Goal: Task Accomplishment & Management: Manage account settings

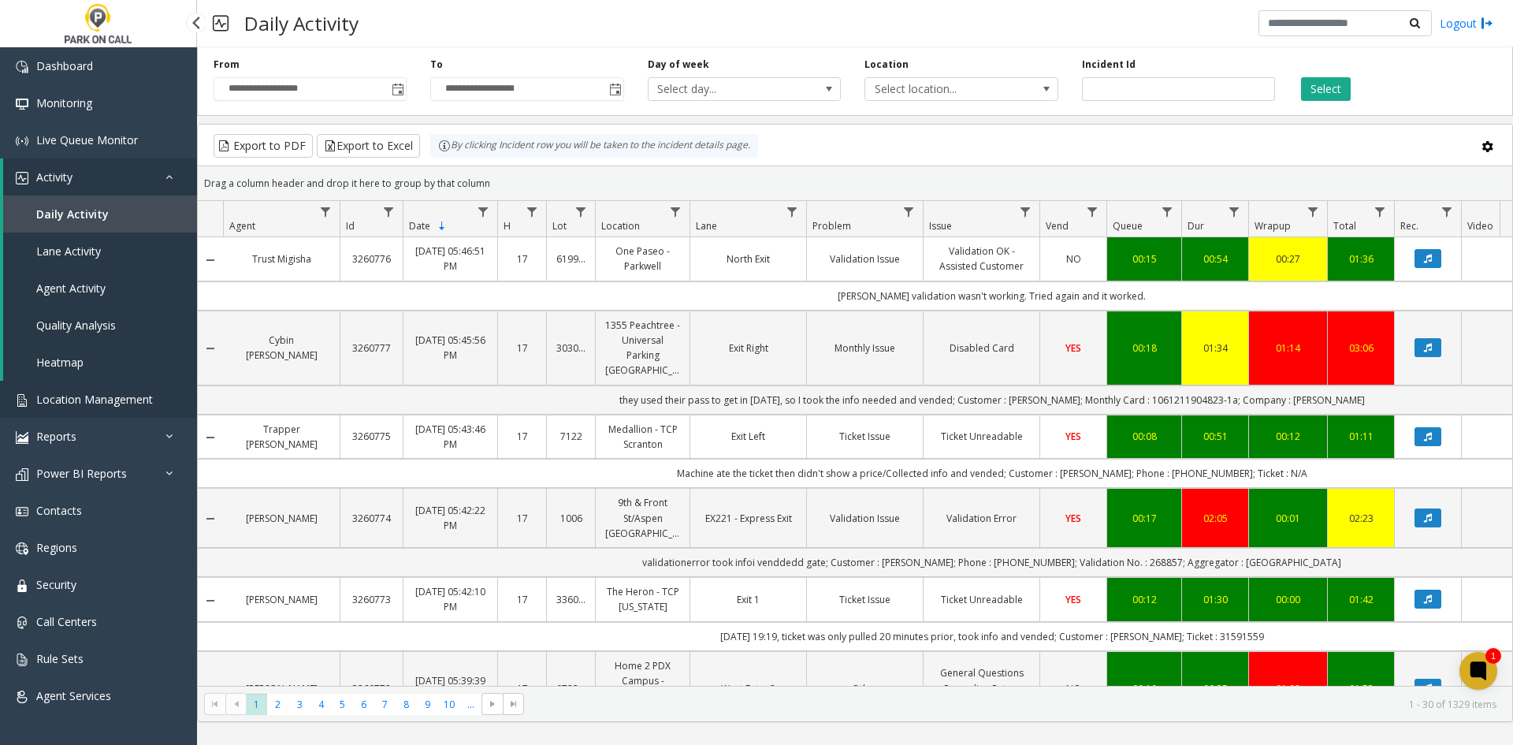
click at [89, 413] on link "Location Management" at bounding box center [98, 399] width 197 height 37
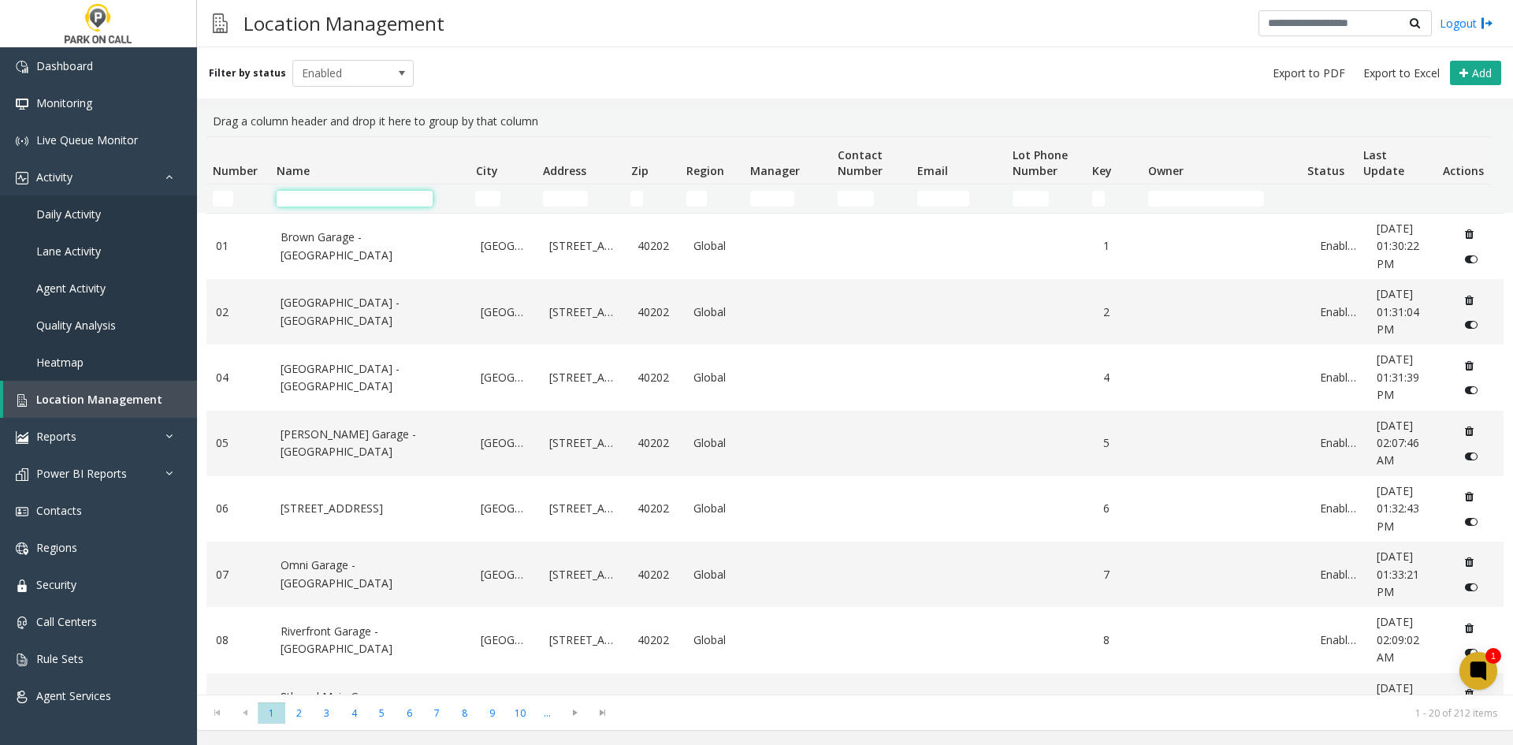
click at [324, 195] on input "Name Filter" at bounding box center [355, 199] width 156 height 16
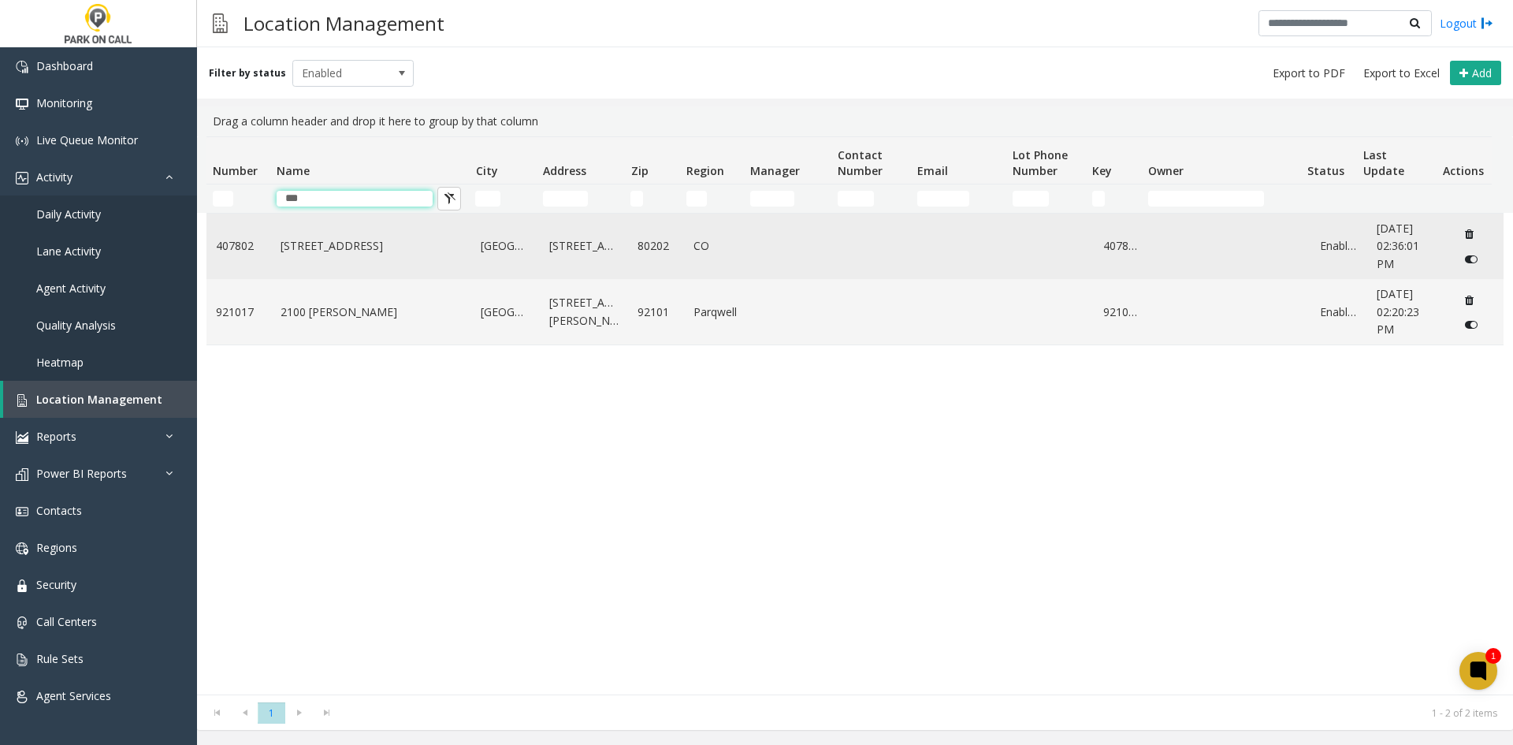
type input "***"
click at [259, 259] on td "407802" at bounding box center [239, 246] width 65 height 65
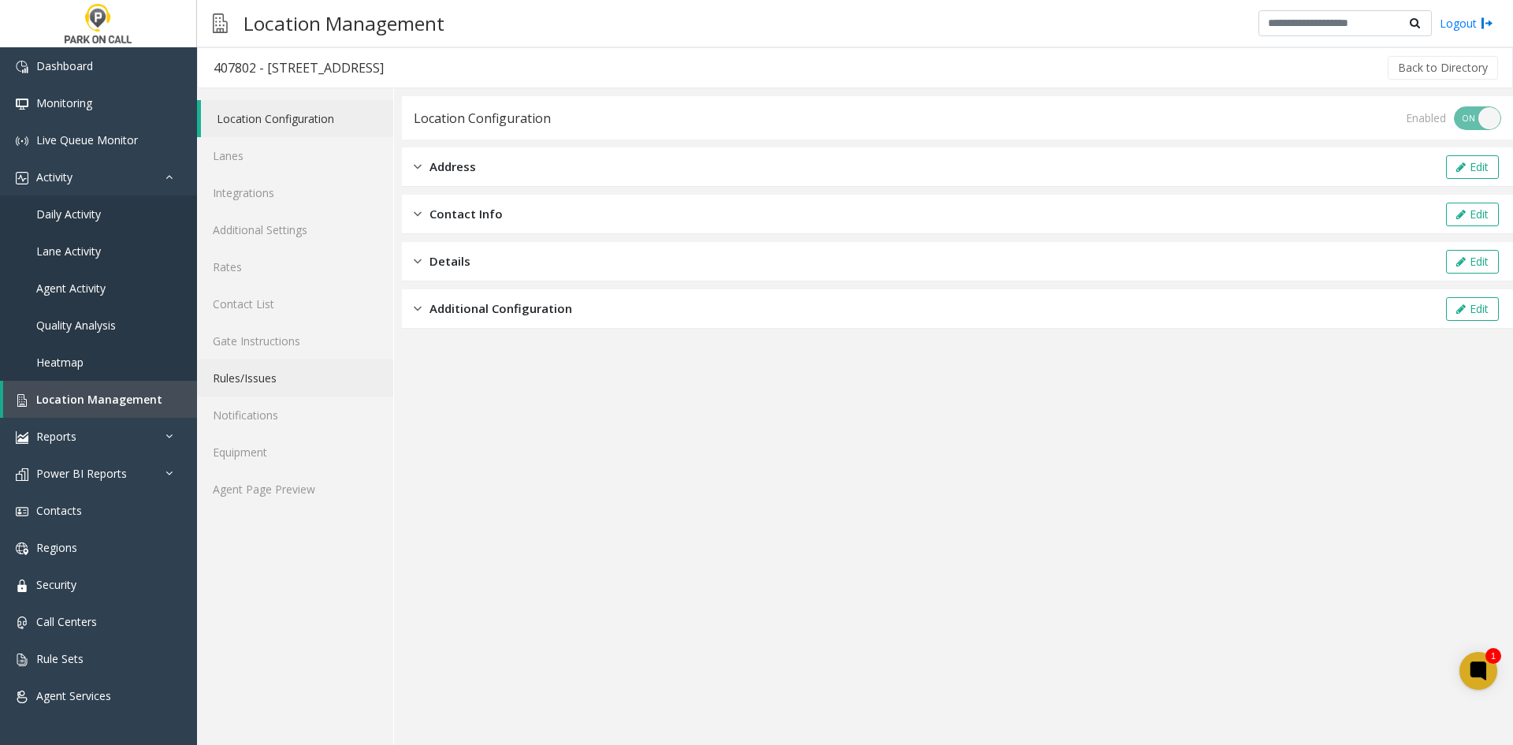
click at [216, 393] on link "Rules/Issues" at bounding box center [295, 377] width 196 height 37
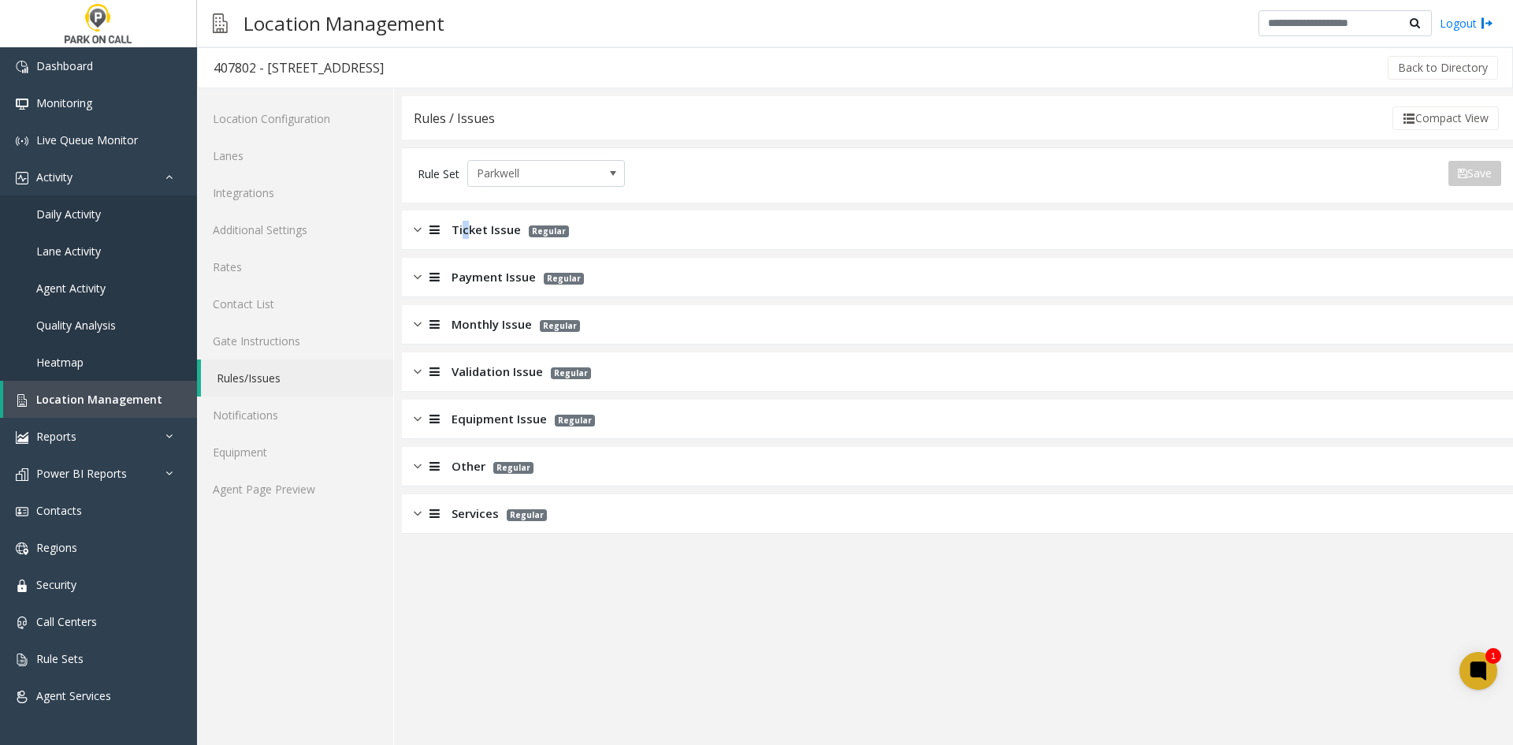
click at [462, 229] on div "Ticket Issue Regular" at bounding box center [957, 229] width 1111 height 39
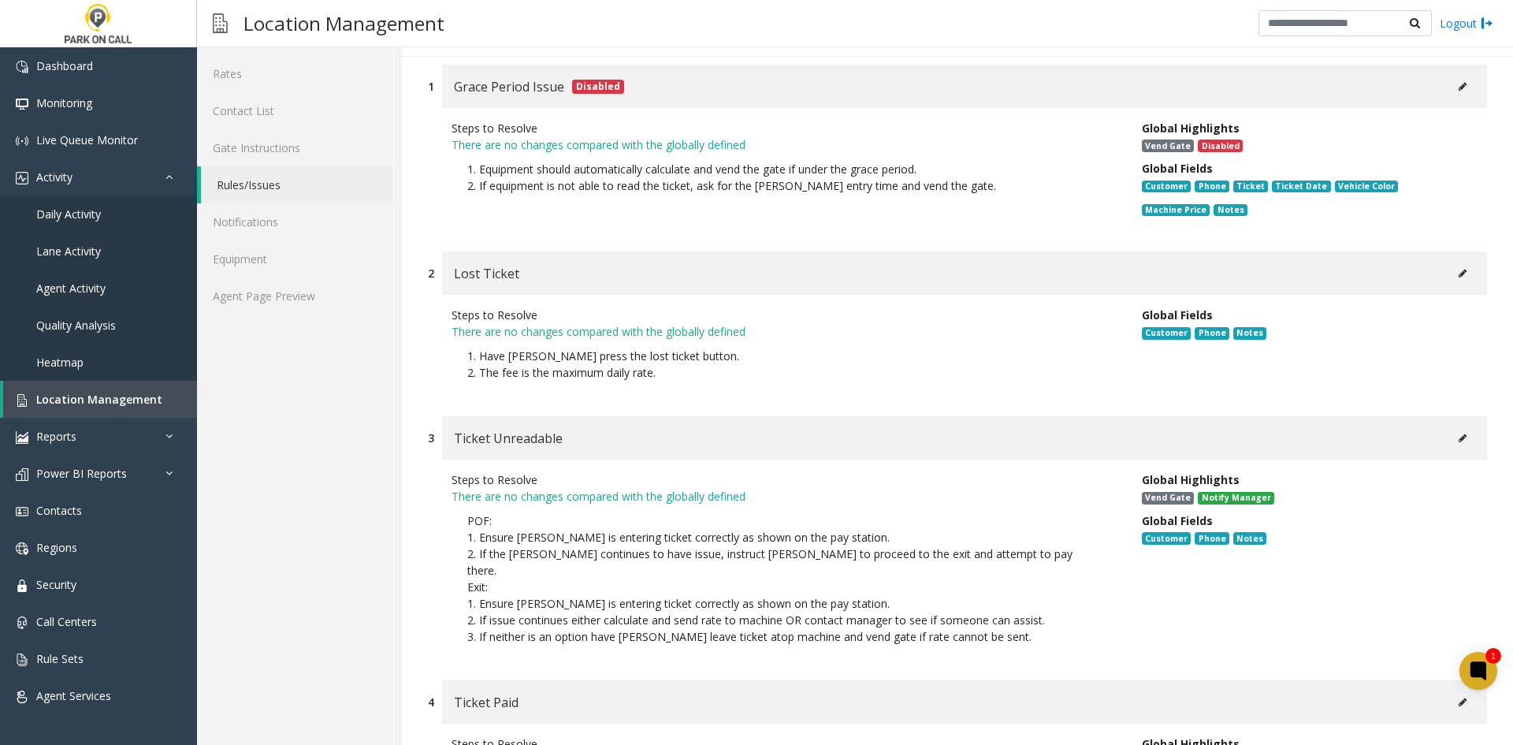
scroll to position [315, 0]
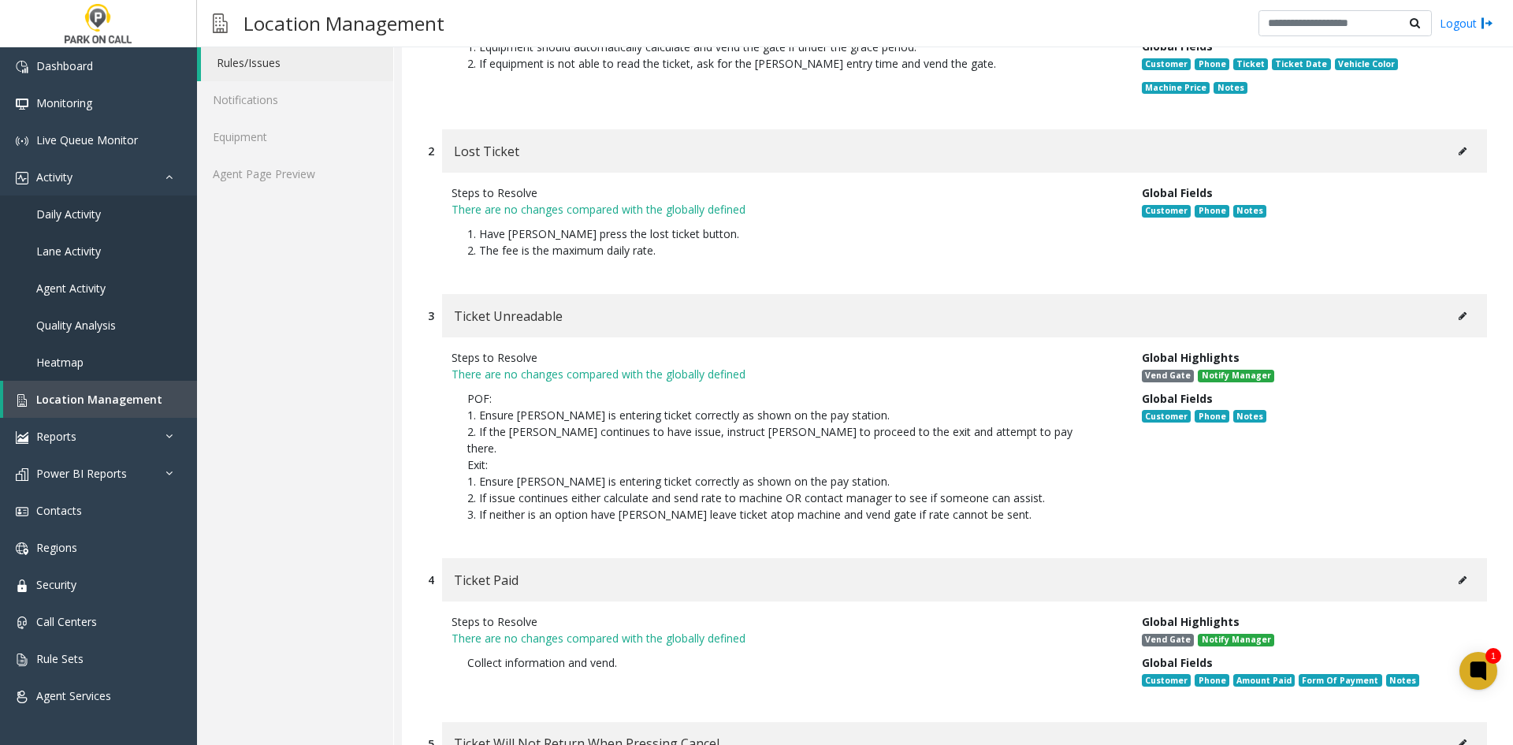
click at [1450, 326] on button at bounding box center [1462, 316] width 25 height 24
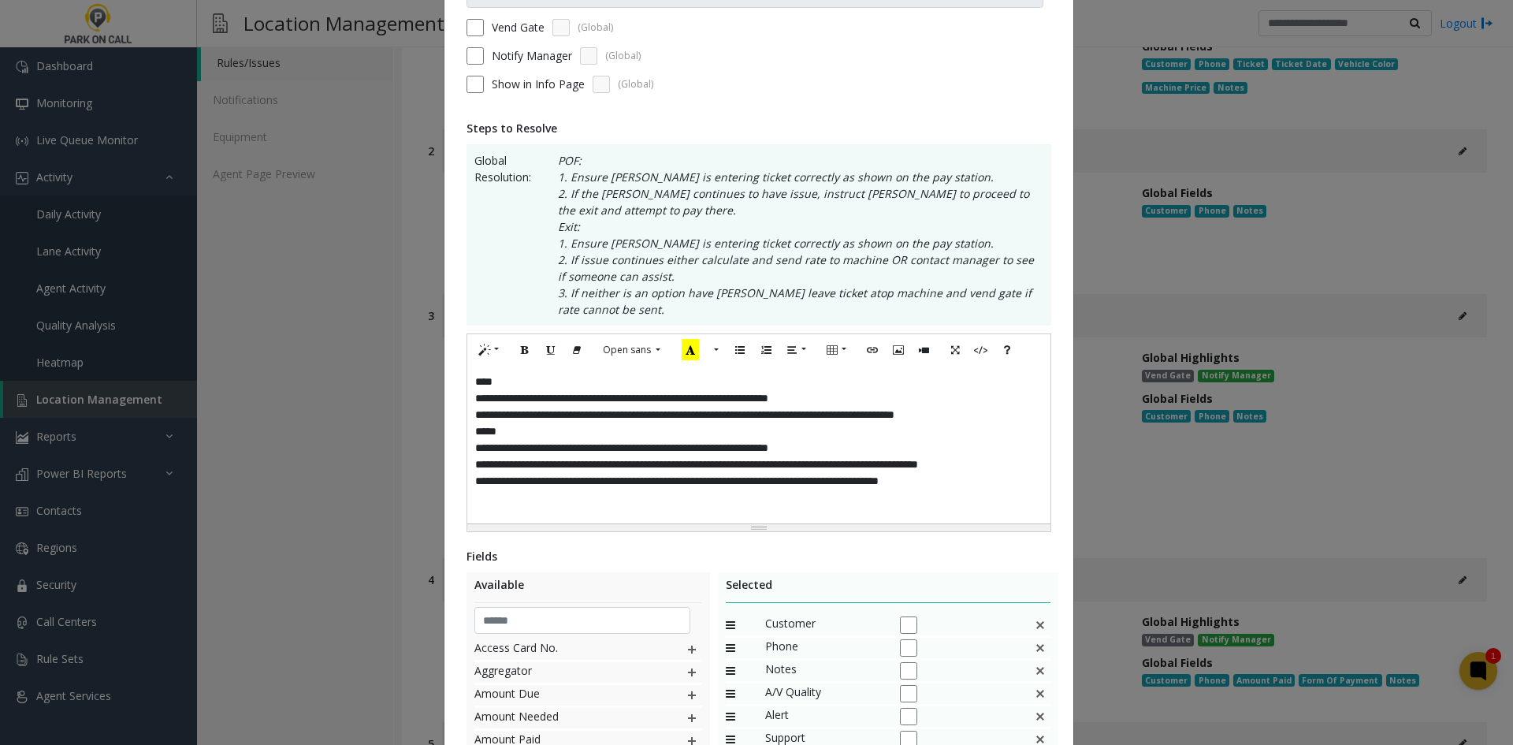
scroll to position [236, 0]
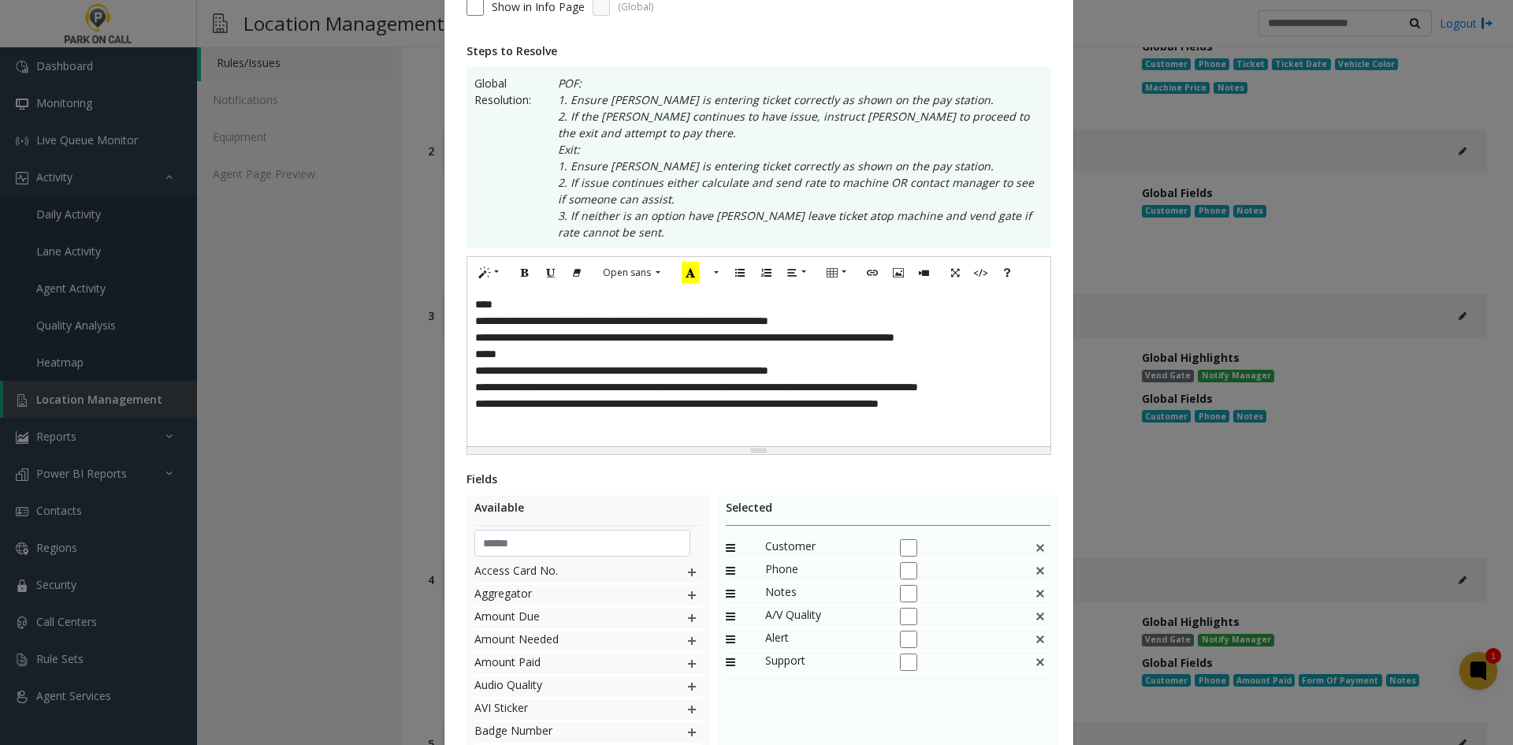
click at [966, 415] on div "**********" at bounding box center [758, 368] width 583 height 158
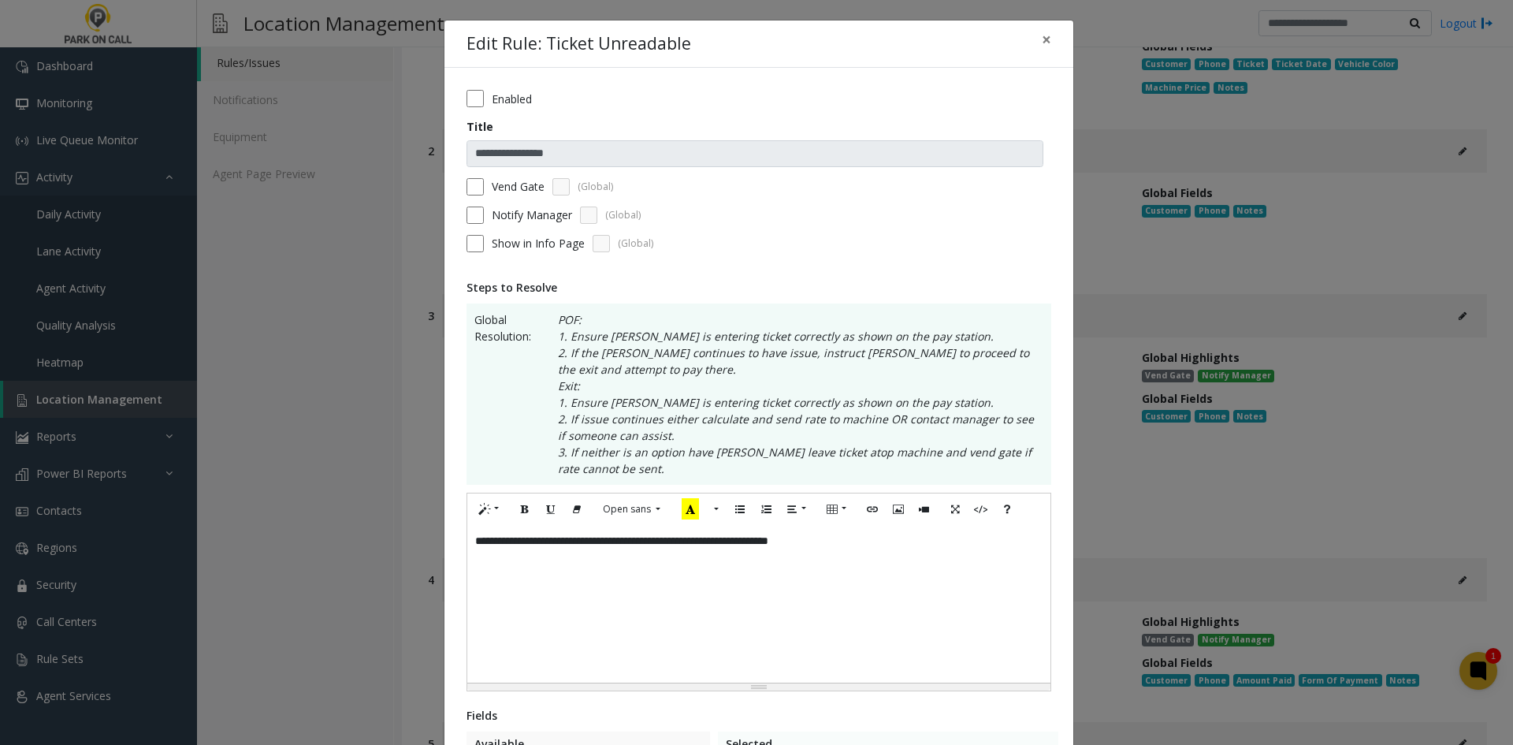
scroll to position [411, 0]
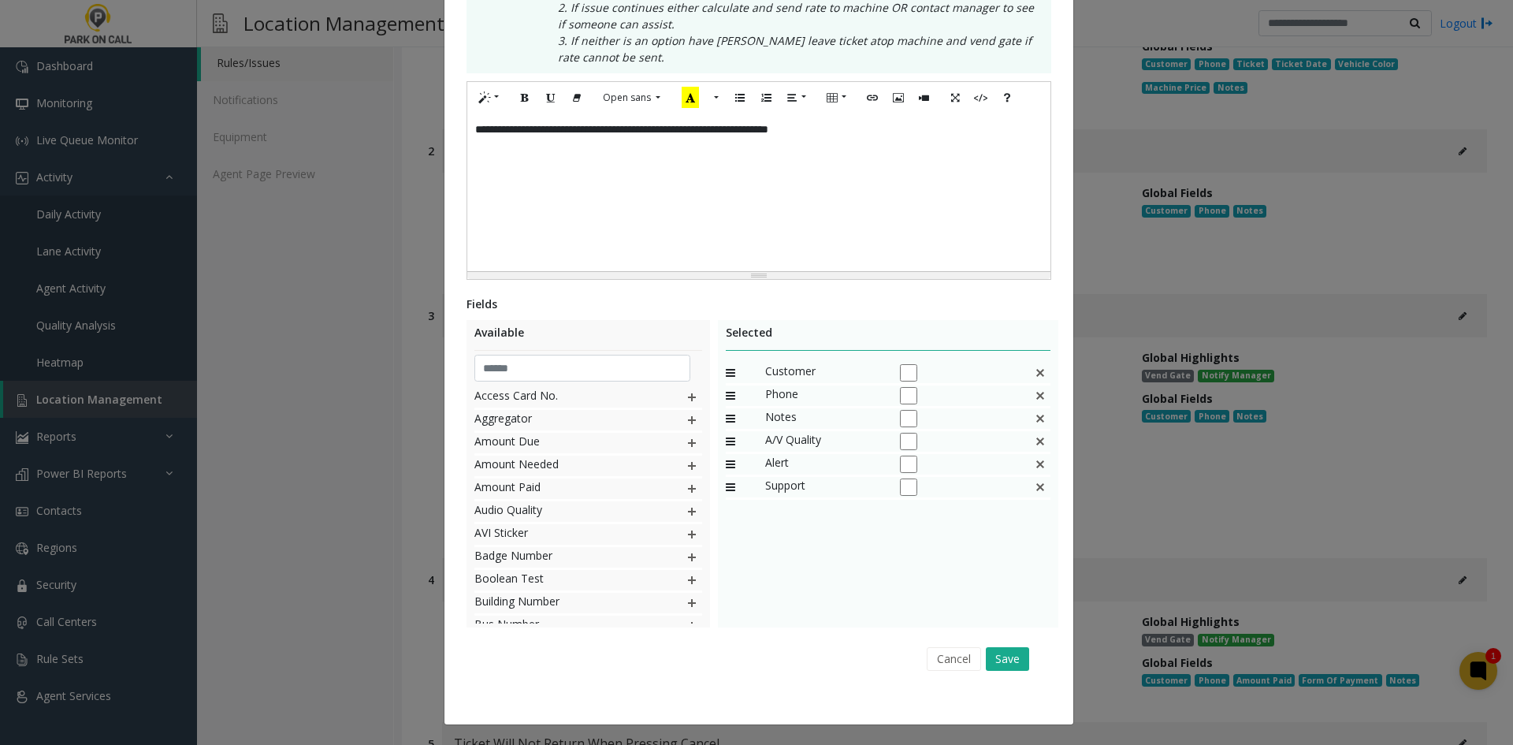
click at [1048, 674] on div "**********" at bounding box center [759, 190] width 629 height 1068
click at [1017, 669] on button "Save" at bounding box center [1007, 659] width 43 height 24
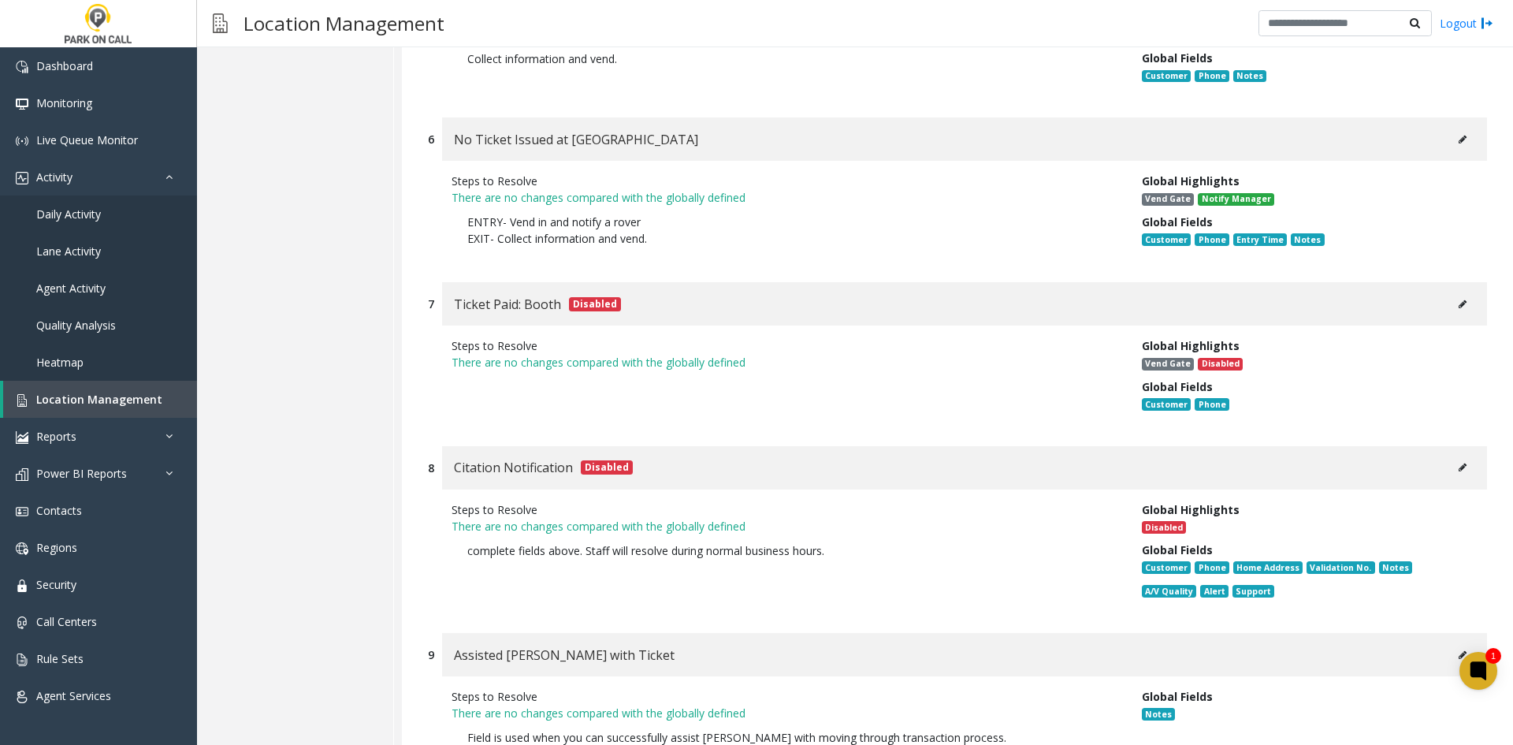
scroll to position [1104, 0]
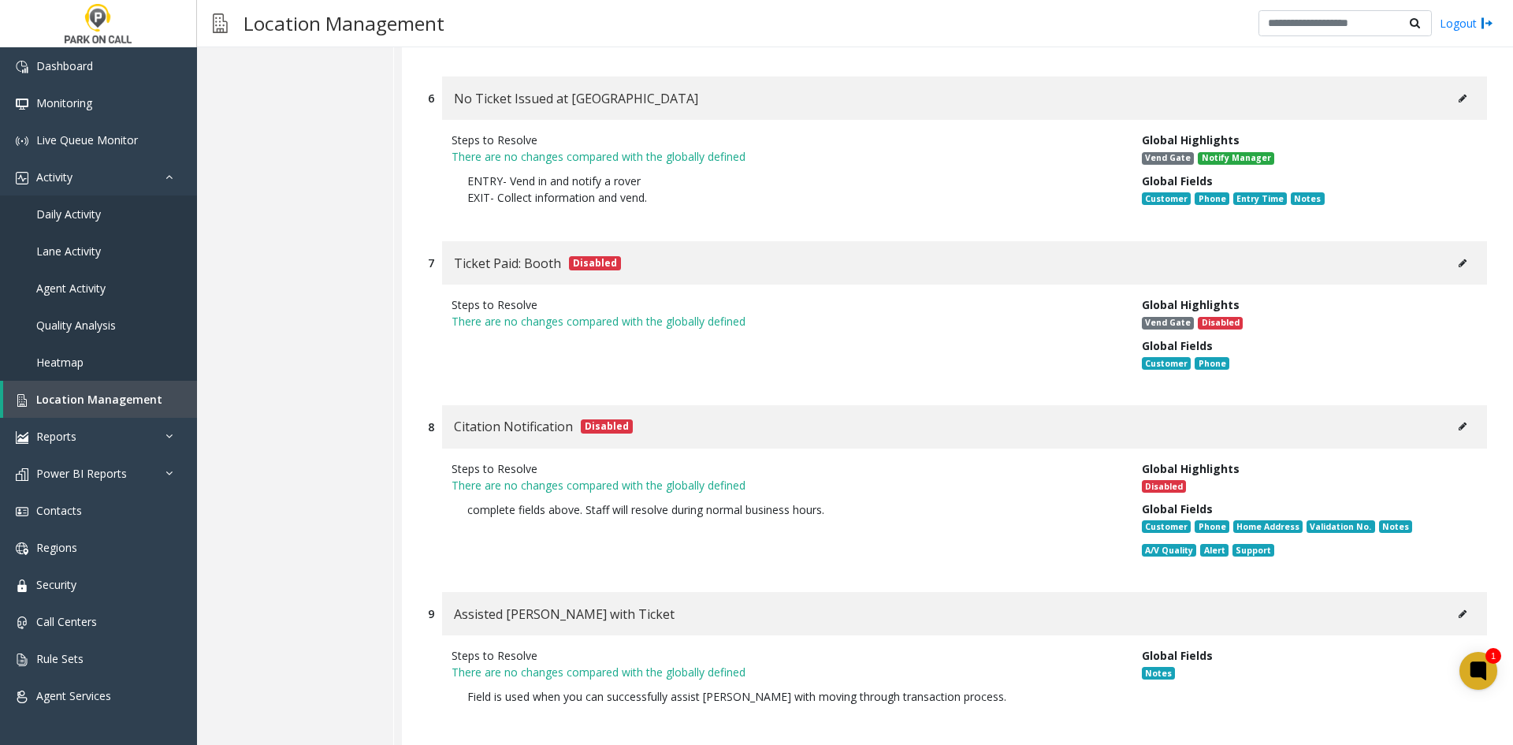
click at [1437, 103] on div "No Ticket Issued at [GEOGRAPHIC_DATA]" at bounding box center [964, 97] width 1045 height 43
click at [1450, 92] on button at bounding box center [1462, 99] width 25 height 24
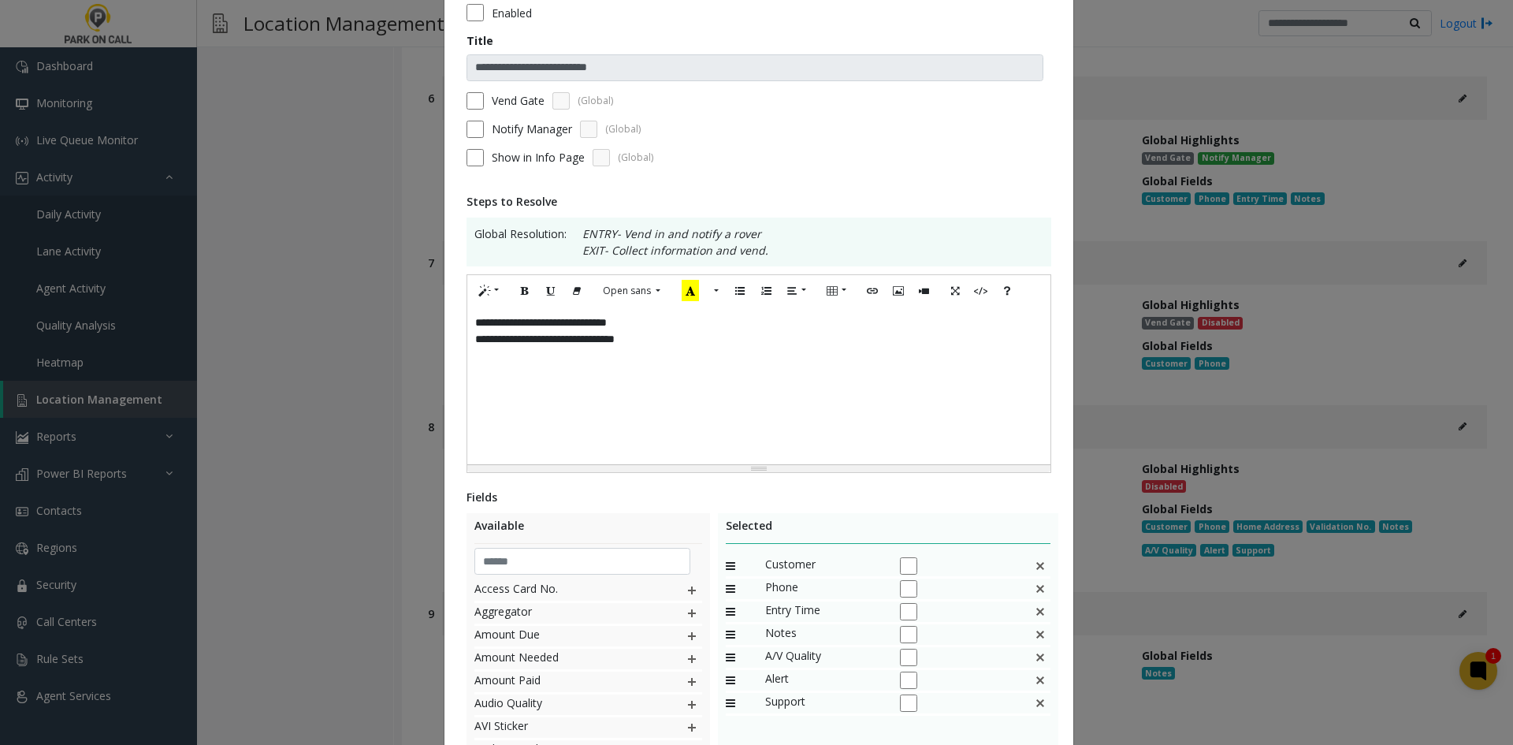
scroll to position [236, 0]
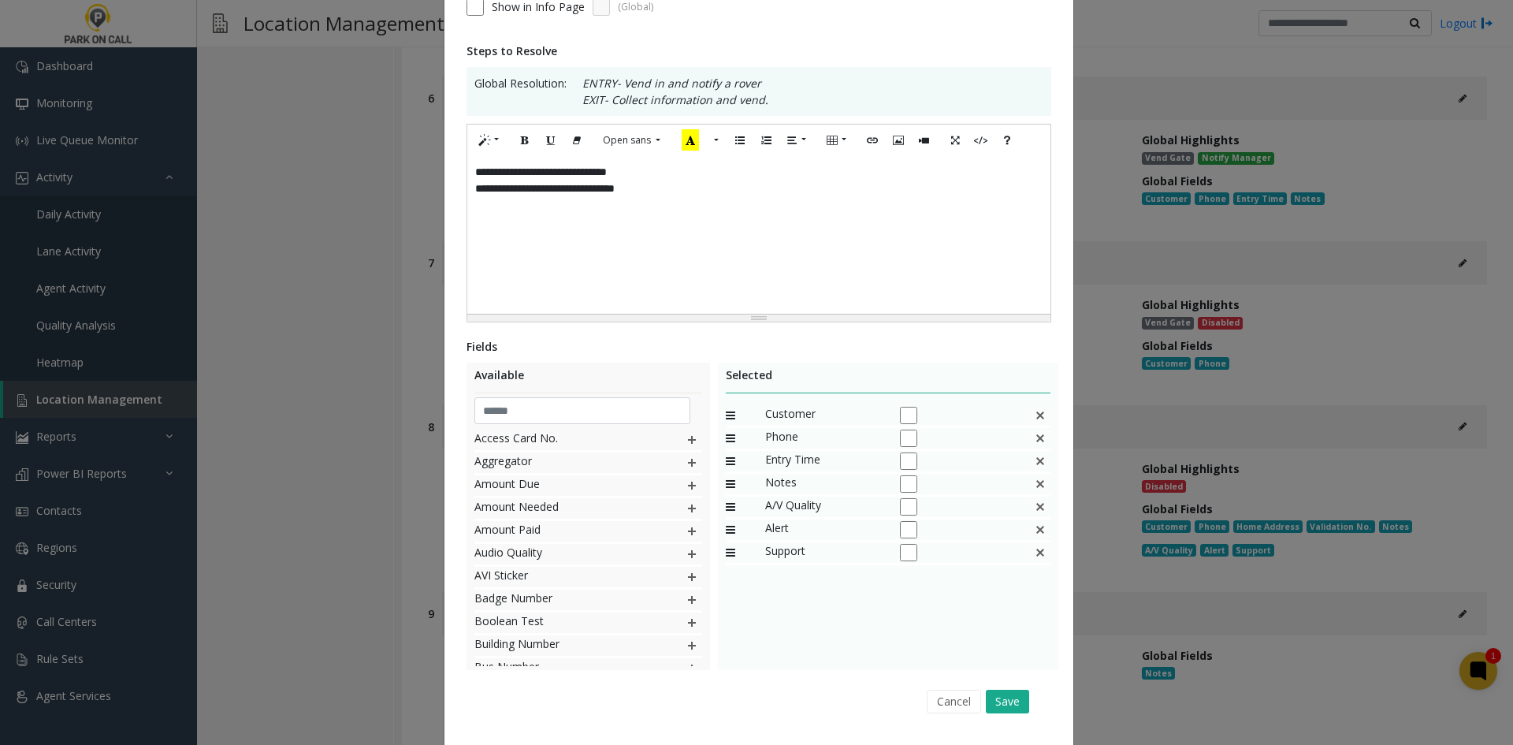
click at [1037, 464] on img at bounding box center [1040, 461] width 13 height 20
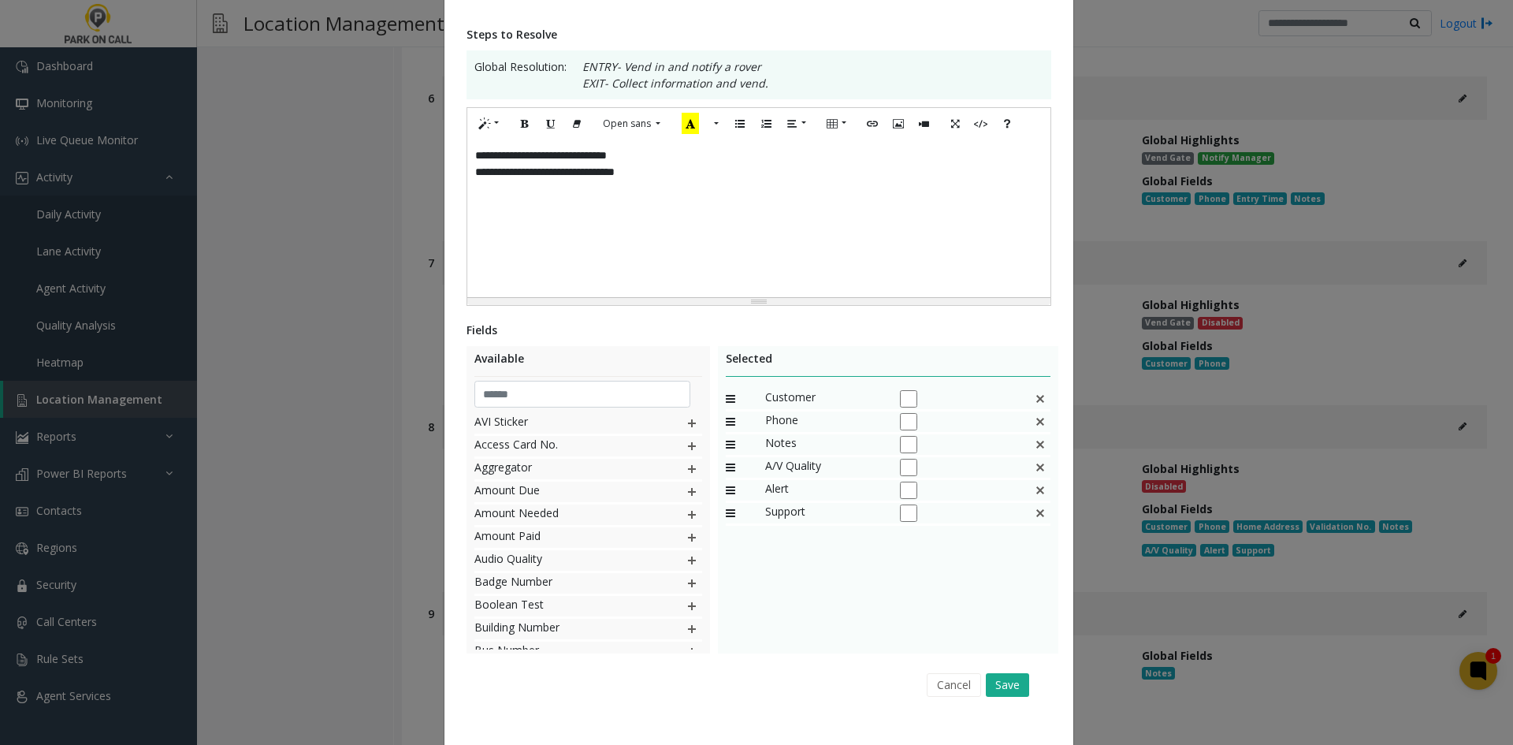
scroll to position [279, 0]
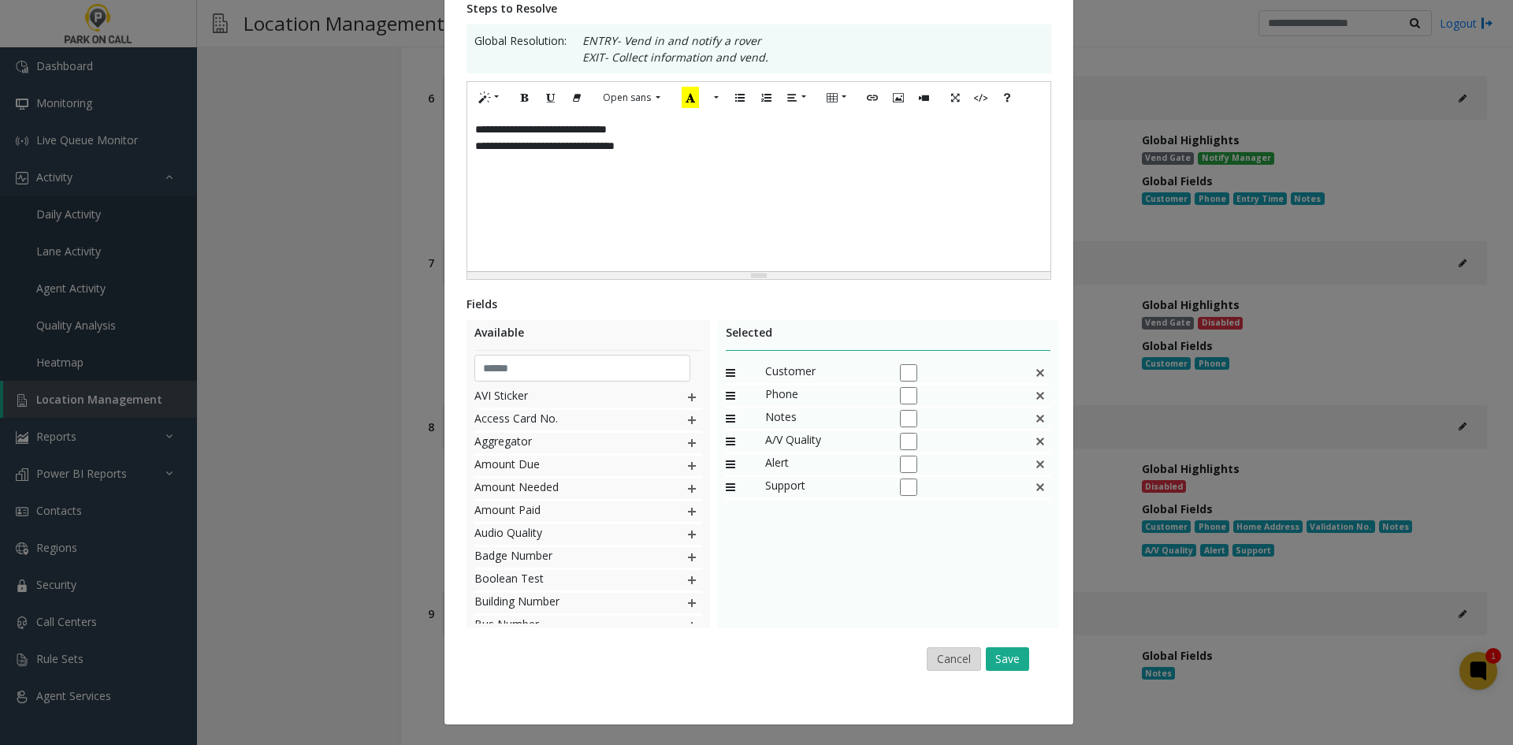
click at [940, 657] on button "Cancel" at bounding box center [954, 659] width 54 height 24
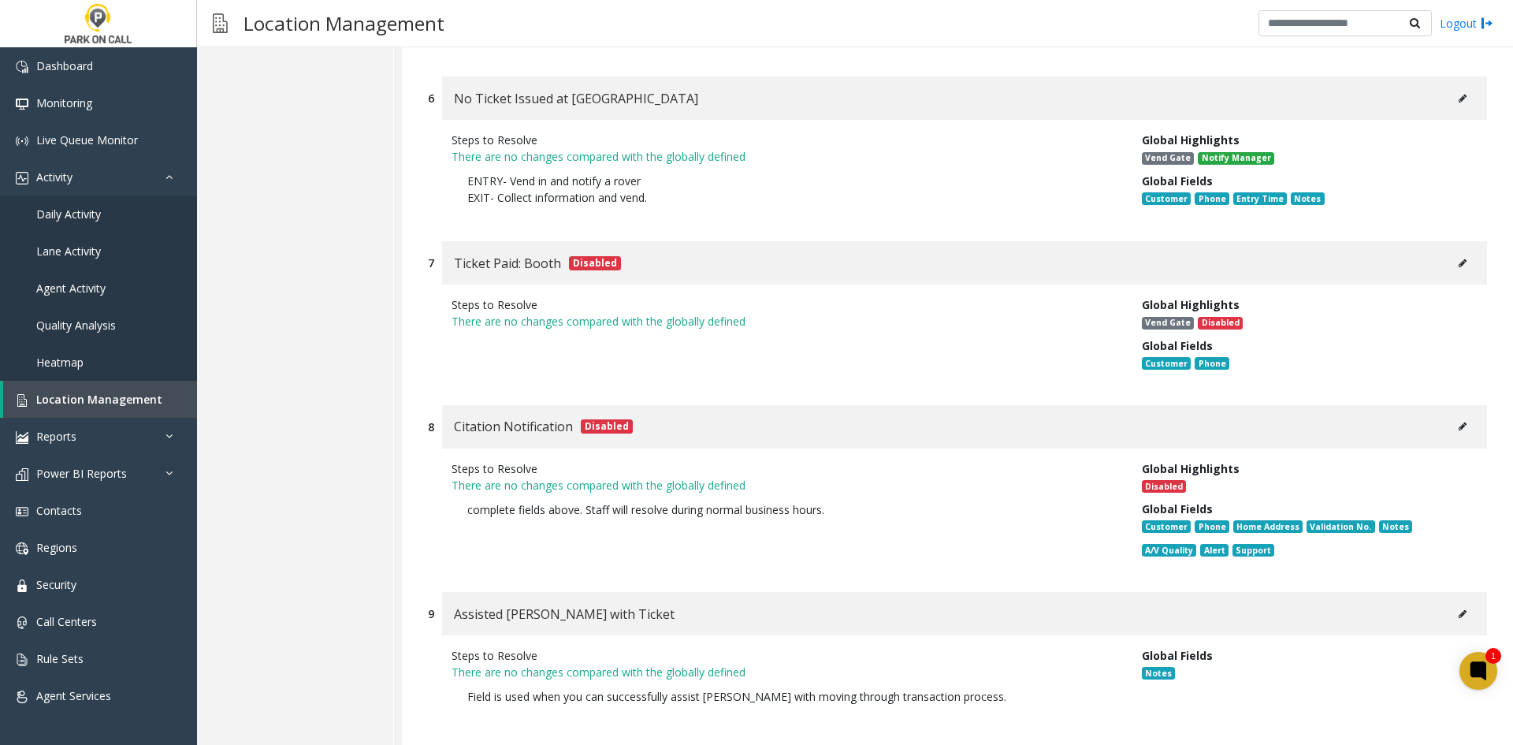
scroll to position [1410, 0]
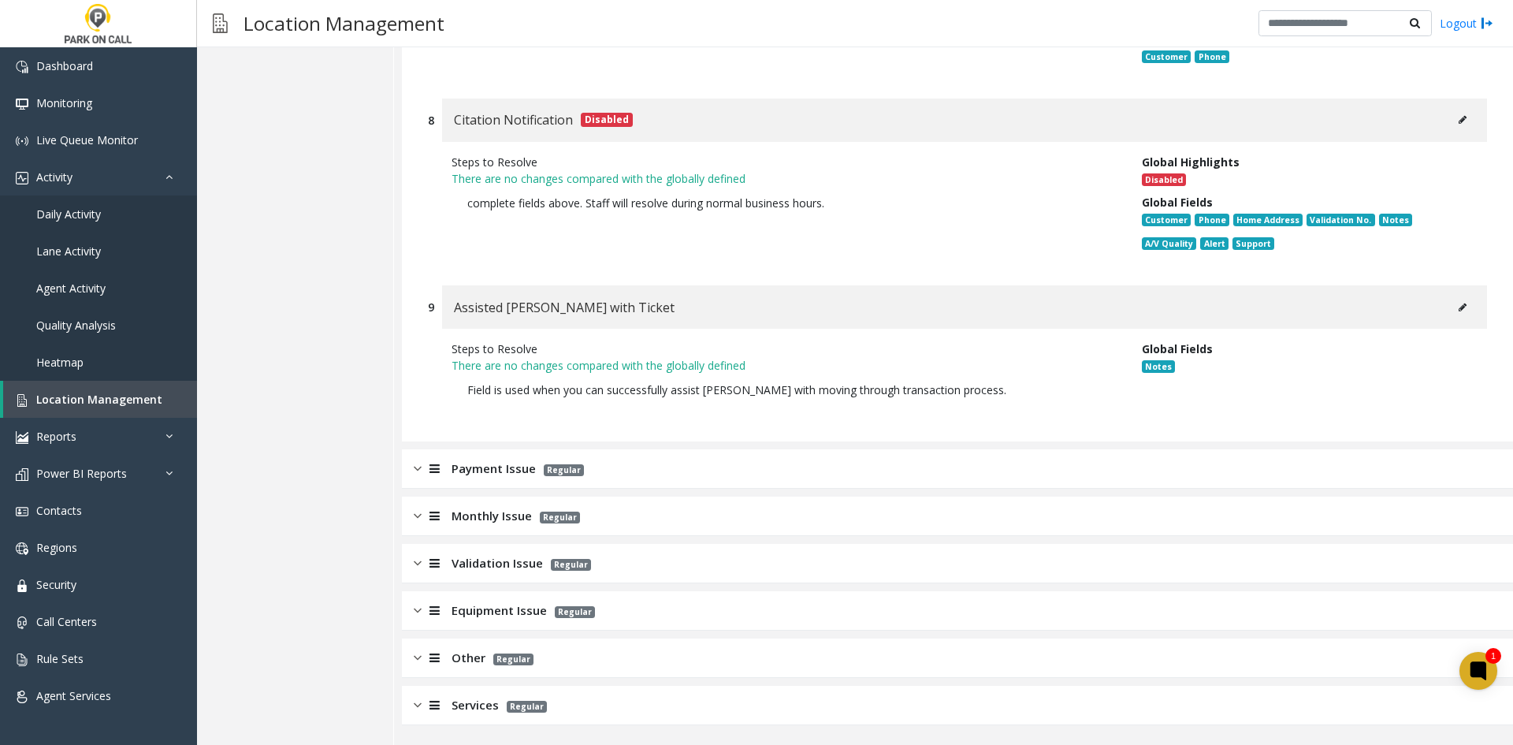
click at [747, 472] on div "Payment Issue Regular" at bounding box center [957, 468] width 1111 height 39
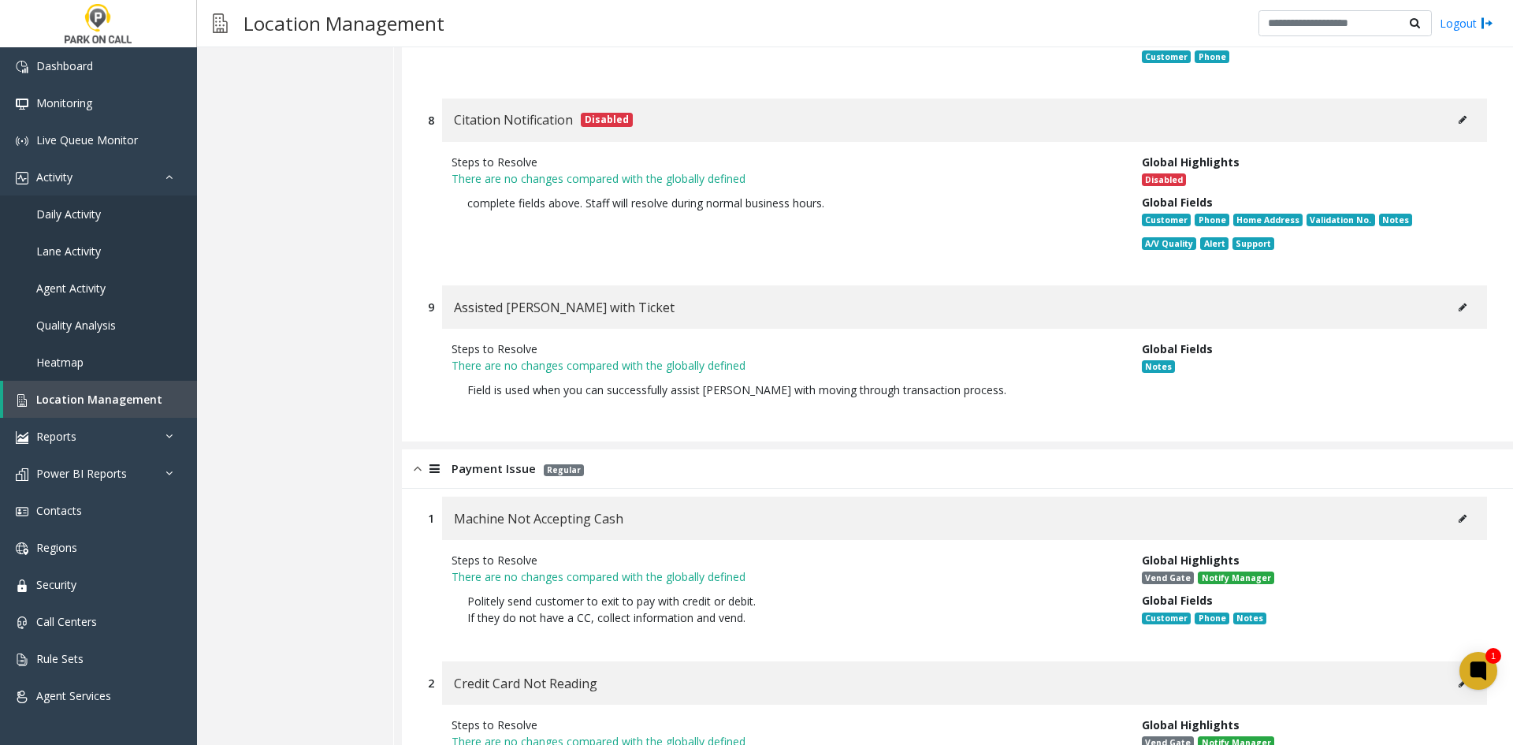
scroll to position [1647, 0]
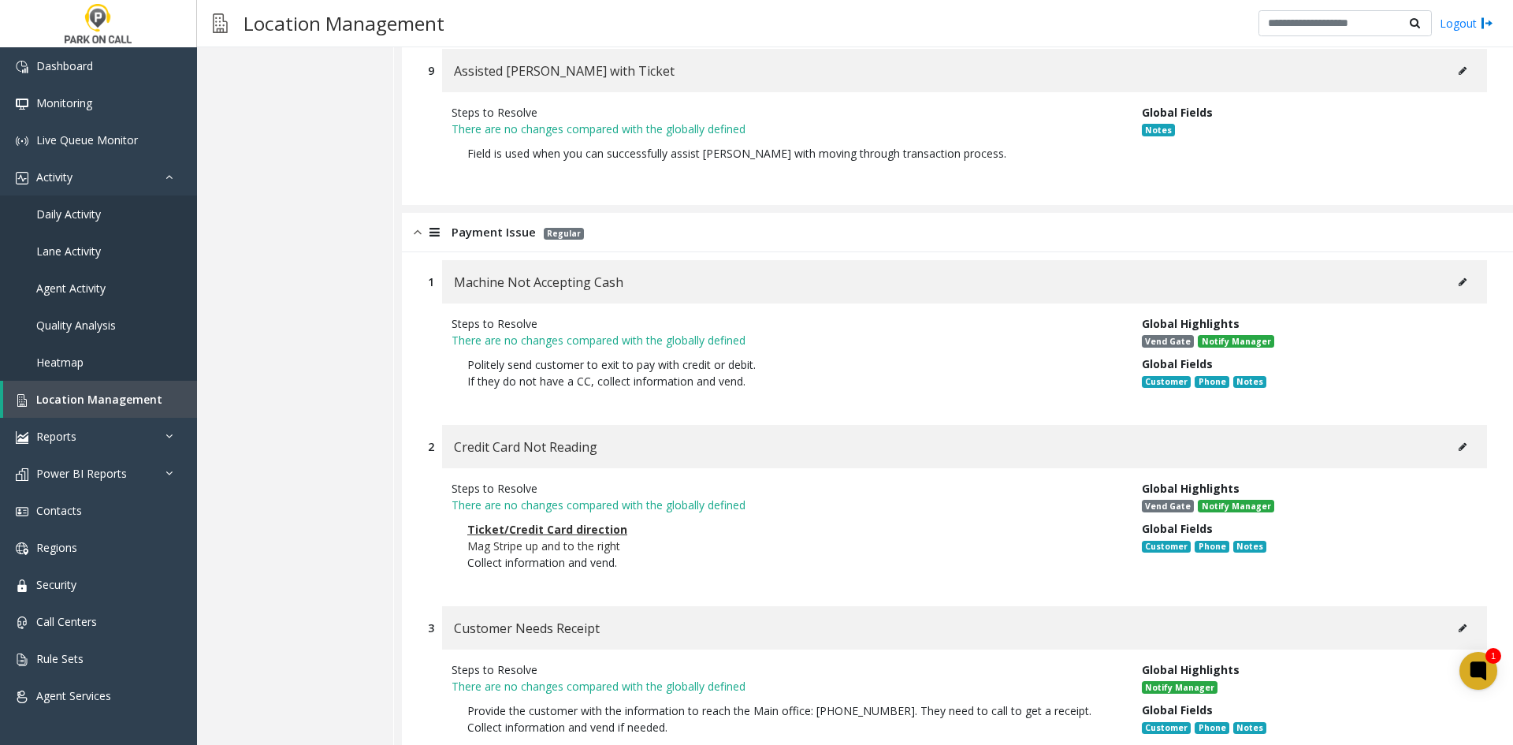
click at [1474, 460] on div "Credit Card Not Reading" at bounding box center [964, 446] width 1045 height 43
click at [1467, 462] on div "Credit Card Not Reading" at bounding box center [964, 446] width 1045 height 43
click at [1455, 453] on button at bounding box center [1462, 447] width 25 height 24
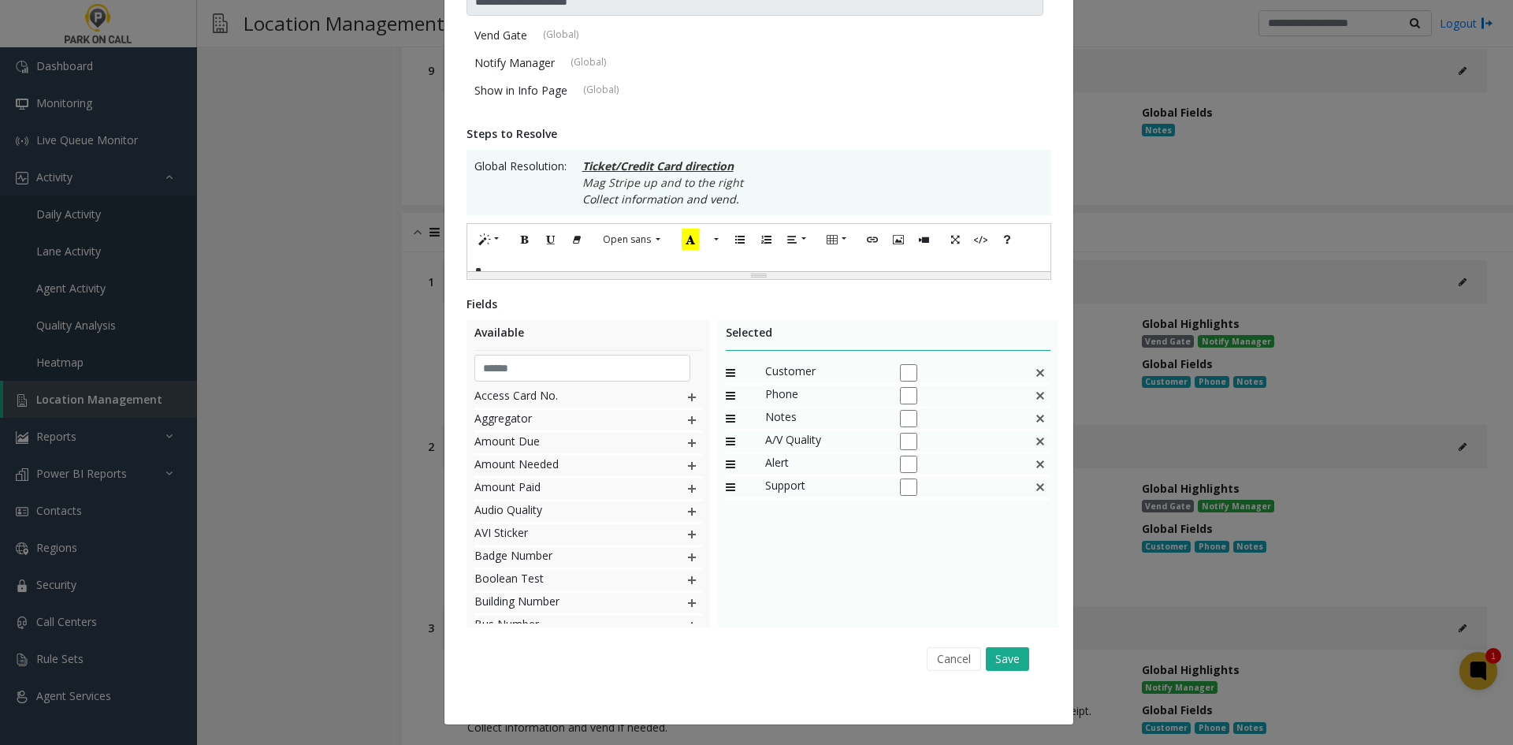
scroll to position [0, 0]
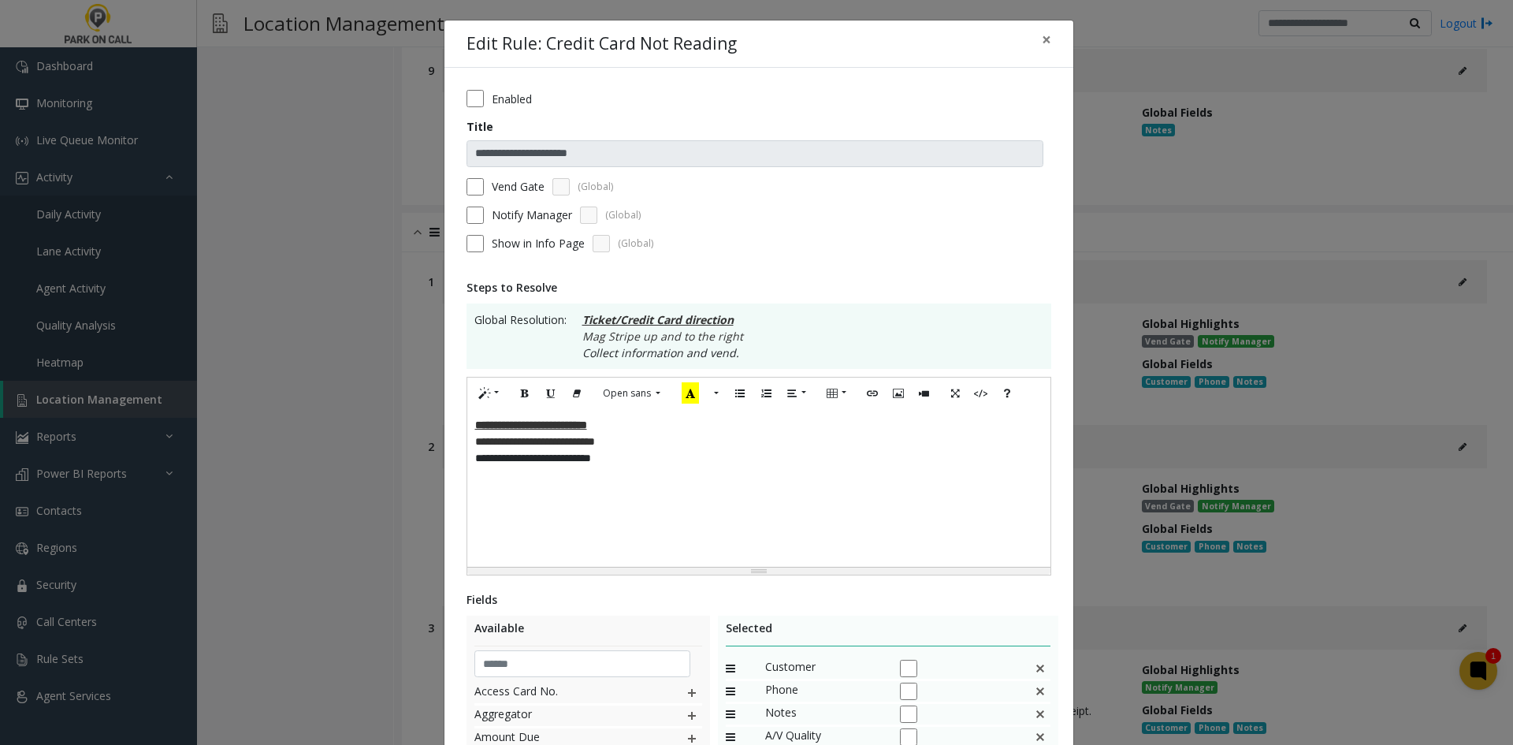
click at [909, 495] on div "**********" at bounding box center [758, 488] width 583 height 158
click at [527, 400] on button "Bold (CTRL+B)" at bounding box center [525, 394] width 27 height 24
click at [546, 394] on icon "Underline (CTRL+U)" at bounding box center [550, 392] width 9 height 13
click at [529, 422] on p "******" at bounding box center [759, 425] width 568 height 17
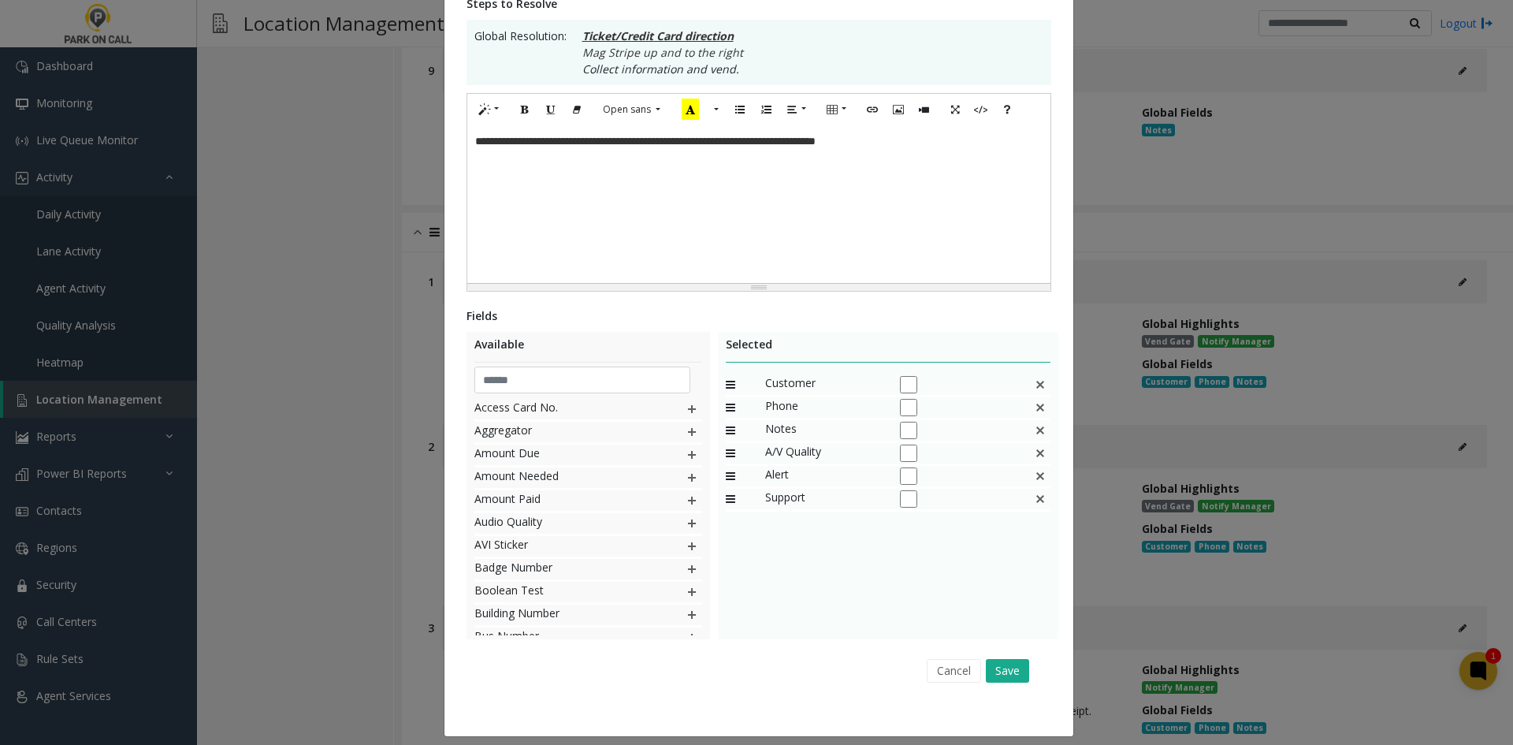
scroll to position [296, 0]
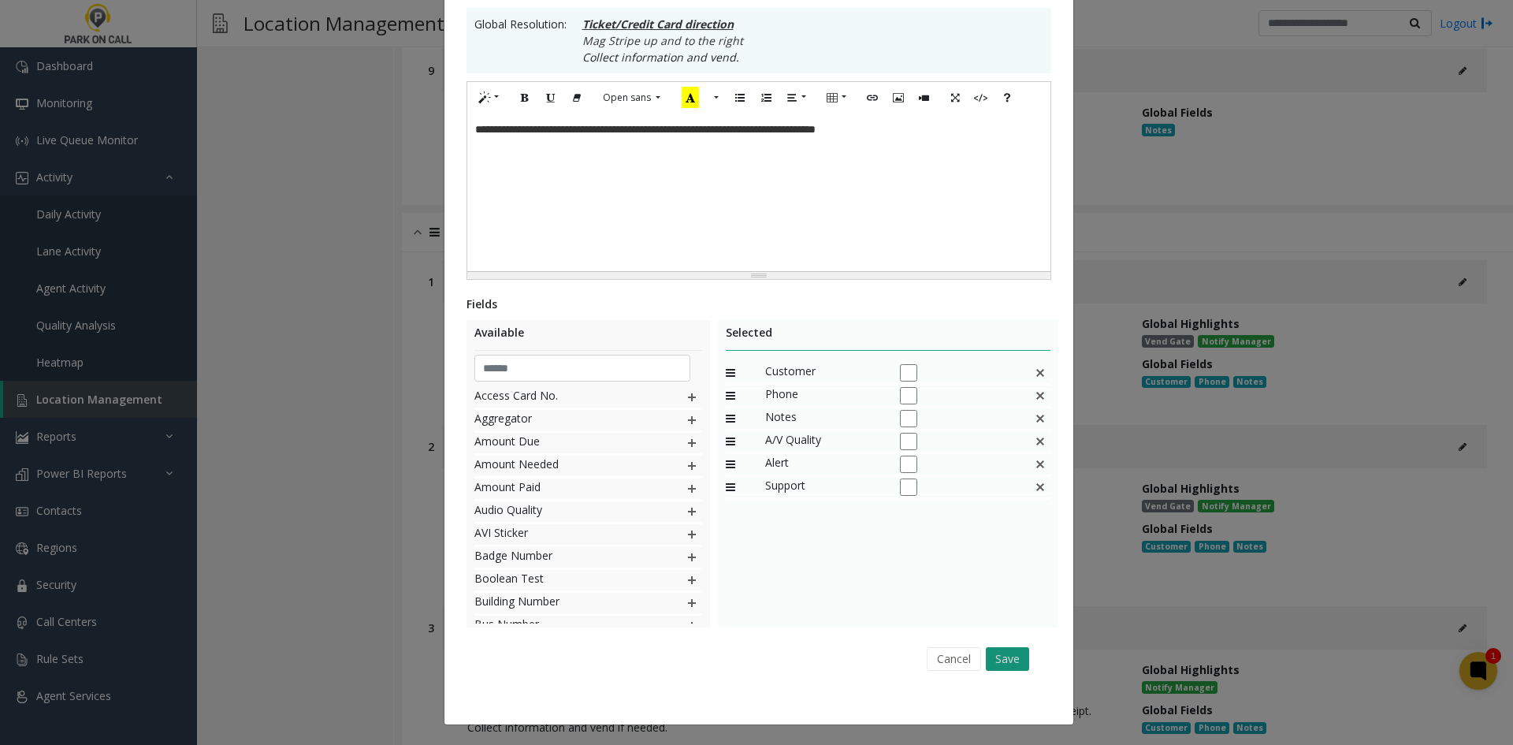
click at [987, 662] on button "Save" at bounding box center [1007, 659] width 43 height 24
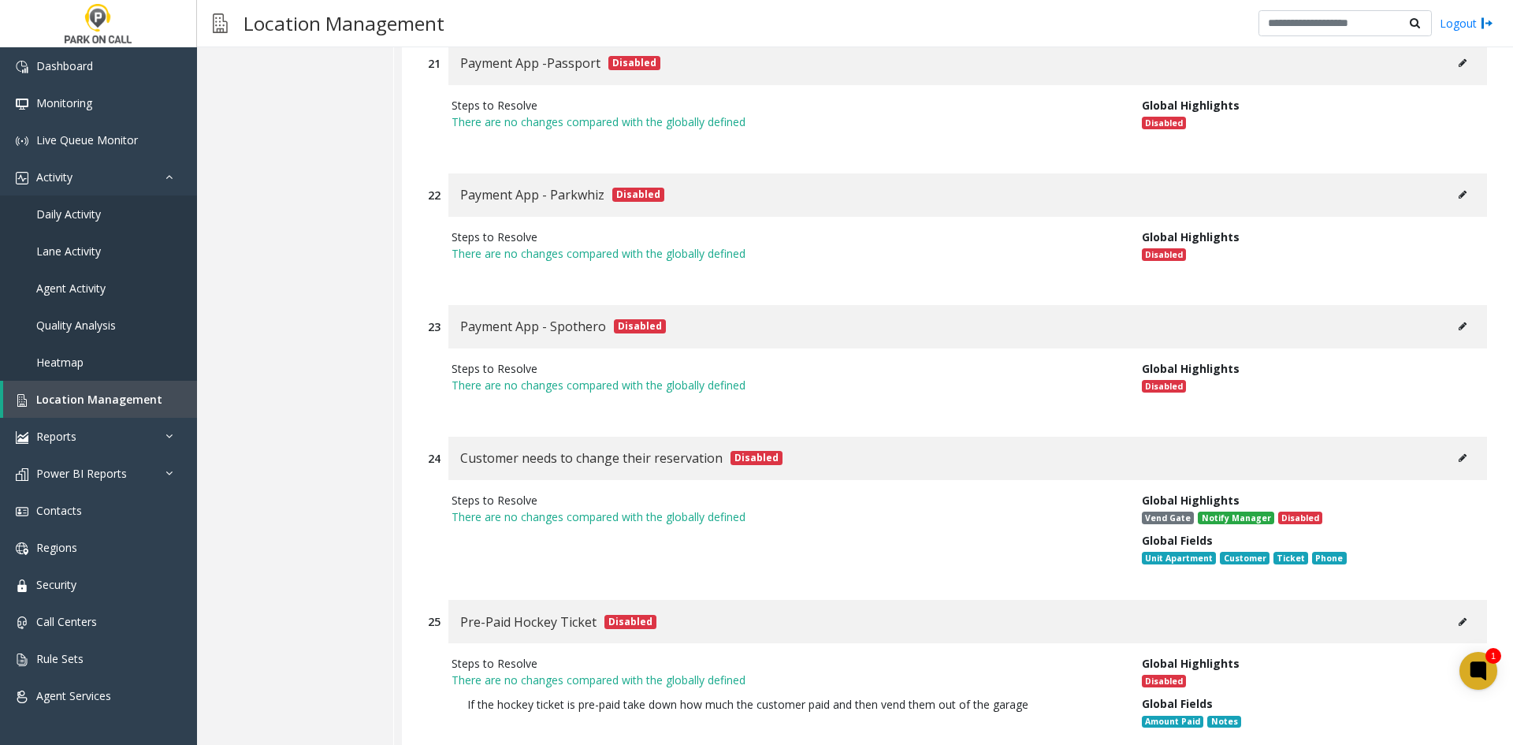
scroll to position [5606, 0]
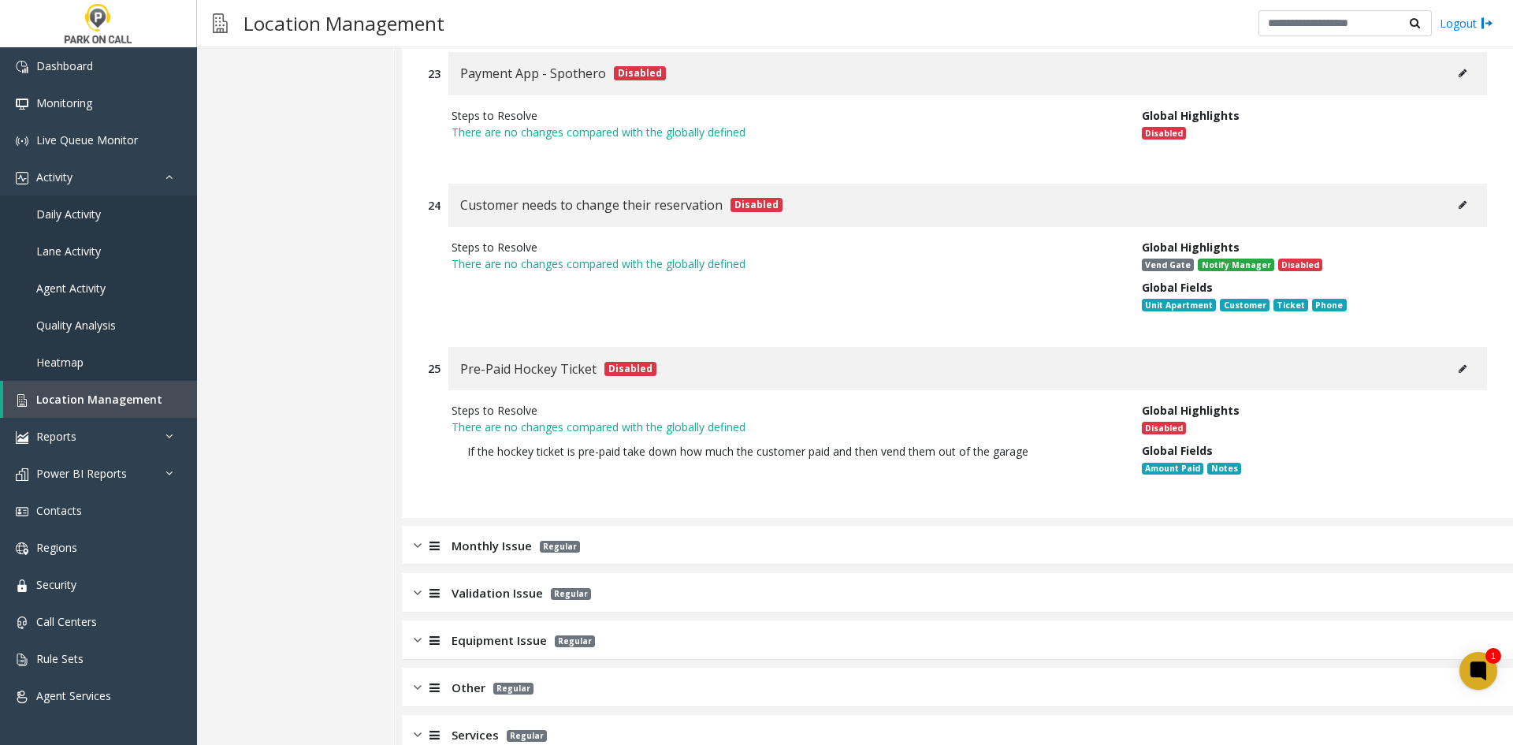
click at [813, 526] on div "Monthly Issue Regular" at bounding box center [957, 545] width 1111 height 39
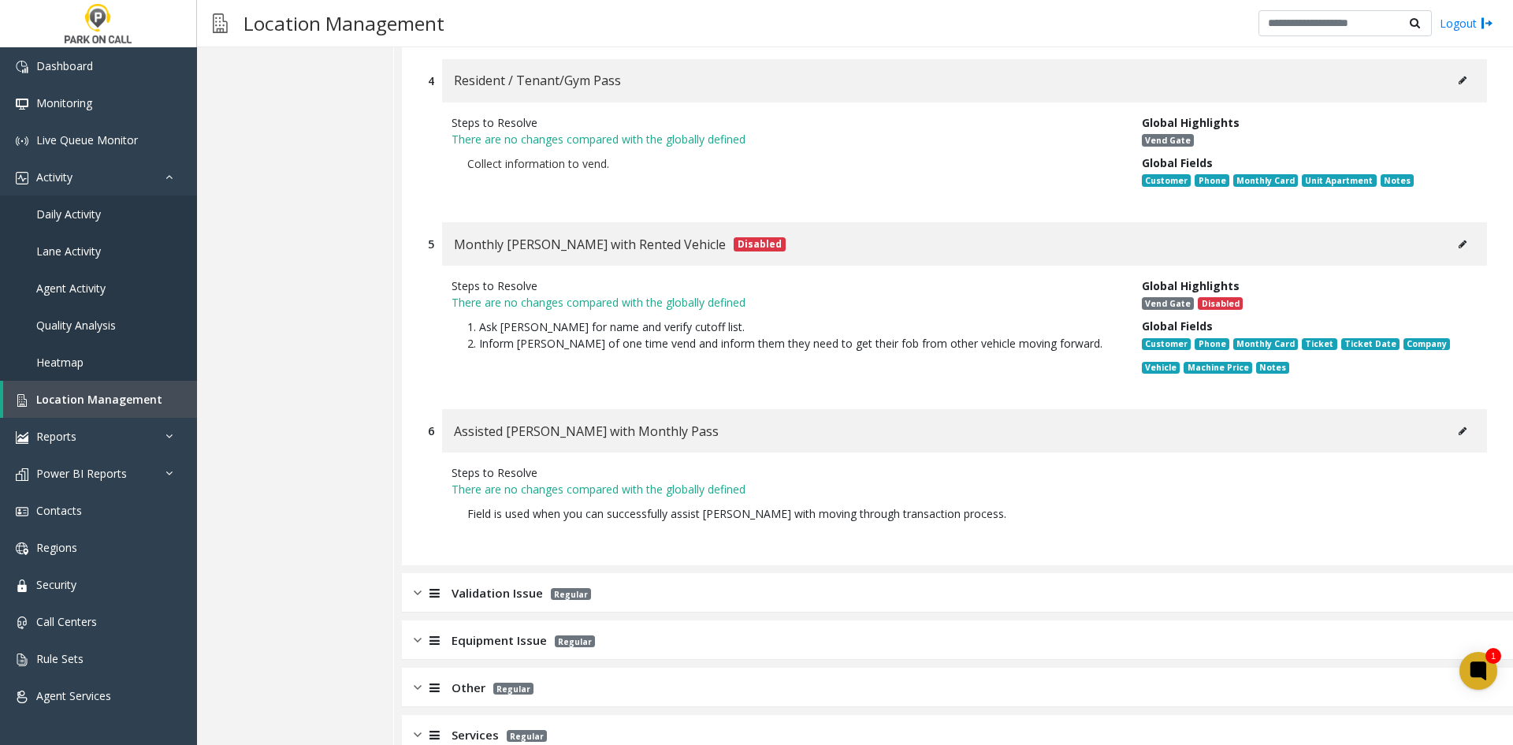
click at [810, 573] on div "Validation Issue Regular" at bounding box center [957, 592] width 1111 height 39
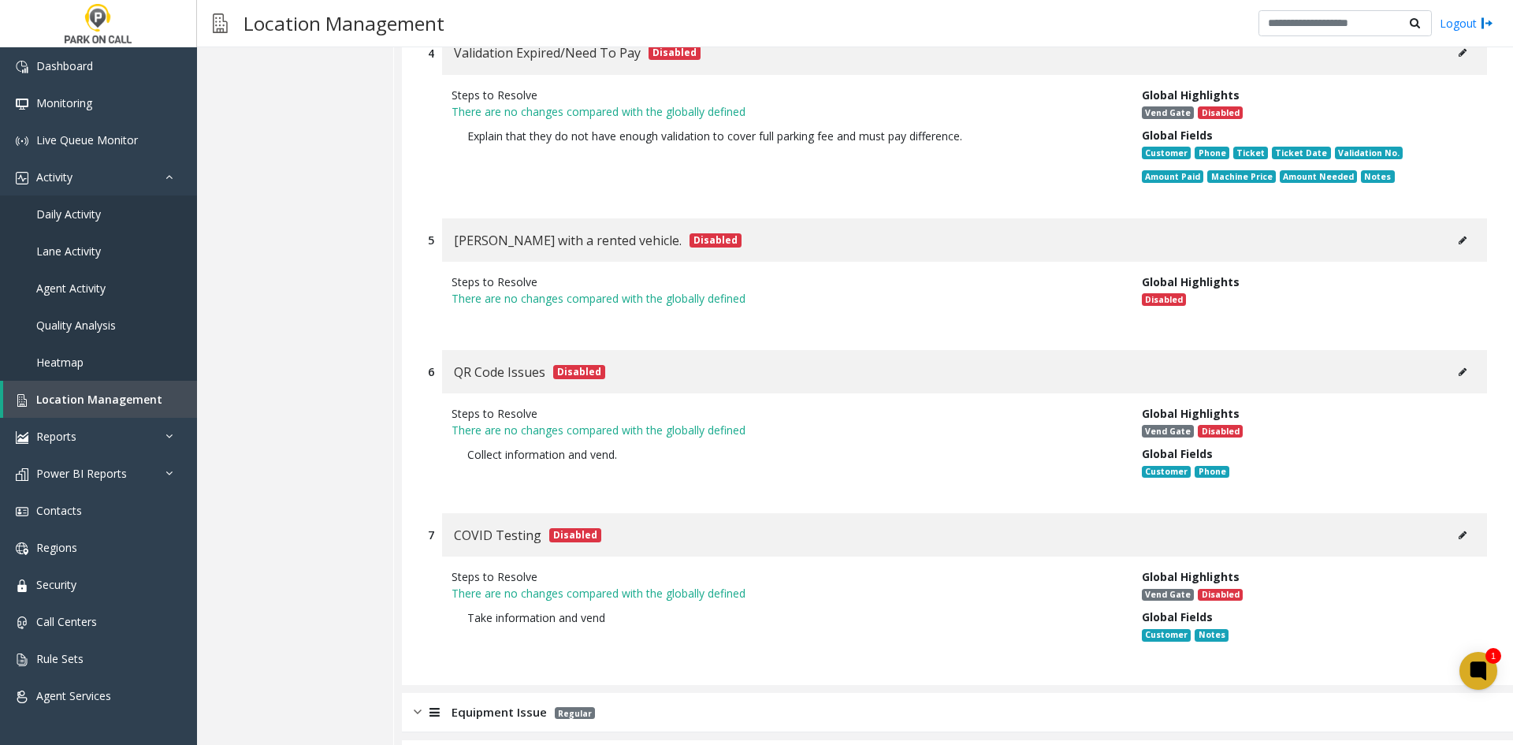
scroll to position [7849, 0]
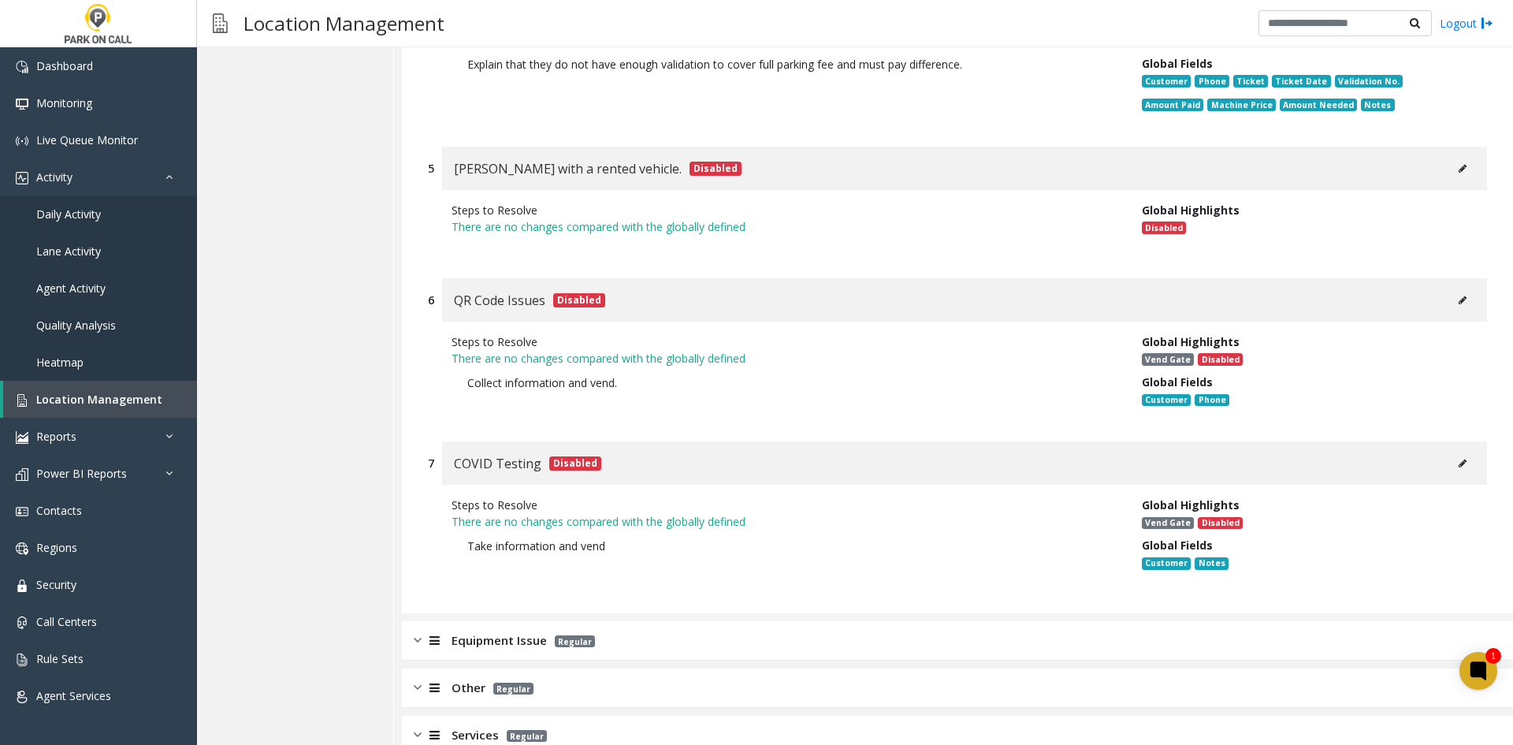
drag, startPoint x: 707, startPoint y: 606, endPoint x: 719, endPoint y: 590, distance: 19.7
click at [707, 621] on div "Equipment Issue Regular" at bounding box center [957, 640] width 1111 height 39
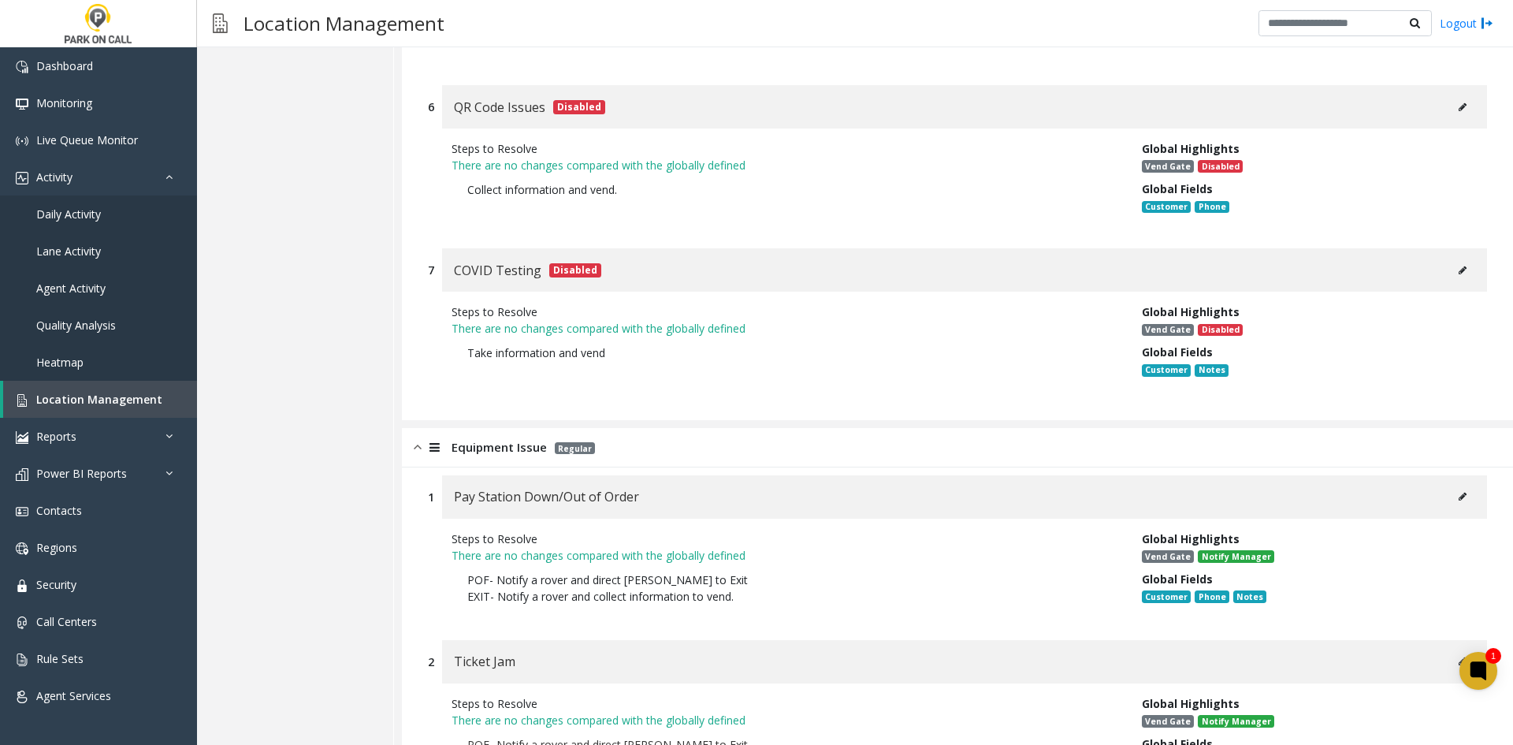
scroll to position [8322, 0]
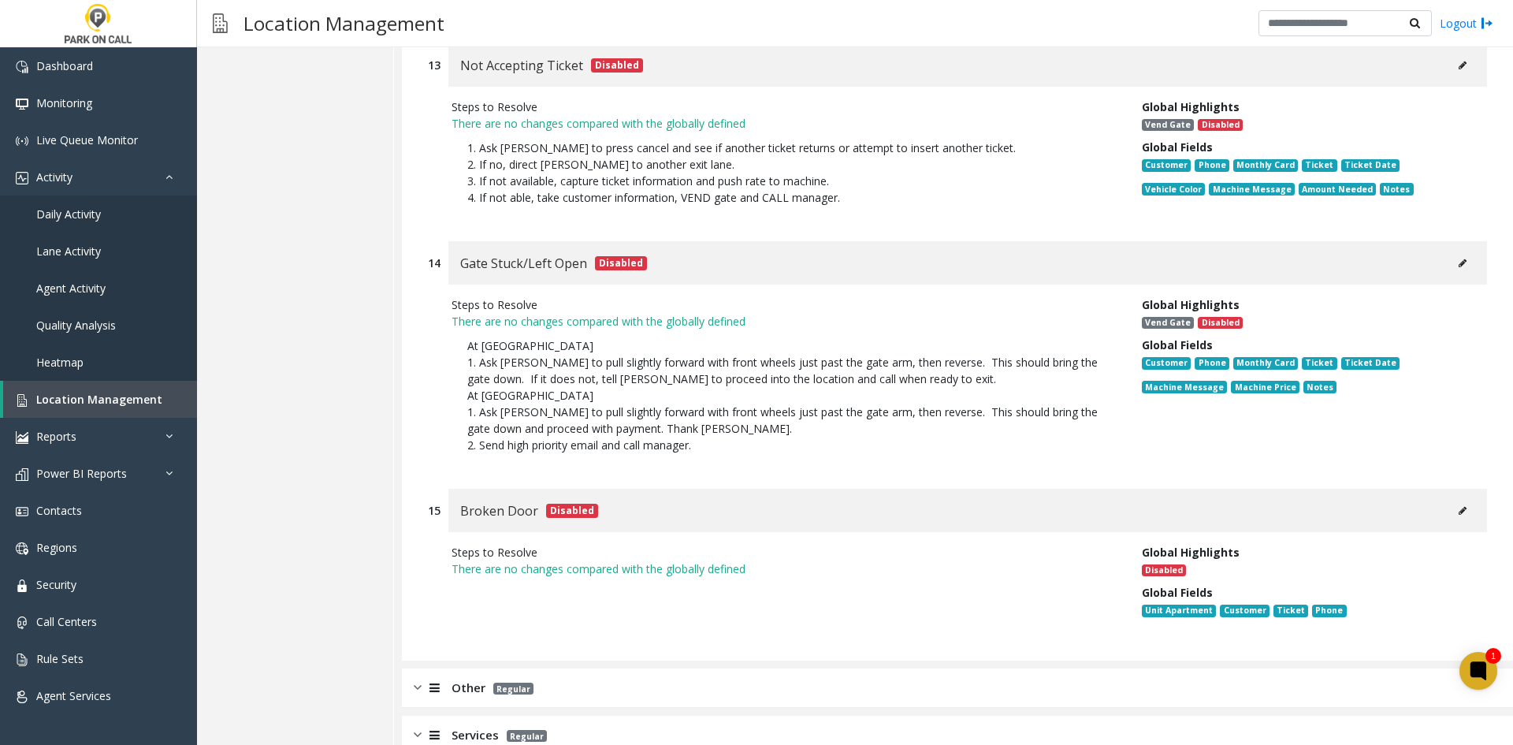
drag, startPoint x: 627, startPoint y: 664, endPoint x: 632, endPoint y: 657, distance: 9.0
click at [629, 668] on div "Other Regular" at bounding box center [957, 687] width 1111 height 39
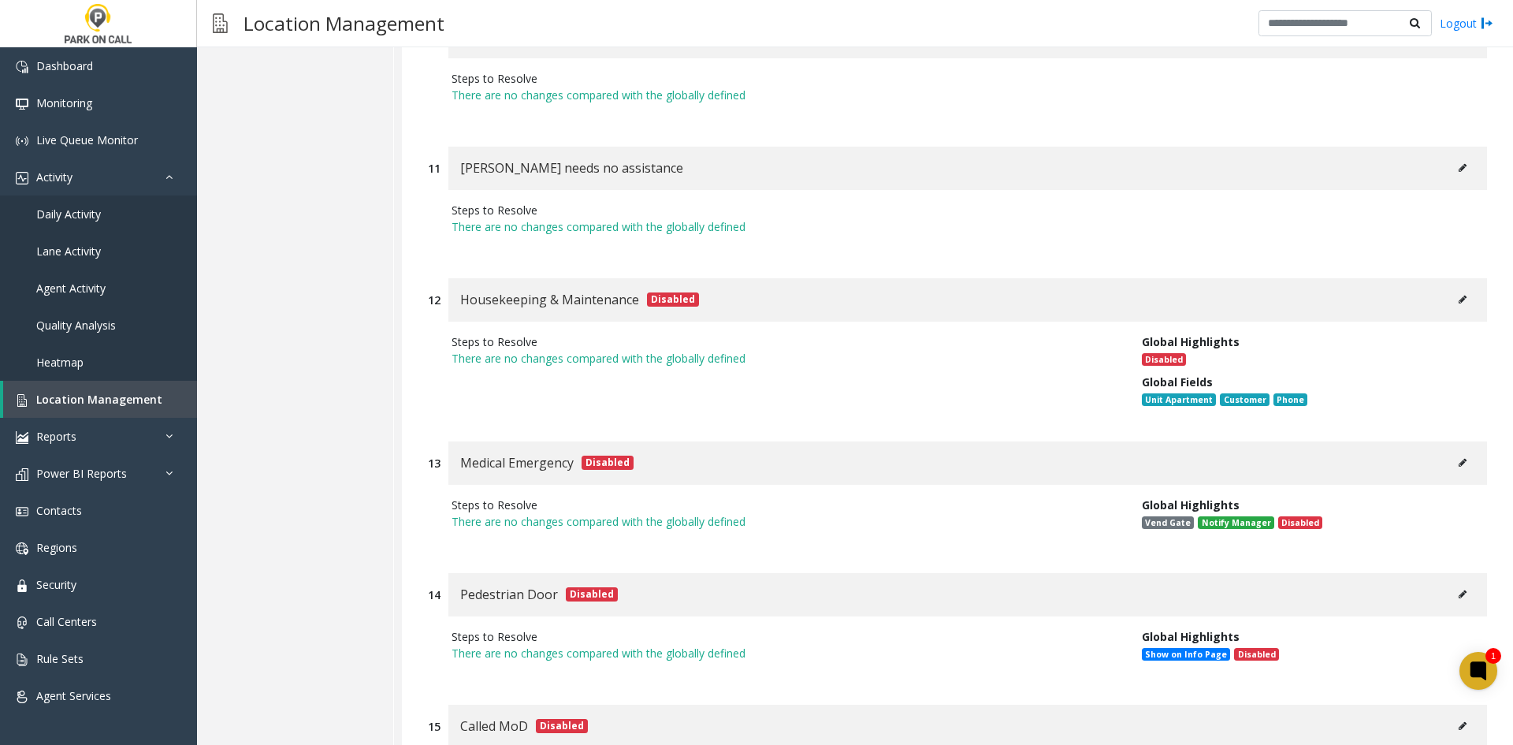
scroll to position [13225, 0]
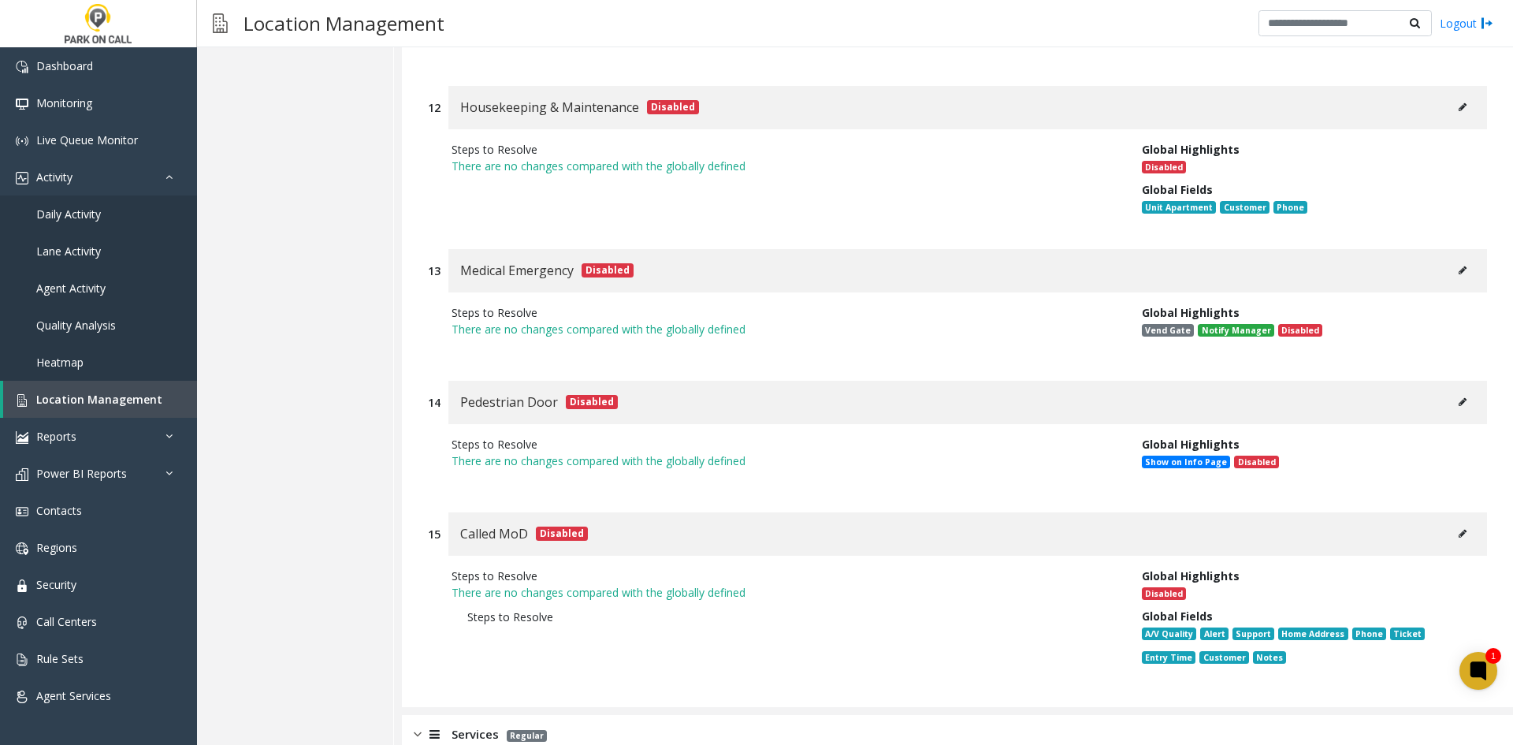
click at [627, 715] on div "Services Regular" at bounding box center [957, 734] width 1111 height 39
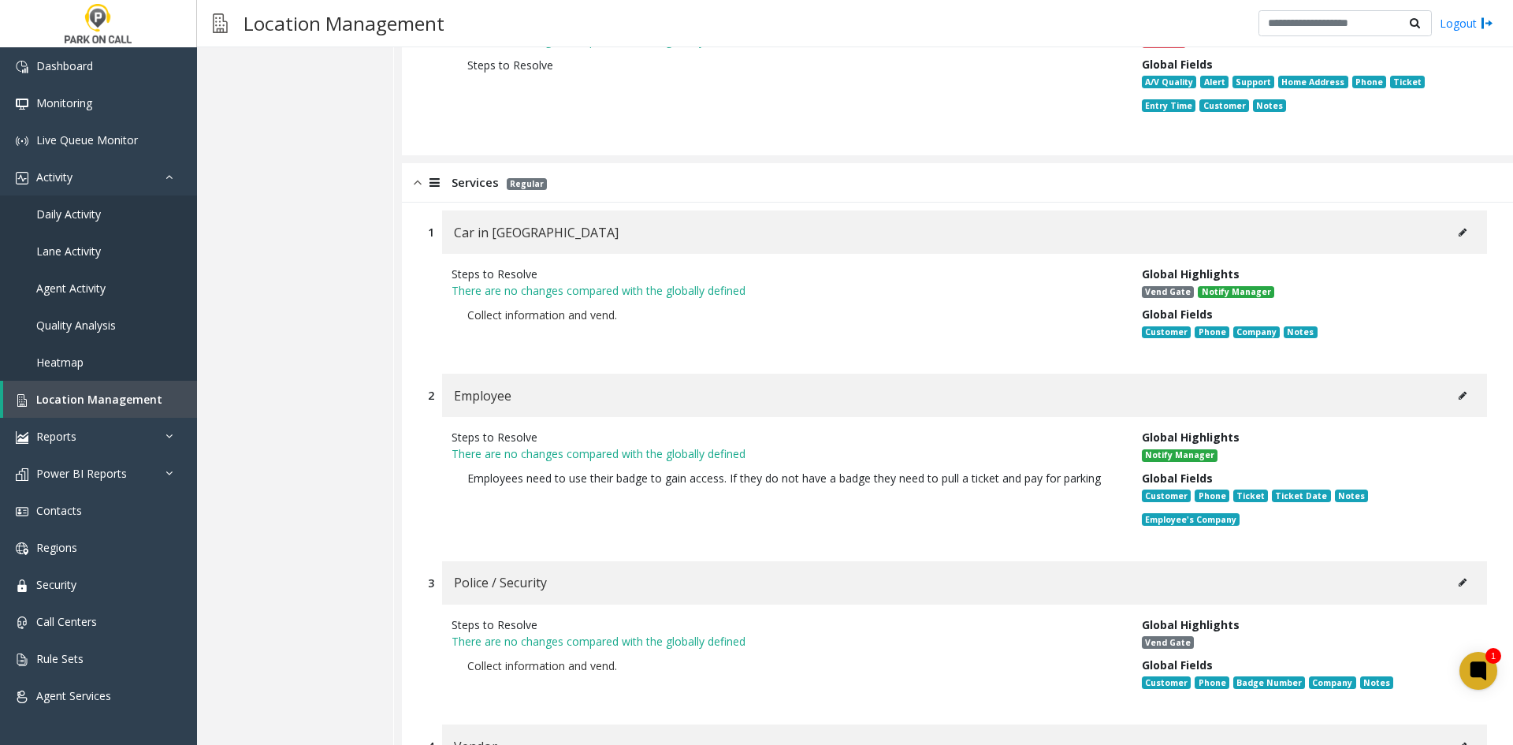
click at [1459, 391] on icon at bounding box center [1463, 395] width 8 height 9
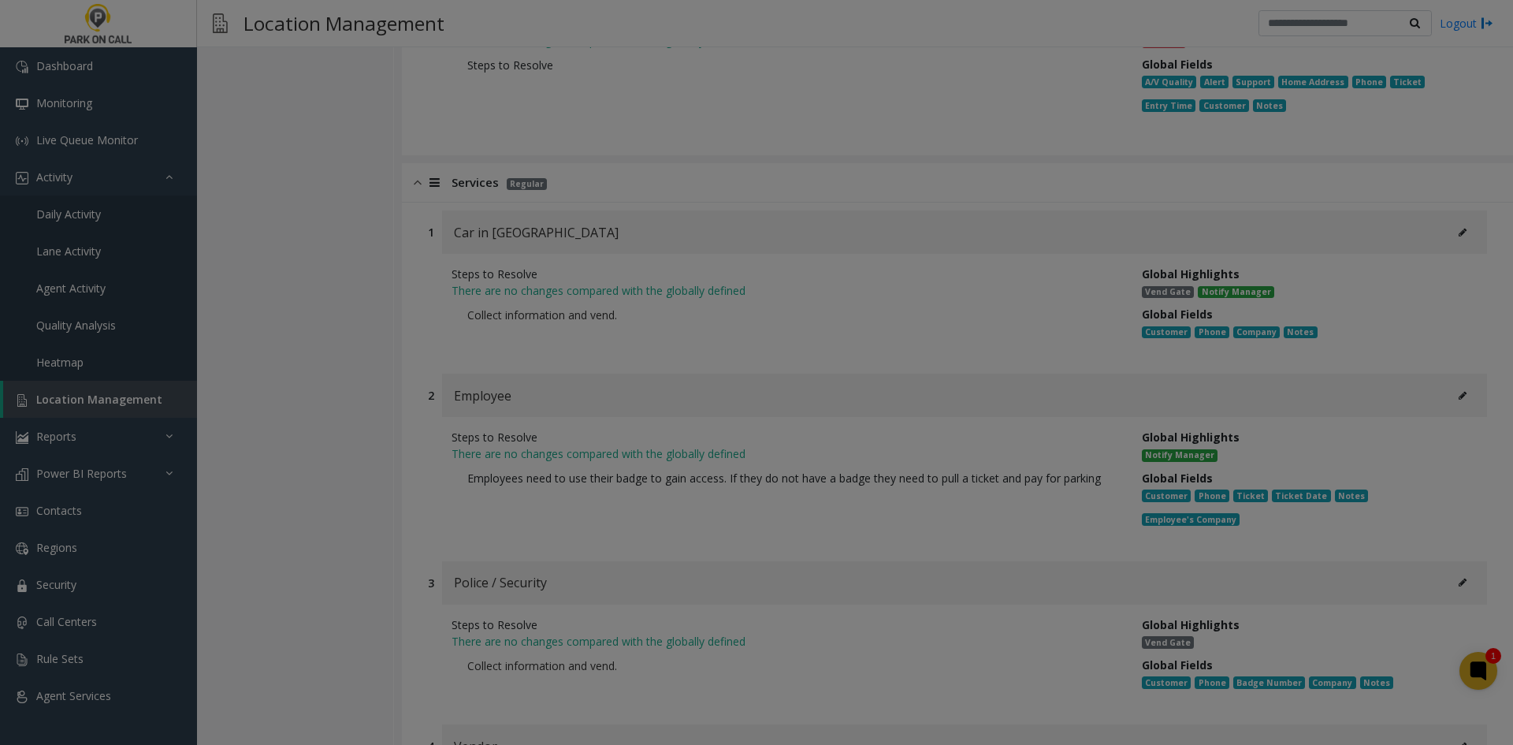
type input "********"
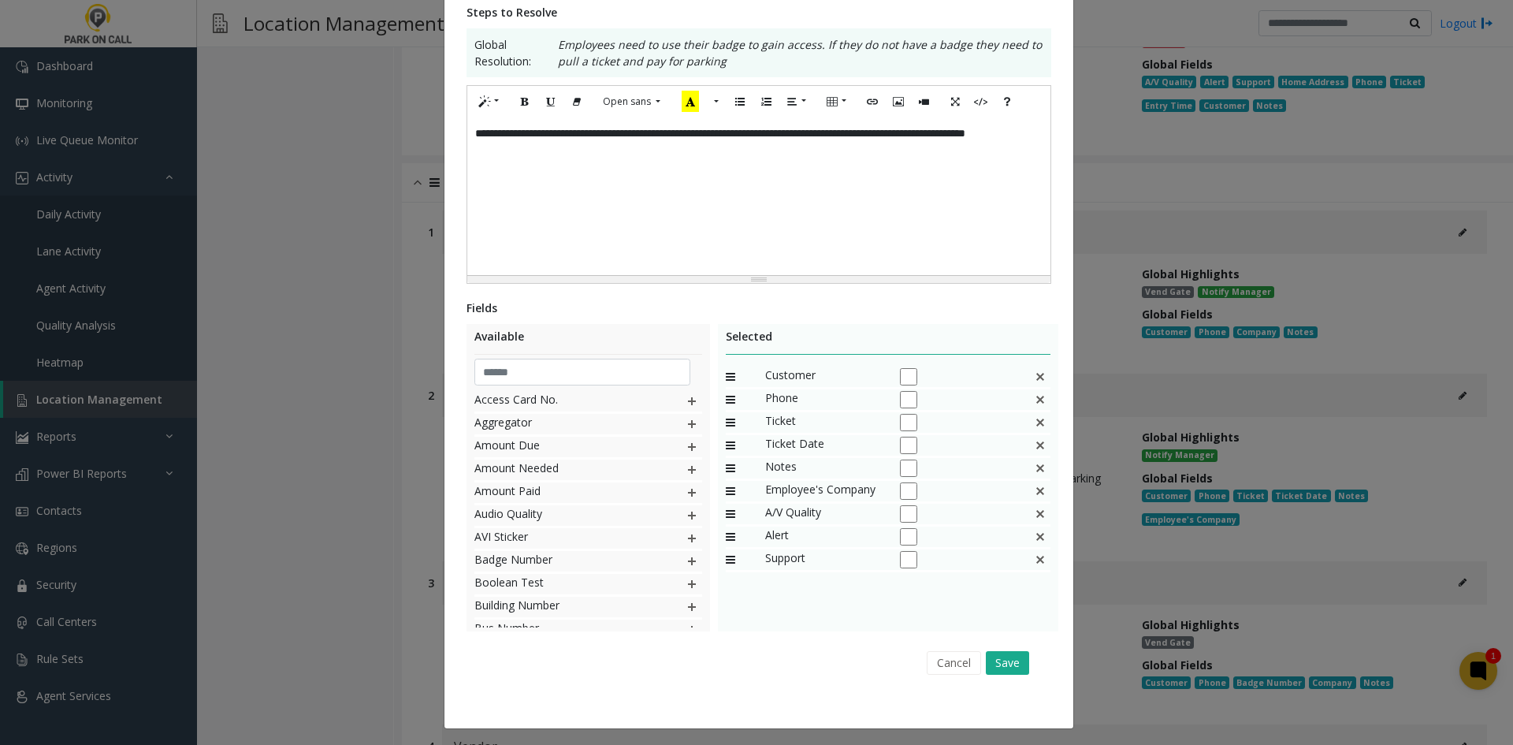
scroll to position [279, 0]
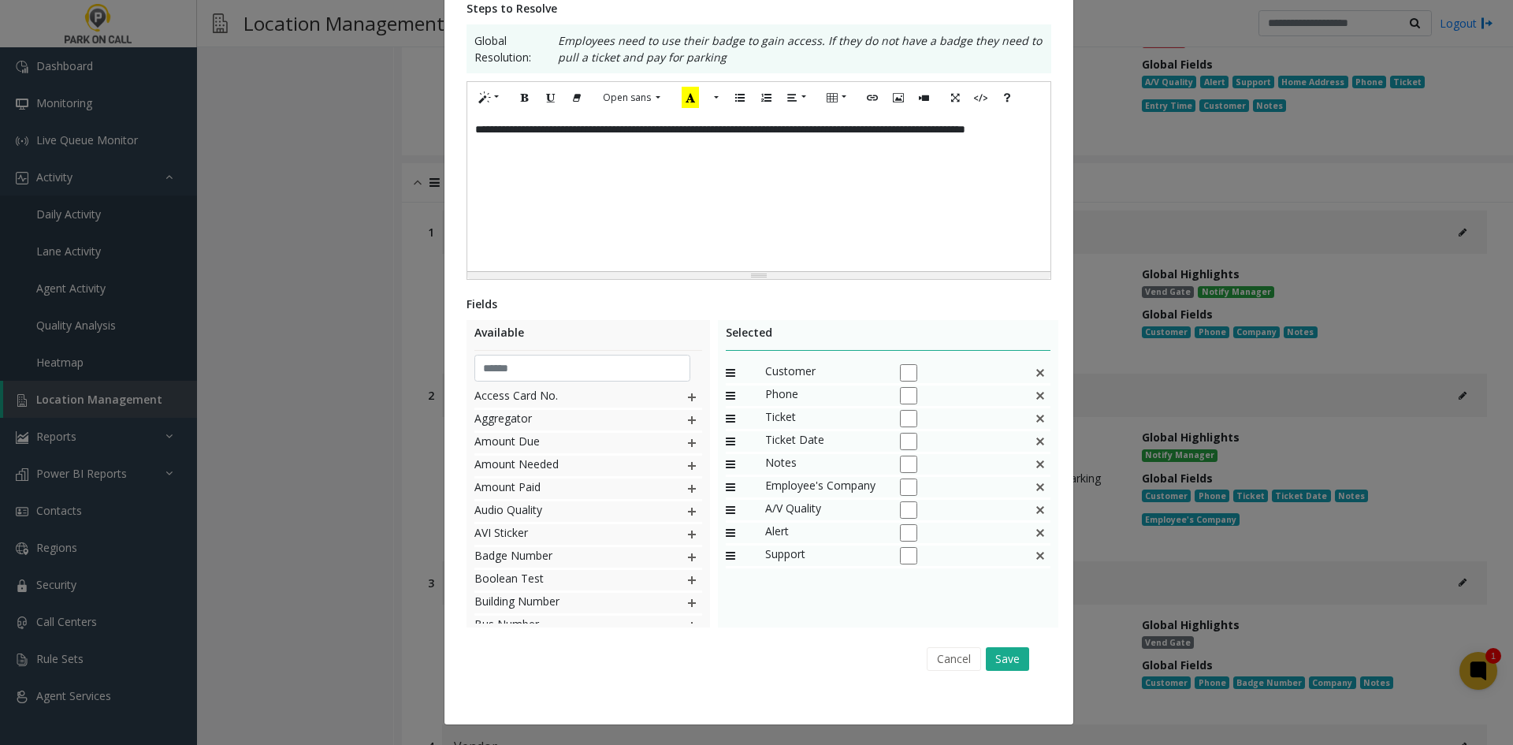
click at [1036, 436] on img at bounding box center [1040, 441] width 13 height 20
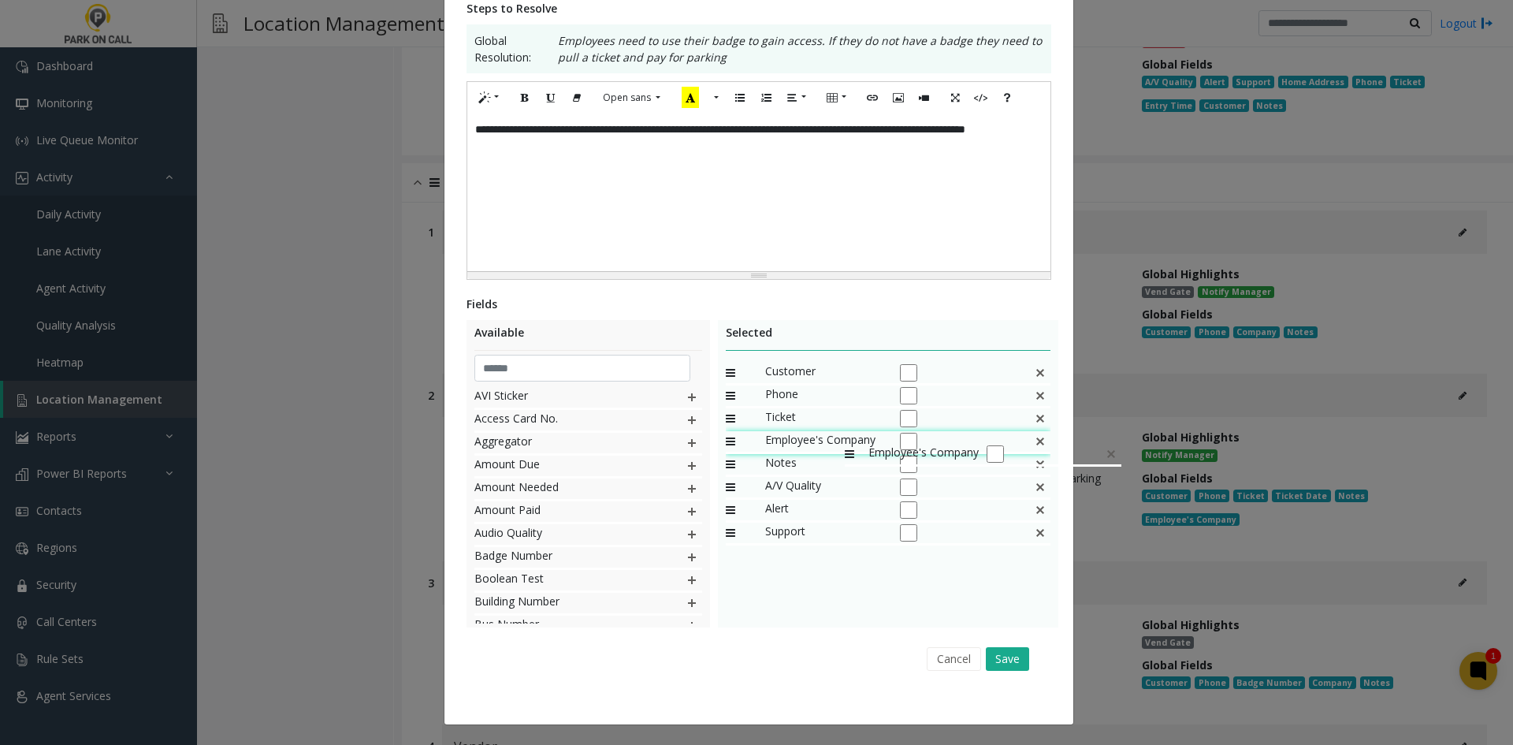
drag, startPoint x: 836, startPoint y: 462, endPoint x: 837, endPoint y: 436, distance: 26.1
drag, startPoint x: 979, startPoint y: 669, endPoint x: 960, endPoint y: 496, distance: 174.4
click at [862, 531] on div "Fields Available AVI Sticker Access Card No. Aggregator Amount Due Amount Neede…" at bounding box center [759, 487] width 585 height 383
click at [1037, 411] on img at bounding box center [1040, 418] width 13 height 20
click at [996, 667] on button "Save" at bounding box center [1007, 659] width 43 height 24
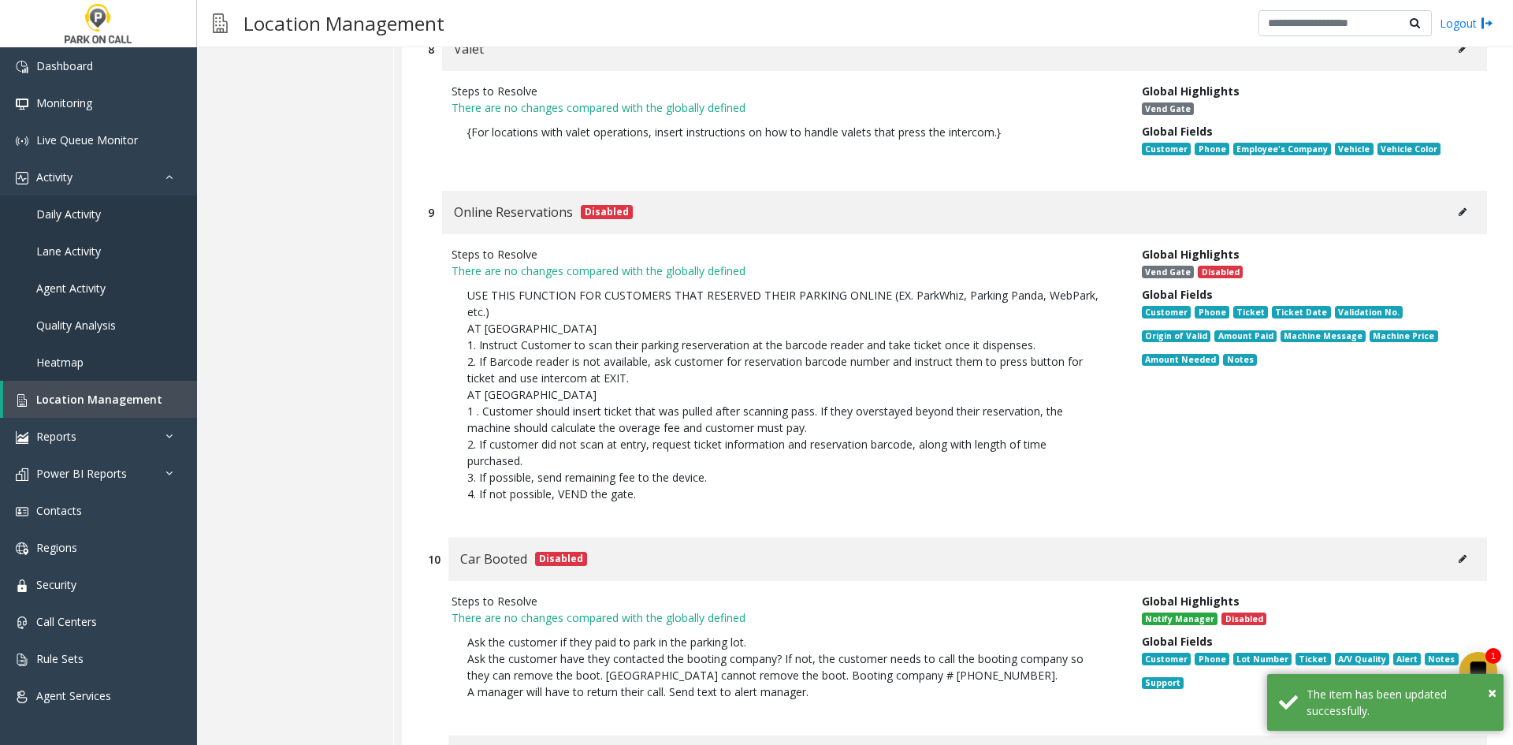
scroll to position [15527, 0]
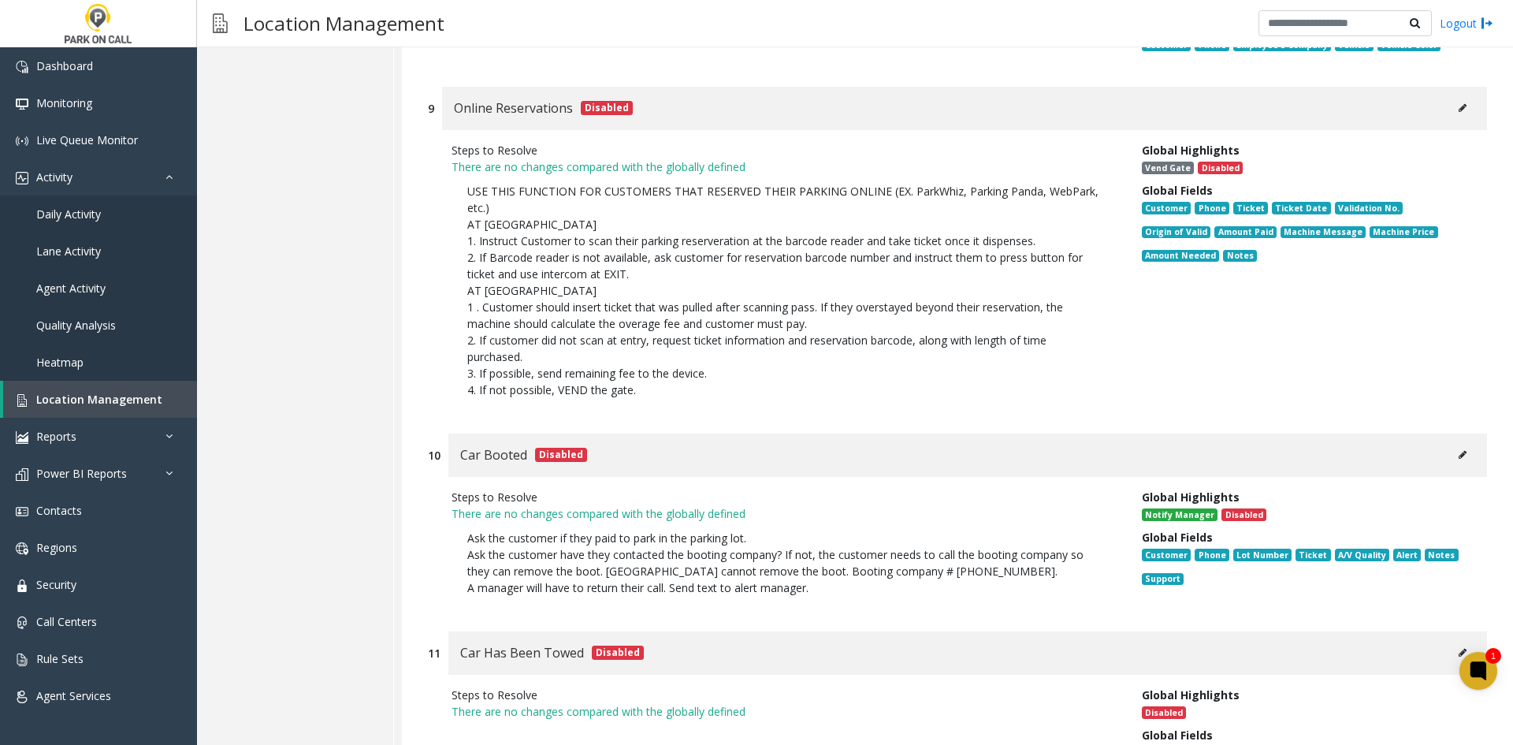
drag, startPoint x: 890, startPoint y: 636, endPoint x: 865, endPoint y: 278, distance: 358.8
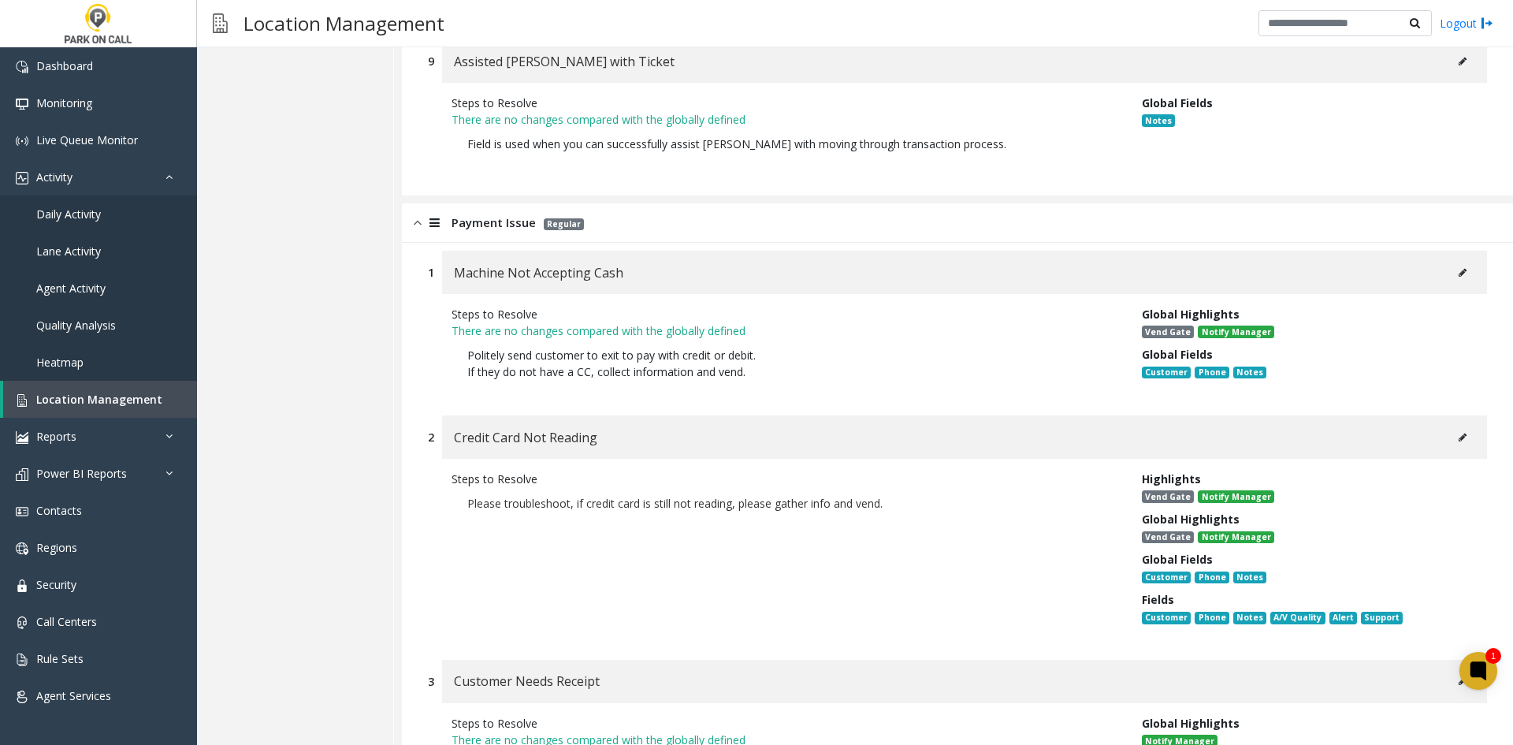
scroll to position [0, 0]
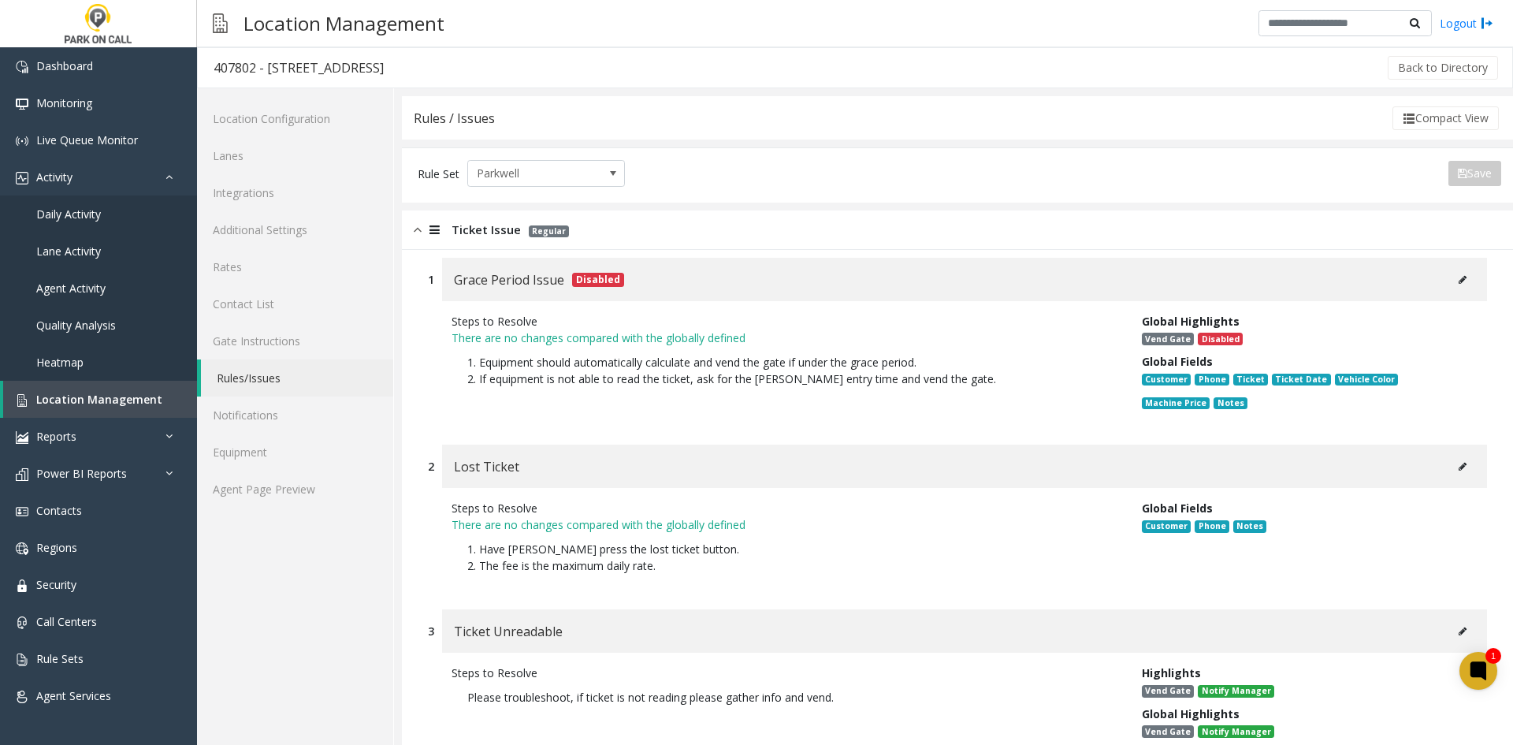
drag, startPoint x: 901, startPoint y: 677, endPoint x: 866, endPoint y: 249, distance: 429.4
click at [538, 245] on div "Ticket Issue Regular" at bounding box center [957, 229] width 1111 height 39
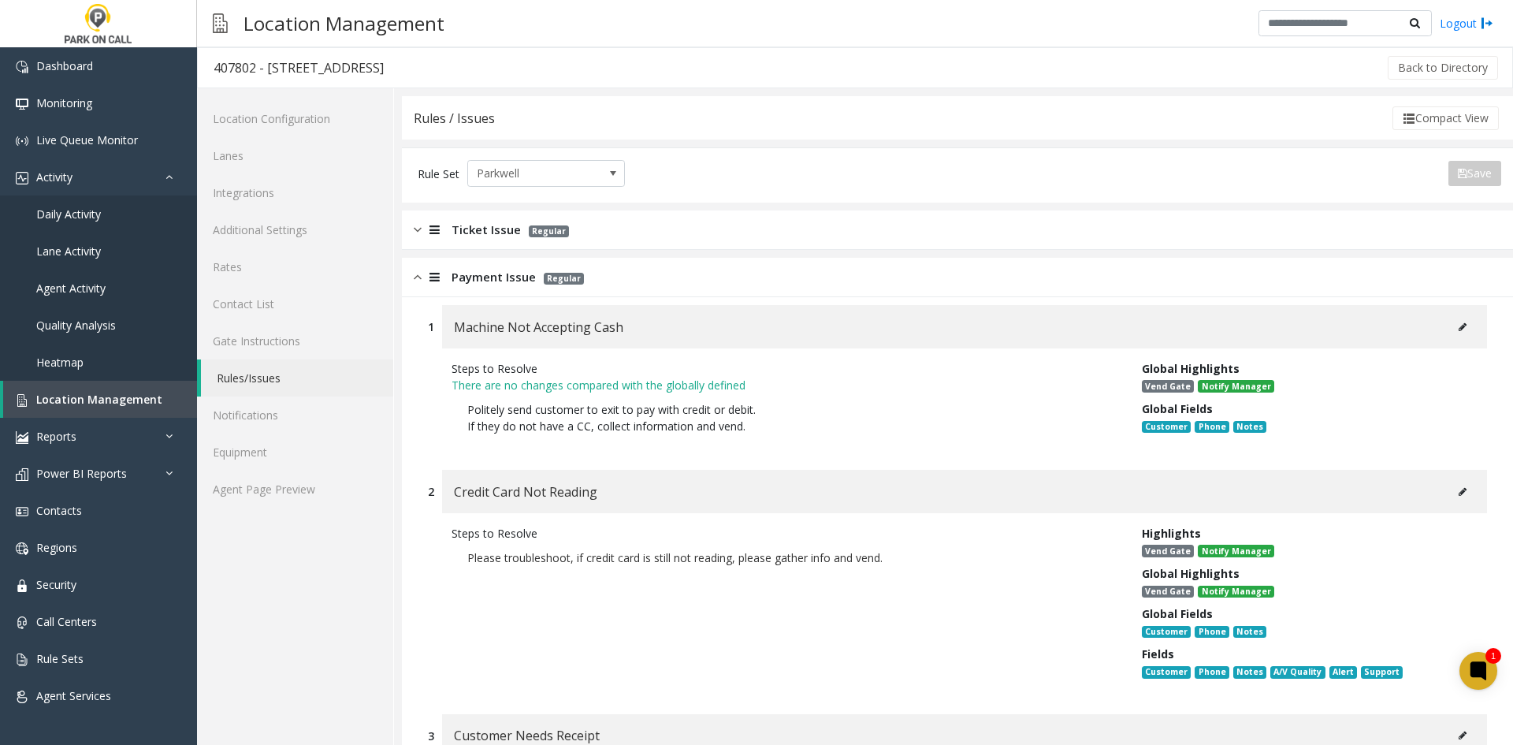
drag, startPoint x: 508, startPoint y: 281, endPoint x: 512, endPoint y: 299, distance: 17.8
click at [508, 282] on span "Payment Issue" at bounding box center [494, 277] width 84 height 18
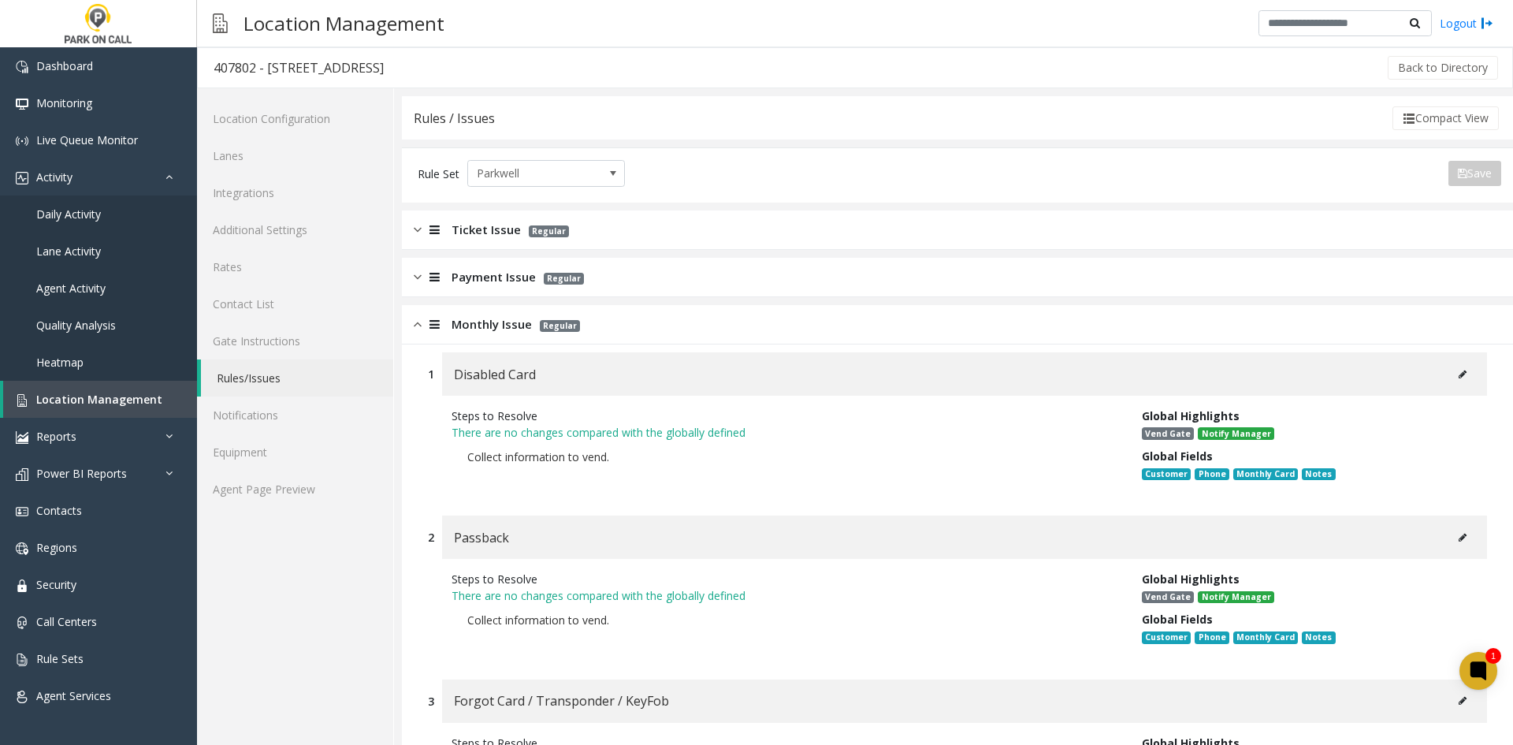
click at [512, 323] on span "Monthly Issue" at bounding box center [492, 324] width 80 height 18
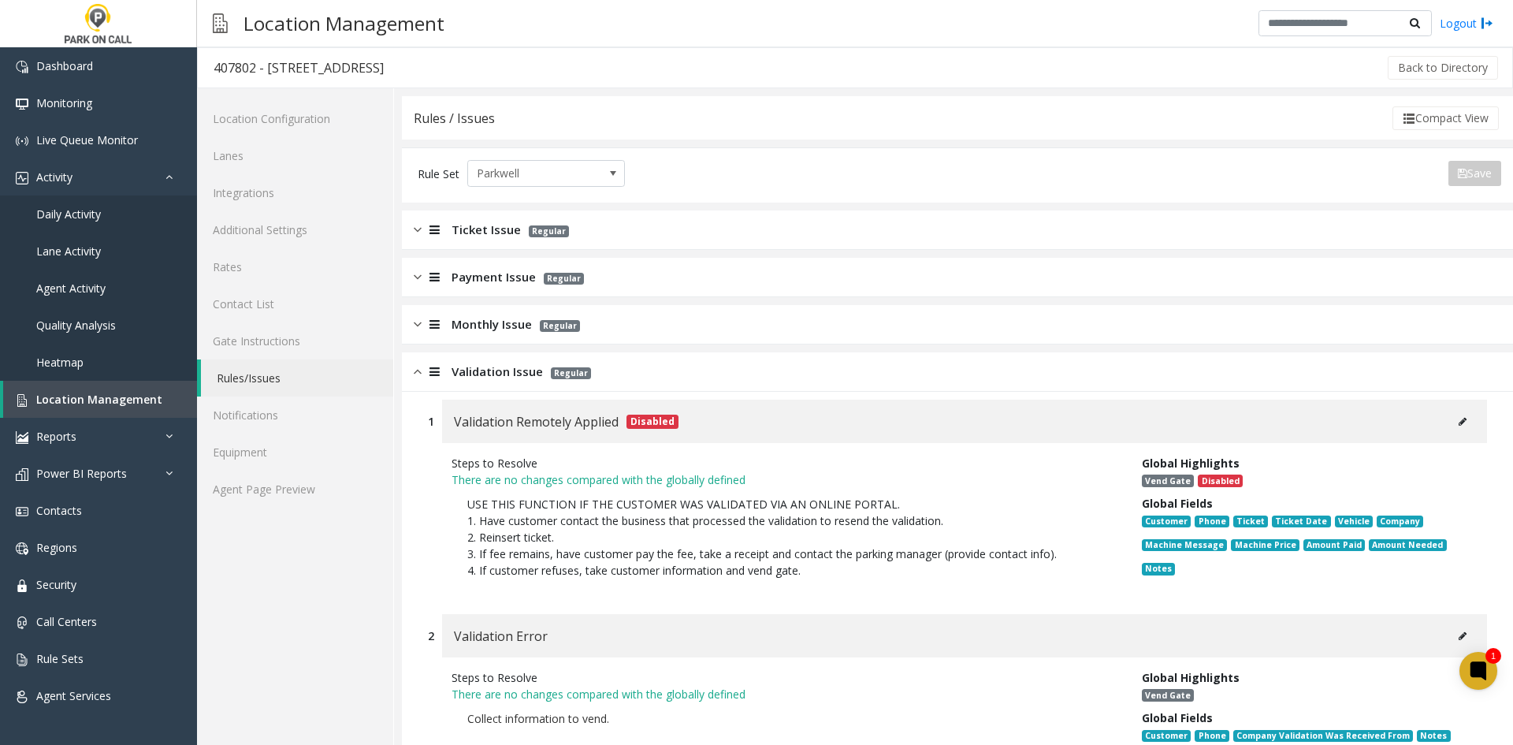
click at [504, 353] on div "Validation Issue Regular" at bounding box center [957, 371] width 1111 height 39
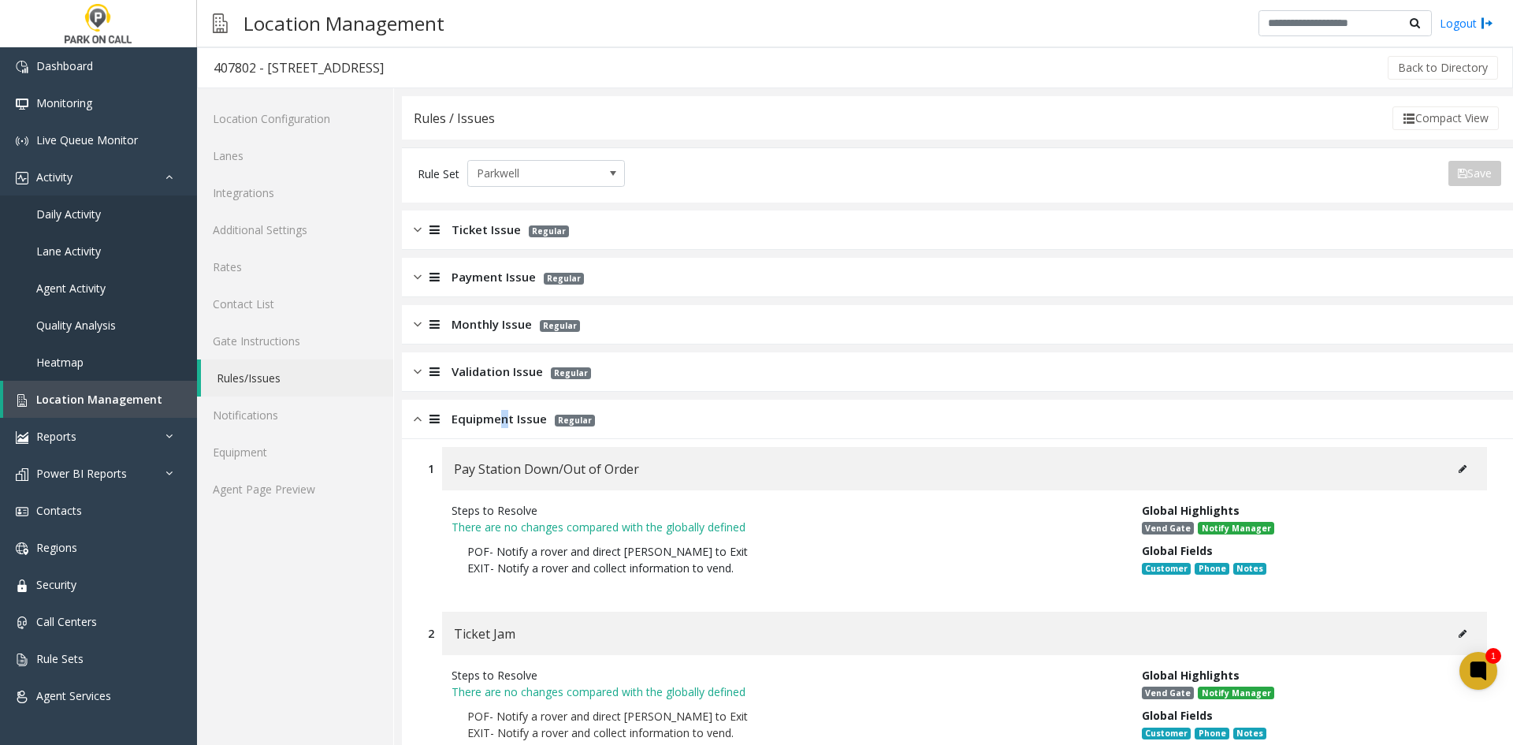
click at [508, 428] on div "Equipment Issue Regular" at bounding box center [957, 419] width 1111 height 39
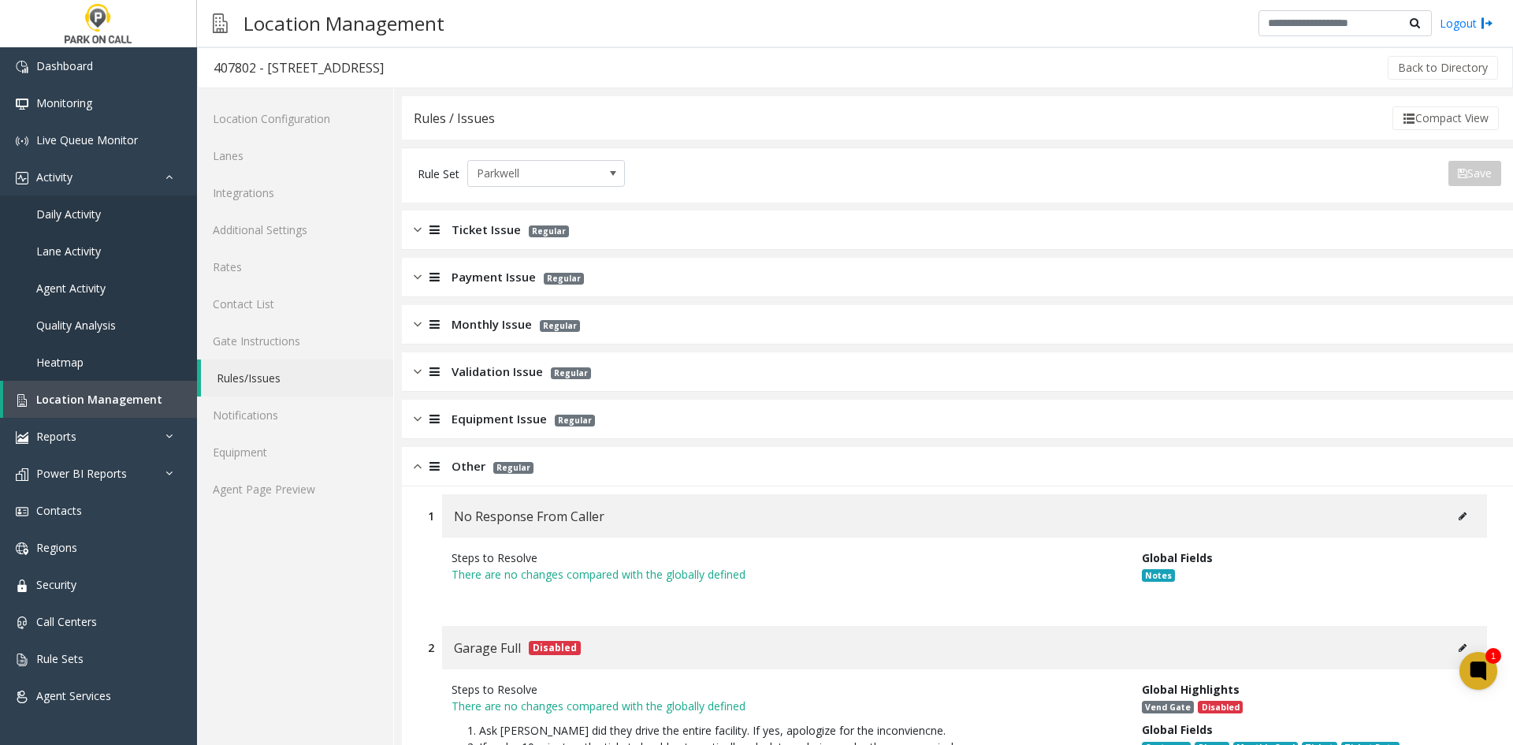
click at [489, 470] on p "Regular" at bounding box center [510, 466] width 48 height 18
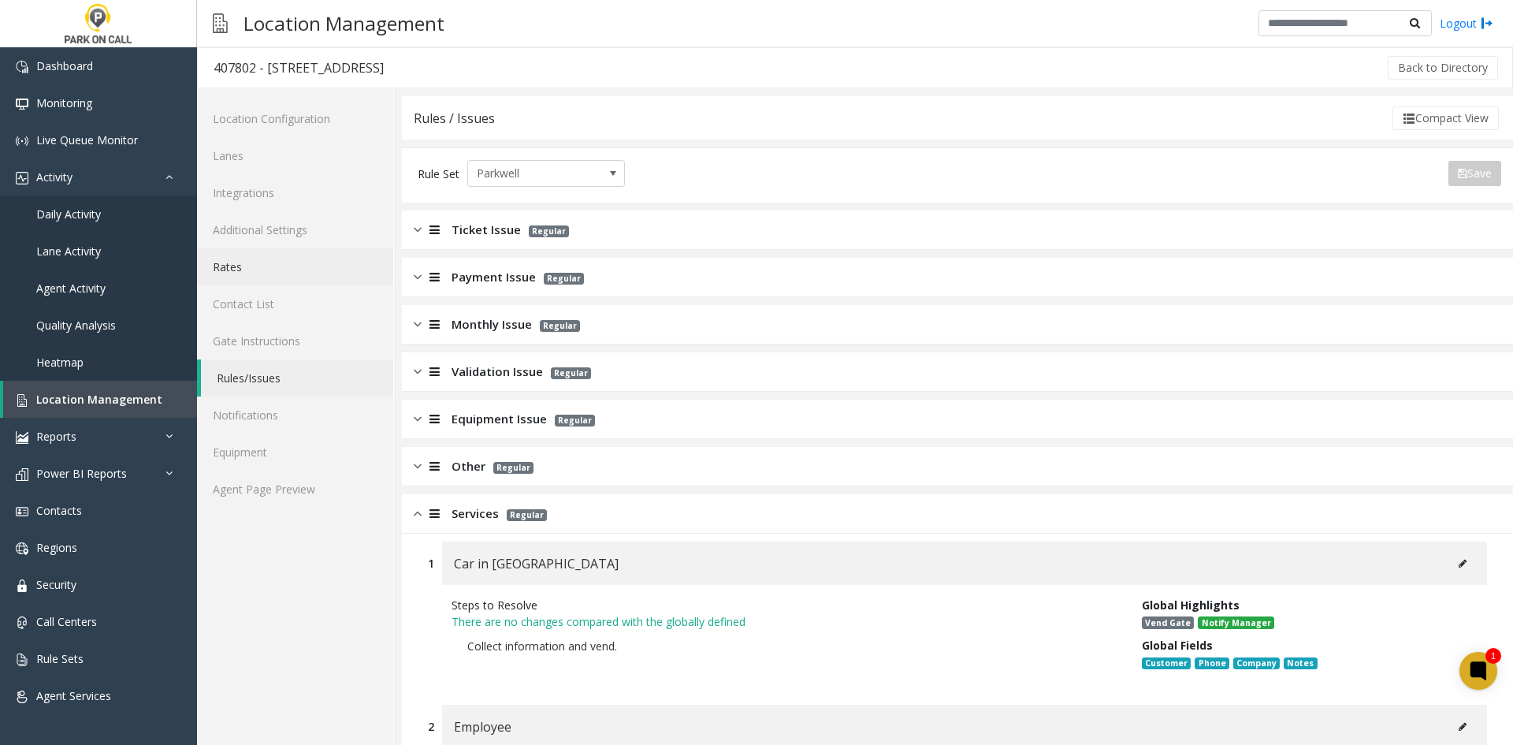
click at [327, 282] on link "Rates" at bounding box center [295, 266] width 196 height 37
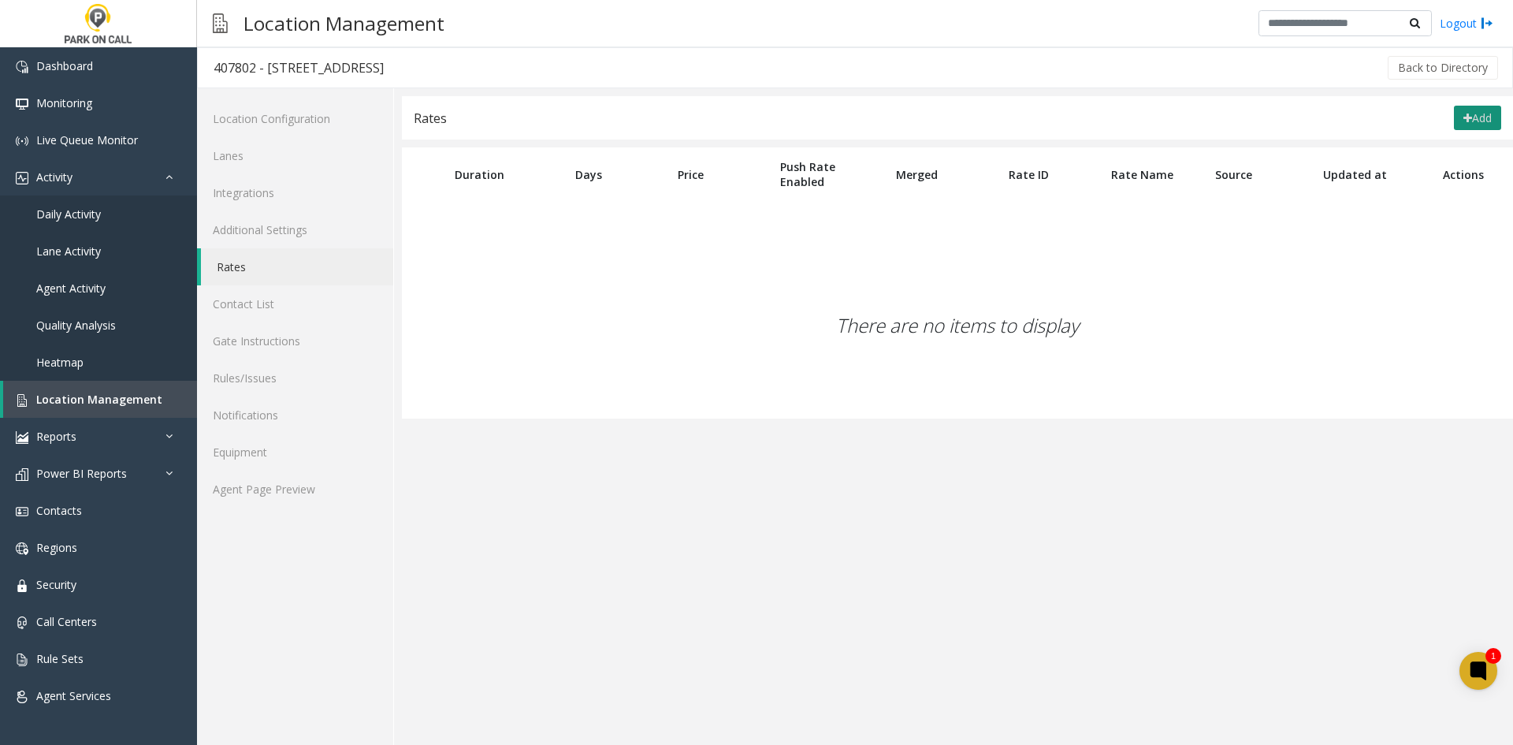
click at [1472, 115] on button "Add" at bounding box center [1477, 118] width 47 height 25
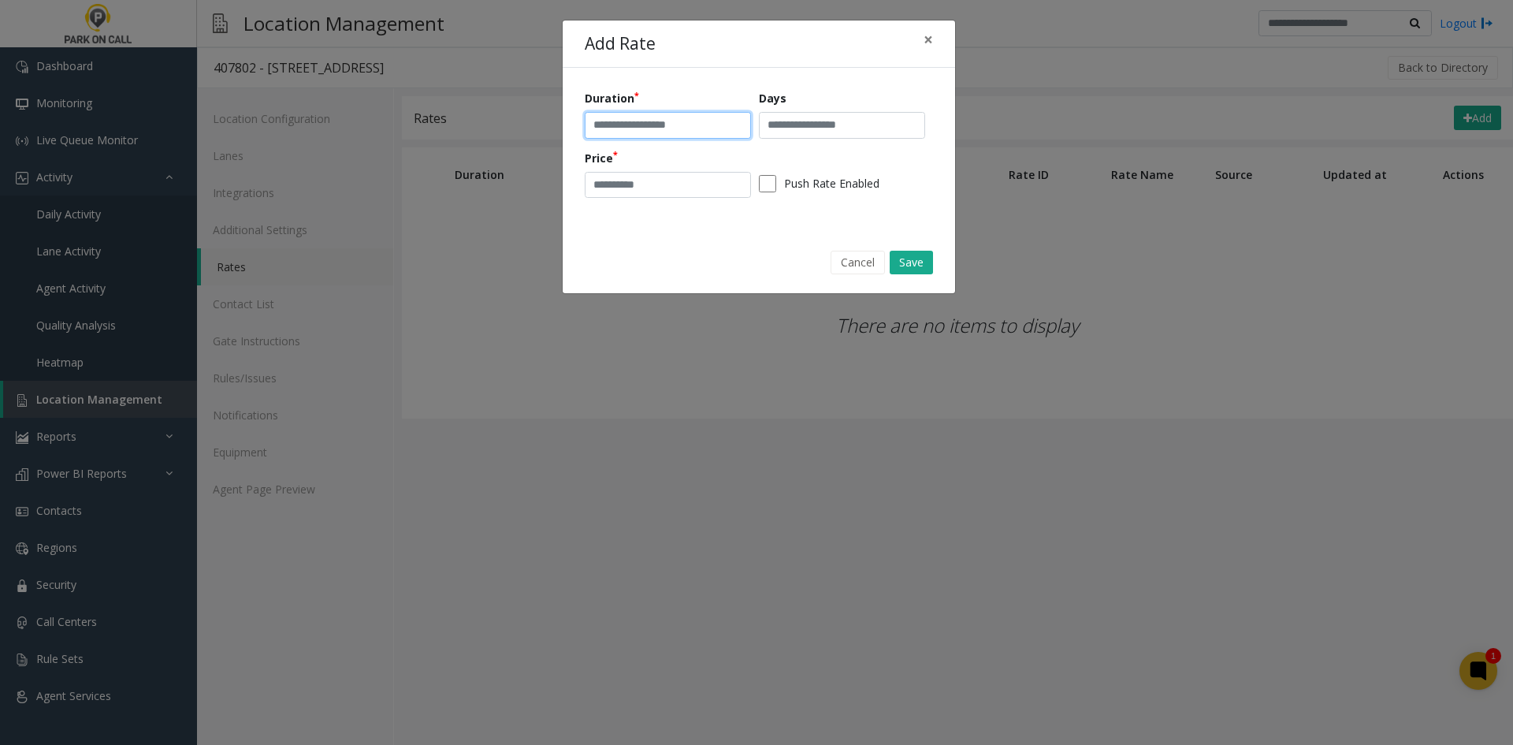
click at [661, 121] on input "text" at bounding box center [668, 125] width 166 height 27
click at [679, 129] on input "**********" at bounding box center [668, 125] width 166 height 27
drag, startPoint x: 670, startPoint y: 125, endPoint x: 542, endPoint y: 121, distance: 128.5
click at [542, 121] on div "**********" at bounding box center [756, 372] width 1513 height 745
type input "********"
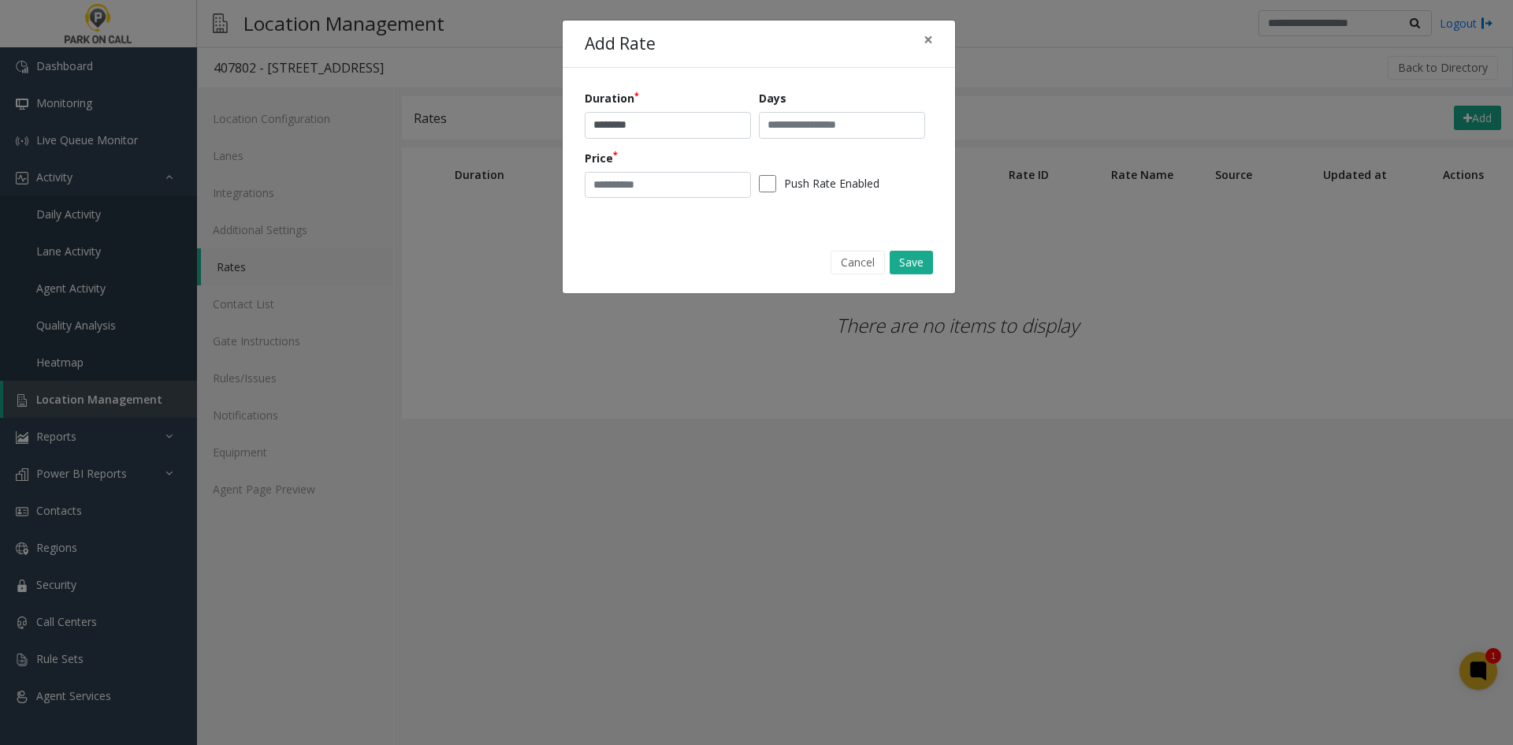
click at [775, 145] on div "Duration ******** Days Price Push Rate Enabled" at bounding box center [759, 149] width 348 height 119
click at [775, 143] on div "Duration ******** Days Price Push Rate Enabled" at bounding box center [759, 149] width 348 height 119
click at [776, 138] on div "Duration ******** Days Price Push Rate Enabled" at bounding box center [759, 149] width 348 height 119
click at [776, 135] on input "text" at bounding box center [842, 125] width 166 height 27
type input "***"
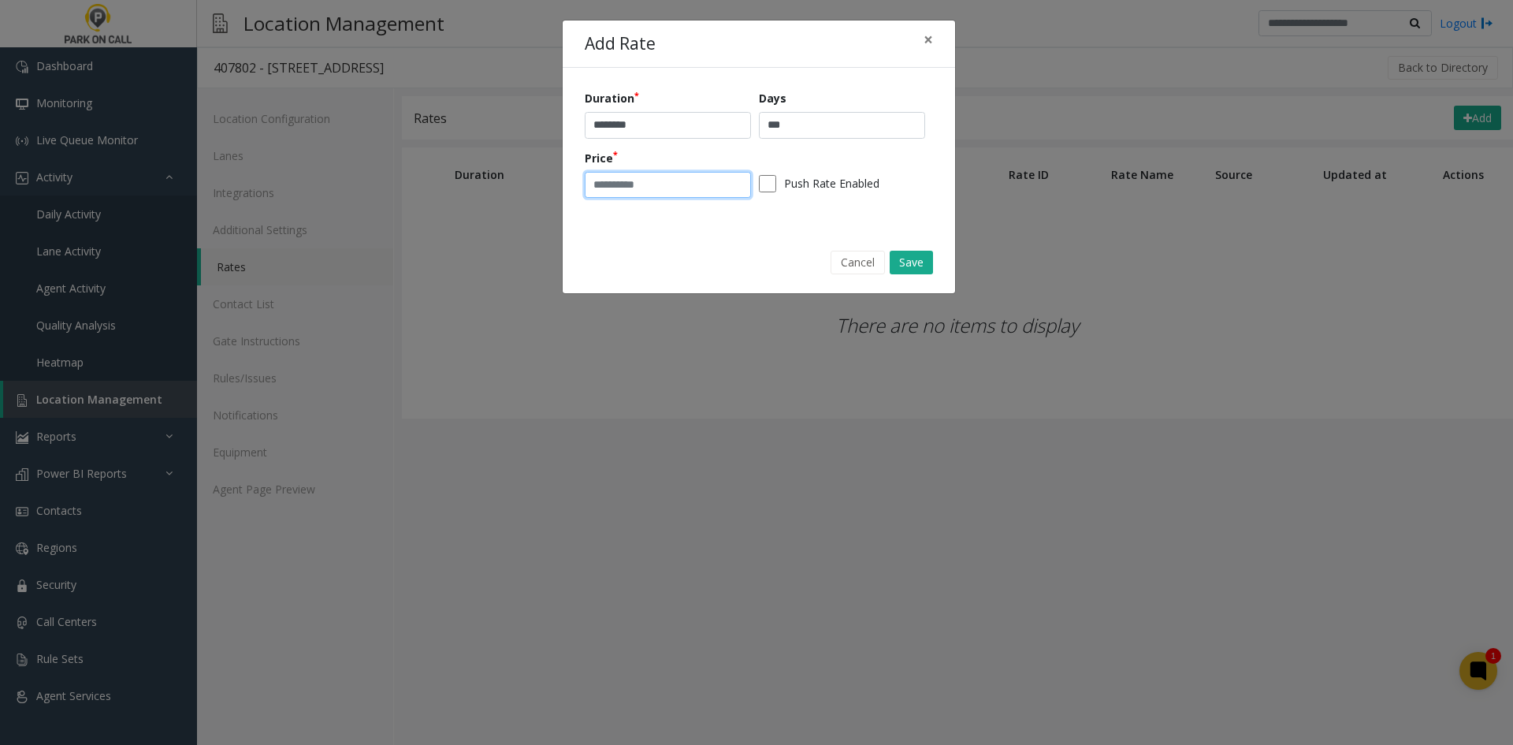
click at [688, 175] on input "number" at bounding box center [668, 185] width 166 height 27
type input "*"
click at [918, 261] on button "Save" at bounding box center [911, 263] width 43 height 24
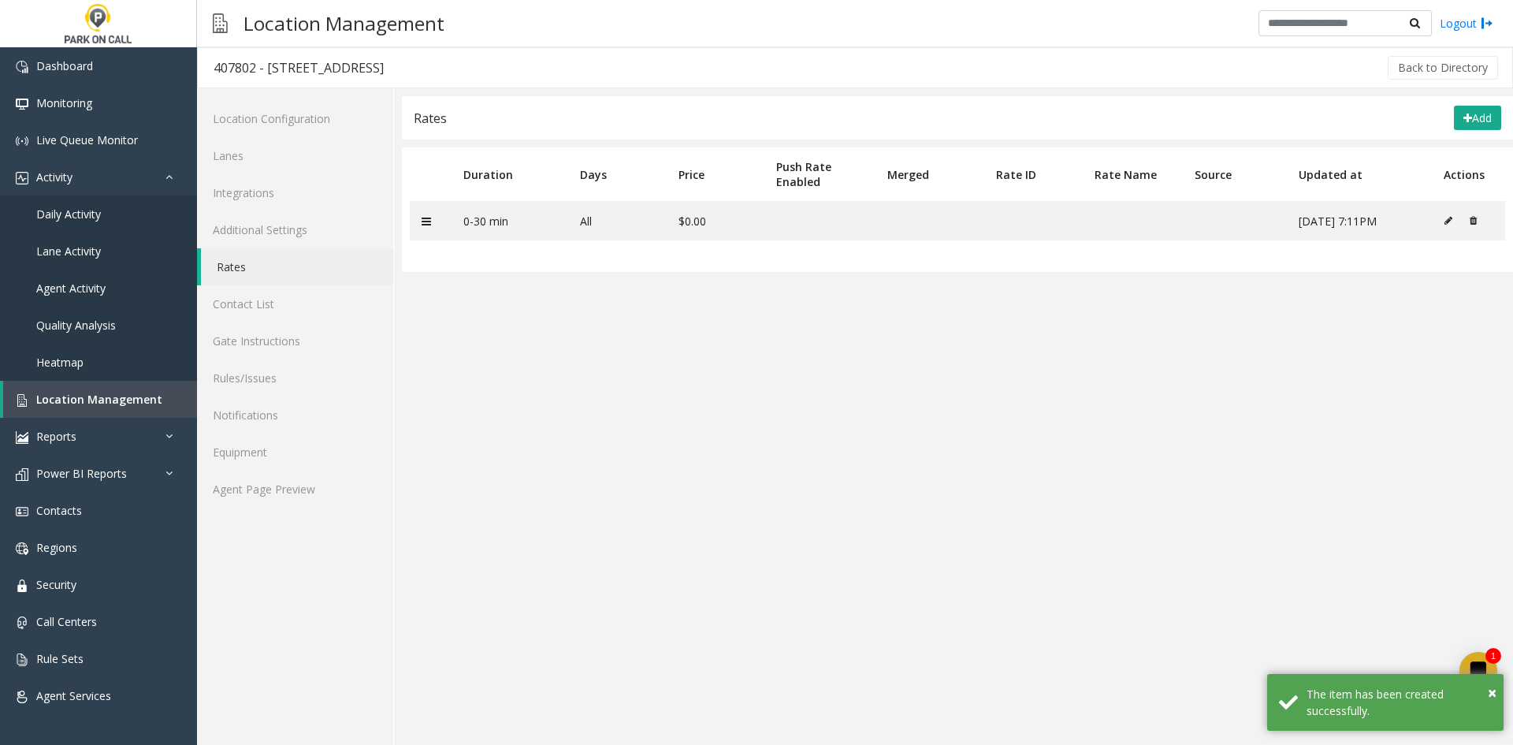
click at [1448, 129] on div "Add" at bounding box center [1473, 118] width 55 height 25
click at [1492, 116] on button "Add" at bounding box center [1477, 118] width 47 height 25
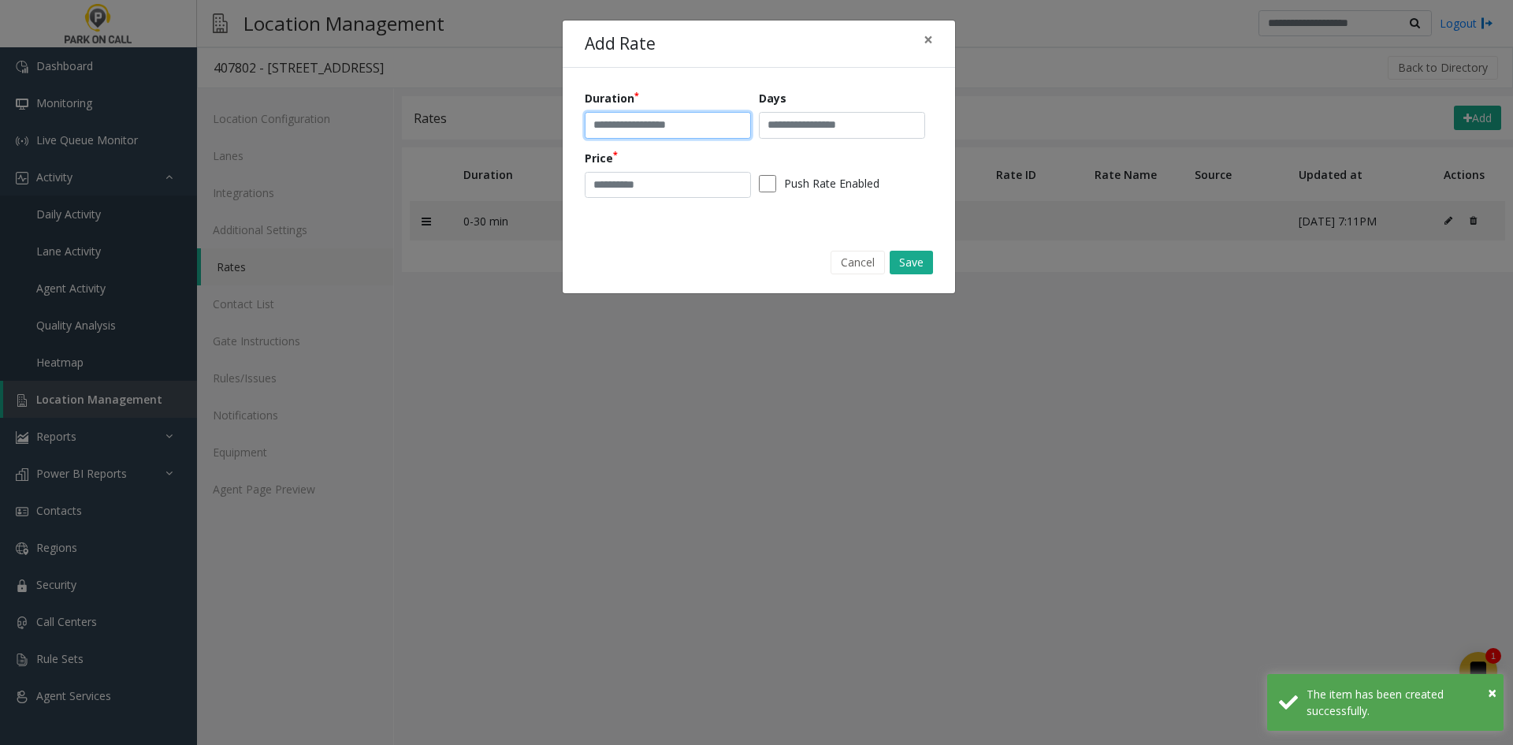
click at [594, 121] on input "text" at bounding box center [668, 125] width 166 height 27
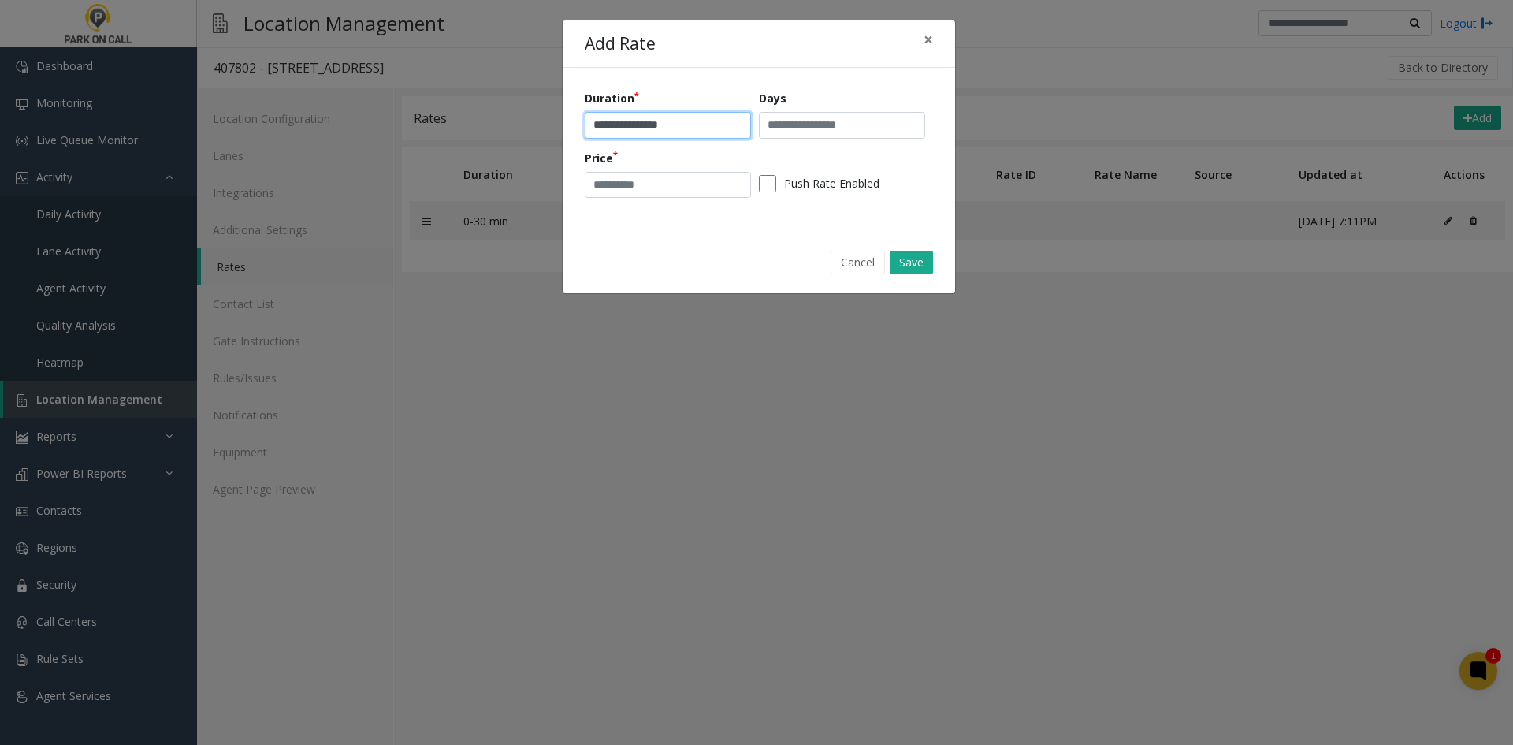
type input "**********"
click at [850, 123] on input "text" at bounding box center [842, 125] width 166 height 27
type input "***"
click at [638, 173] on input "number" at bounding box center [668, 185] width 166 height 27
type input "*"
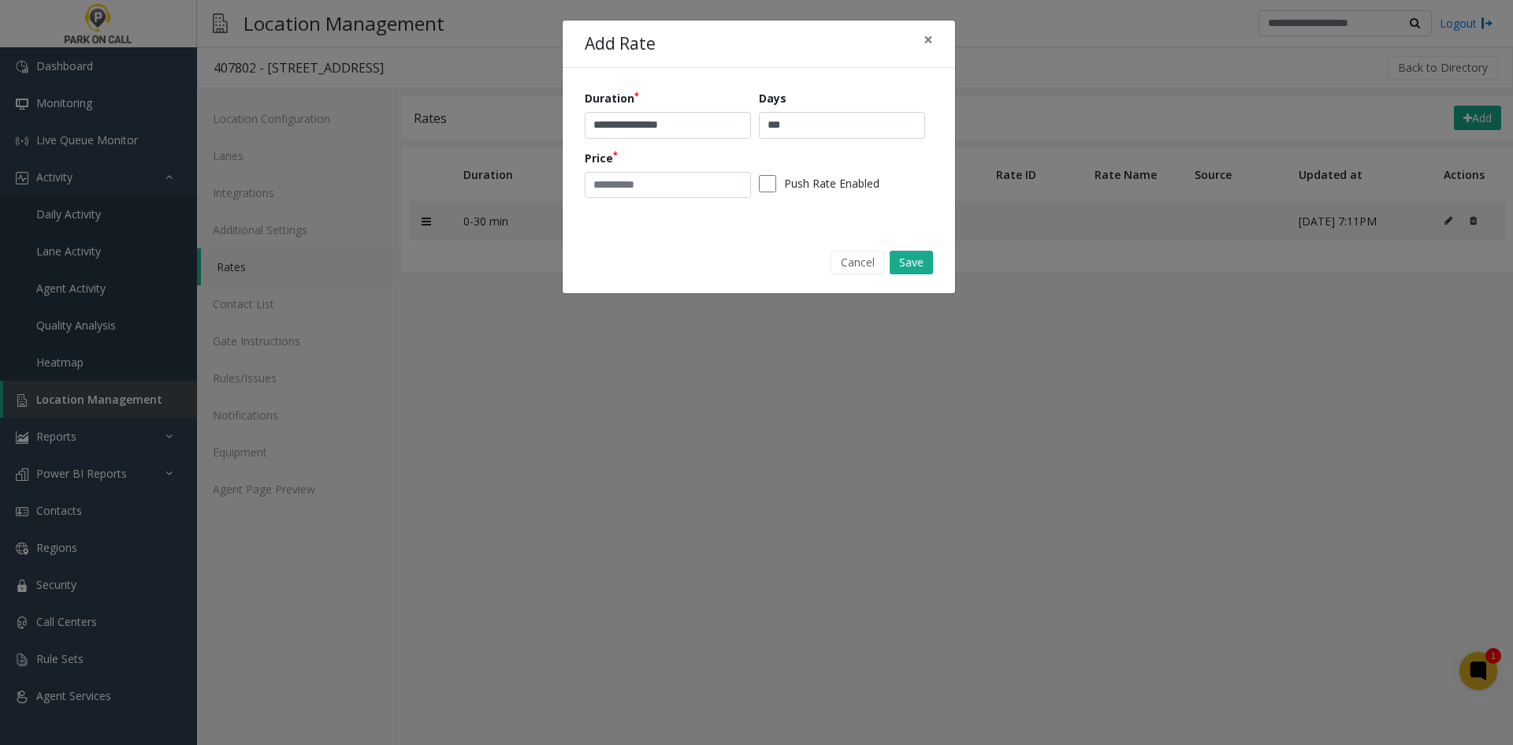
click at [928, 276] on div "Cancel Save" at bounding box center [759, 262] width 370 height 40
click at [926, 274] on div "Cancel Save" at bounding box center [759, 262] width 370 height 40
click at [921, 270] on button "Save" at bounding box center [911, 263] width 43 height 24
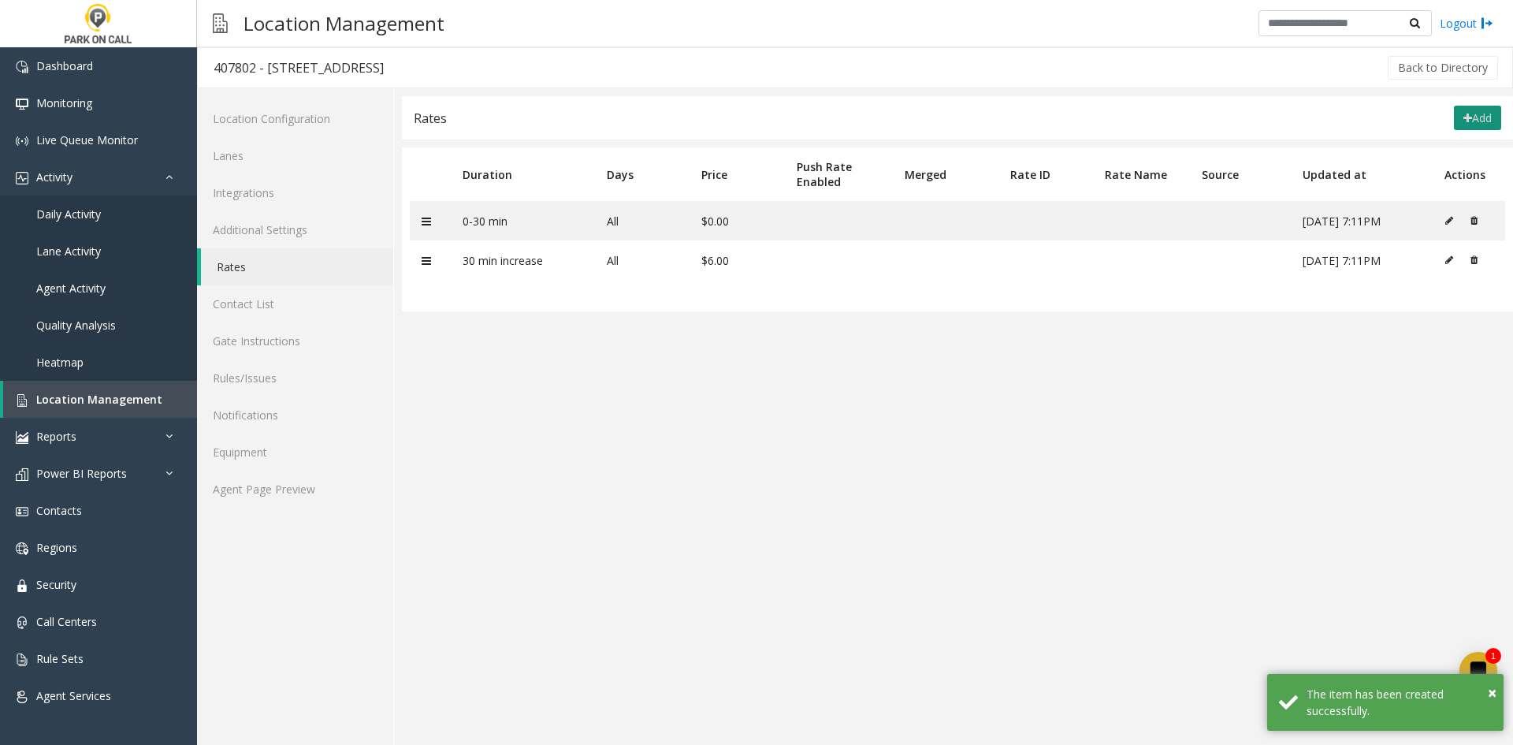
click at [1454, 130] on button "Add" at bounding box center [1477, 118] width 47 height 25
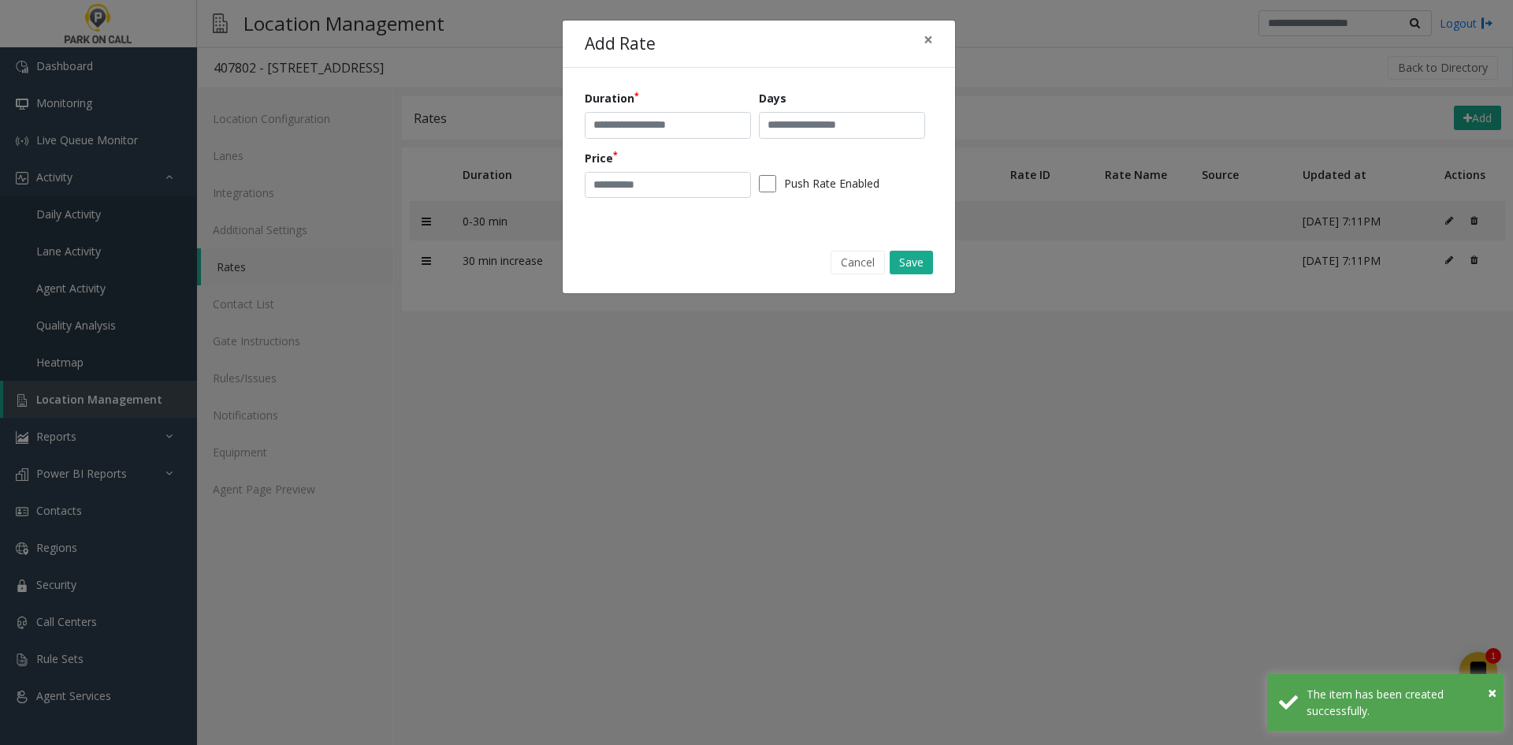
click at [625, 111] on div "Duration" at bounding box center [672, 114] width 174 height 49
click at [619, 122] on input "text" at bounding box center [668, 125] width 166 height 27
paste input "******"
type input "******"
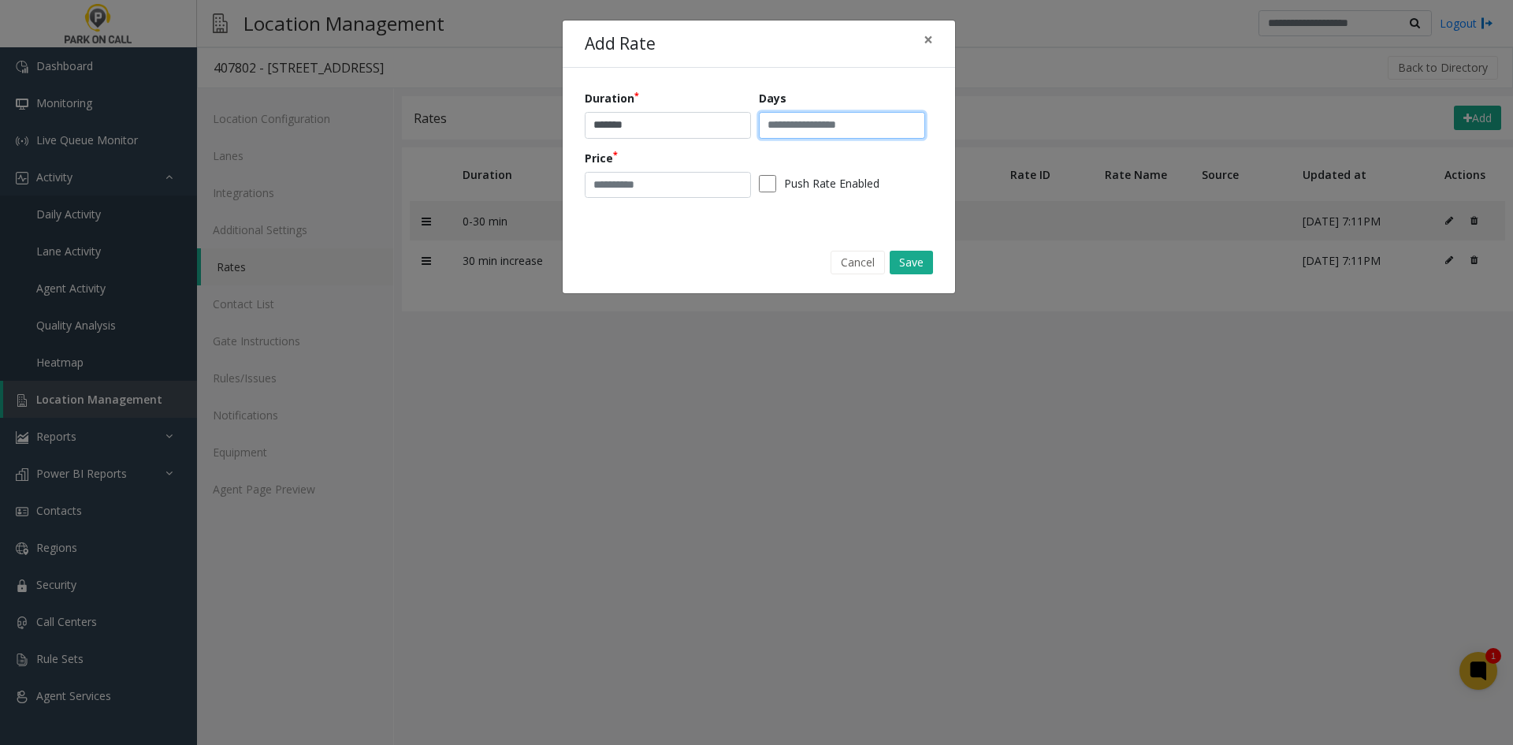
click at [821, 119] on input "text" at bounding box center [842, 125] width 166 height 27
type input "***"
click at [625, 194] on input "number" at bounding box center [668, 185] width 166 height 27
type input "**"
click at [920, 264] on button "Save" at bounding box center [911, 263] width 43 height 24
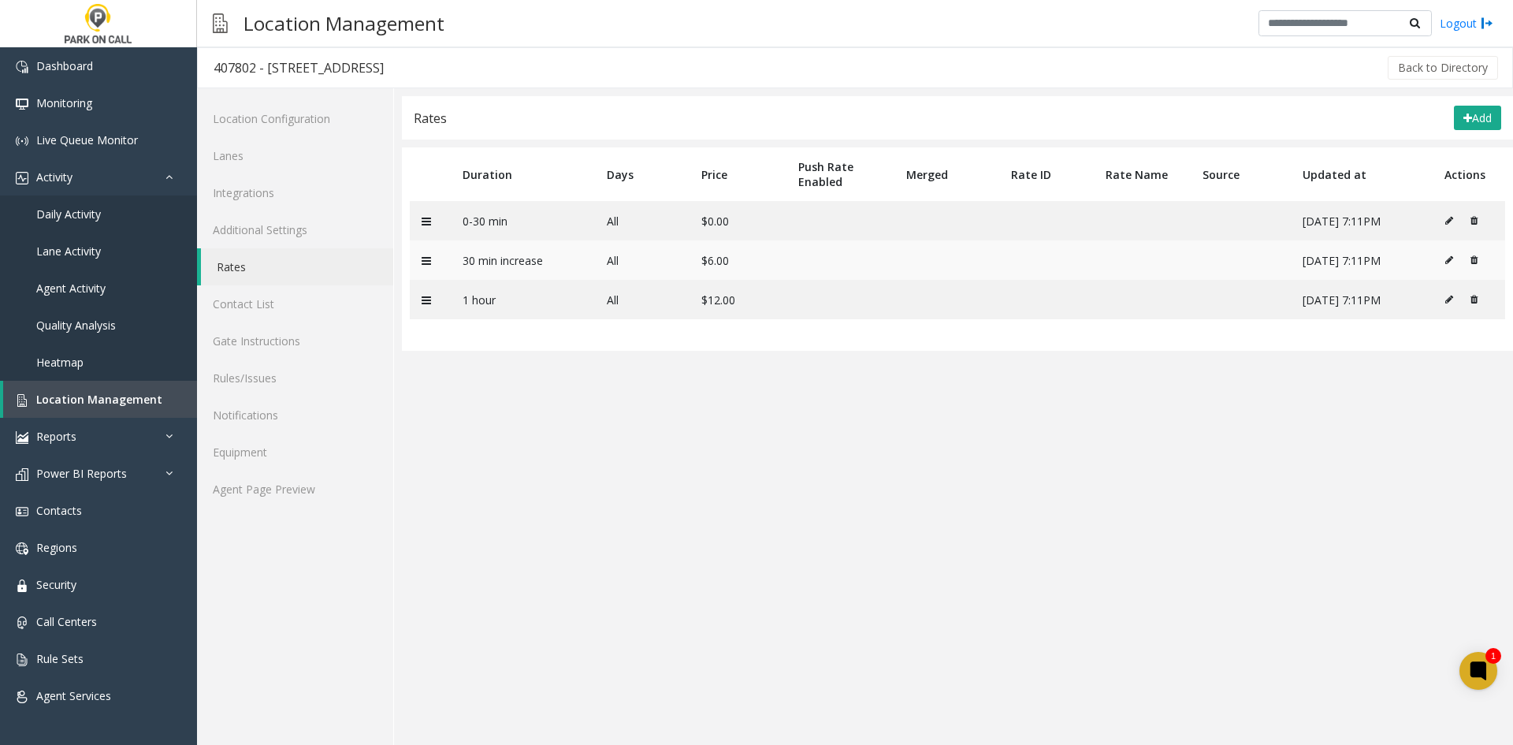
click at [1452, 255] on icon at bounding box center [1450, 259] width 8 height 9
type input "**********"
type input "*"
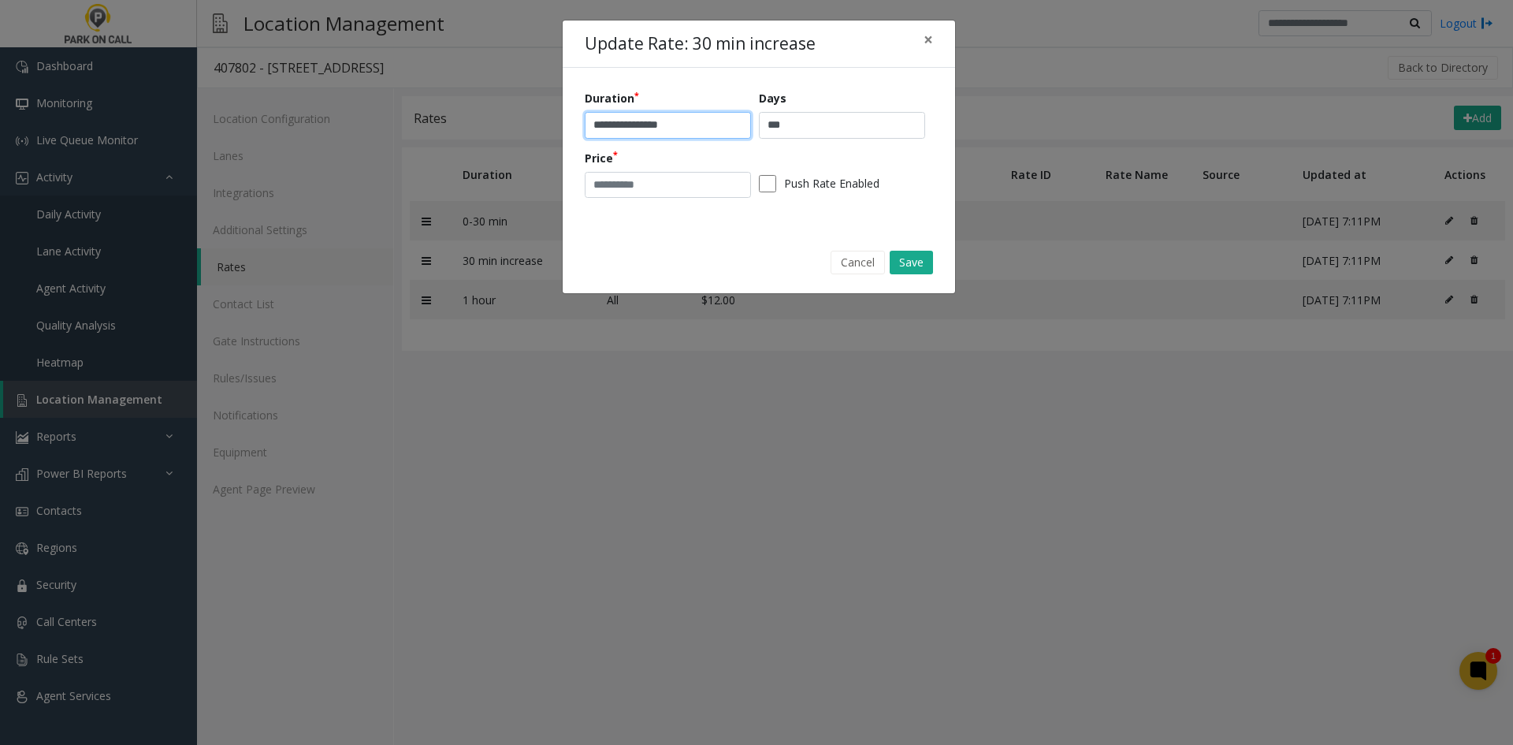
drag, startPoint x: 688, startPoint y: 131, endPoint x: 586, endPoint y: 141, distance: 102.2
click at [586, 141] on div "**********" at bounding box center [759, 149] width 348 height 119
type input "**********"
click at [923, 271] on button "Save" at bounding box center [911, 263] width 43 height 24
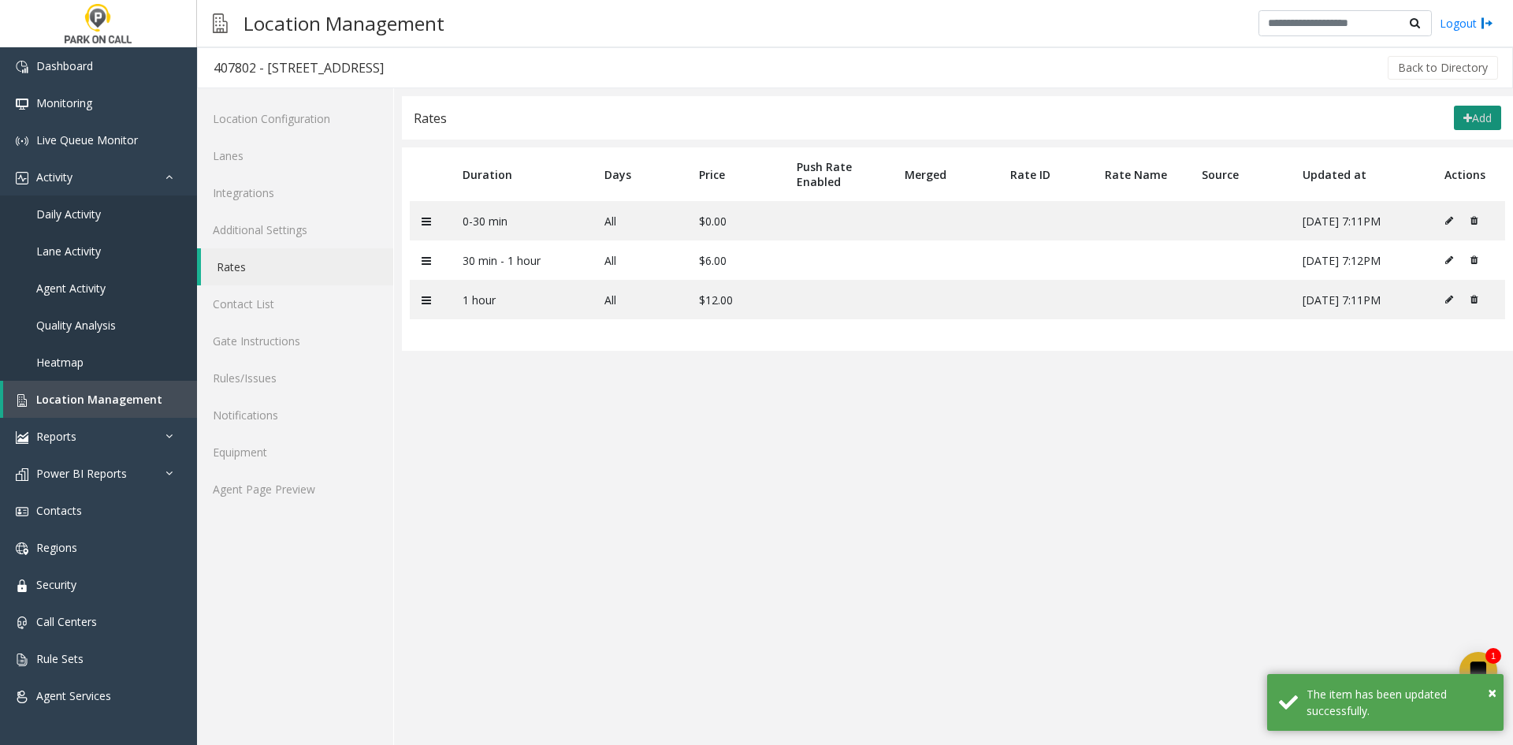
click at [1480, 125] on button "Add" at bounding box center [1477, 118] width 47 height 25
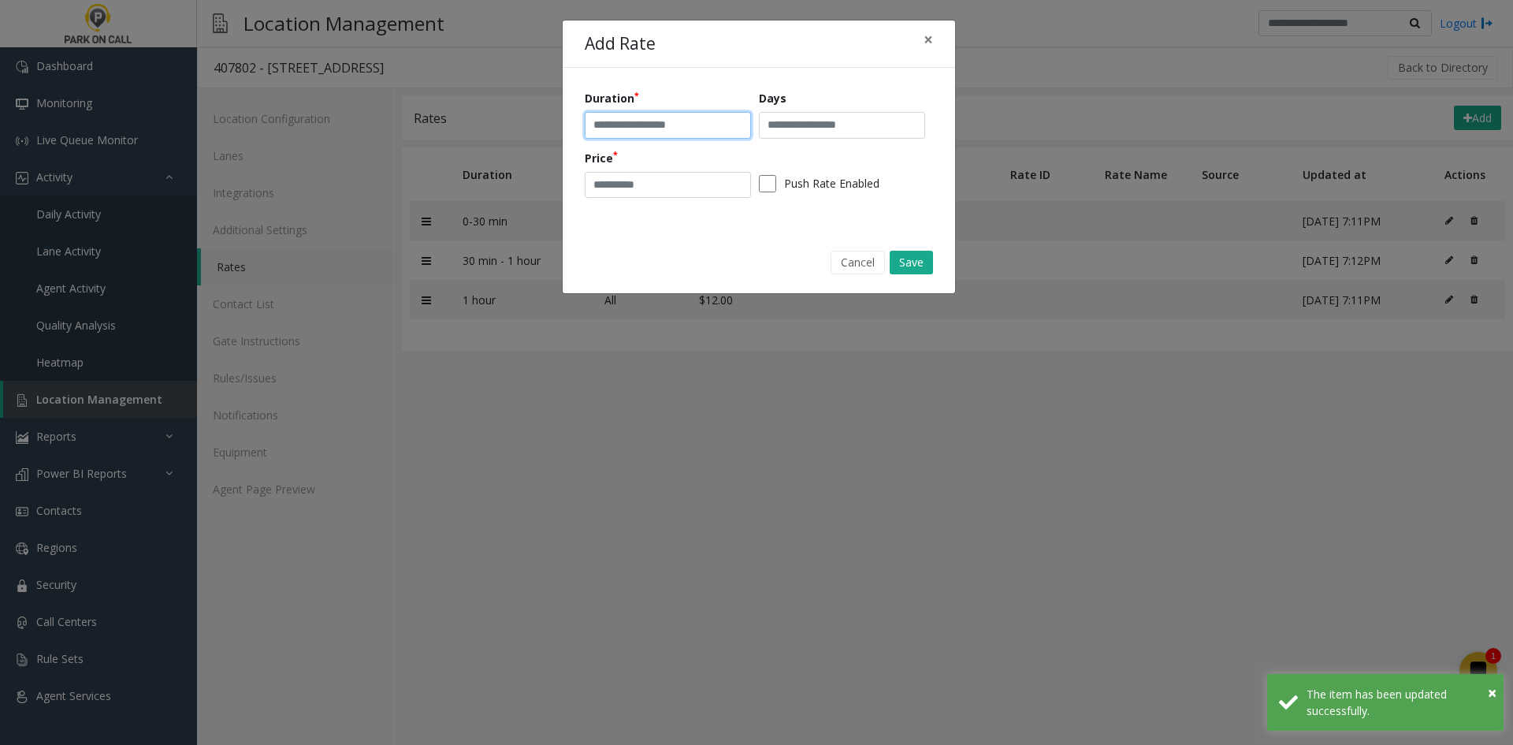
click at [629, 125] on input "text" at bounding box center [668, 125] width 166 height 27
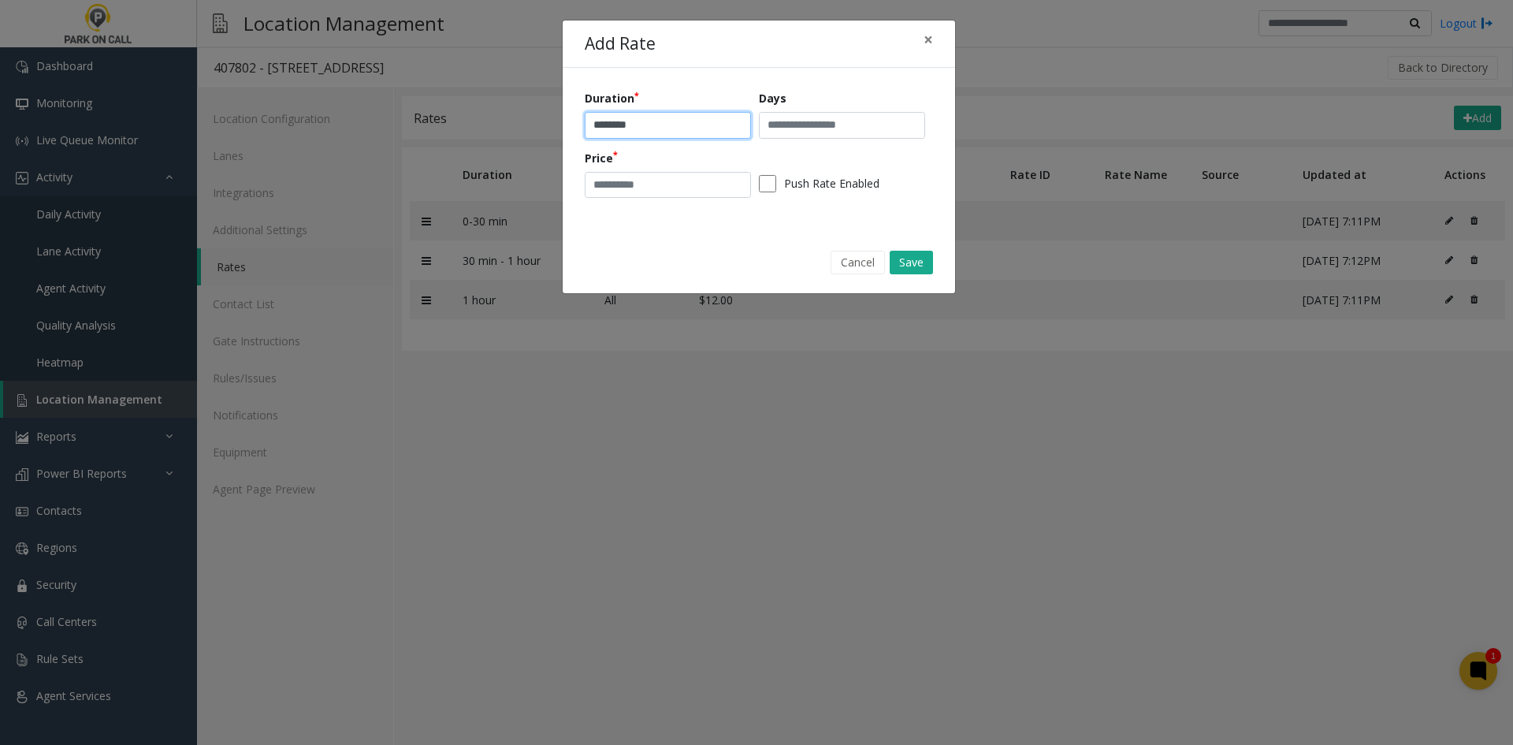
type input "********"
click at [819, 136] on input "text" at bounding box center [842, 125] width 166 height 27
type input "***"
click at [694, 196] on input "number" at bounding box center [668, 185] width 166 height 27
type input "**"
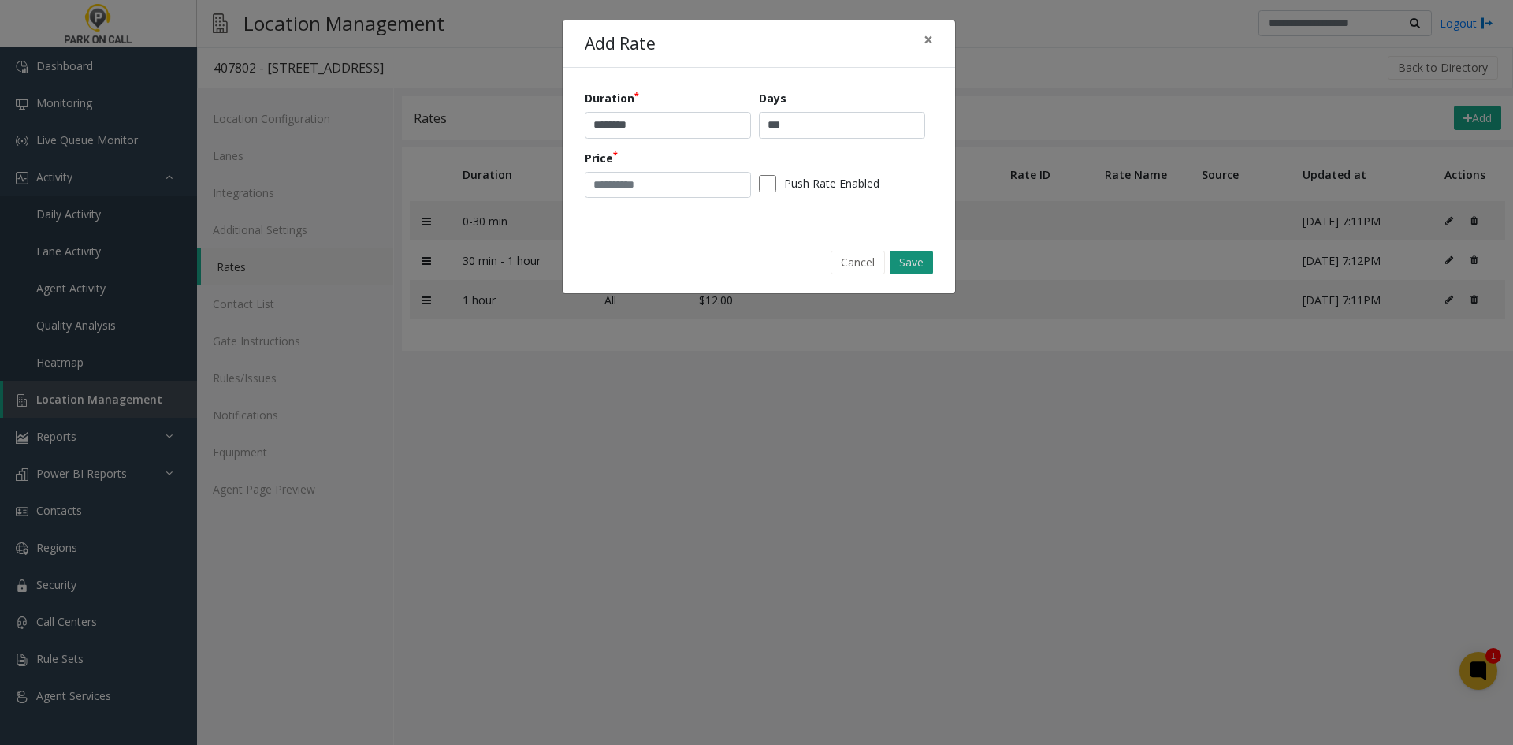
click at [918, 261] on button "Save" at bounding box center [911, 263] width 43 height 24
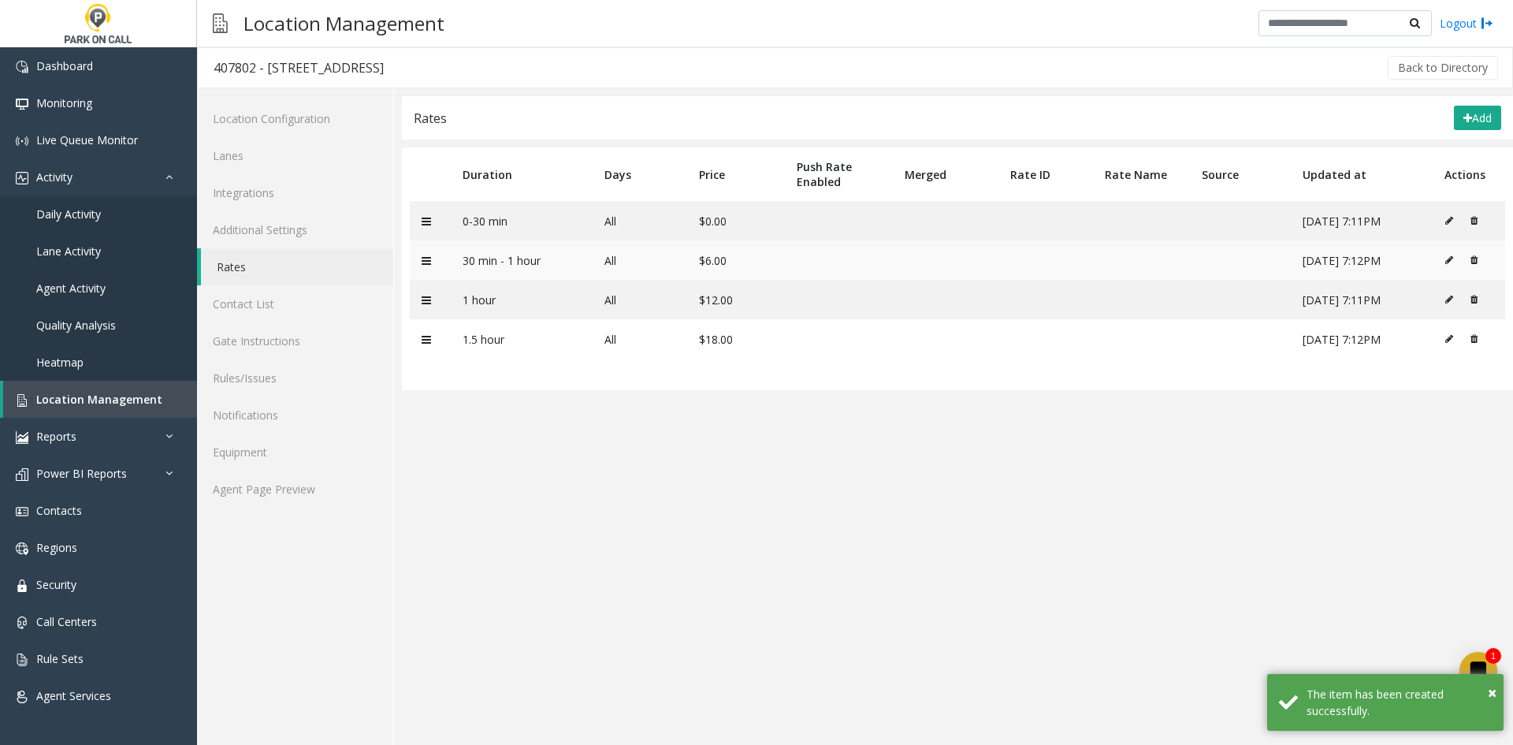
click at [1450, 259] on icon at bounding box center [1450, 259] width 8 height 9
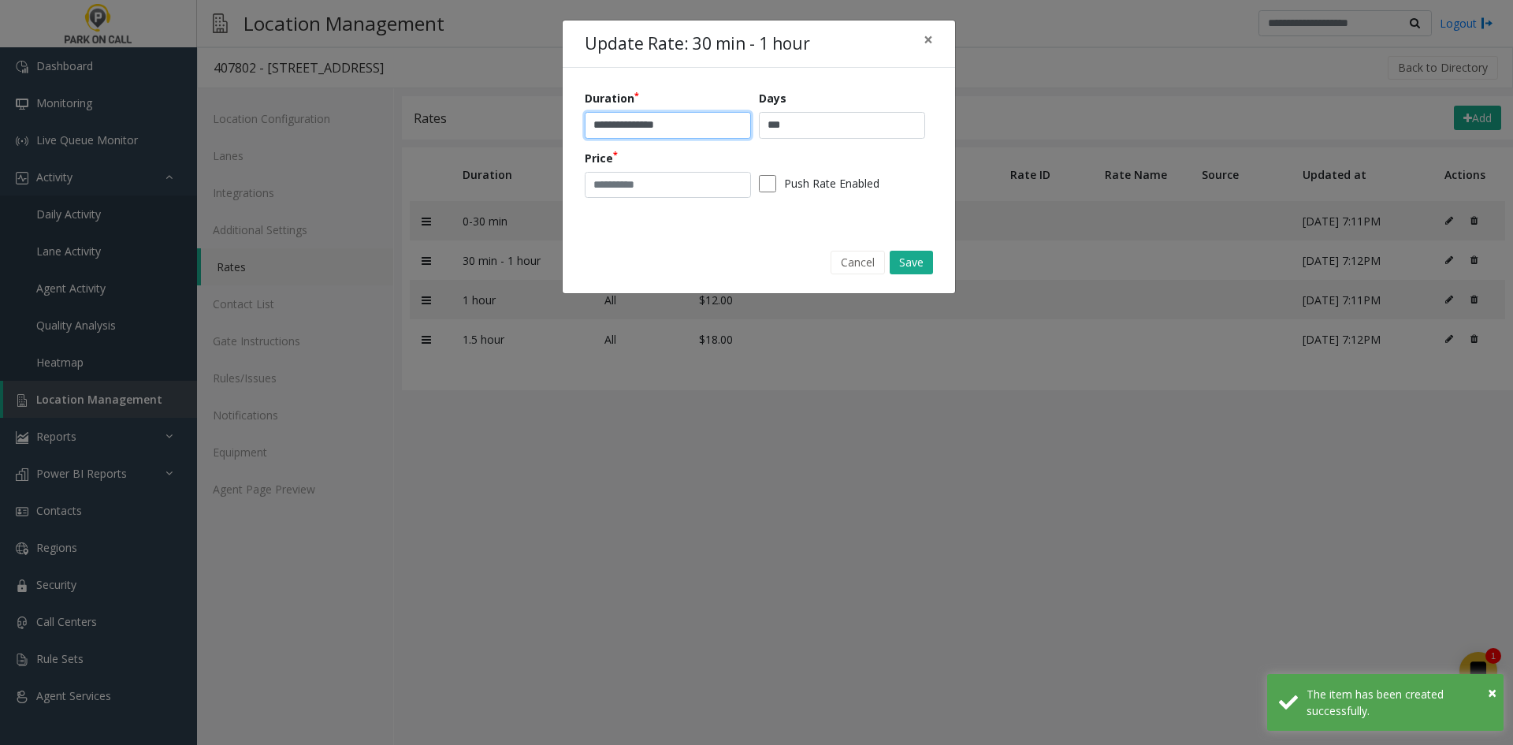
drag, startPoint x: 708, startPoint y: 134, endPoint x: 631, endPoint y: 139, distance: 76.6
click at [631, 139] on div "**********" at bounding box center [759, 149] width 348 height 119
click at [882, 260] on button "Cancel" at bounding box center [858, 263] width 54 height 24
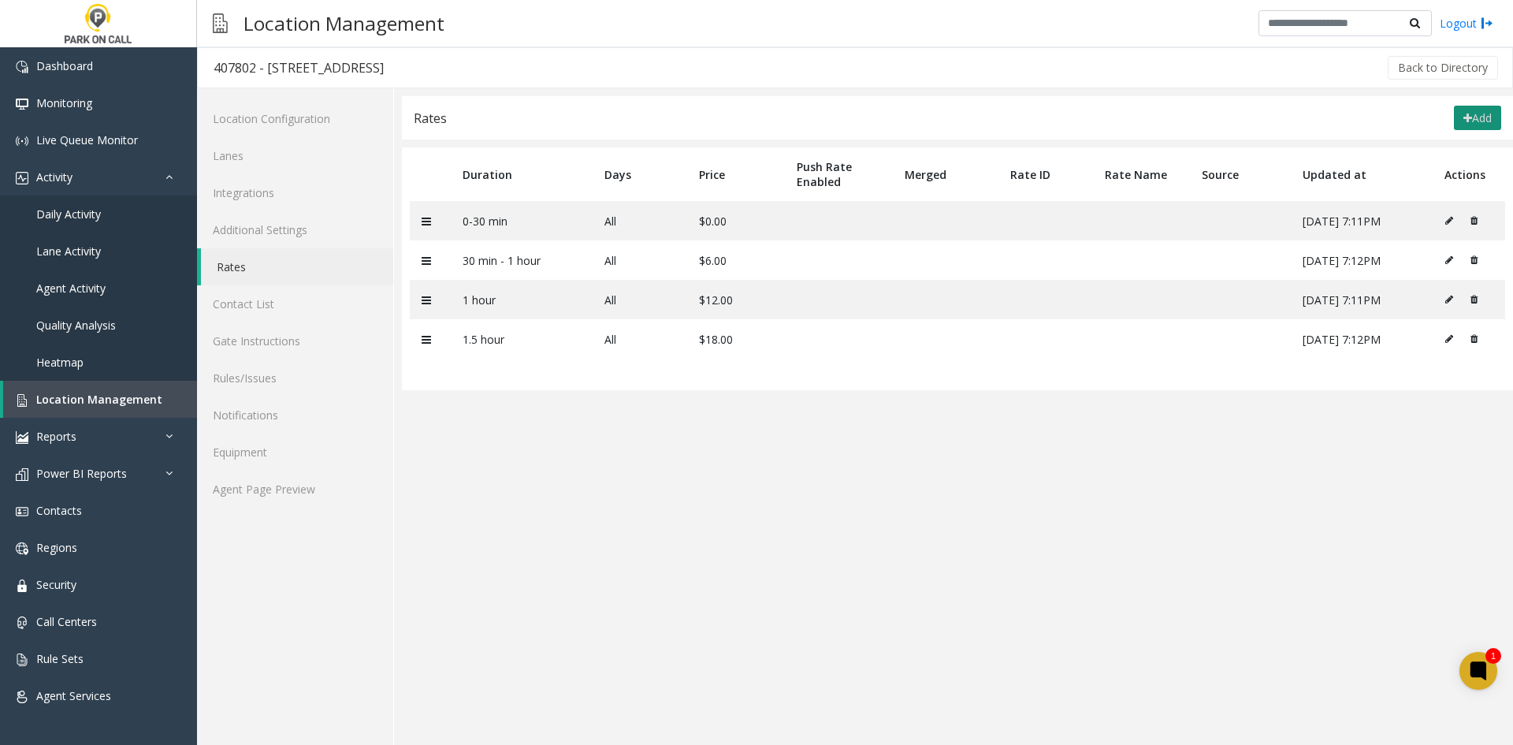
click at [1473, 129] on button "Add" at bounding box center [1477, 118] width 47 height 25
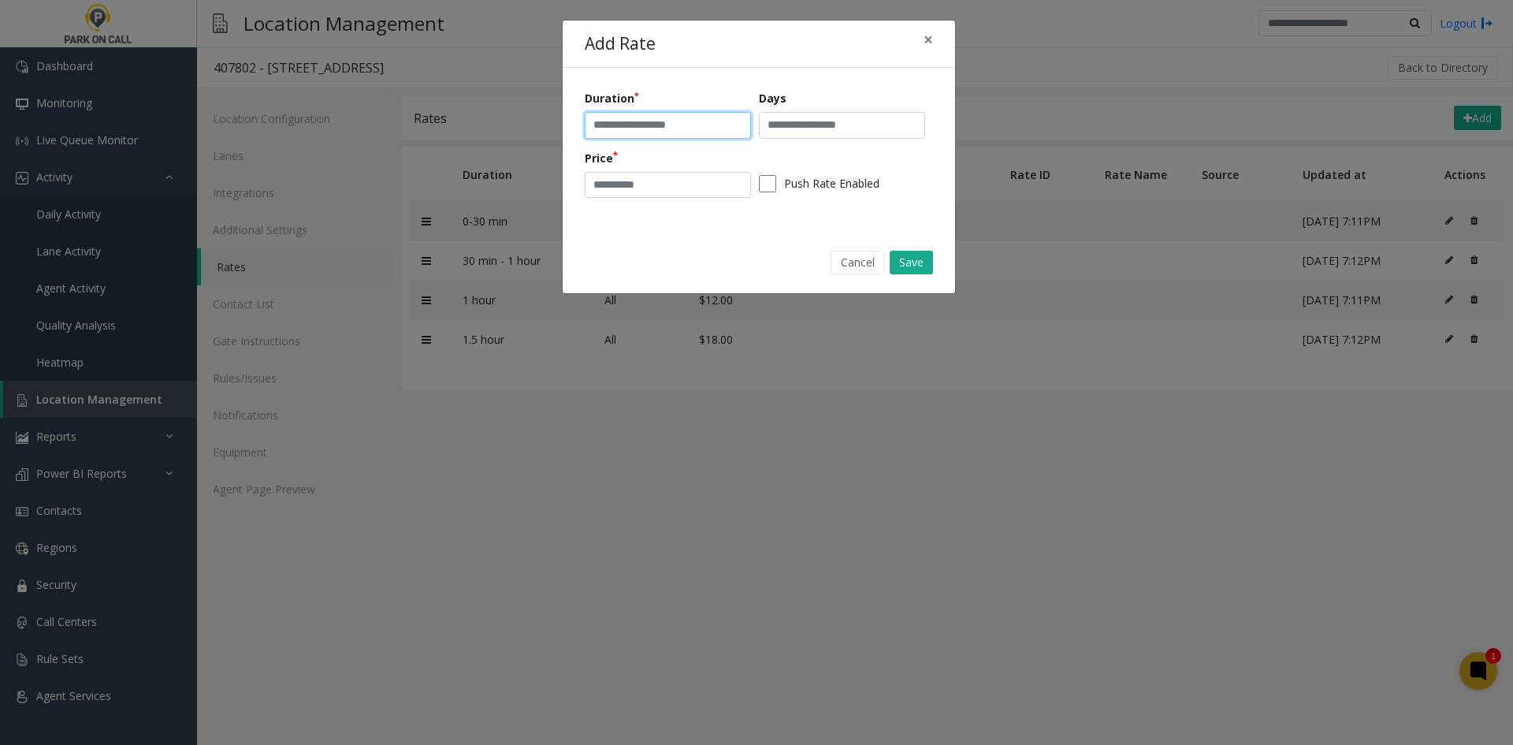
click at [705, 127] on input "text" at bounding box center [668, 125] width 166 height 27
paste input "*******"
type input "*********"
click at [832, 127] on input "text" at bounding box center [842, 125] width 166 height 27
type input "***"
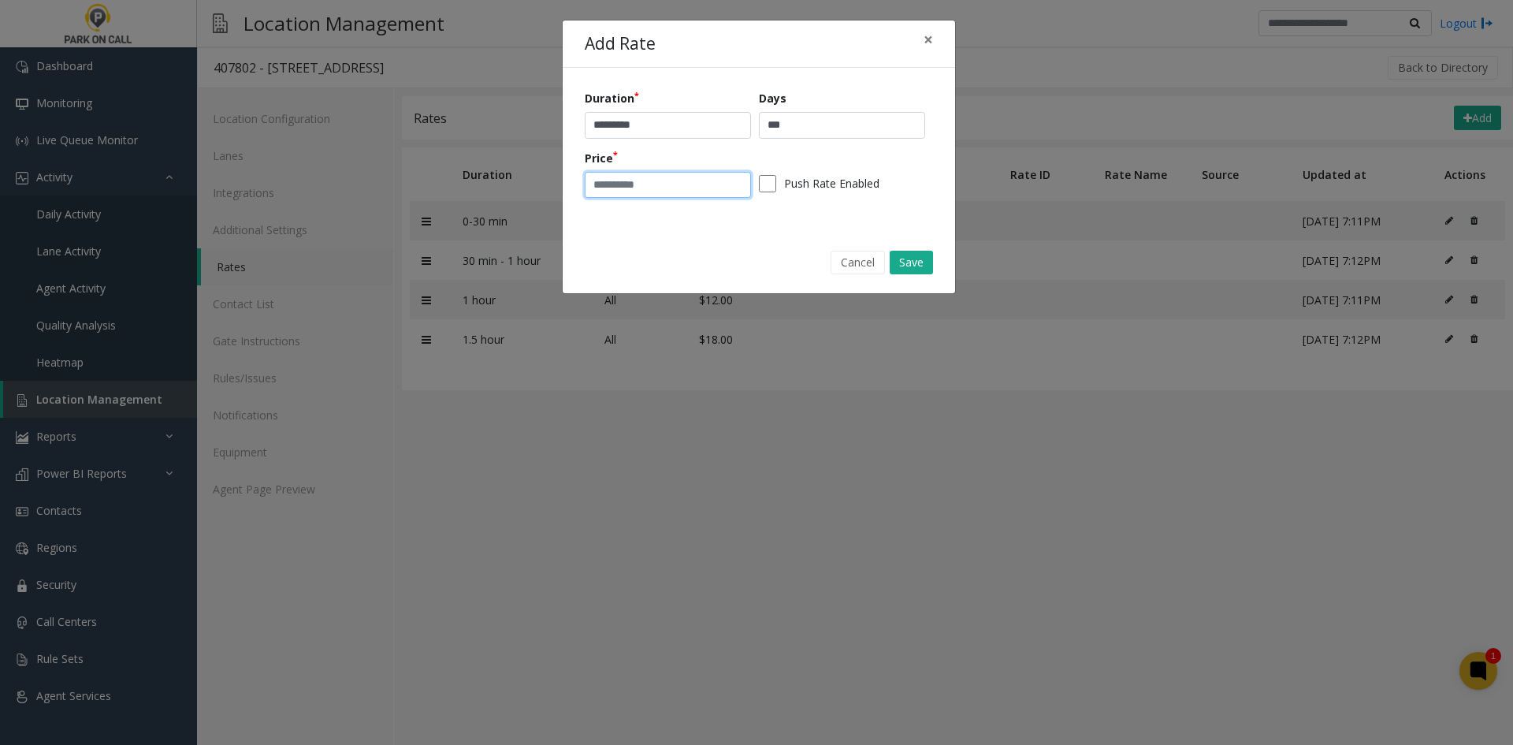
click at [659, 179] on input "number" at bounding box center [668, 185] width 166 height 27
type input "**"
click at [930, 270] on button "Save" at bounding box center [911, 263] width 43 height 24
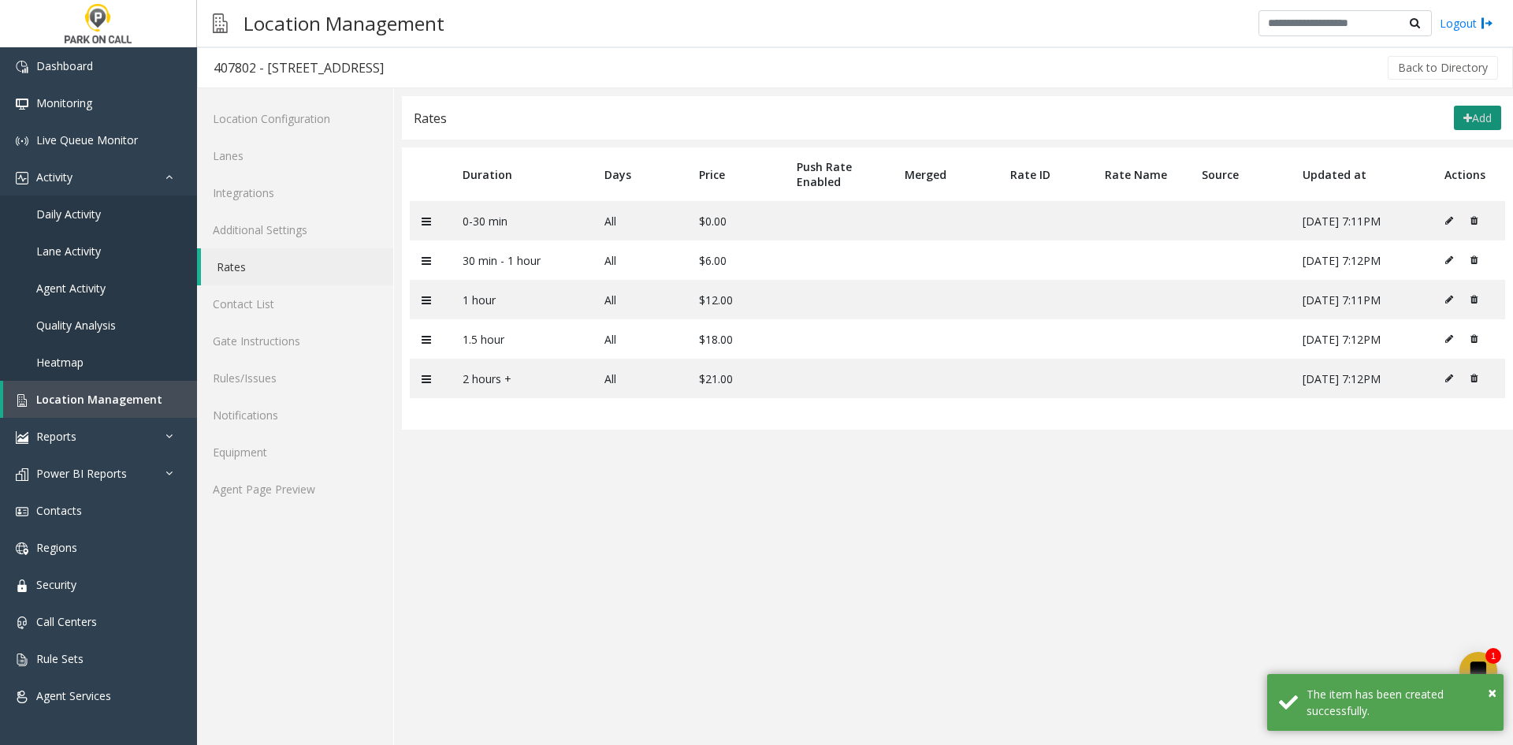
click at [1469, 129] on button "Add" at bounding box center [1477, 118] width 47 height 25
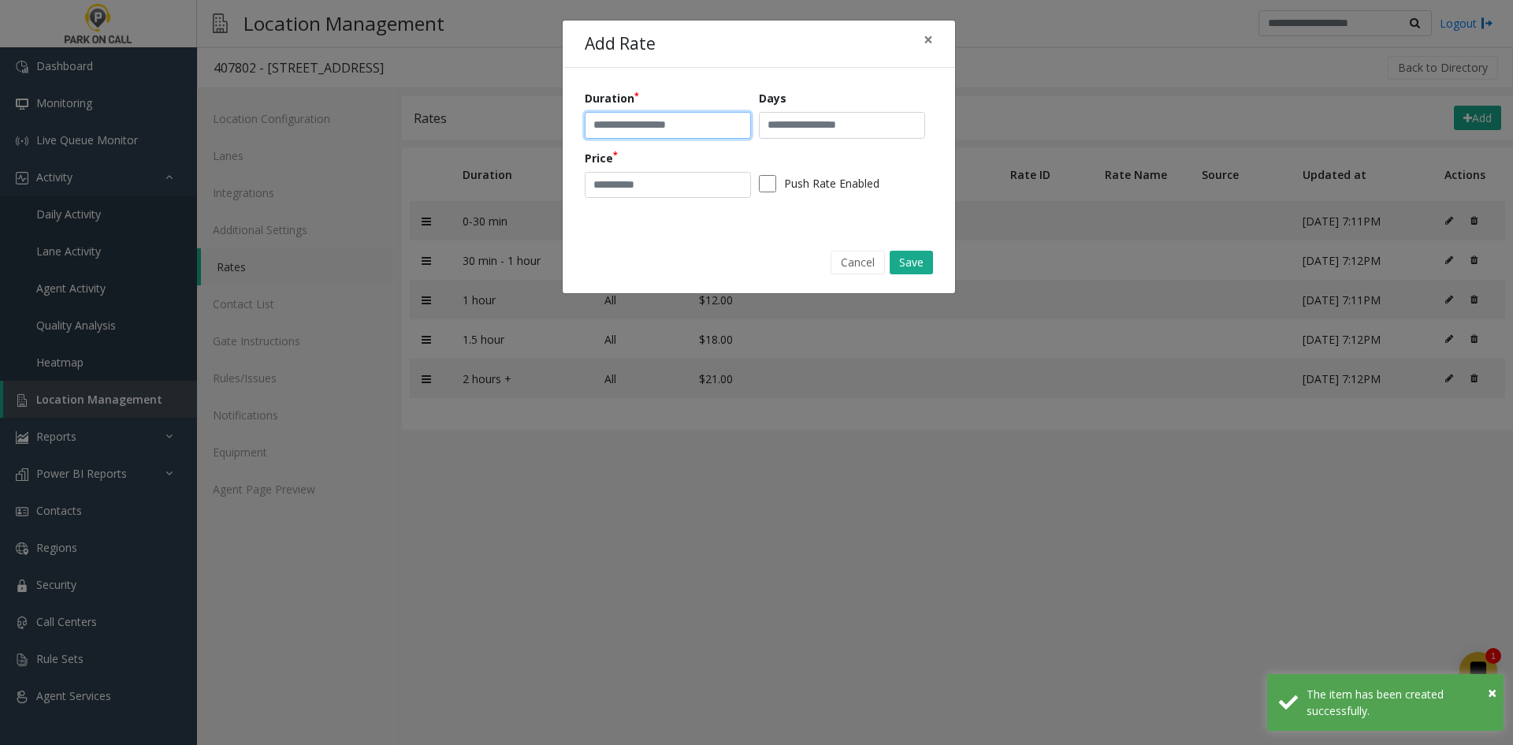
click at [679, 126] on input "text" at bounding box center [668, 125] width 166 height 27
click at [847, 137] on input "text" at bounding box center [842, 125] width 166 height 27
drag, startPoint x: 687, startPoint y: 141, endPoint x: 679, endPoint y: 135, distance: 10.1
click at [687, 141] on div "Duration ** Days Price Push Rate Enabled" at bounding box center [759, 149] width 348 height 119
click at [668, 127] on input "**" at bounding box center [668, 125] width 166 height 27
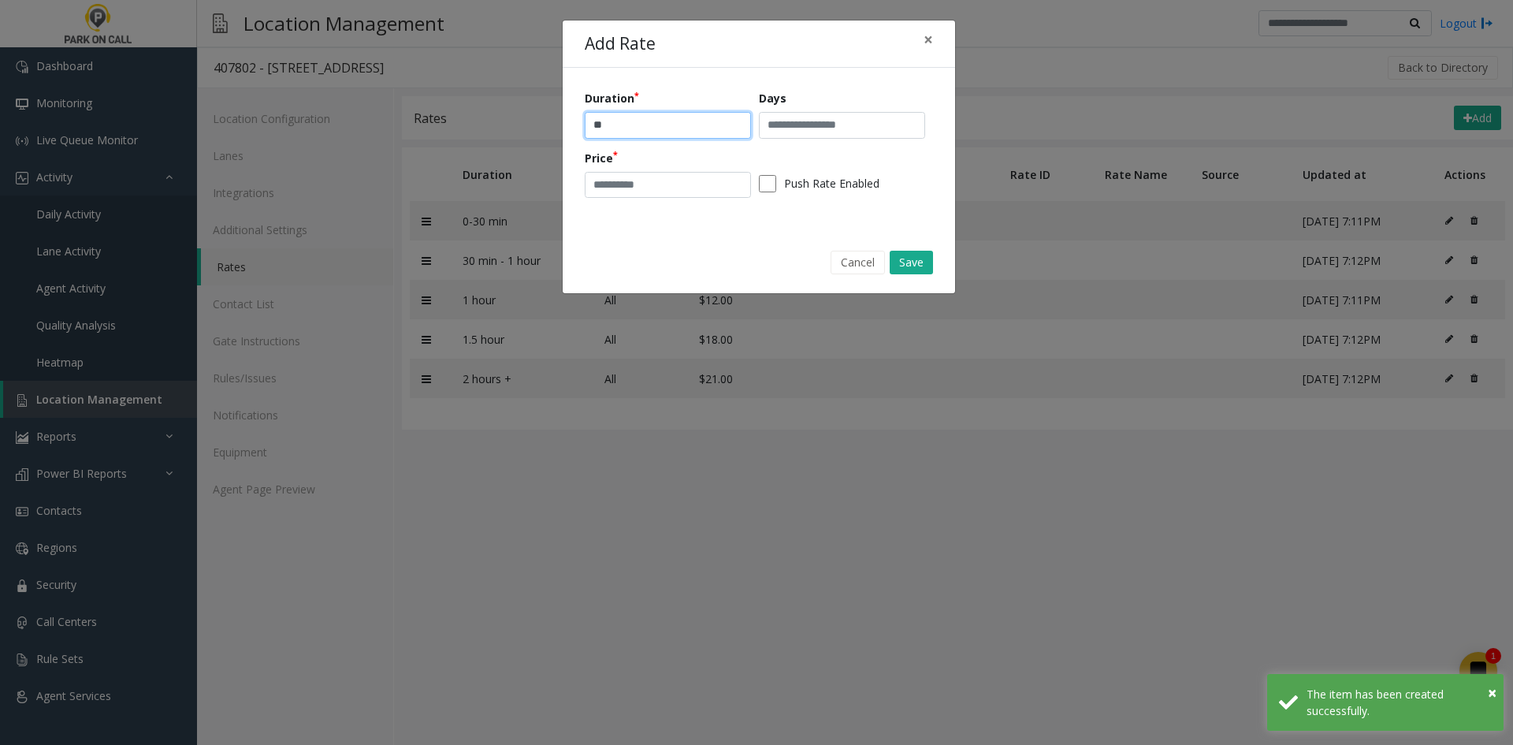
type input "*********"
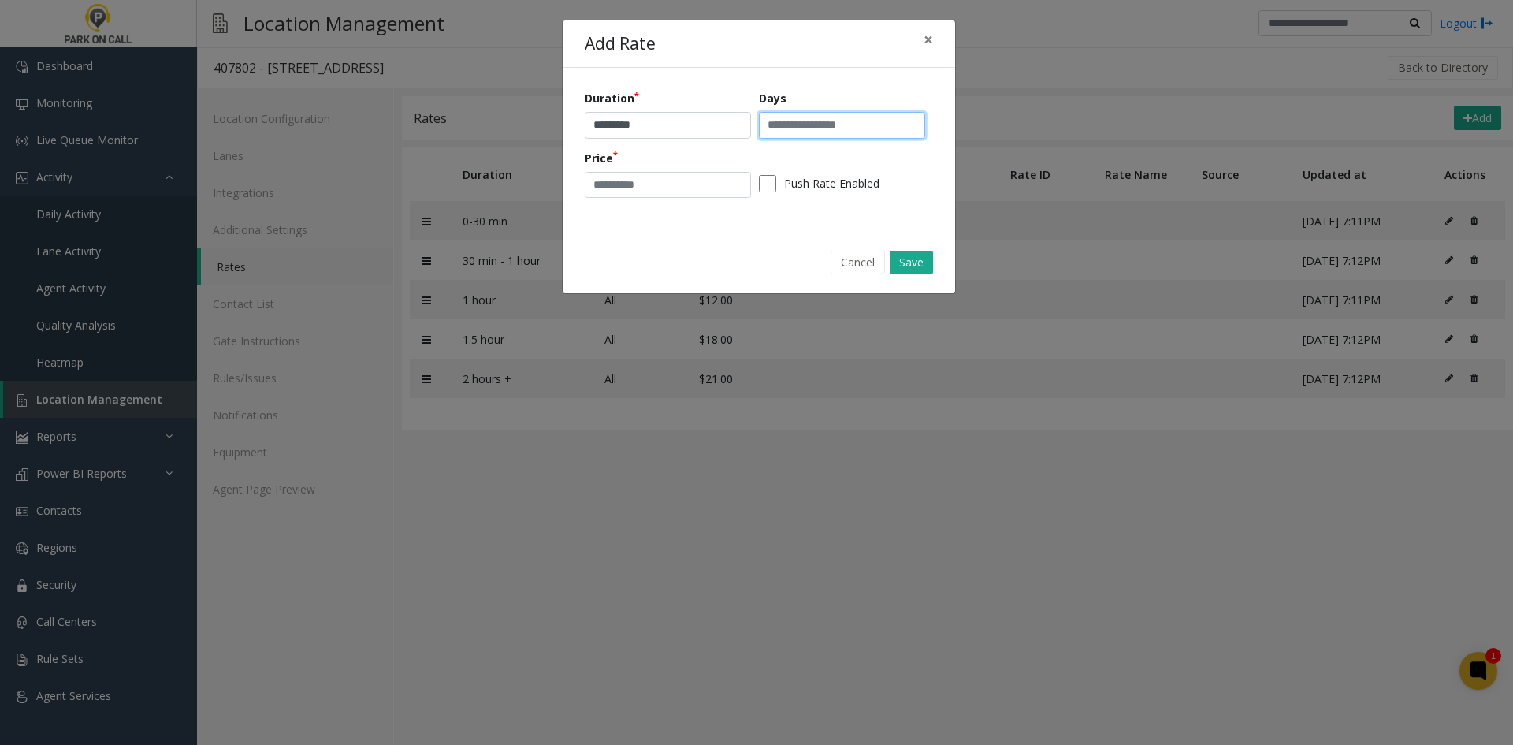
click at [832, 136] on input "text" at bounding box center [842, 125] width 166 height 27
type input "***"
click at [679, 173] on input "number" at bounding box center [668, 185] width 166 height 27
type input "**"
click at [911, 251] on button "Save" at bounding box center [911, 263] width 43 height 24
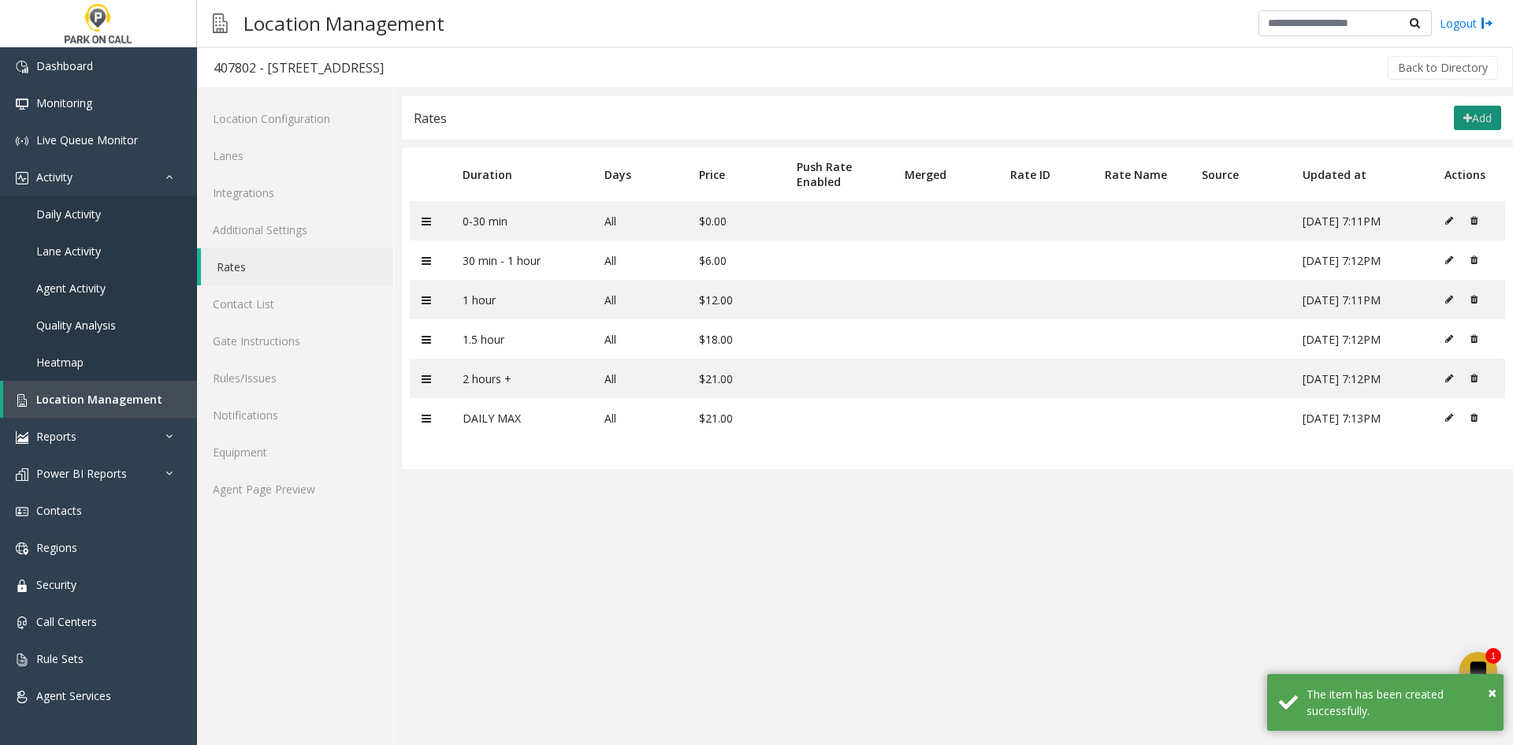
click at [1469, 120] on button "Add" at bounding box center [1477, 118] width 47 height 25
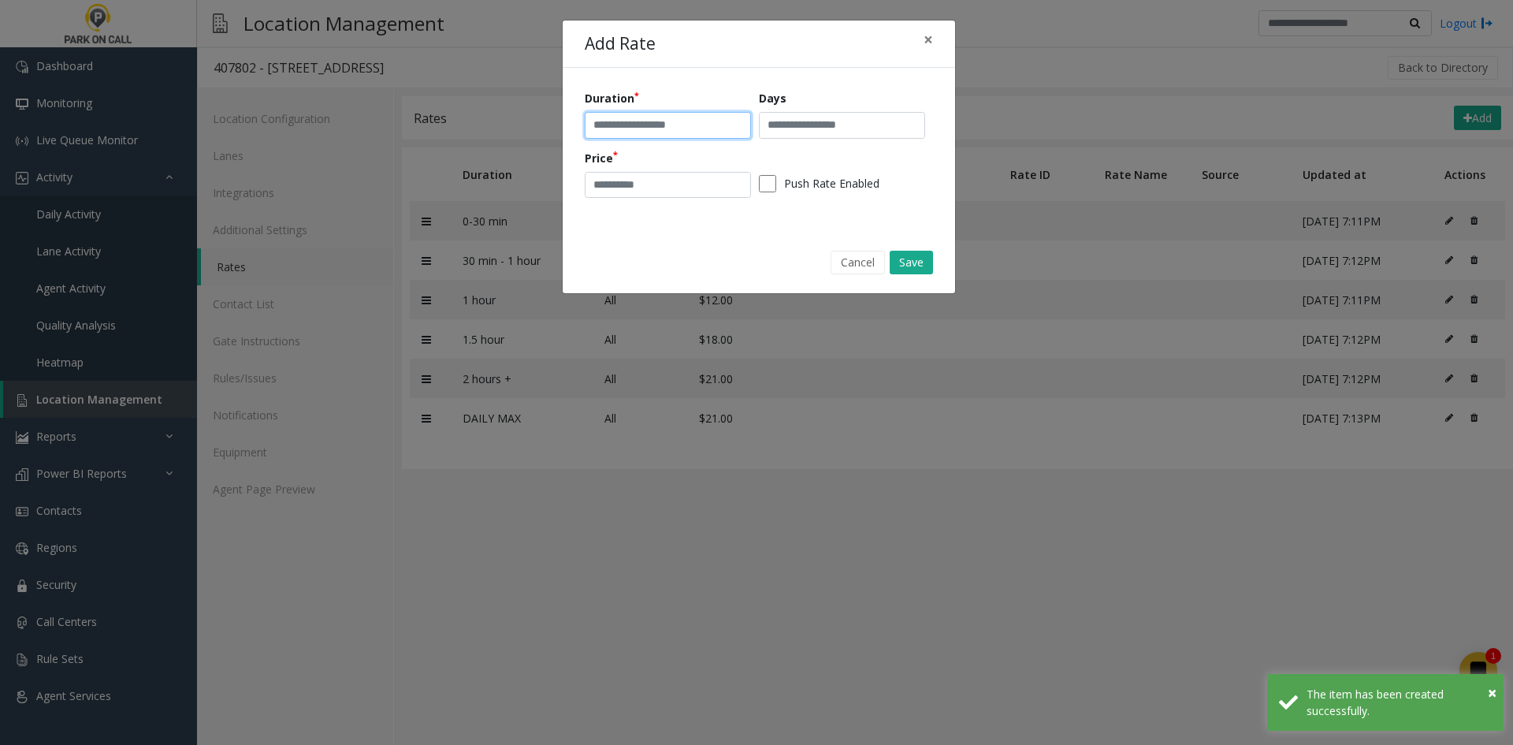
click at [697, 131] on input "text" at bounding box center [668, 125] width 166 height 27
type input "**********"
click at [858, 131] on input "text" at bounding box center [842, 125] width 166 height 27
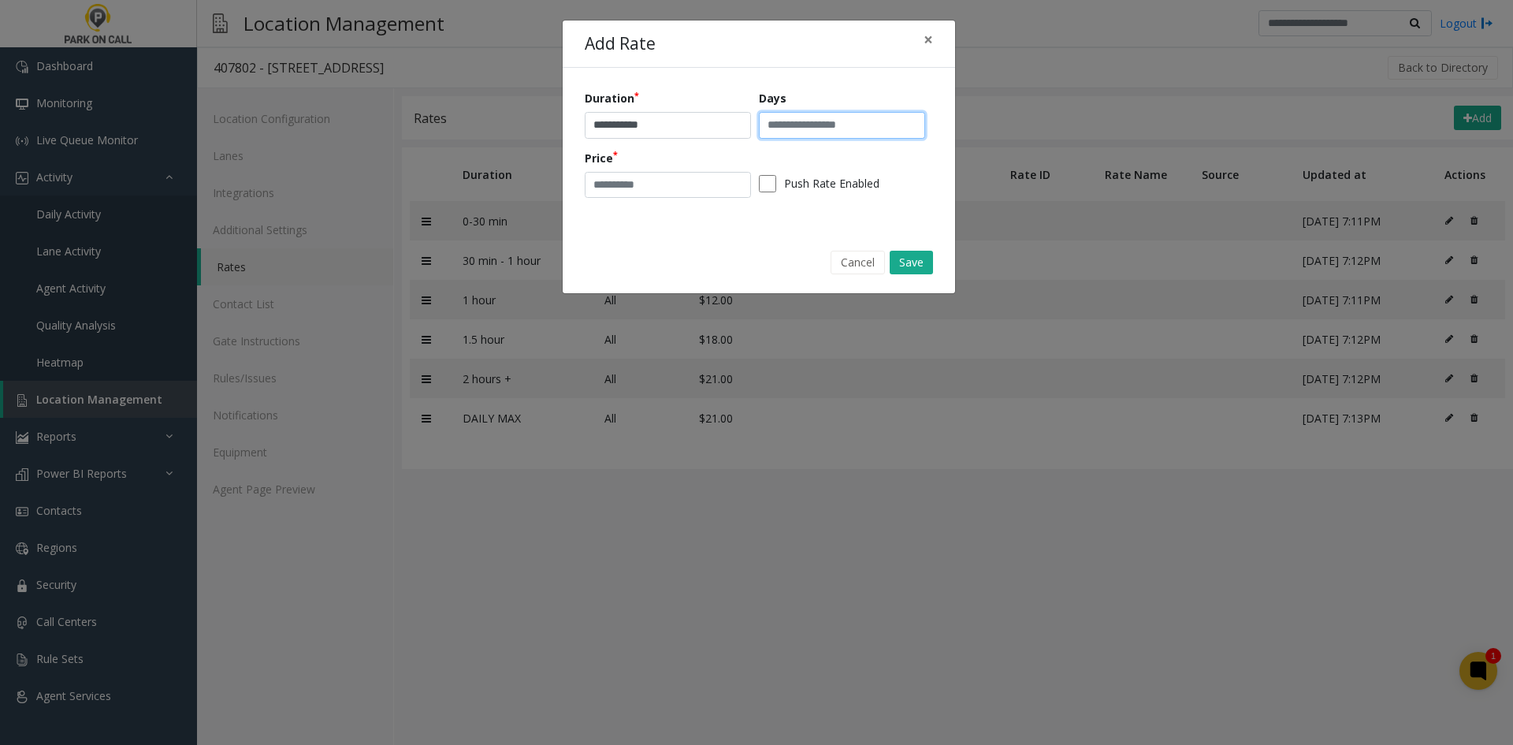
type input "***"
click at [692, 173] on input "number" at bounding box center [668, 185] width 166 height 27
type input "**"
click at [927, 253] on button "Save" at bounding box center [911, 263] width 43 height 24
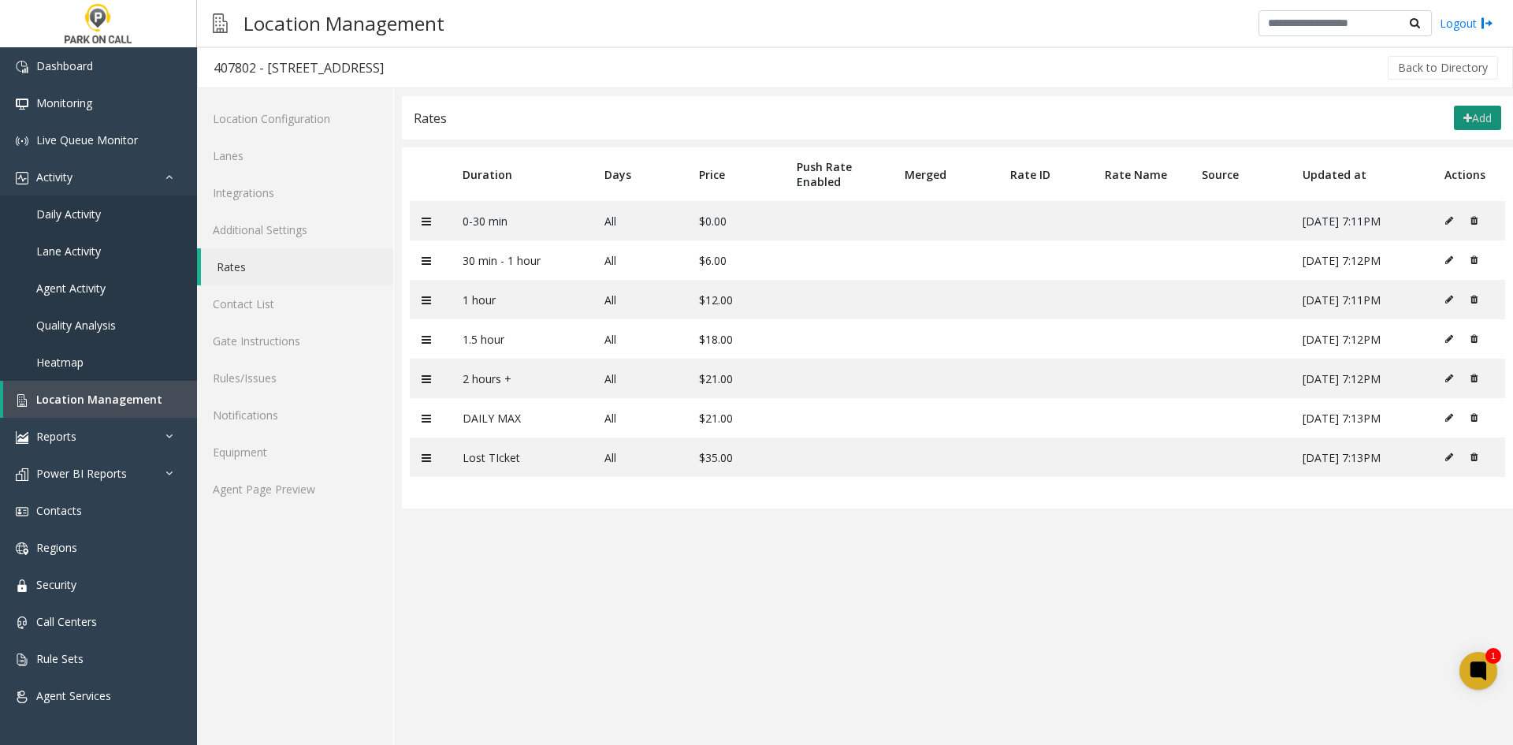
click at [1484, 118] on button "Add" at bounding box center [1477, 118] width 47 height 25
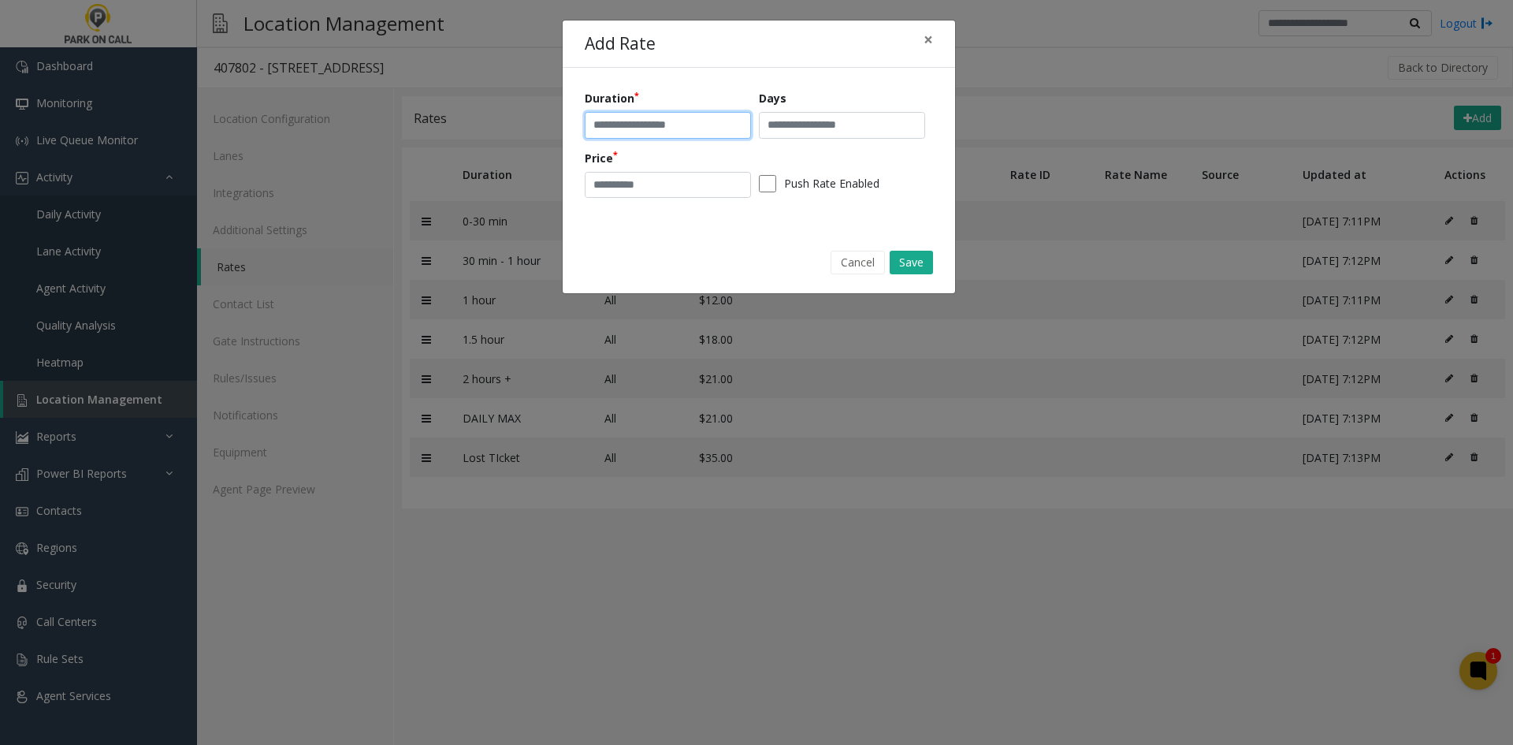
click at [701, 122] on input "text" at bounding box center [668, 125] width 166 height 27
type input "**********"
click at [809, 132] on input "text" at bounding box center [842, 125] width 166 height 27
type input "***"
click at [671, 185] on input "number" at bounding box center [668, 185] width 166 height 27
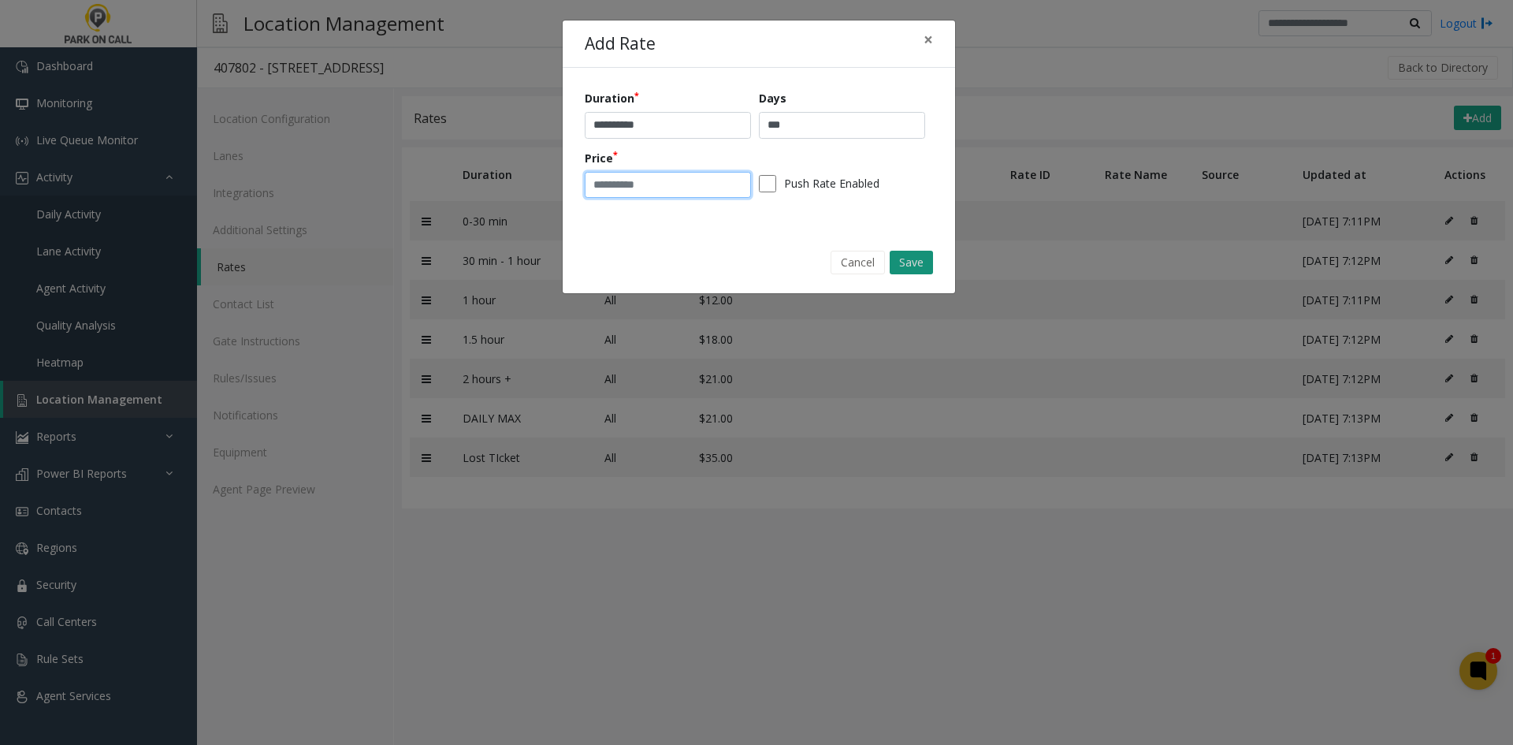
type input "**"
click at [917, 253] on button "Save" at bounding box center [911, 263] width 43 height 24
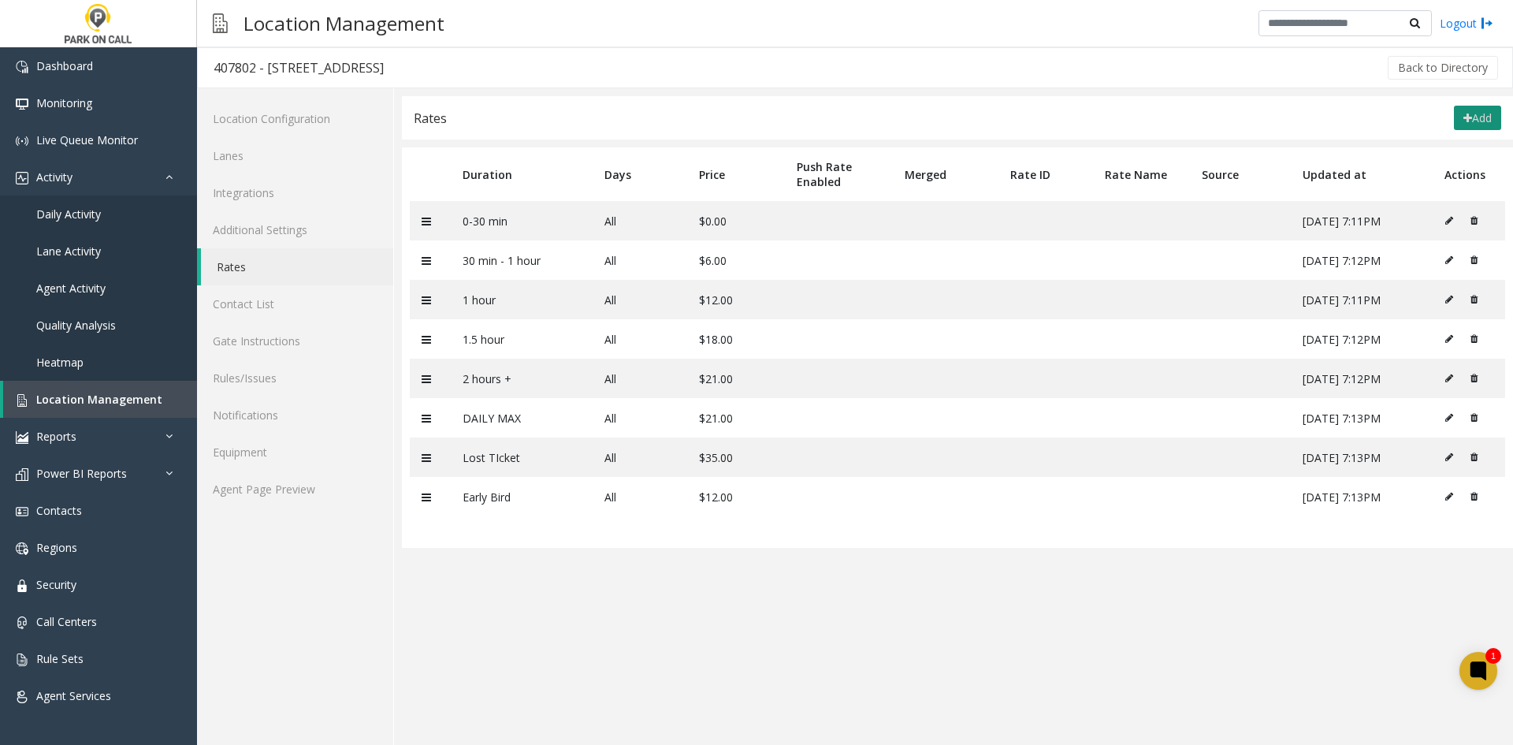
click at [1478, 123] on button "Add" at bounding box center [1477, 118] width 47 height 25
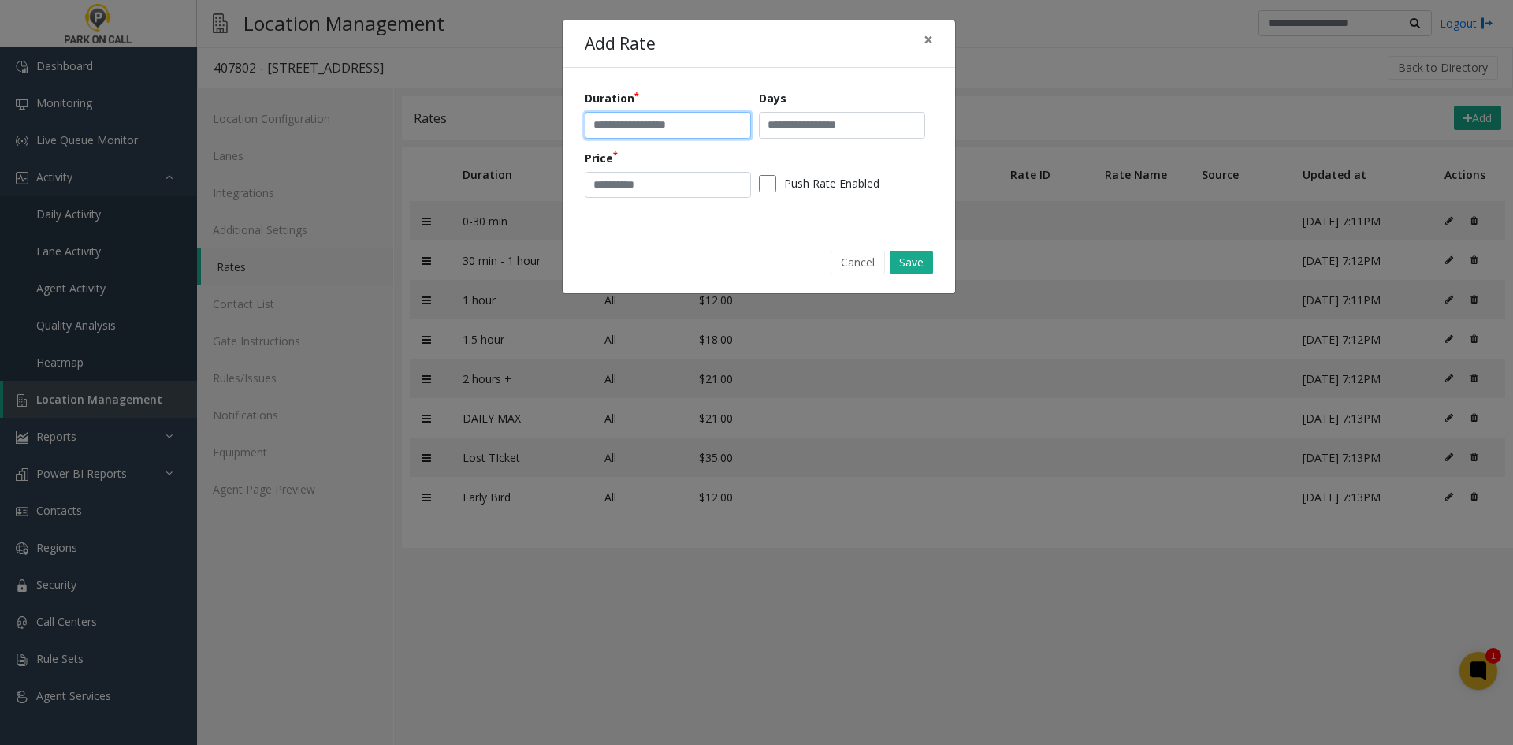
click at [680, 128] on input "text" at bounding box center [668, 125] width 166 height 27
type input "**********"
click at [899, 118] on input "text" at bounding box center [842, 125] width 166 height 27
type input "**********"
click at [642, 190] on input "number" at bounding box center [668, 185] width 166 height 27
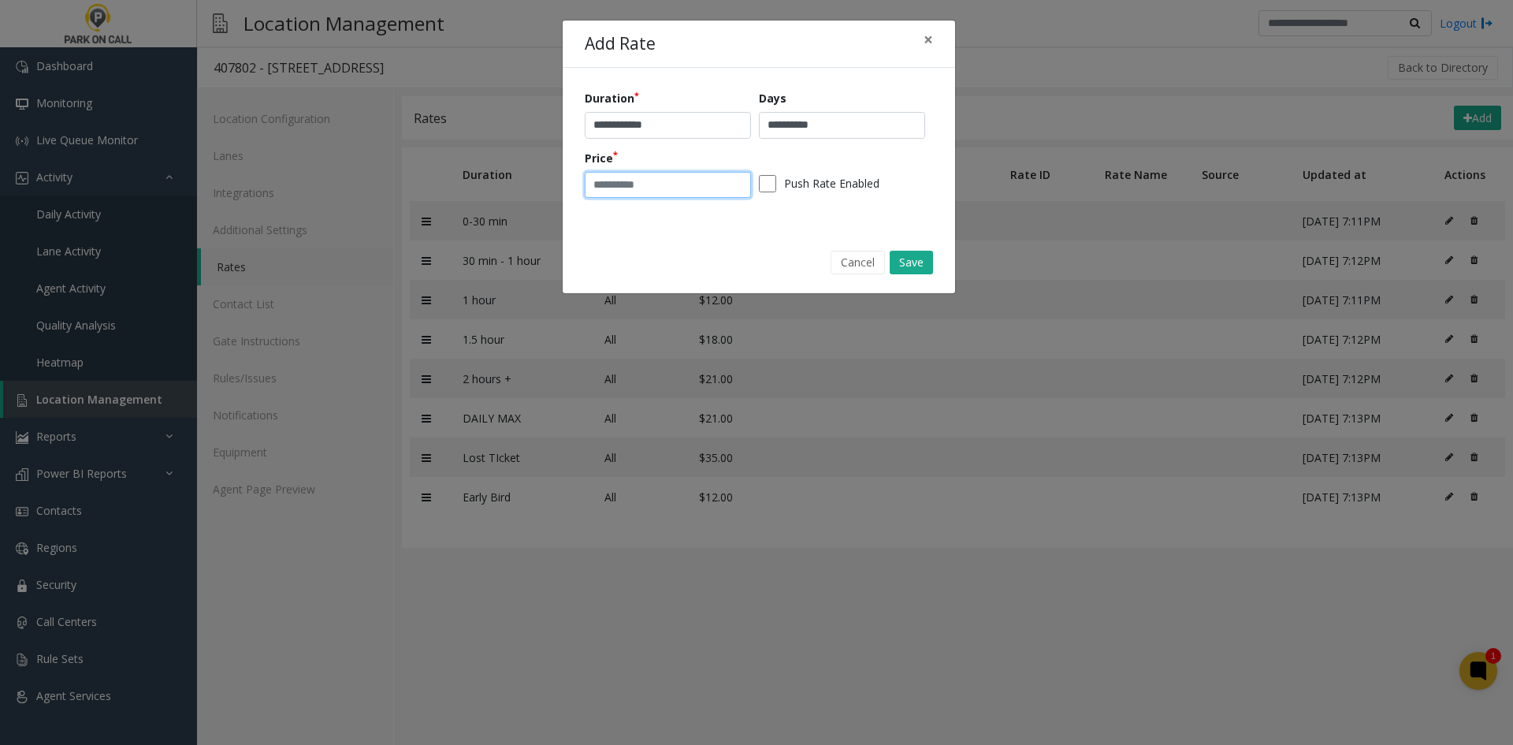
type input "**"
click at [677, 130] on input "**********" at bounding box center [668, 125] width 166 height 27
type input "**********"
drag, startPoint x: 619, startPoint y: 187, endPoint x: 544, endPoint y: 203, distance: 76.7
click at [544, 203] on div "**********" at bounding box center [756, 372] width 1513 height 745
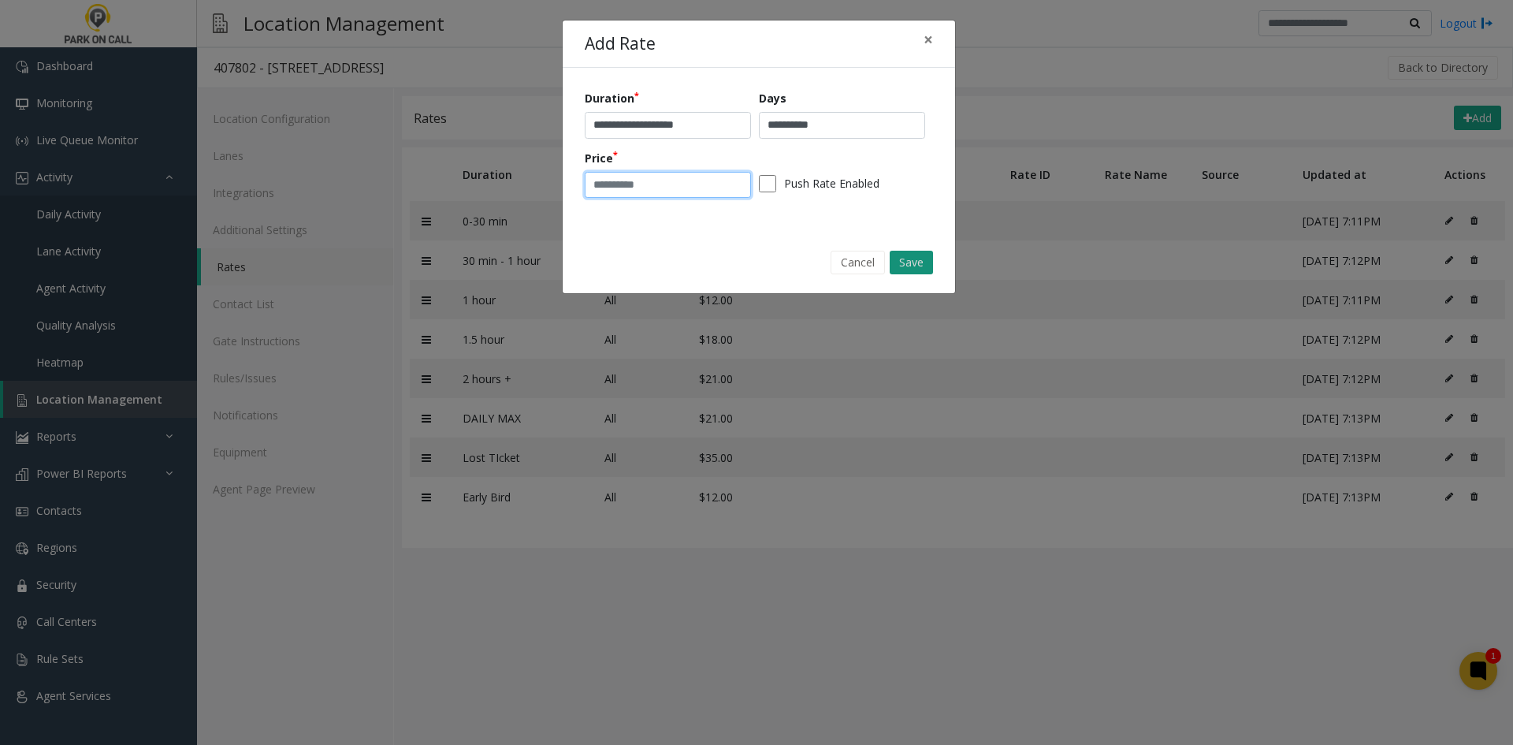
type input "*"
click at [899, 261] on button "Save" at bounding box center [911, 263] width 43 height 24
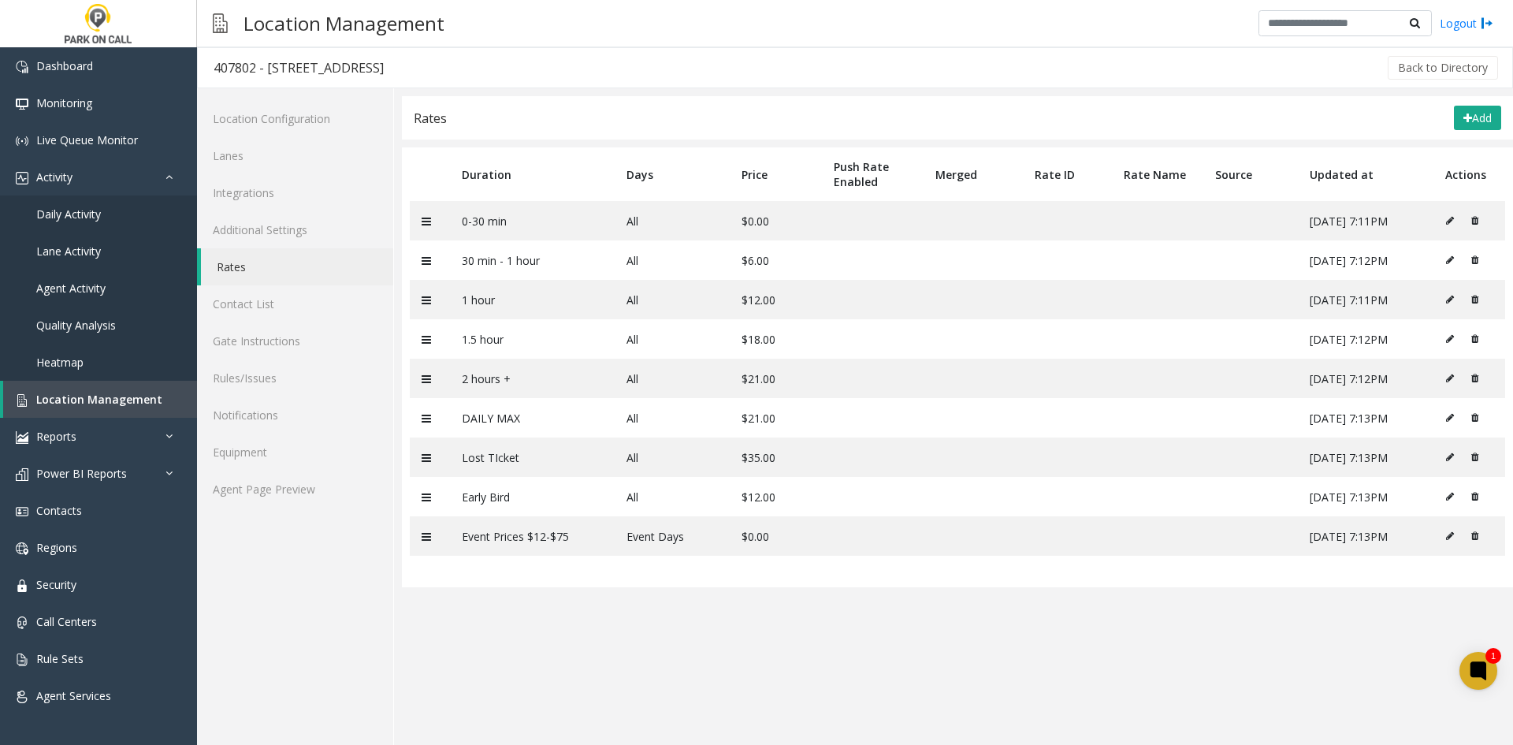
click at [1456, 132] on div "Rates Add" at bounding box center [957, 117] width 1111 height 43
click at [1464, 120] on icon at bounding box center [1468, 118] width 9 height 11
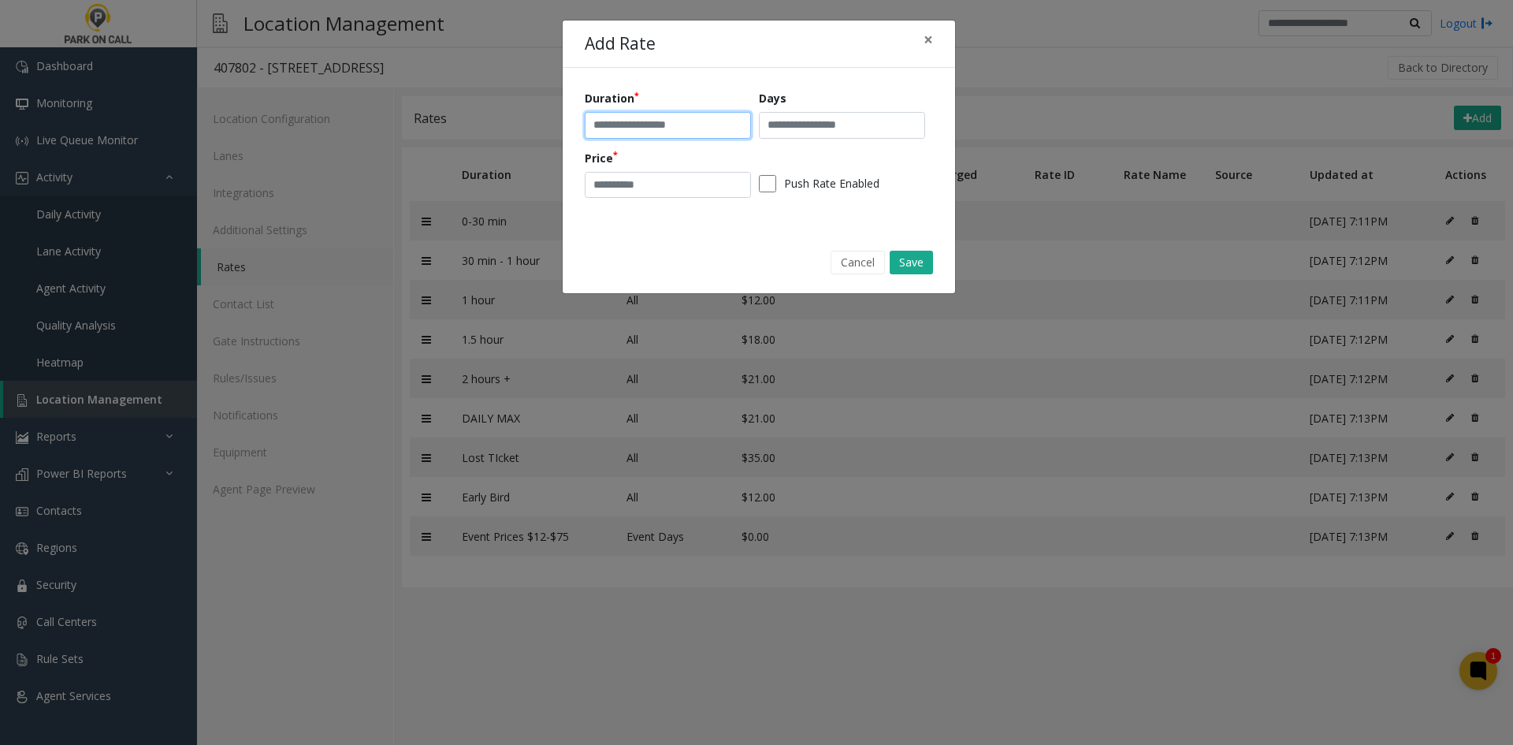
click at [679, 117] on input "text" at bounding box center [668, 125] width 166 height 27
type input "**********"
click at [803, 121] on input "text" at bounding box center [842, 125] width 166 height 27
type input "***"
click at [653, 186] on input "number" at bounding box center [668, 185] width 166 height 27
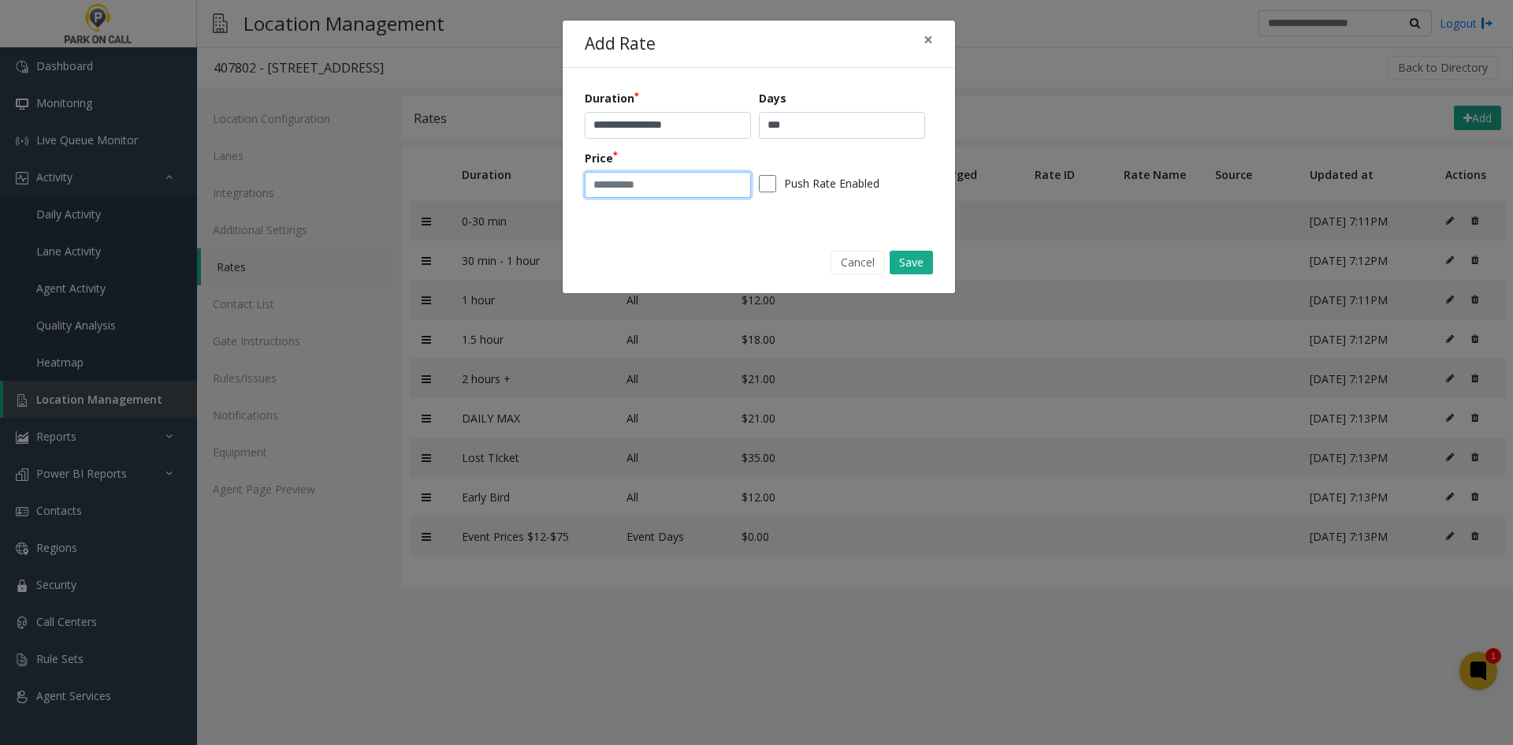
type input "*"
drag, startPoint x: 910, startPoint y: 246, endPoint x: 908, endPoint y: 256, distance: 10.4
click at [909, 255] on div "Cancel Save" at bounding box center [759, 262] width 370 height 40
click at [907, 256] on button "Save" at bounding box center [911, 263] width 43 height 24
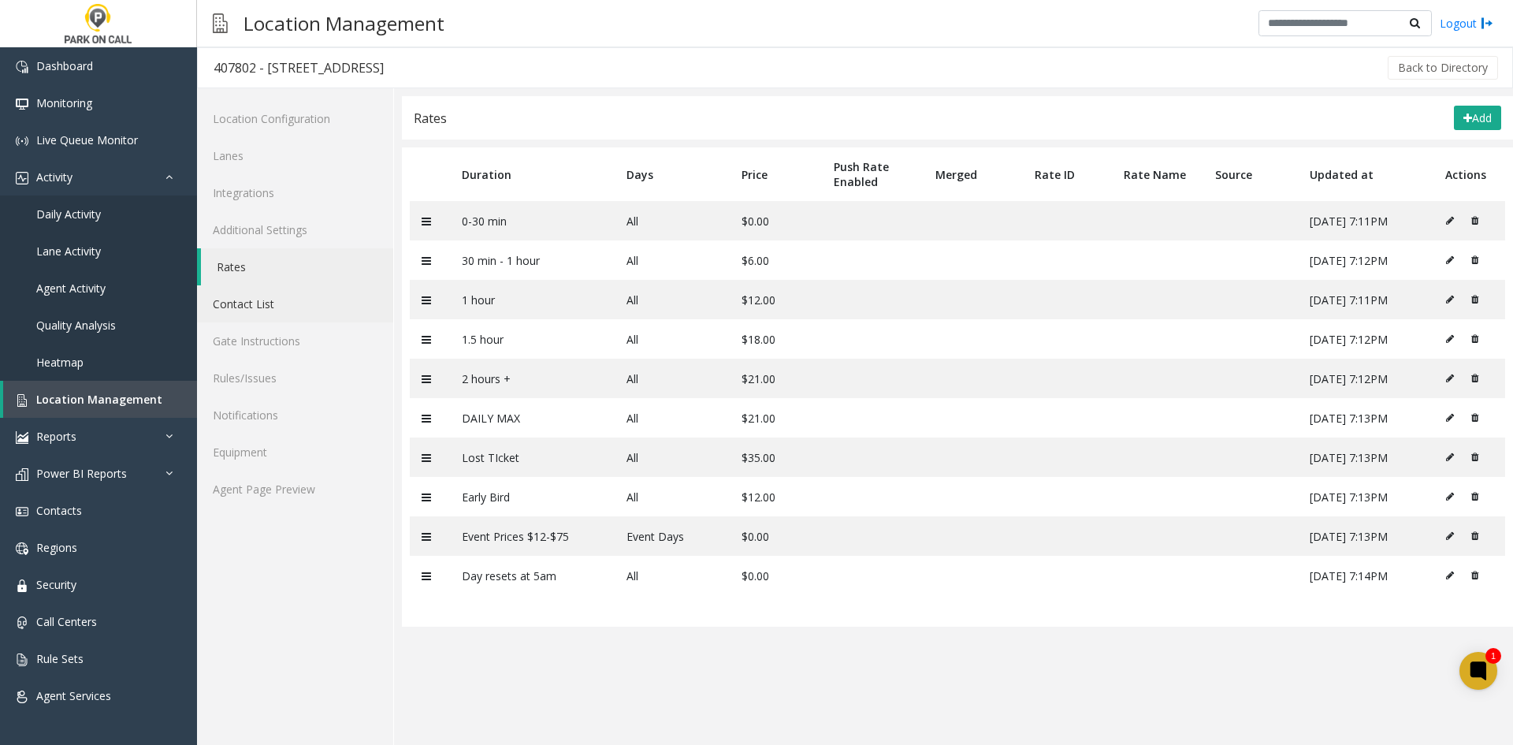
click at [291, 313] on link "Contact List" at bounding box center [295, 303] width 196 height 37
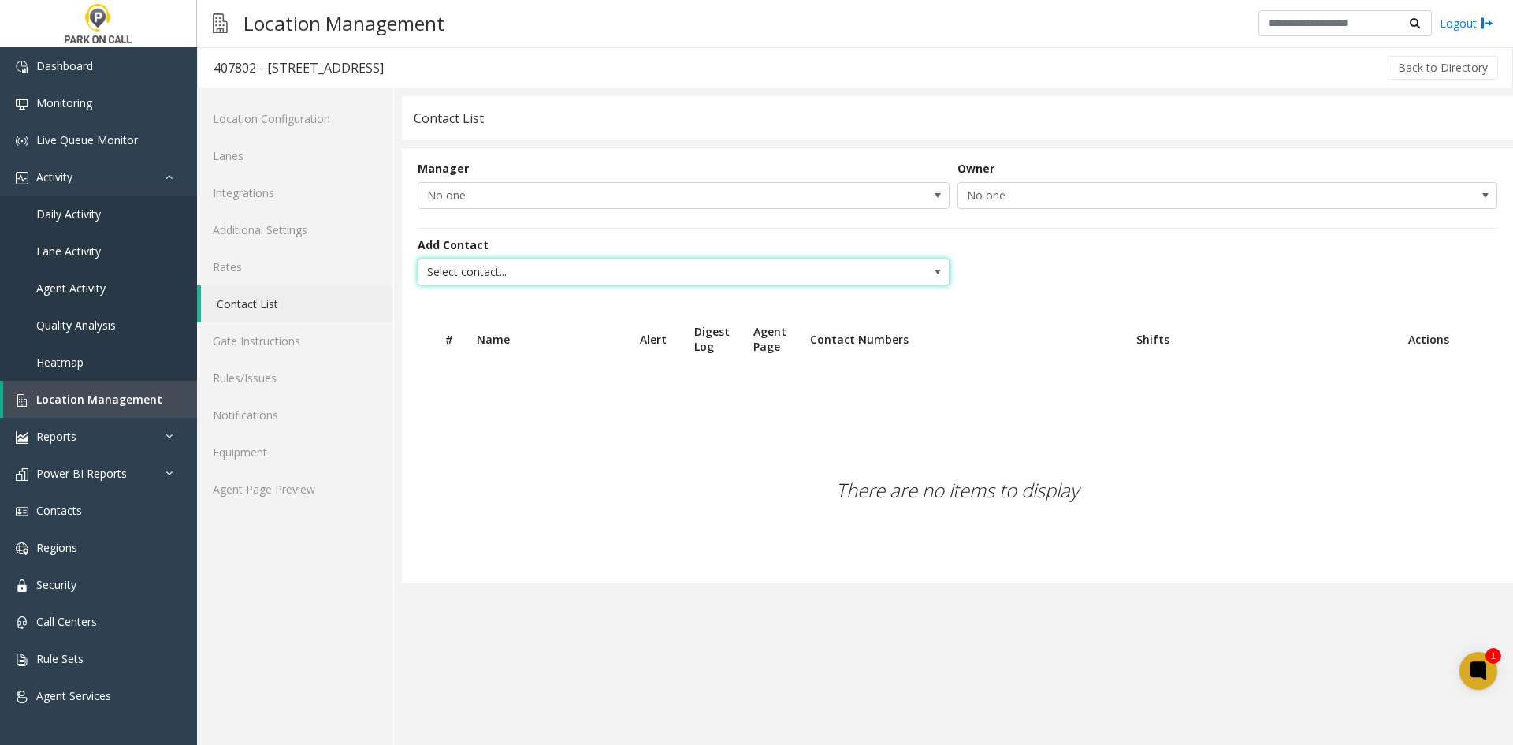
click at [516, 275] on span "Select contact..." at bounding box center [631, 271] width 424 height 25
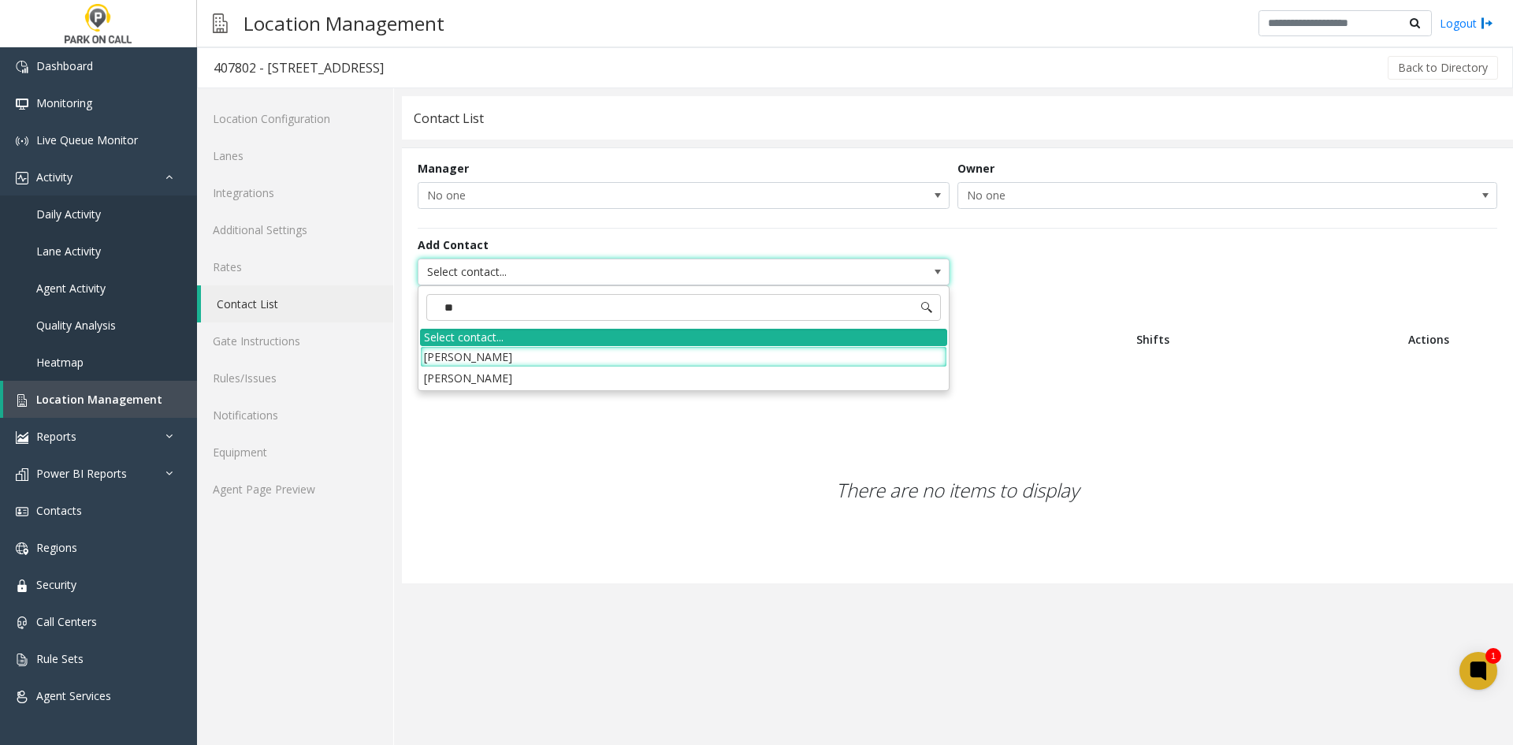
type input "***"
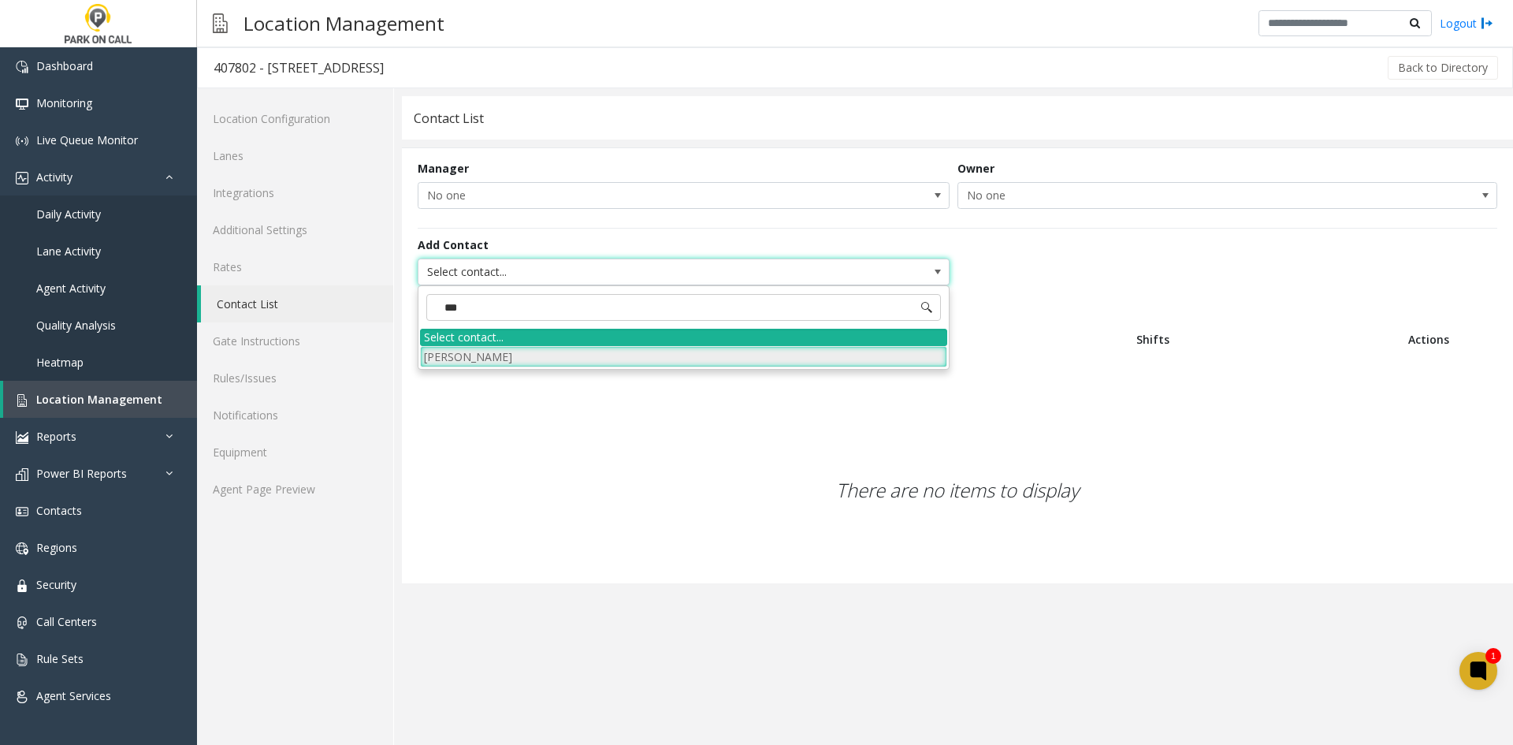
click at [497, 350] on li "[PERSON_NAME]" at bounding box center [683, 356] width 527 height 21
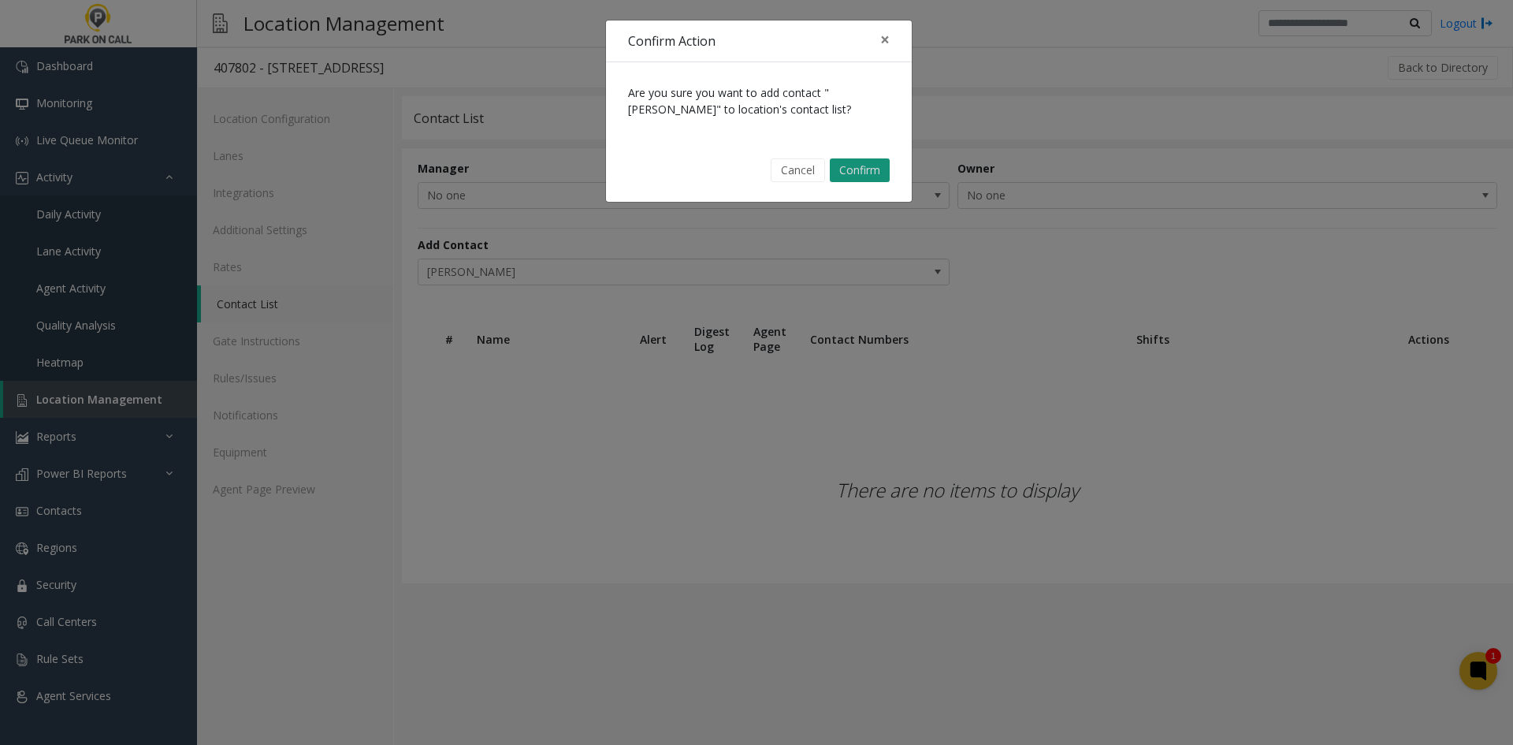
click at [876, 166] on button "Confirm" at bounding box center [860, 170] width 60 height 24
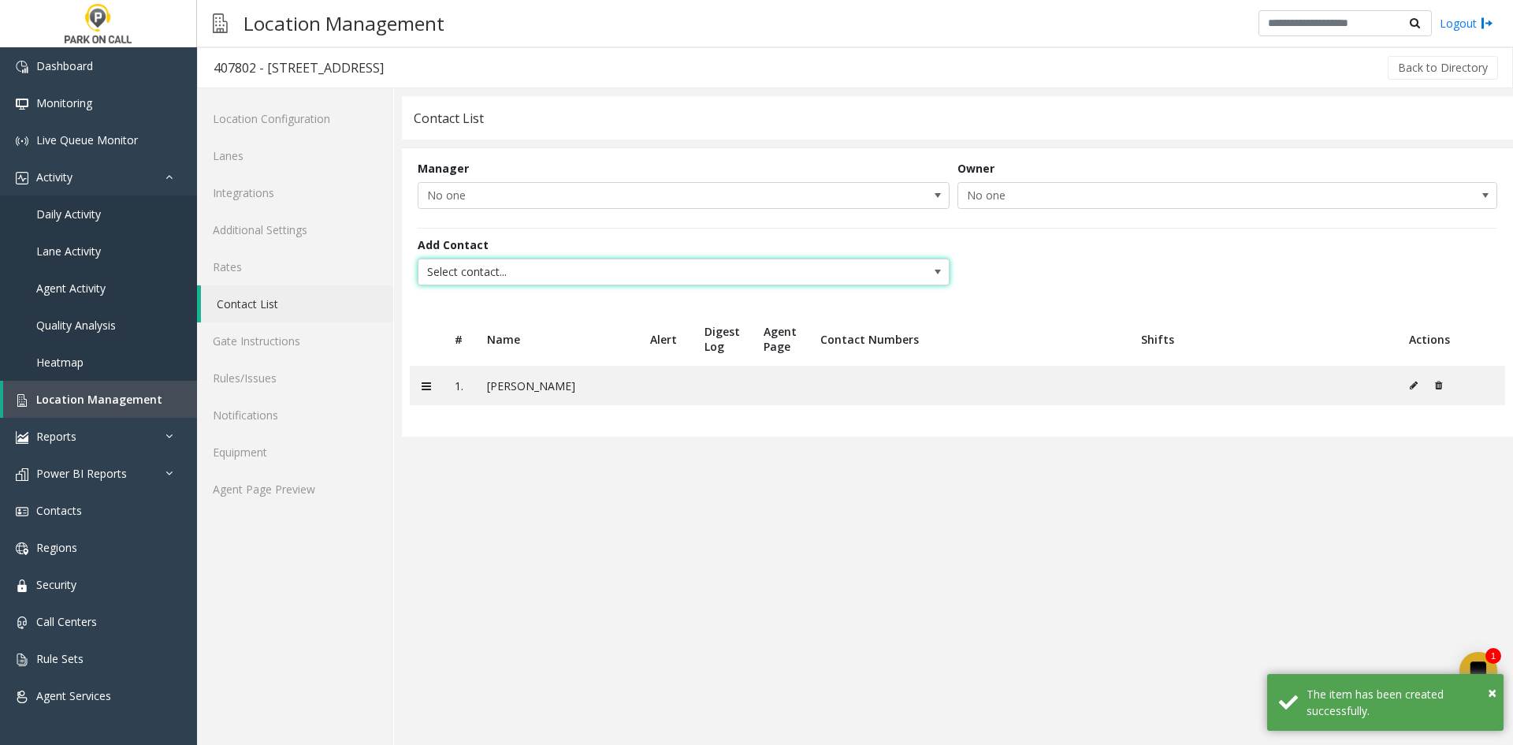
click at [646, 277] on span "Select contact..." at bounding box center [631, 271] width 424 height 25
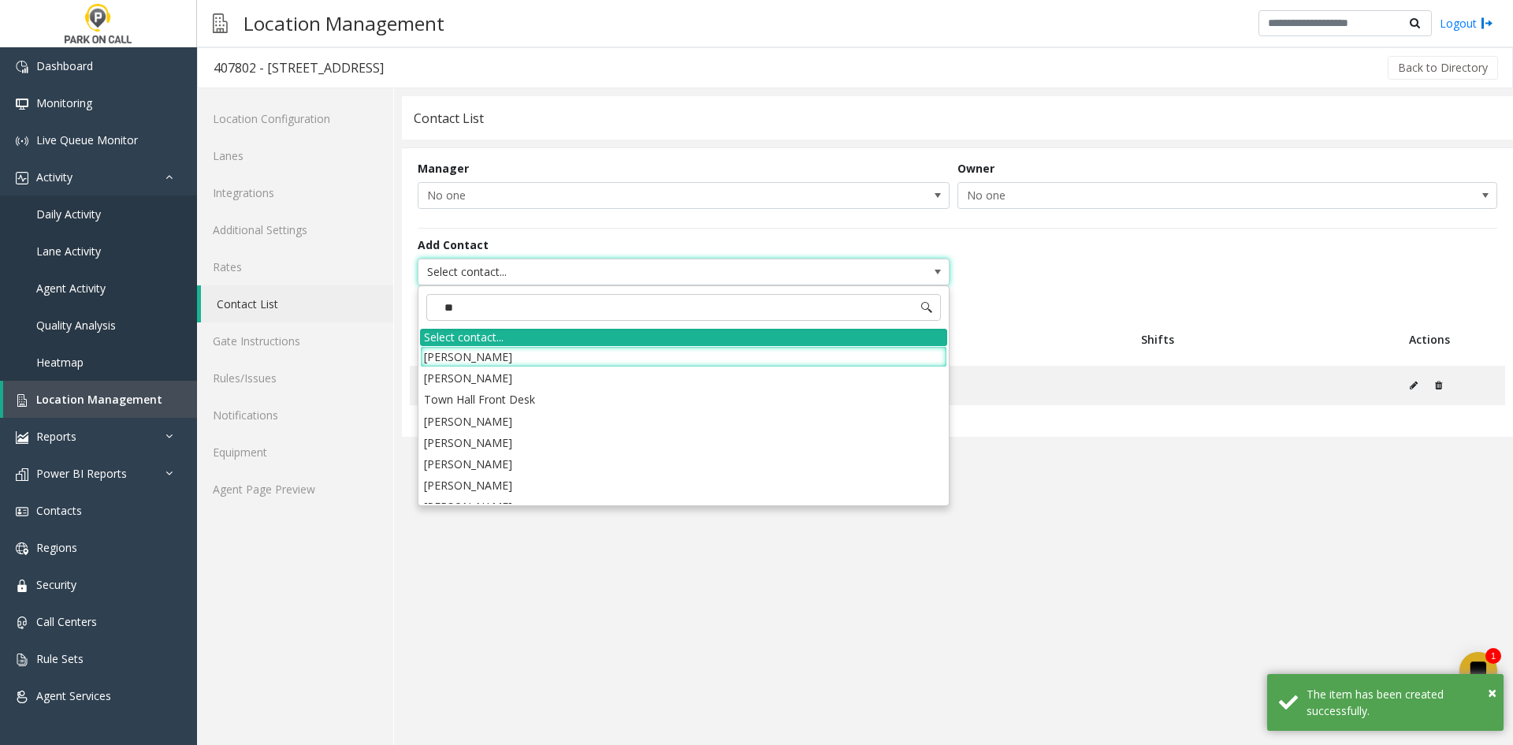
type input "***"
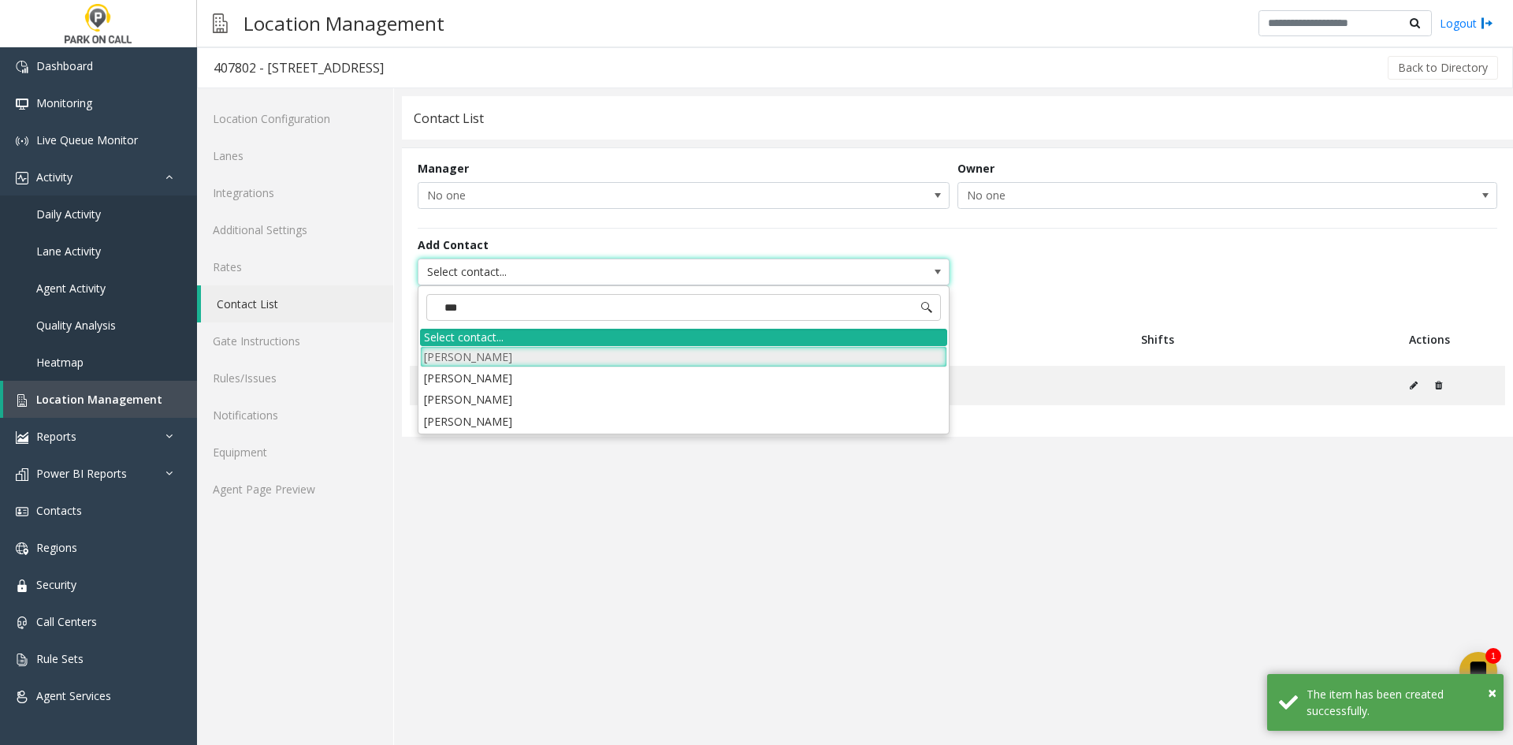
click at [567, 358] on li "[PERSON_NAME]" at bounding box center [683, 356] width 527 height 21
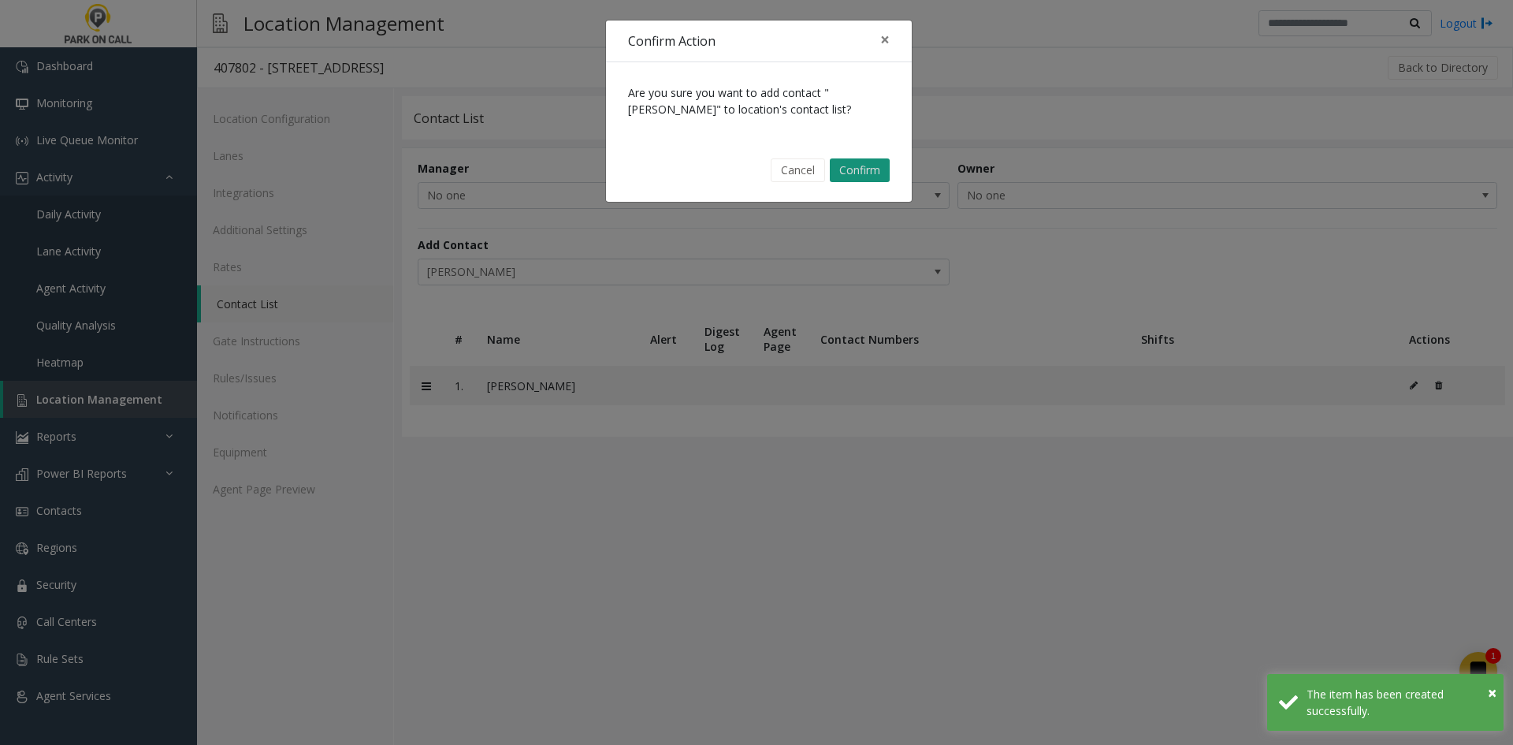
click at [851, 181] on button "Confirm" at bounding box center [860, 170] width 60 height 24
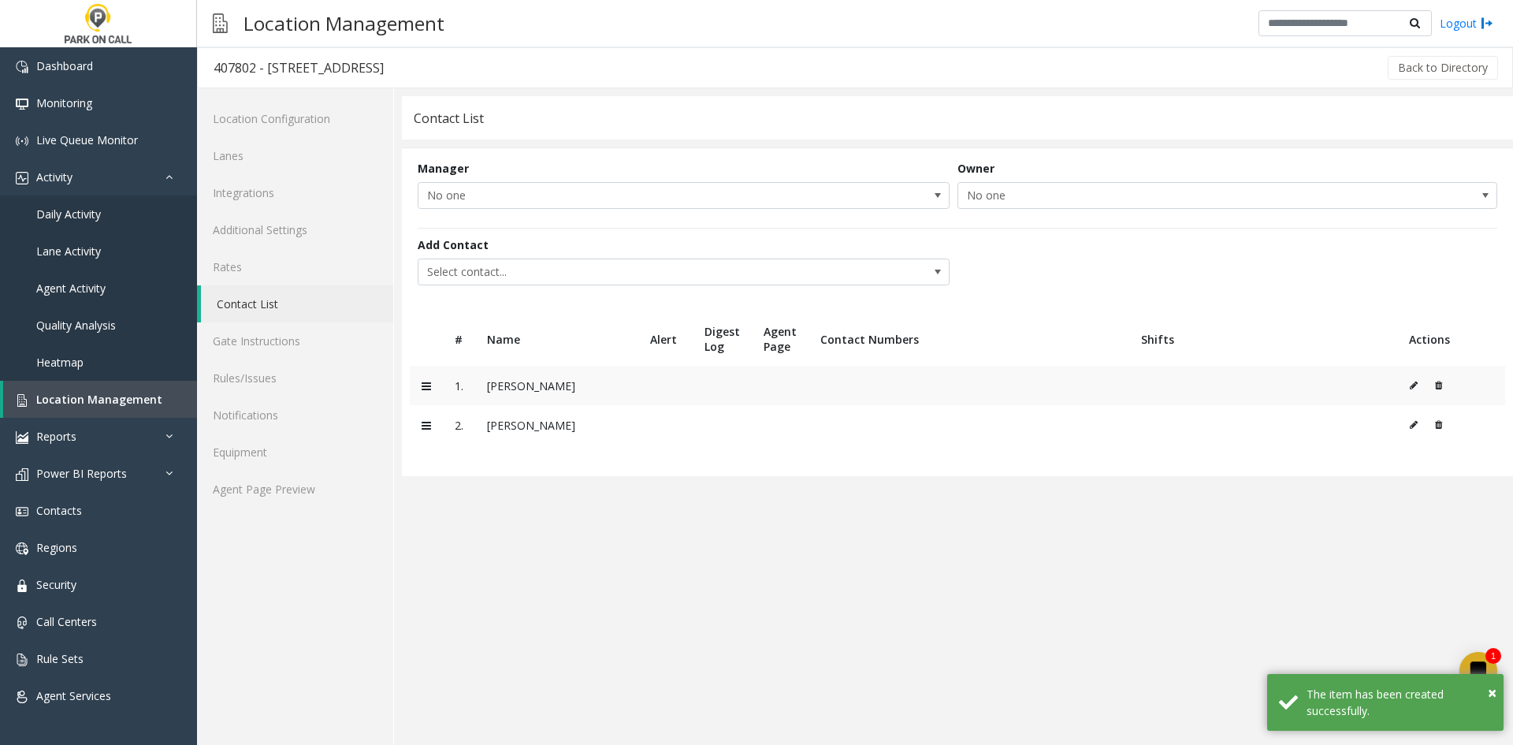
click at [1412, 389] on icon at bounding box center [1414, 385] width 8 height 9
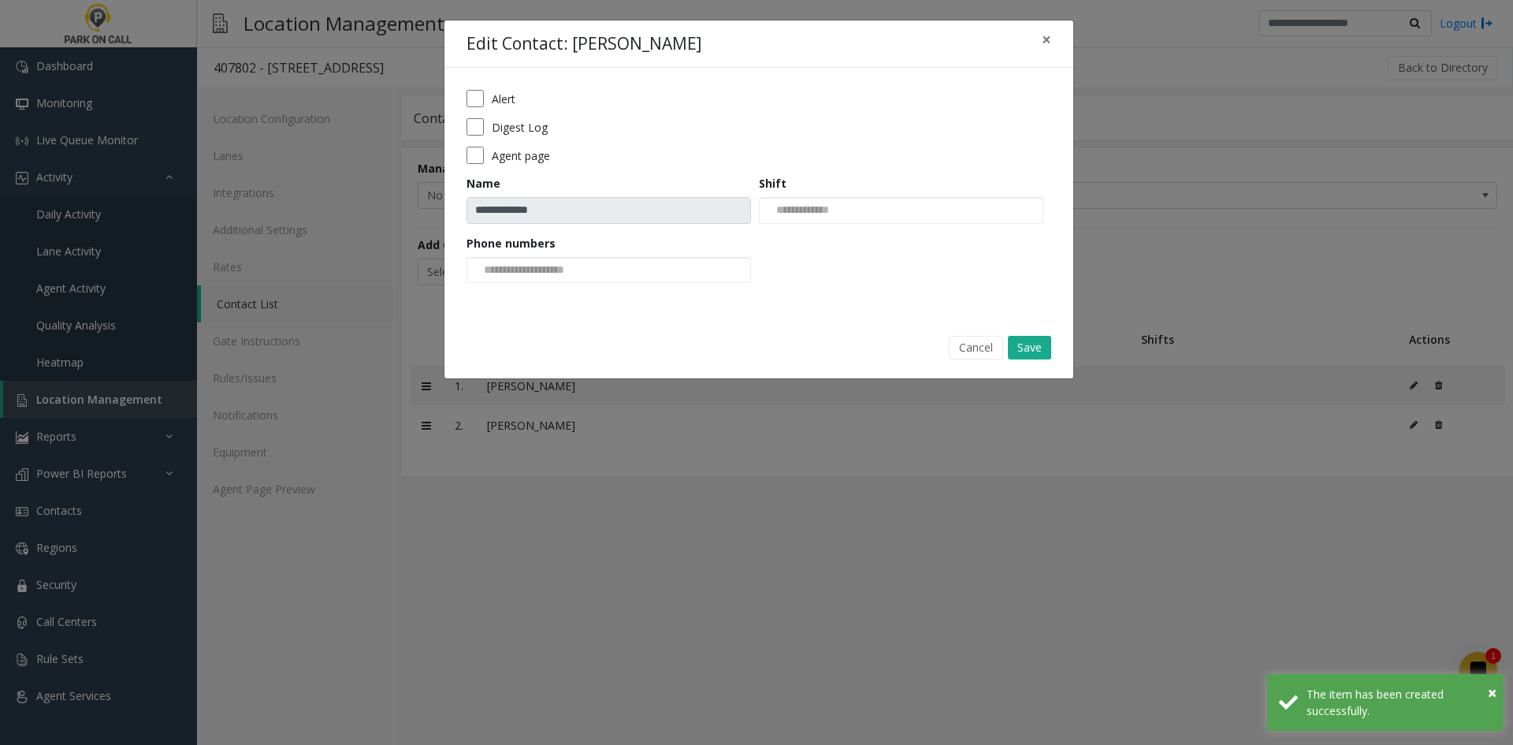
click at [502, 105] on label "Alert" at bounding box center [504, 99] width 24 height 17
click at [504, 126] on label "Digest Log" at bounding box center [520, 127] width 56 height 17
click at [503, 158] on label "Agent page" at bounding box center [521, 155] width 58 height 17
click at [520, 161] on label "Agent page" at bounding box center [521, 155] width 58 height 17
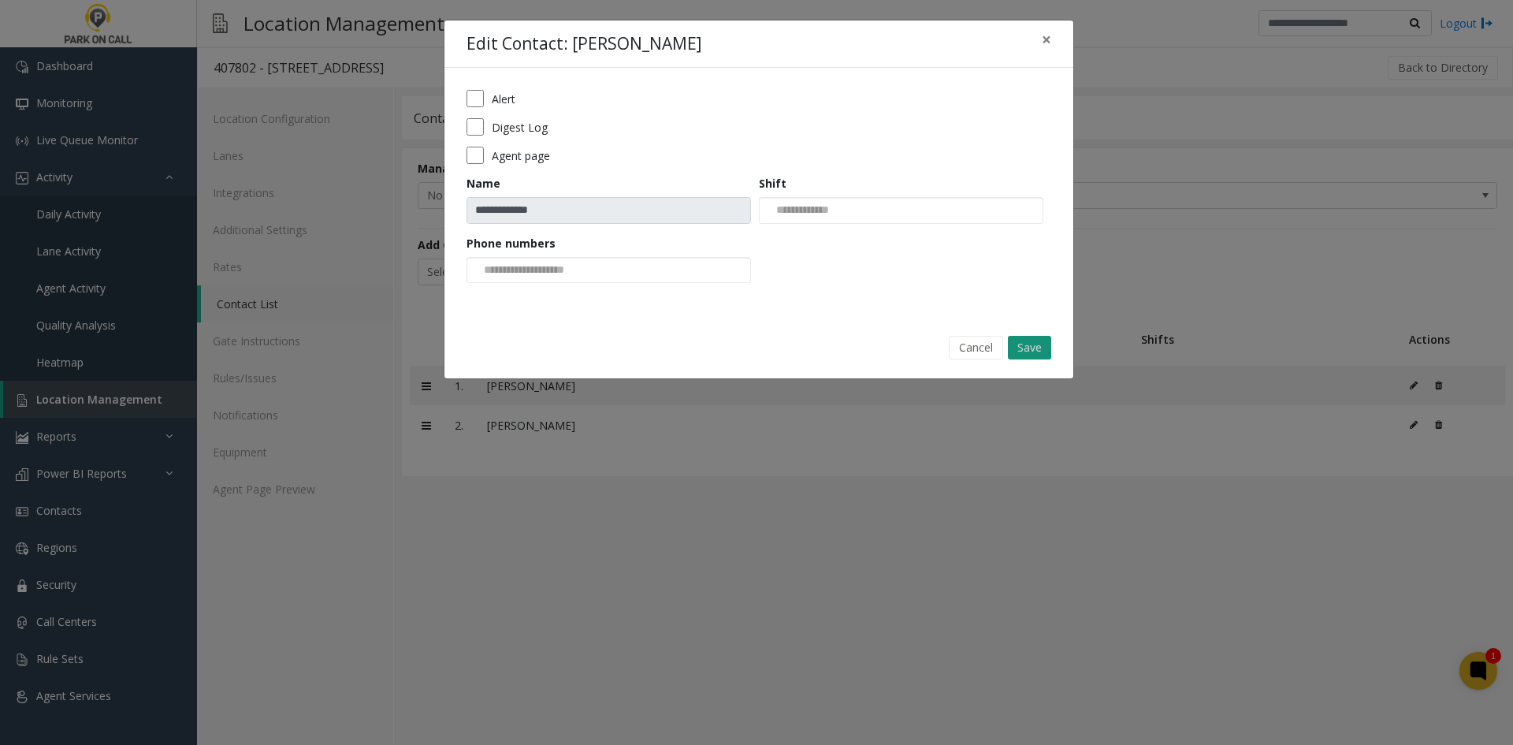
click at [1030, 341] on button "Save" at bounding box center [1029, 348] width 43 height 24
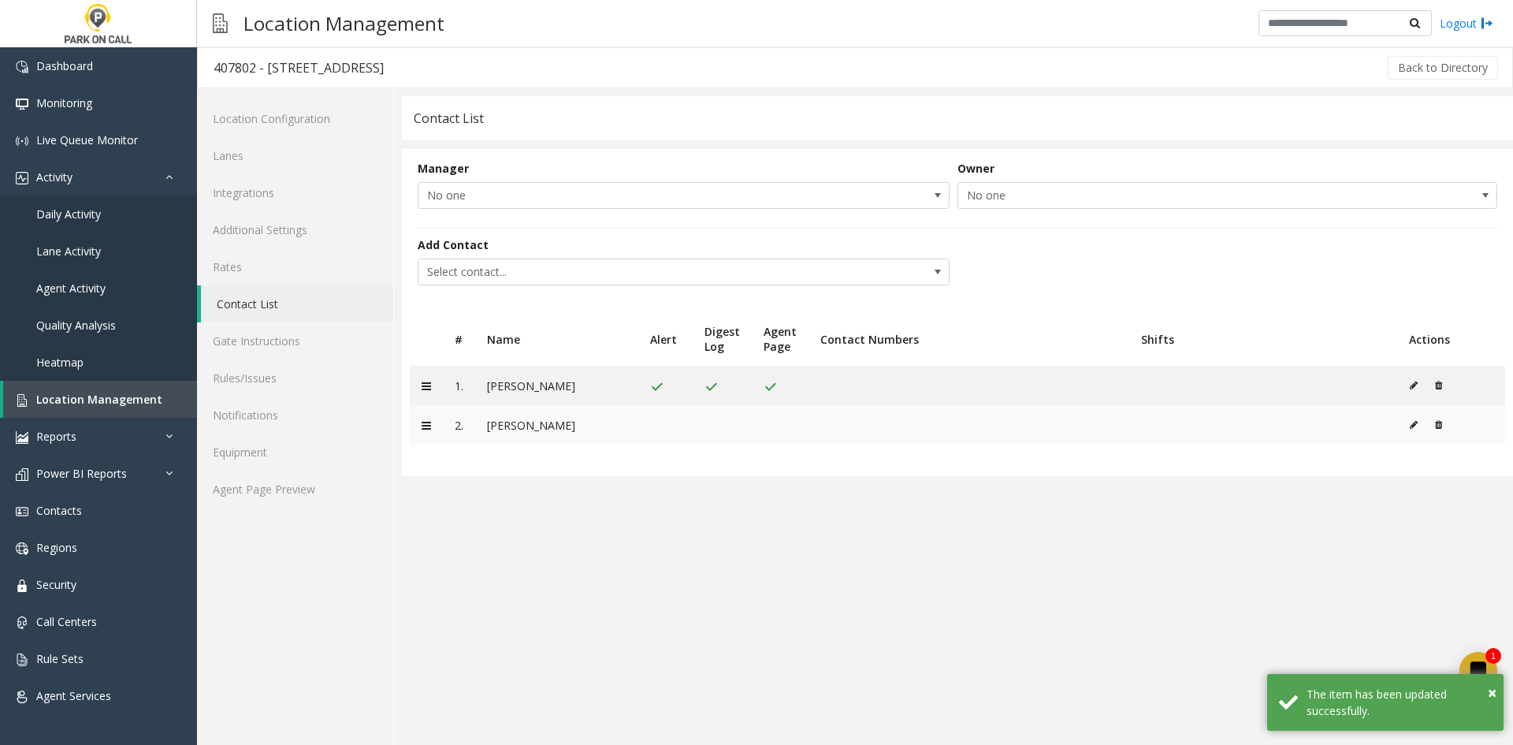
click at [1413, 427] on icon at bounding box center [1414, 424] width 8 height 9
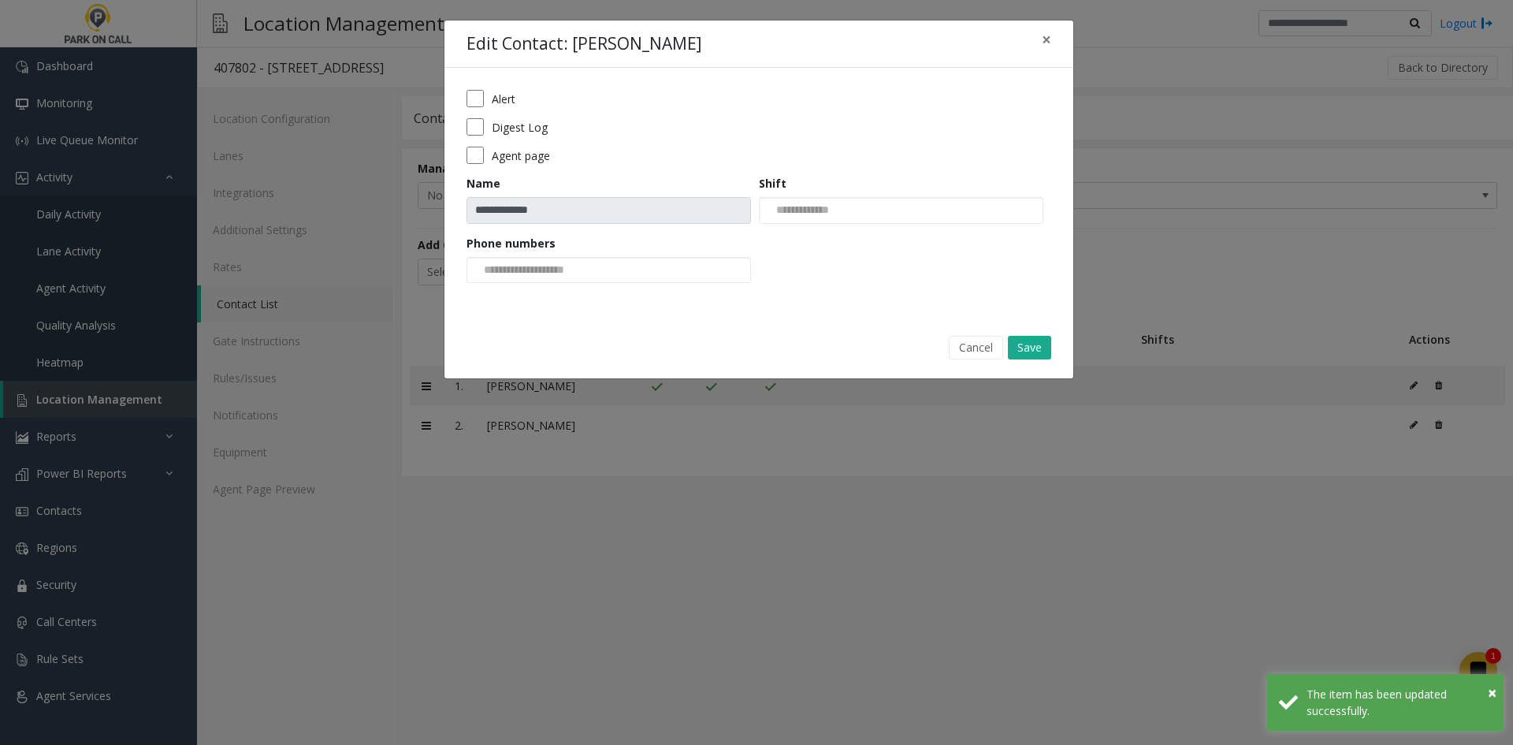
click at [492, 105] on label "Alert" at bounding box center [504, 99] width 24 height 17
click at [490, 124] on div "Digest Log" at bounding box center [759, 126] width 585 height 17
click at [482, 117] on form "**********" at bounding box center [759, 192] width 585 height 204
click at [476, 166] on form "**********" at bounding box center [759, 192] width 585 height 204
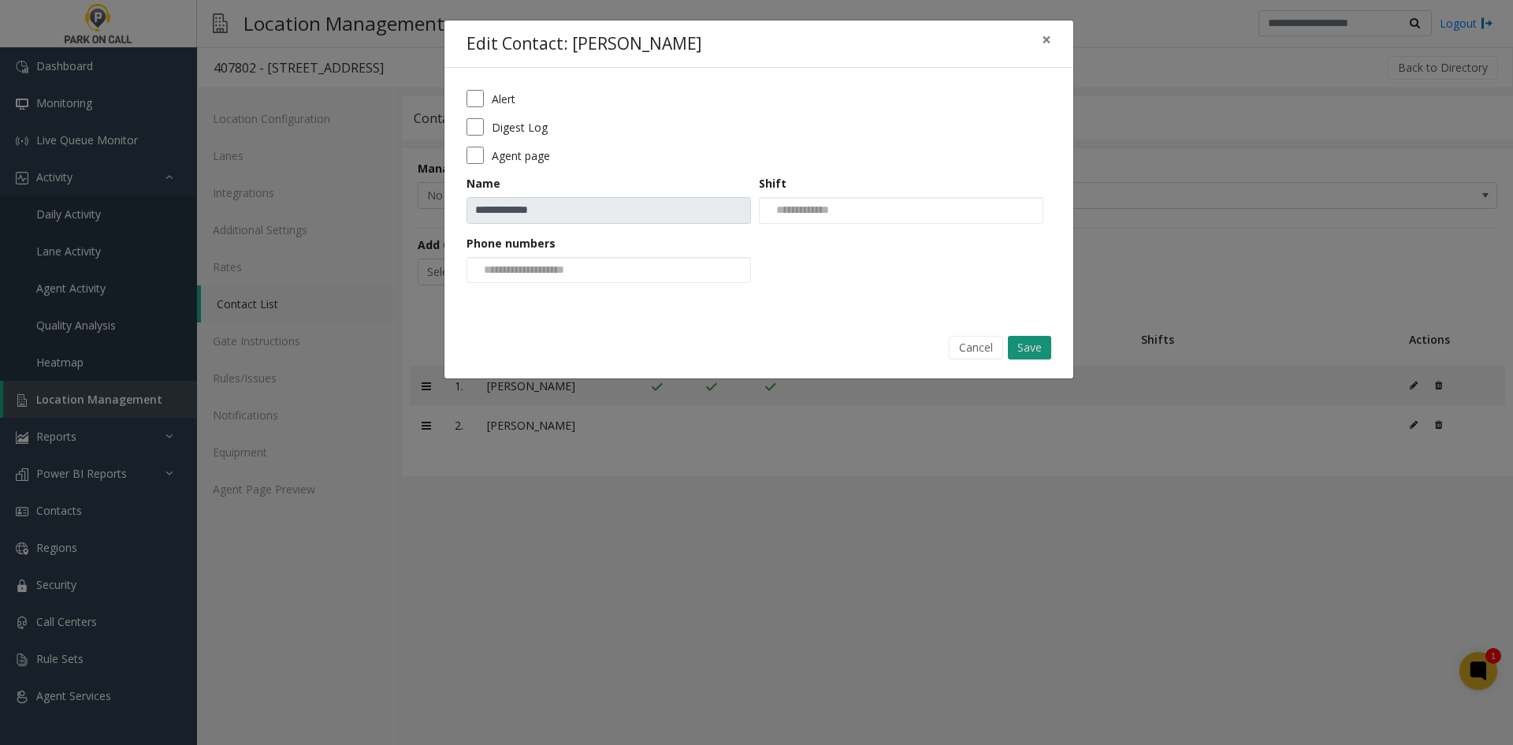
click at [1029, 352] on button "Save" at bounding box center [1029, 348] width 43 height 24
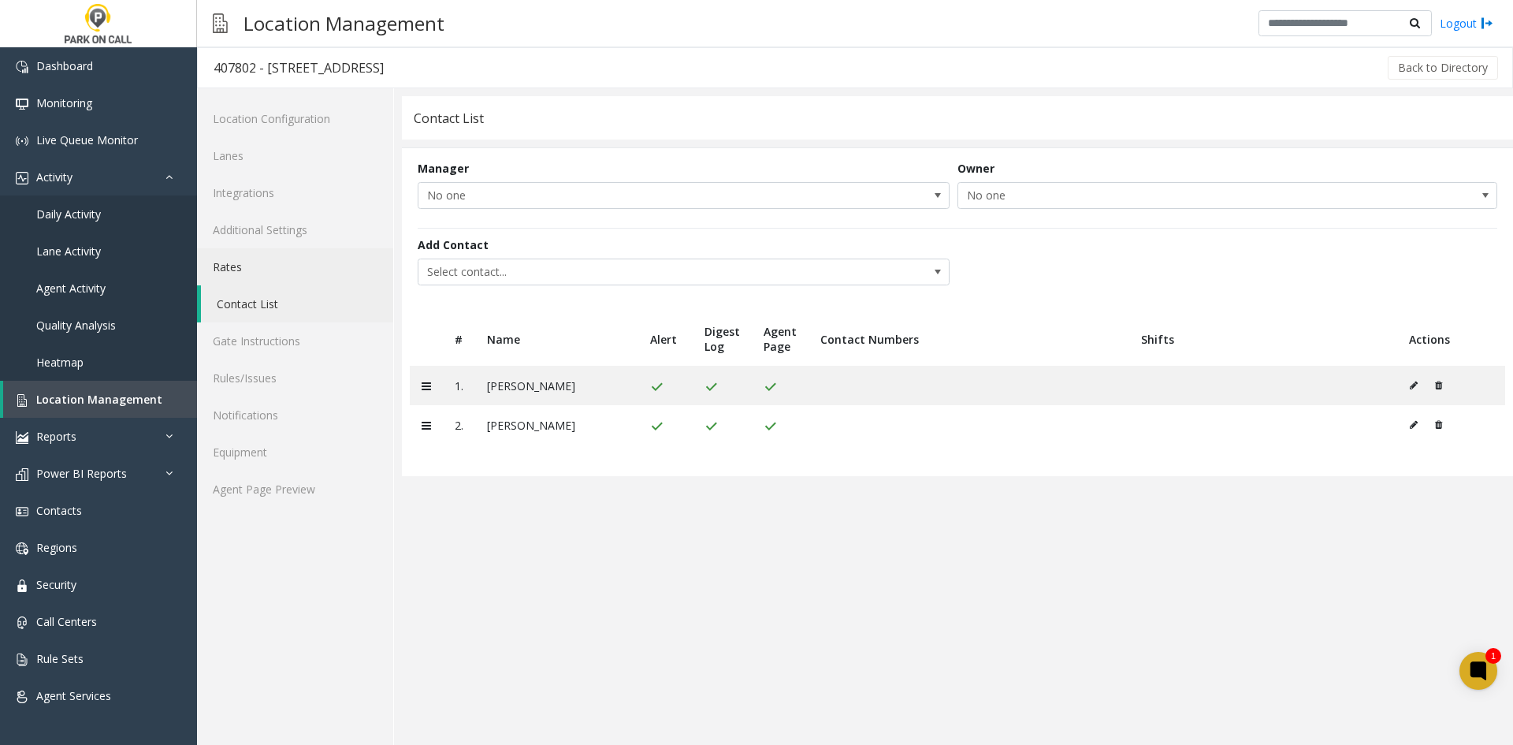
click at [264, 268] on link "Rates" at bounding box center [295, 266] width 196 height 37
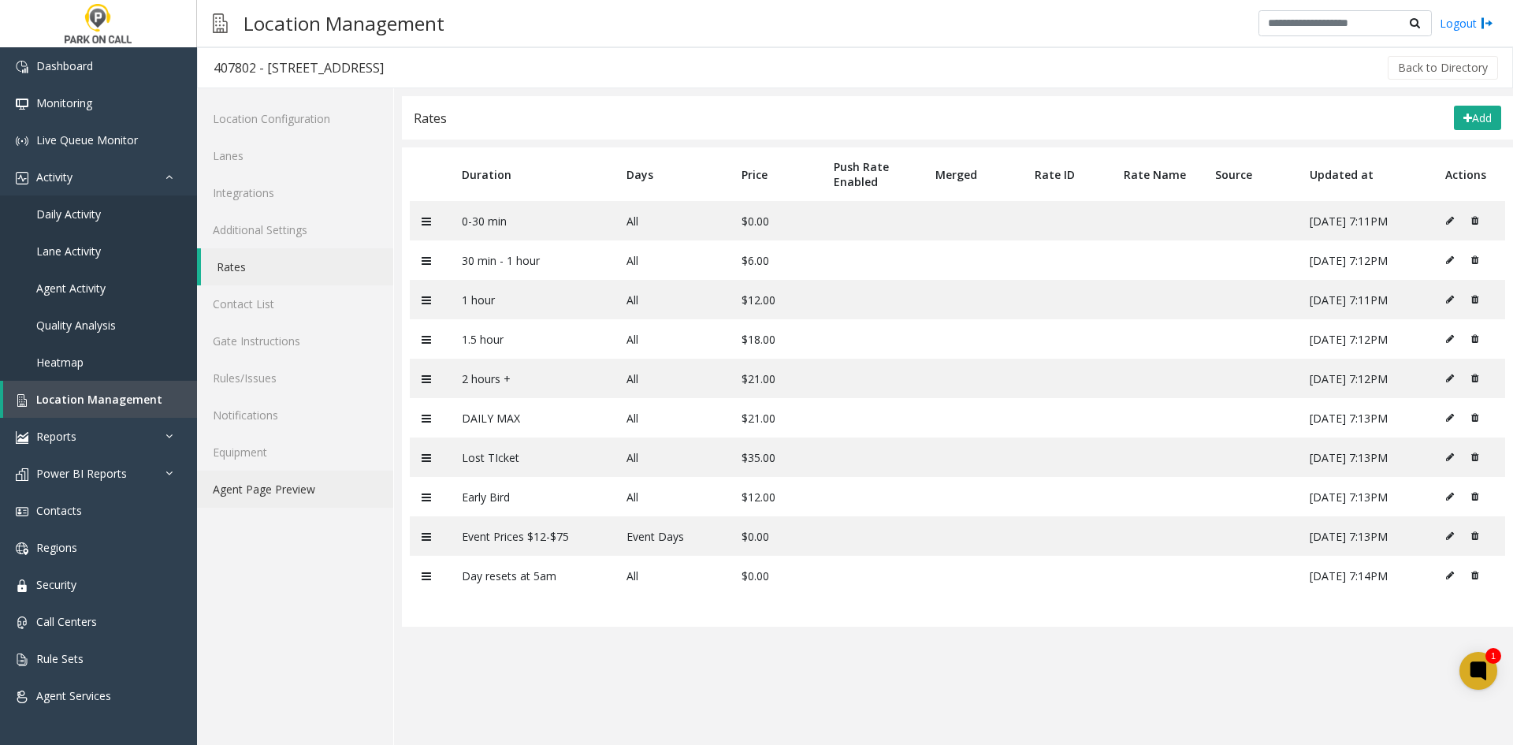
drag, startPoint x: 266, startPoint y: 512, endPoint x: 266, endPoint y: 493, distance: 18.9
click at [266, 512] on div "Location Configuration Lanes Integrations Additional Settings Rates Contact Lis…" at bounding box center [295, 416] width 197 height 657
click at [266, 490] on link "Agent Page Preview" at bounding box center [295, 489] width 196 height 37
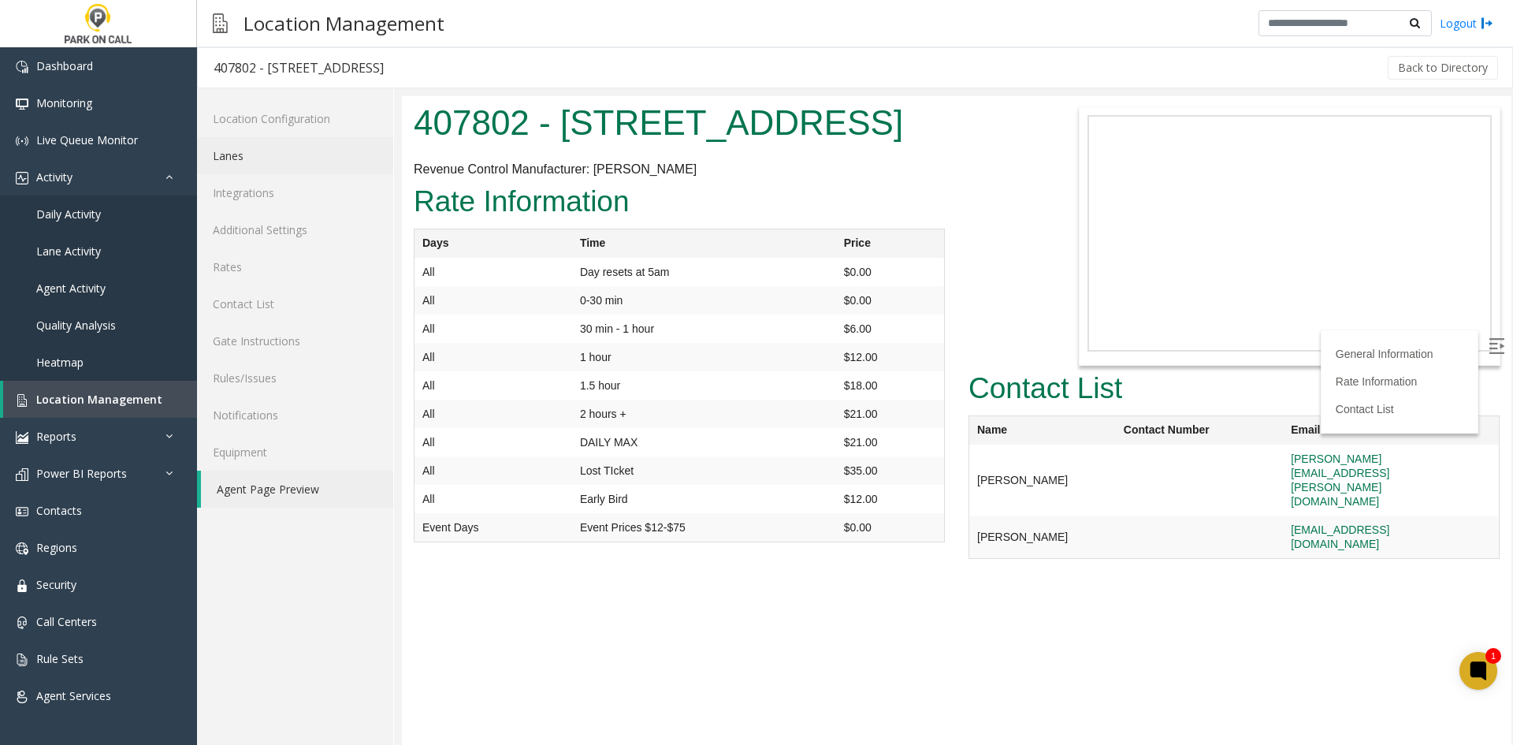
click at [217, 163] on link "Lanes" at bounding box center [295, 155] width 196 height 37
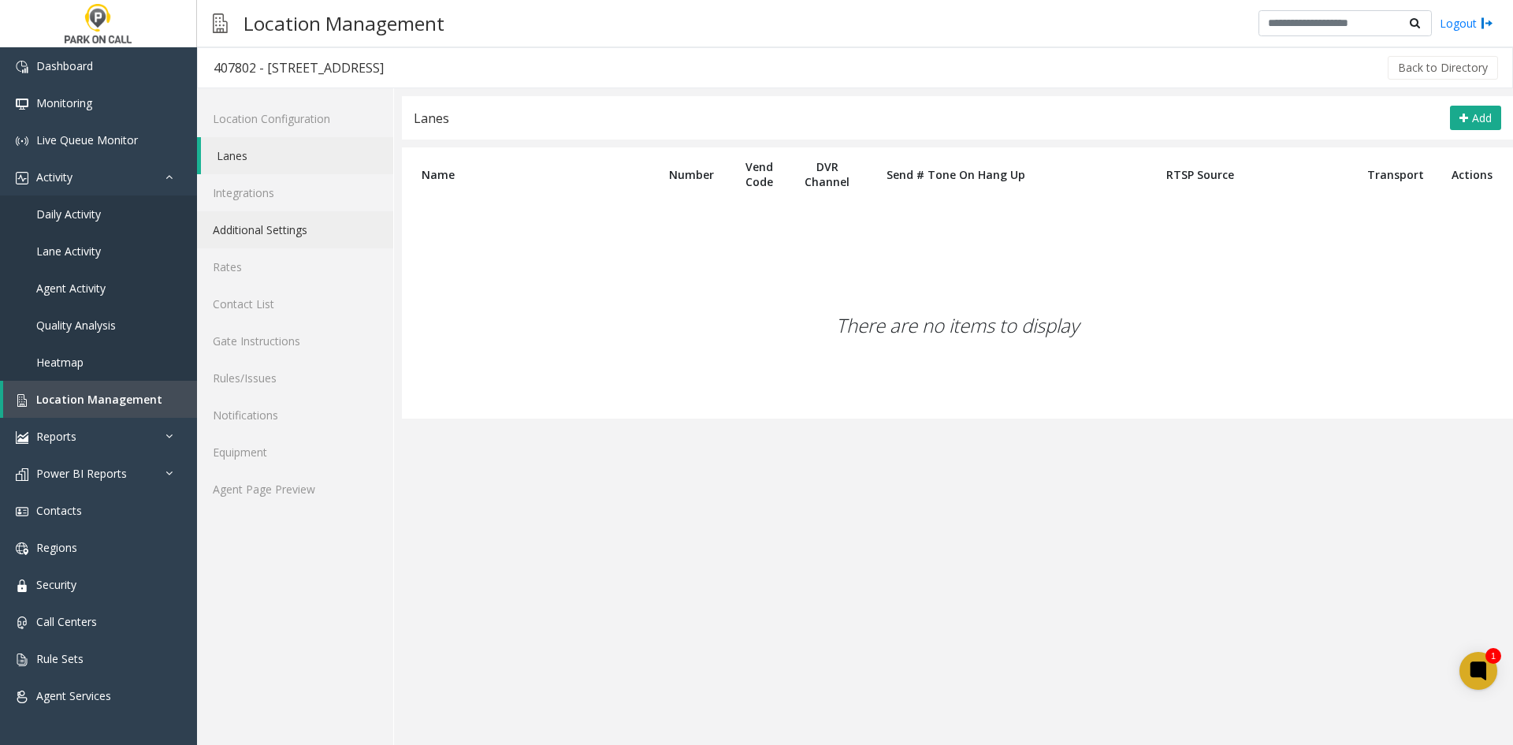
click at [236, 213] on link "Additional Settings" at bounding box center [295, 229] width 196 height 37
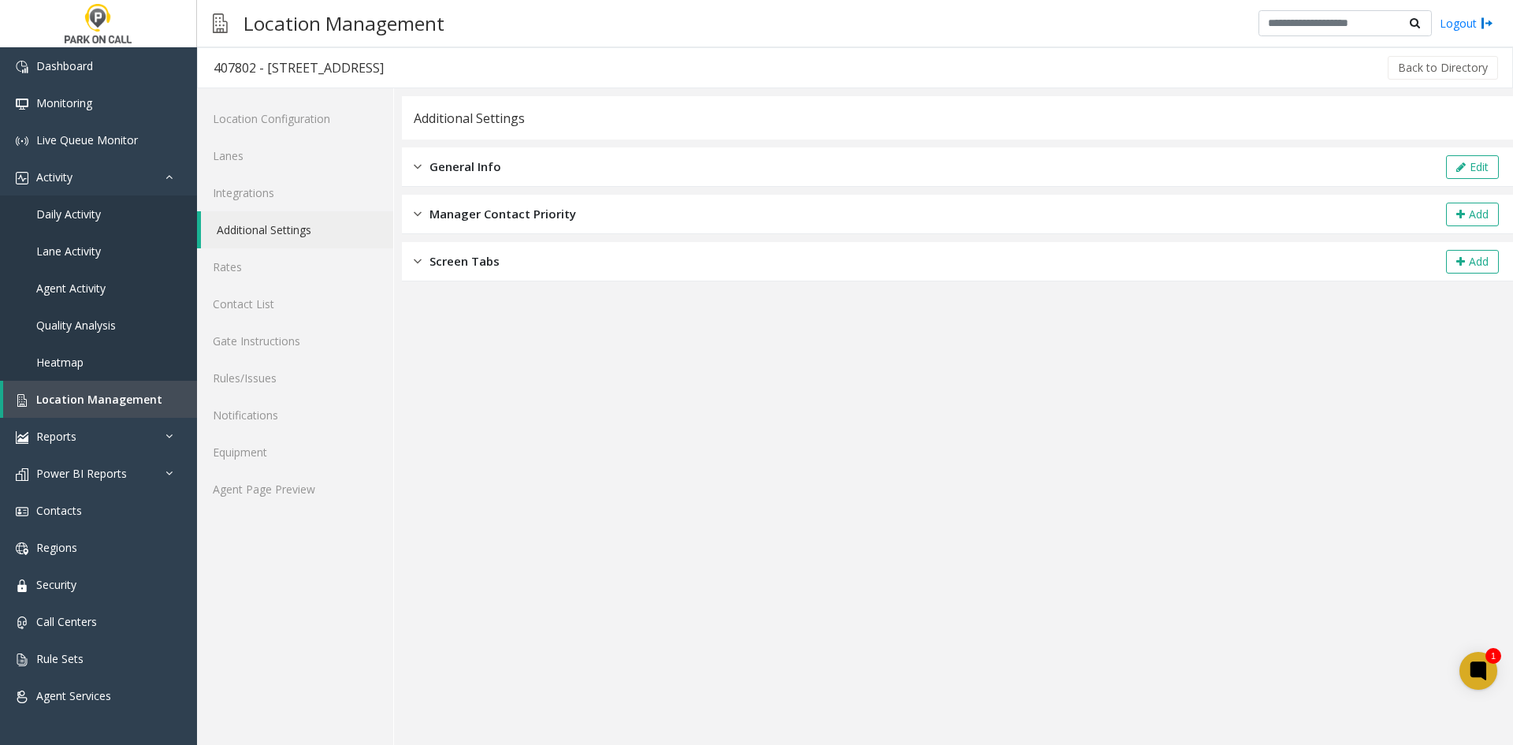
click at [627, 158] on div "General Info Edit" at bounding box center [957, 166] width 1111 height 39
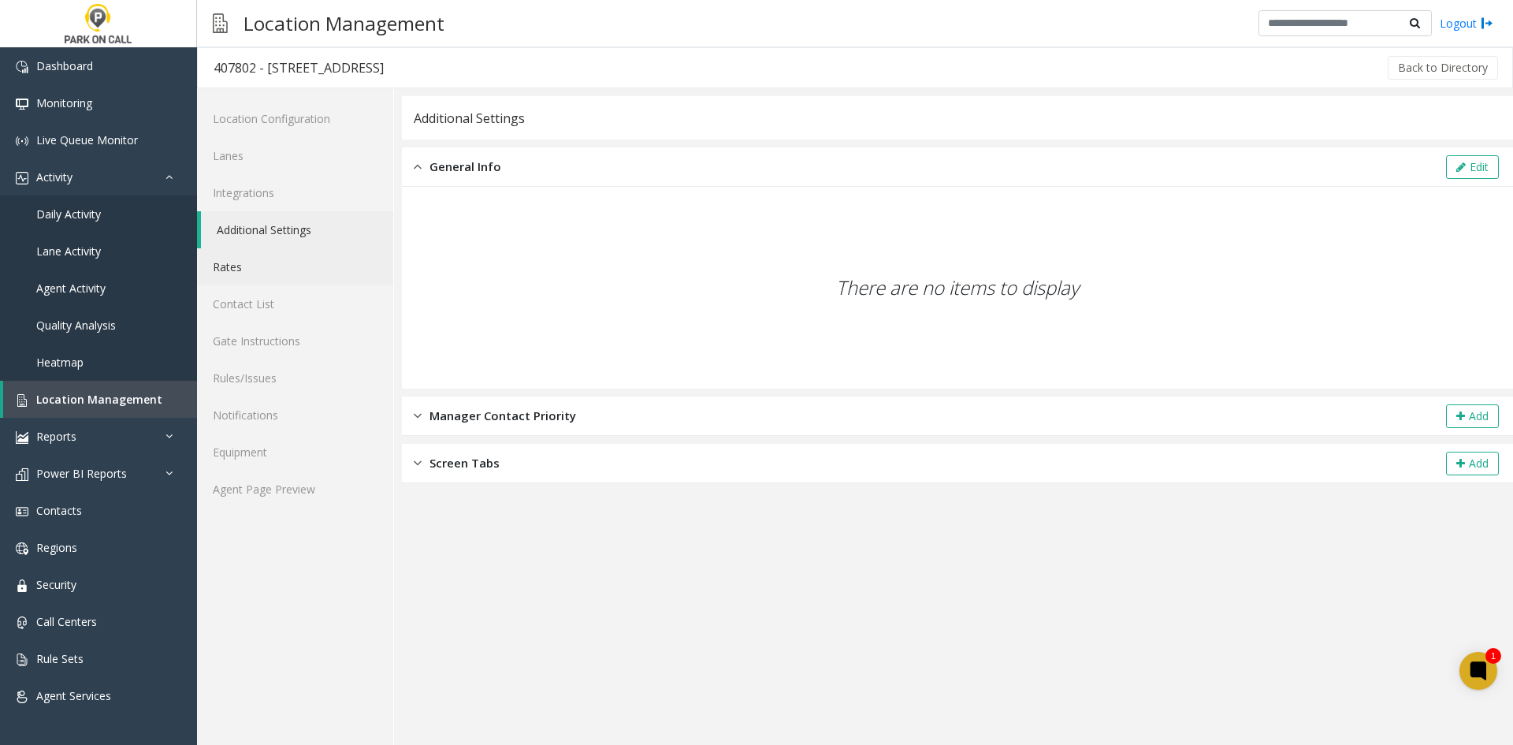
click at [228, 276] on link "Rates" at bounding box center [295, 266] width 196 height 37
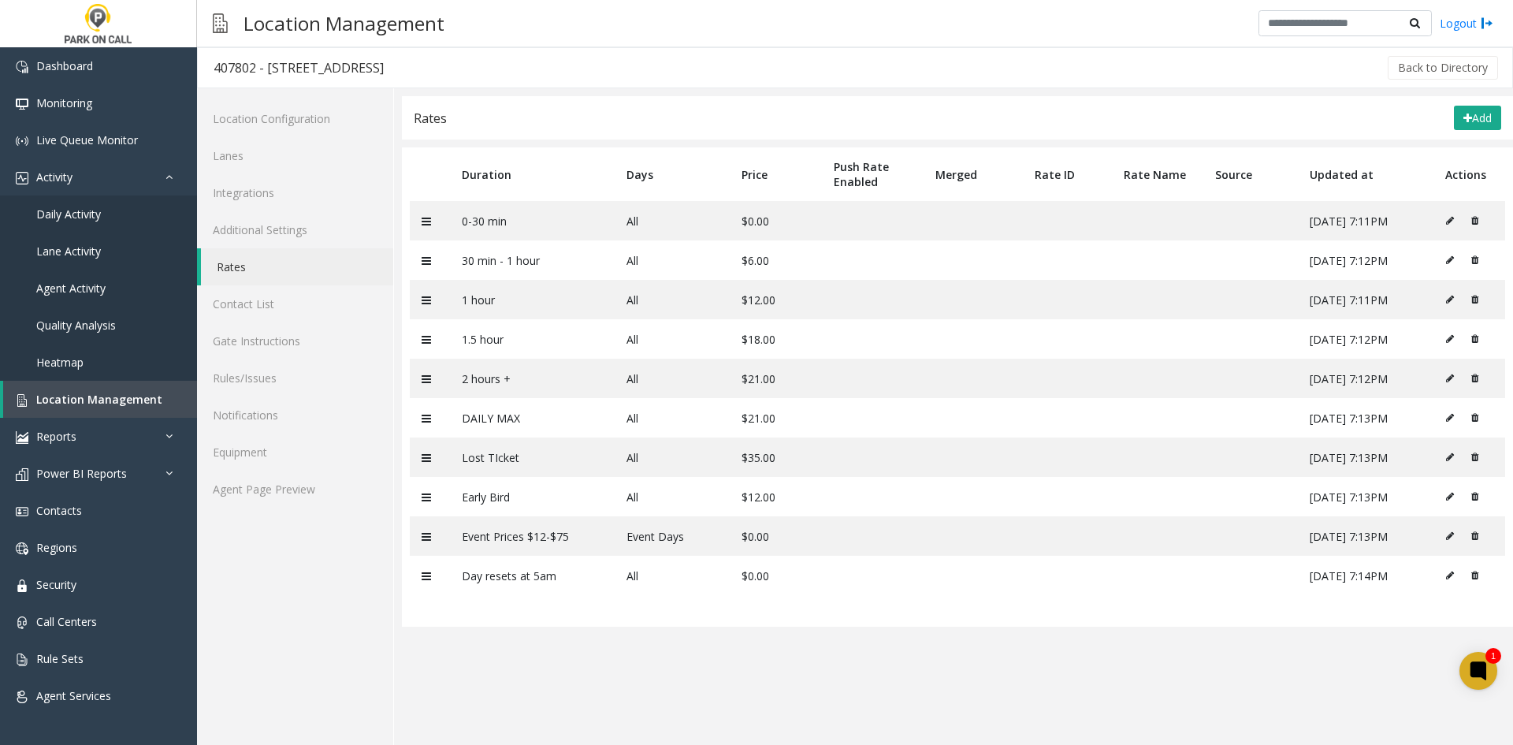
click at [236, 254] on link "Rates" at bounding box center [297, 266] width 192 height 37
click at [248, 229] on link "Additional Settings" at bounding box center [295, 229] width 196 height 37
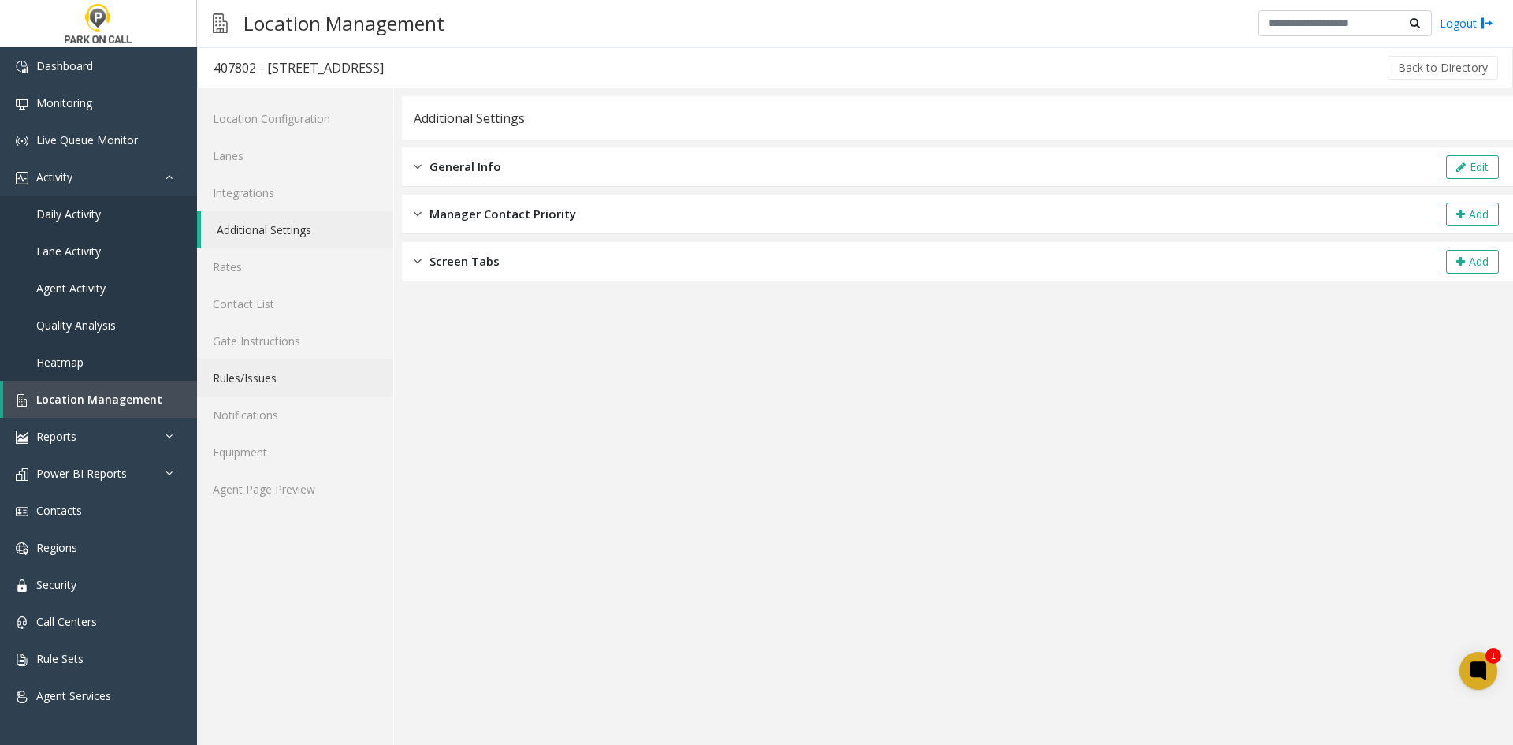
click at [233, 378] on link "Rules/Issues" at bounding box center [295, 377] width 196 height 37
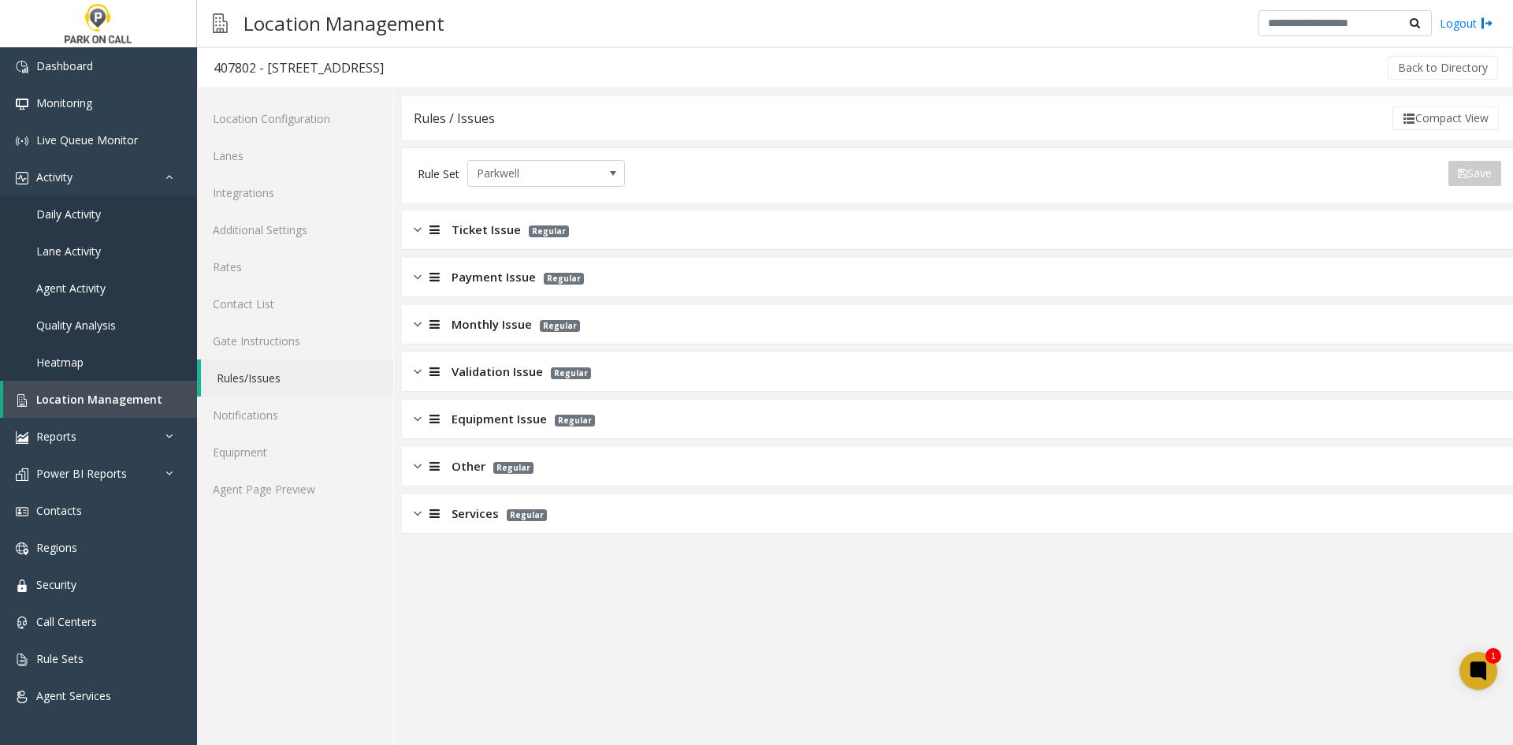
click at [475, 516] on span "Services" at bounding box center [475, 513] width 47 height 18
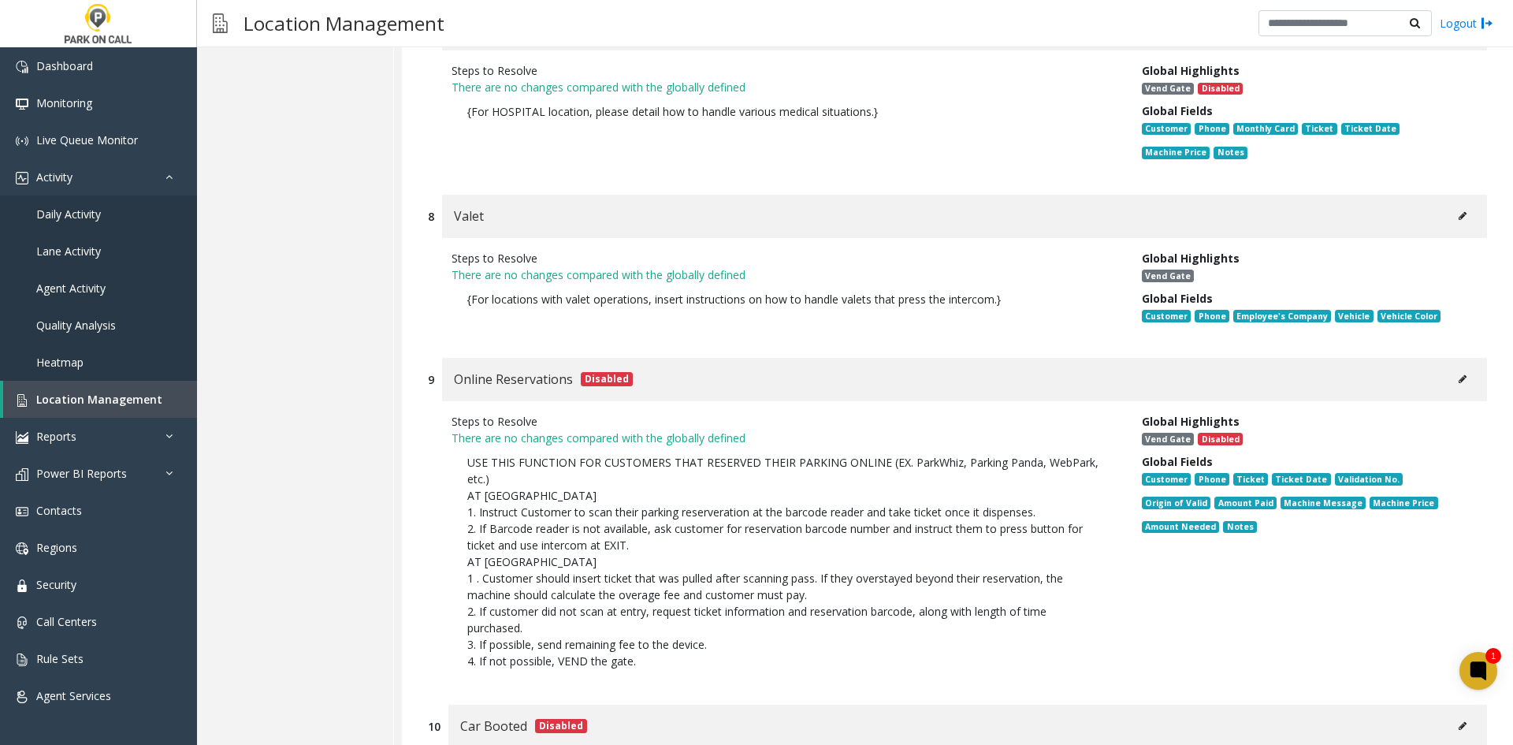
scroll to position [1971, 0]
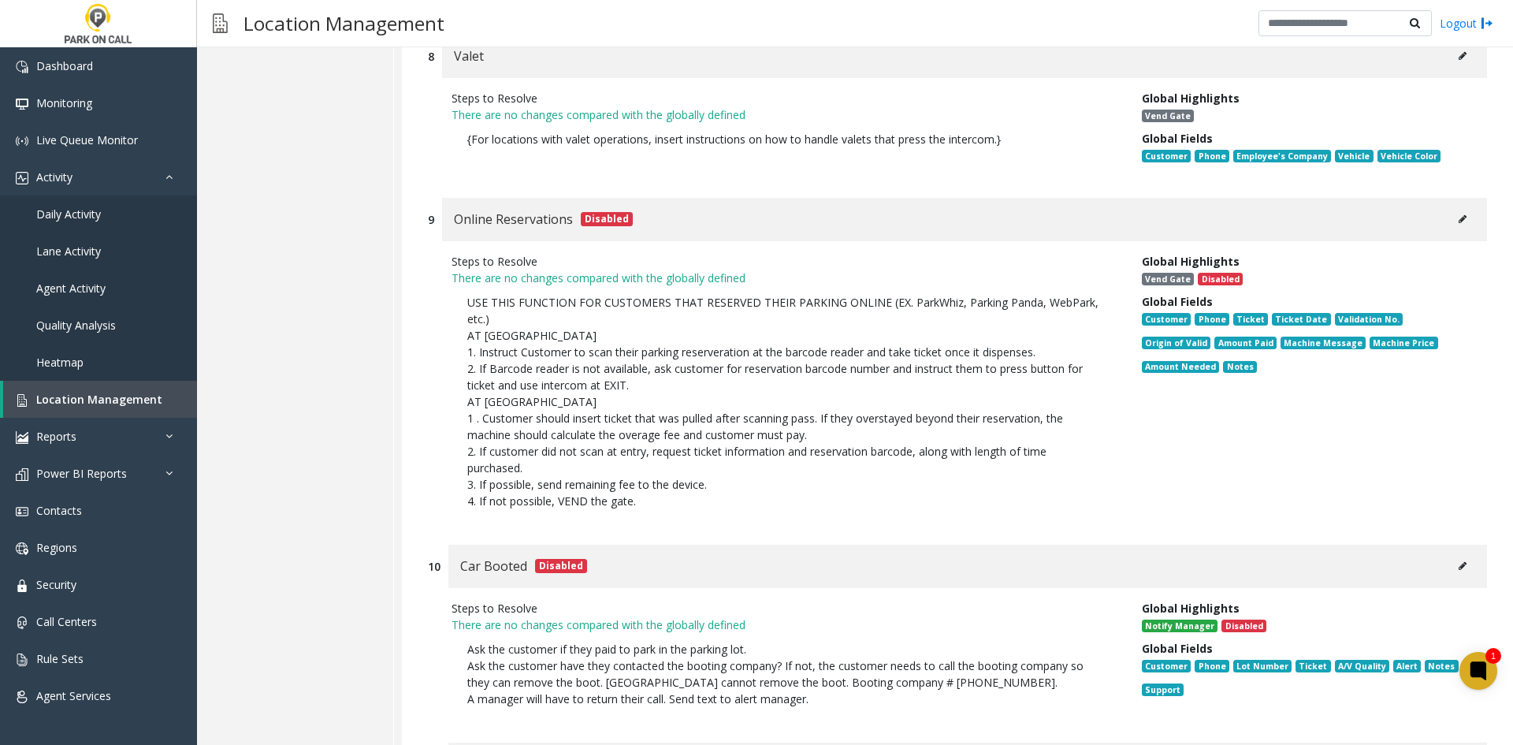
click at [1458, 207] on button at bounding box center [1462, 219] width 25 height 24
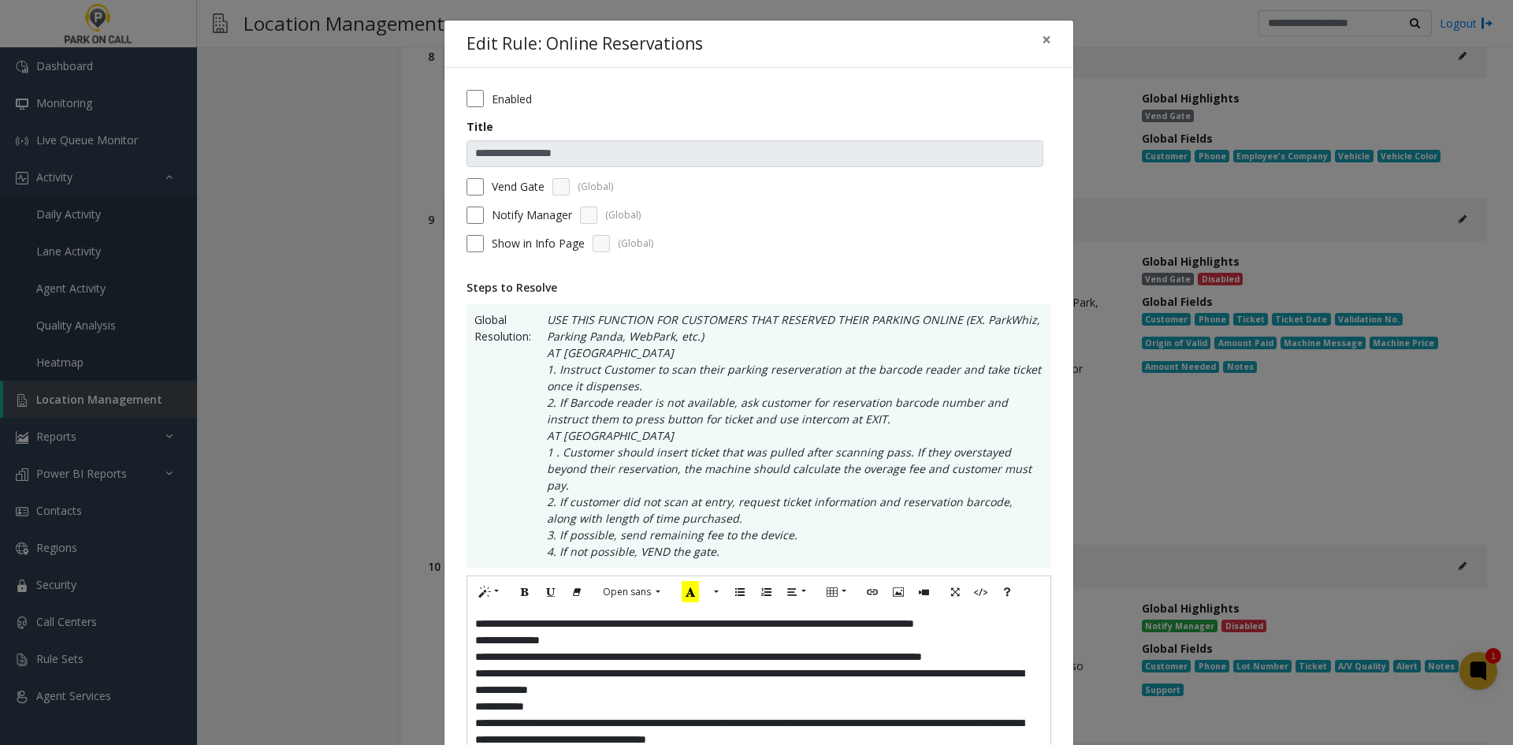
click at [497, 88] on div "**********" at bounding box center [759, 688] width 629 height 1241
click at [492, 95] on label "Enabled" at bounding box center [512, 99] width 40 height 17
click at [555, 221] on label "Notify Manager" at bounding box center [532, 215] width 80 height 17
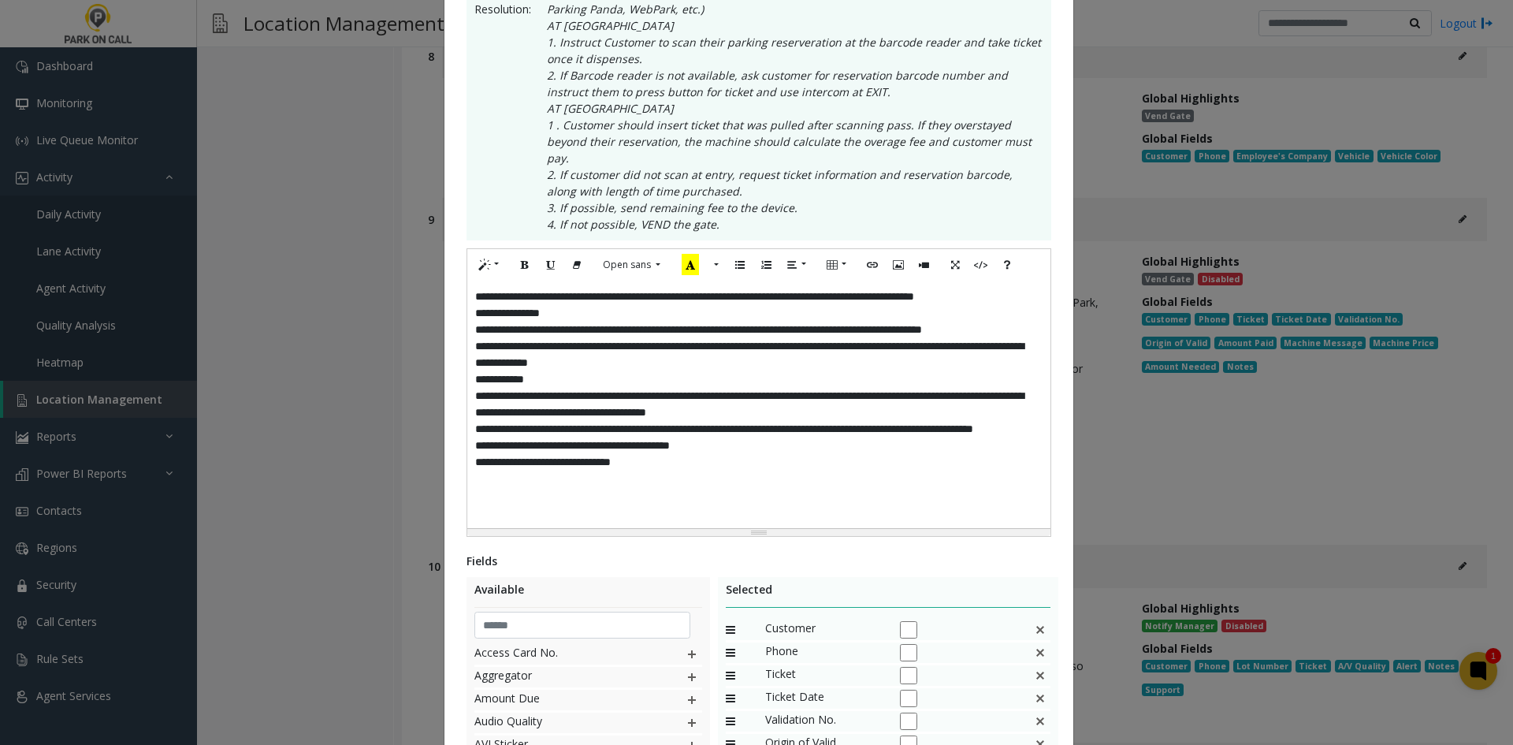
scroll to position [473, 0]
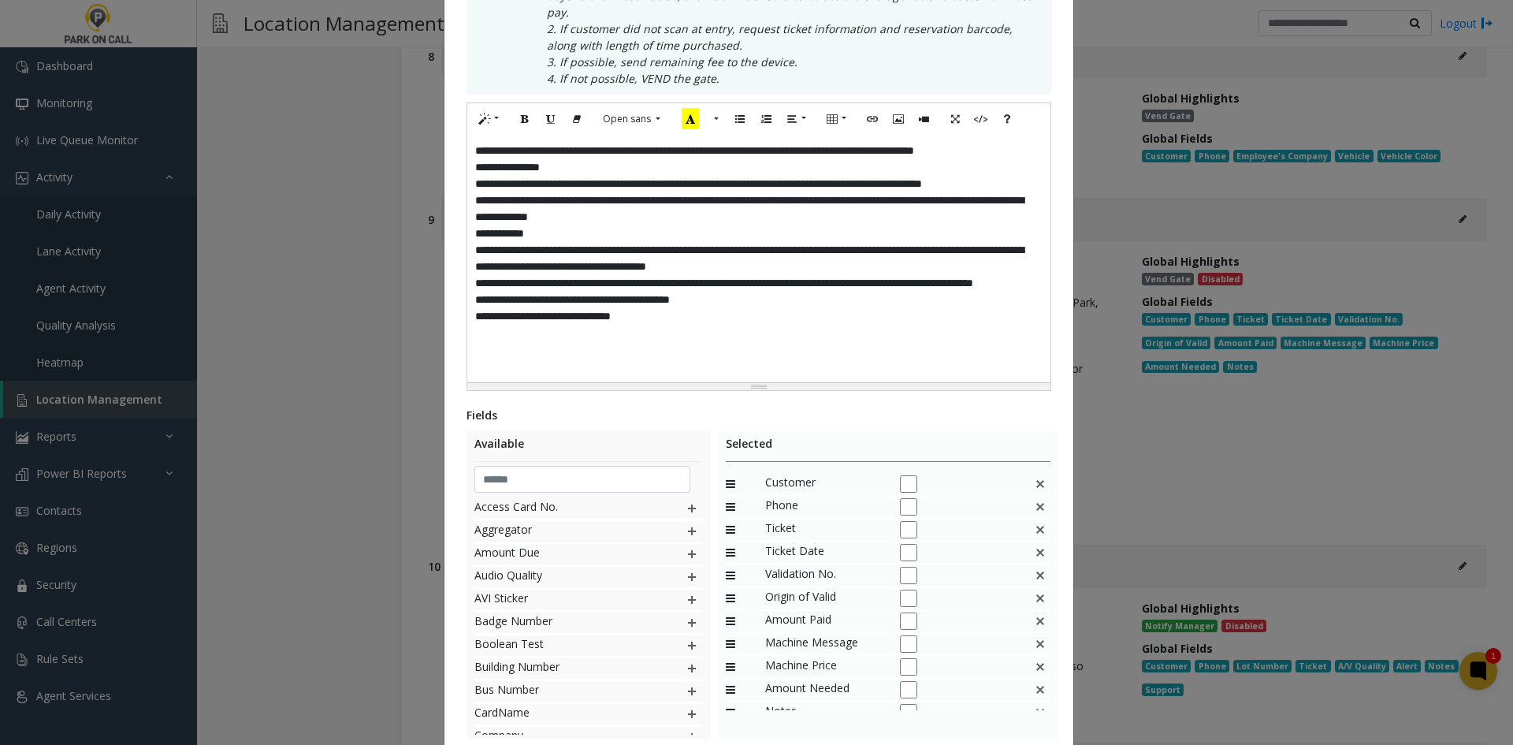
click at [784, 351] on div "**********" at bounding box center [758, 259] width 583 height 248
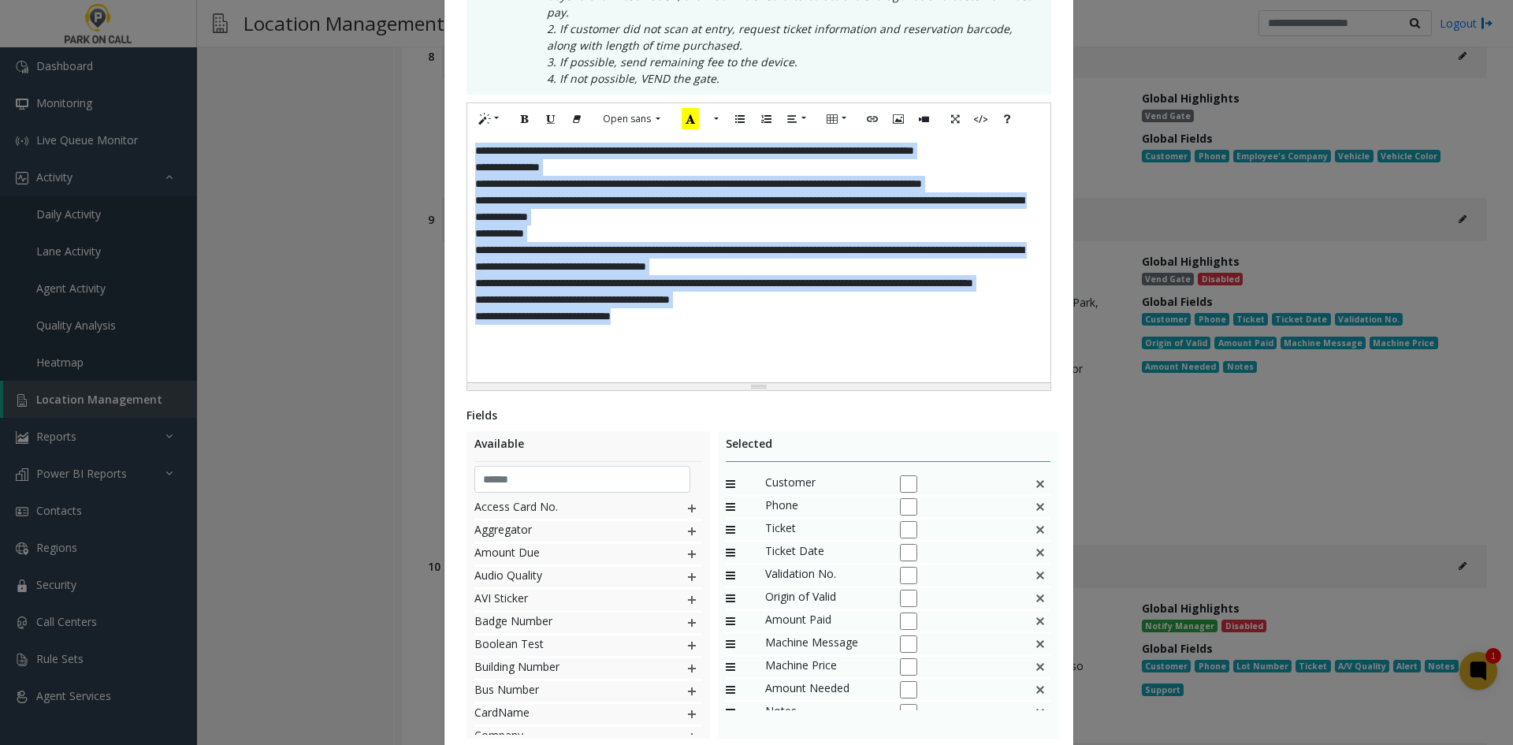
paste div
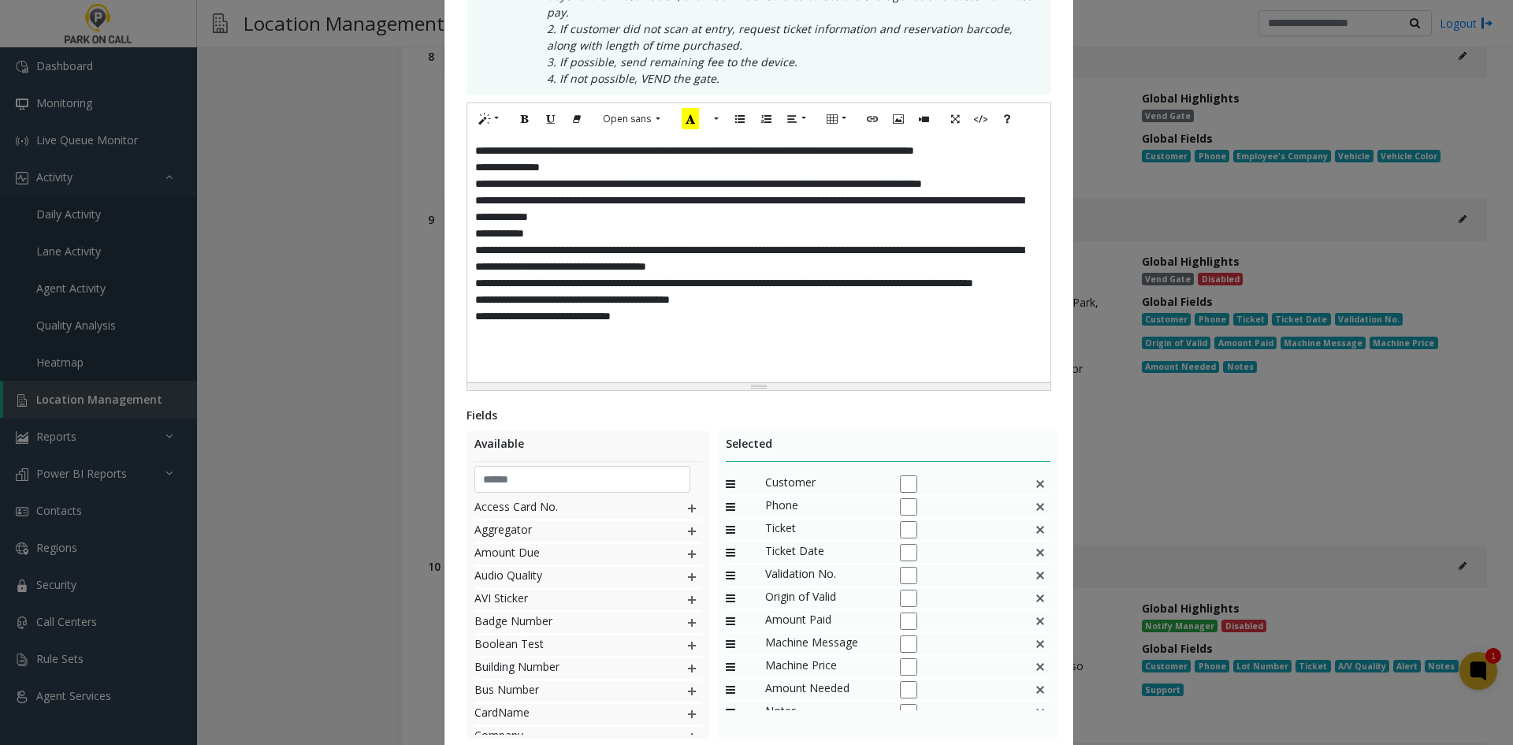
click at [718, 320] on div "**********" at bounding box center [758, 259] width 583 height 248
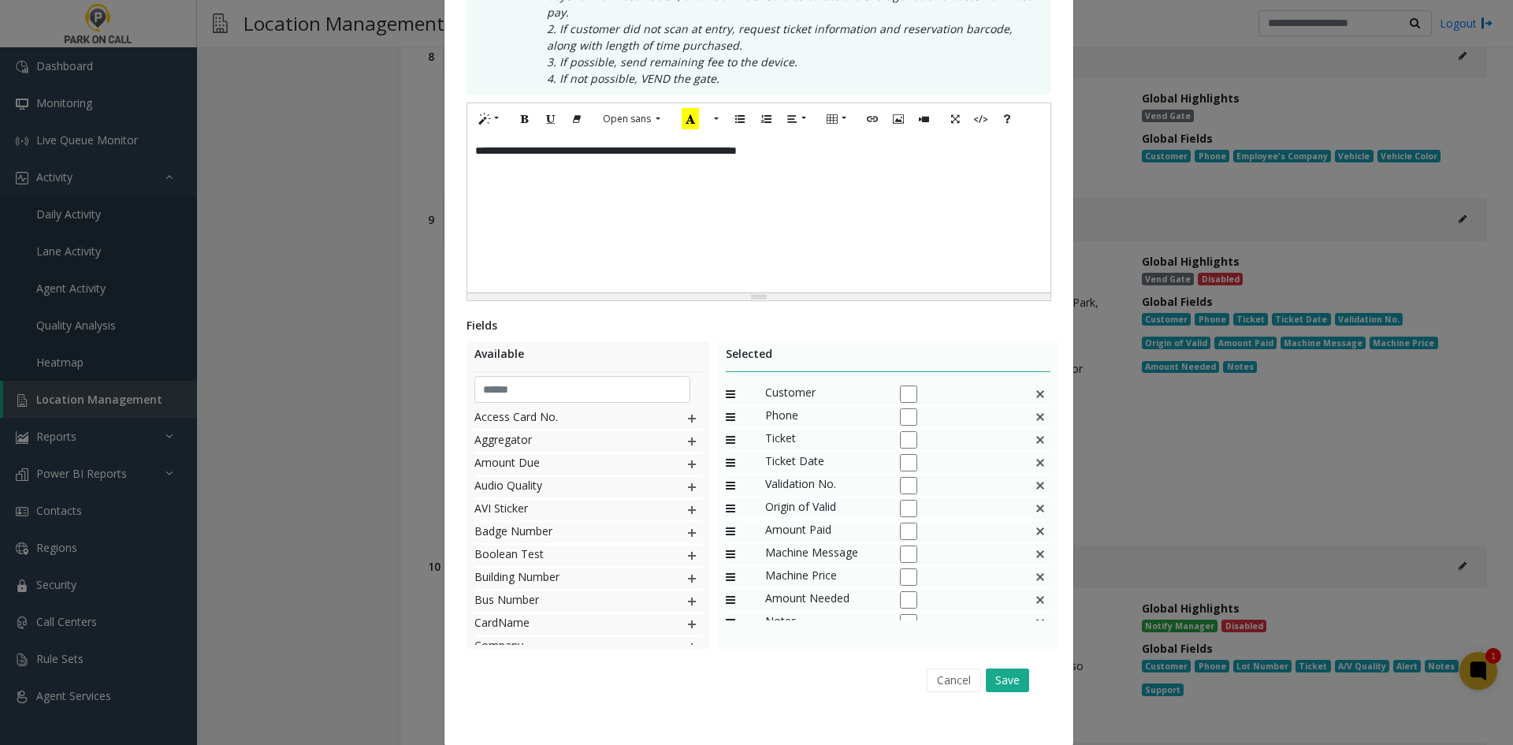
click at [1032, 430] on div "Ticket" at bounding box center [889, 441] width 326 height 23
click at [1034, 430] on img at bounding box center [1040, 440] width 13 height 20
click at [1032, 431] on div "Validation No." at bounding box center [889, 440] width 326 height 23
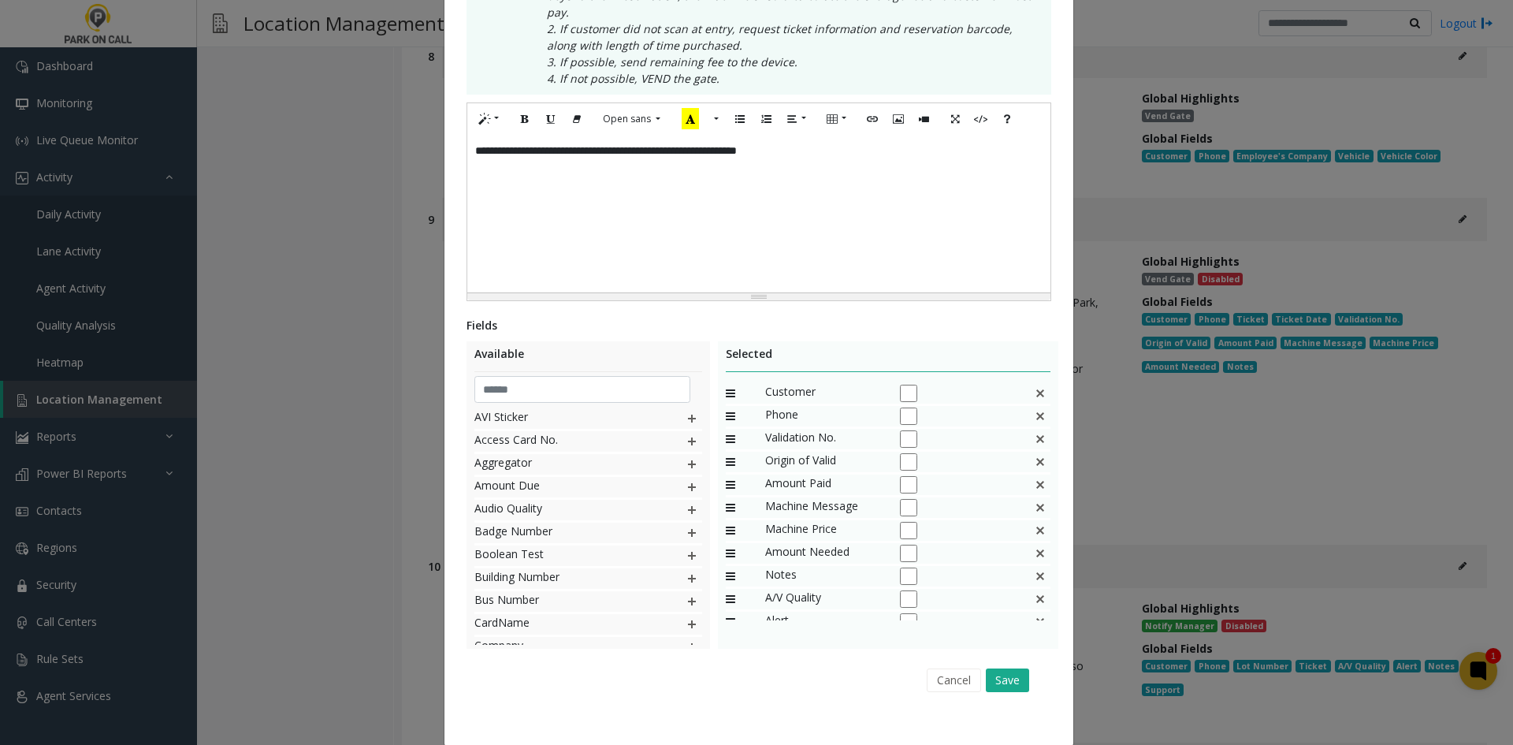
click at [1034, 430] on img at bounding box center [1040, 439] width 13 height 20
click at [1034, 430] on img at bounding box center [1040, 440] width 13 height 20
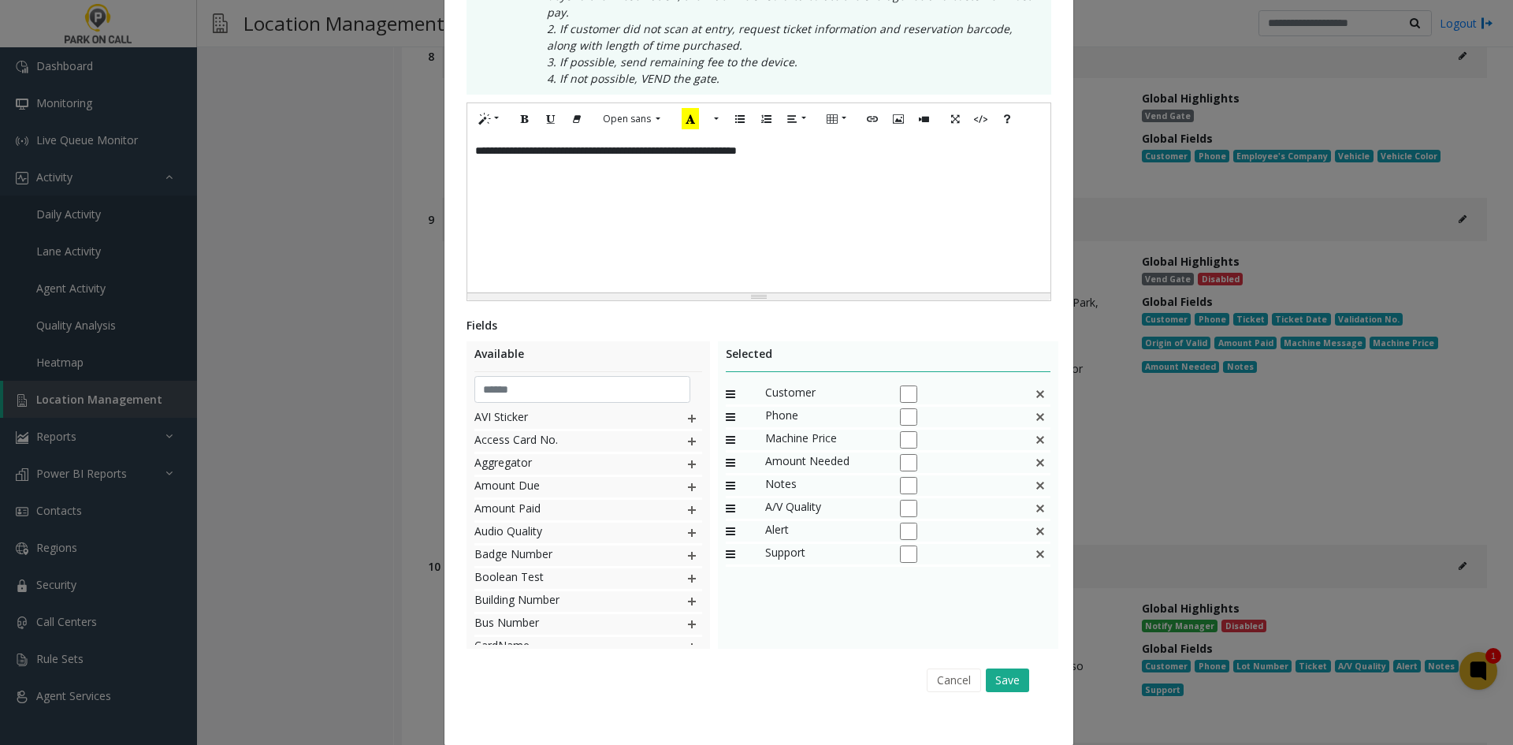
click at [1036, 434] on img at bounding box center [1040, 440] width 13 height 20
drag, startPoint x: 1038, startPoint y: 435, endPoint x: 1044, endPoint y: 428, distance: 9.5
click at [1041, 431] on div "Notes" at bounding box center [889, 441] width 326 height 23
click at [527, 383] on input "text" at bounding box center [583, 389] width 217 height 27
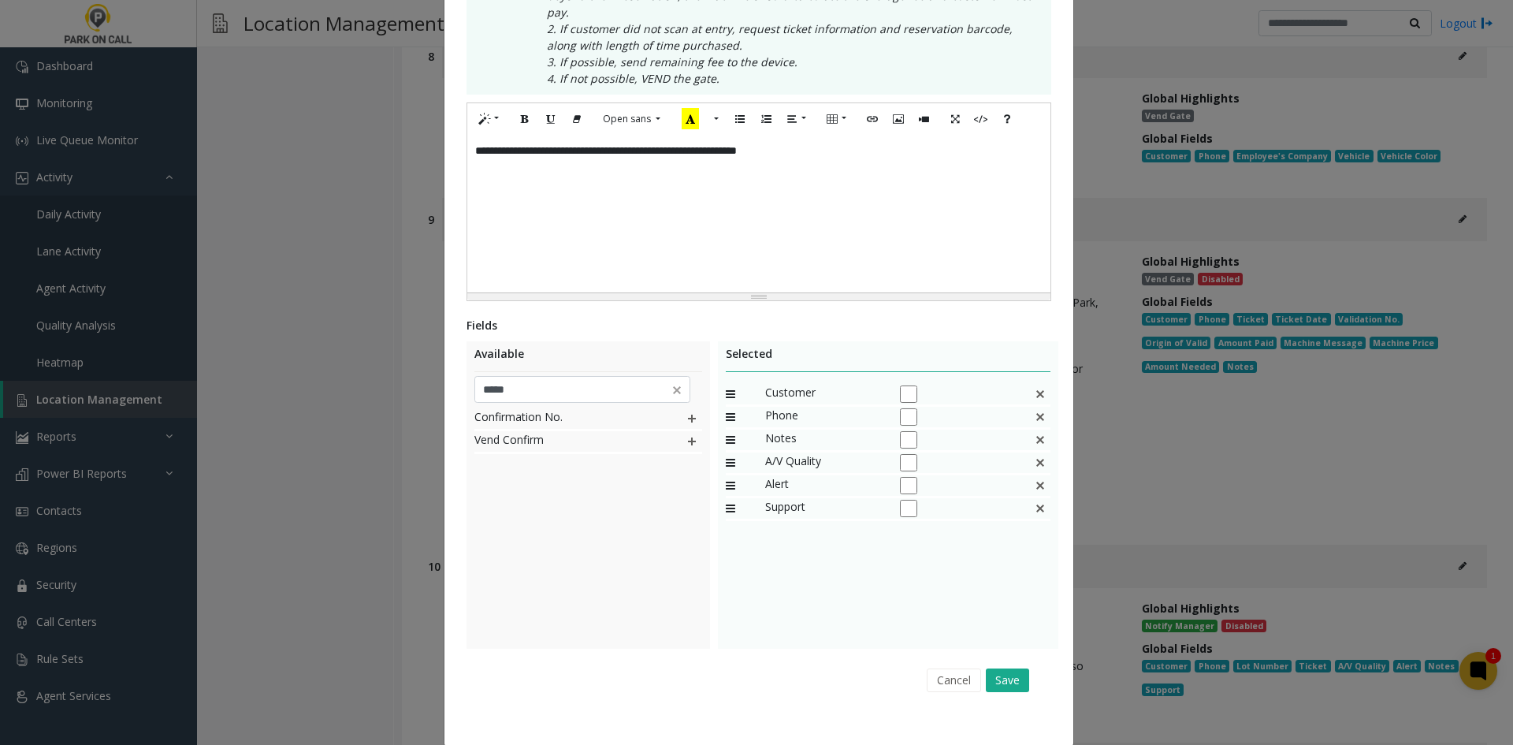
drag, startPoint x: 683, startPoint y: 404, endPoint x: 698, endPoint y: 410, distance: 16.3
click at [686, 408] on img at bounding box center [692, 418] width 13 height 20
drag, startPoint x: 871, startPoint y: 523, endPoint x: 842, endPoint y: 432, distance: 95.2
click at [505, 376] on input "*****" at bounding box center [583, 389] width 217 height 27
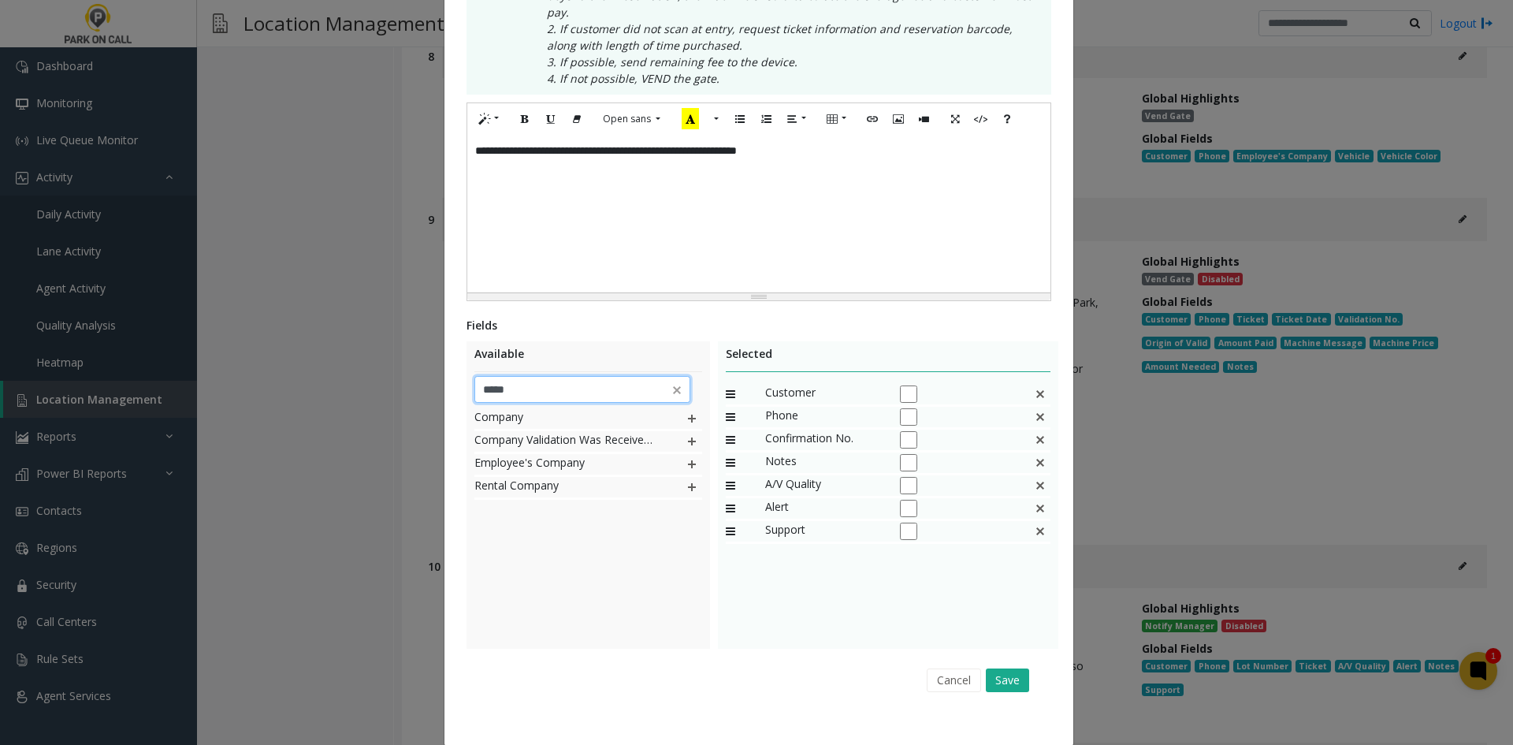
type input "*****"
click at [686, 408] on img at bounding box center [692, 418] width 13 height 20
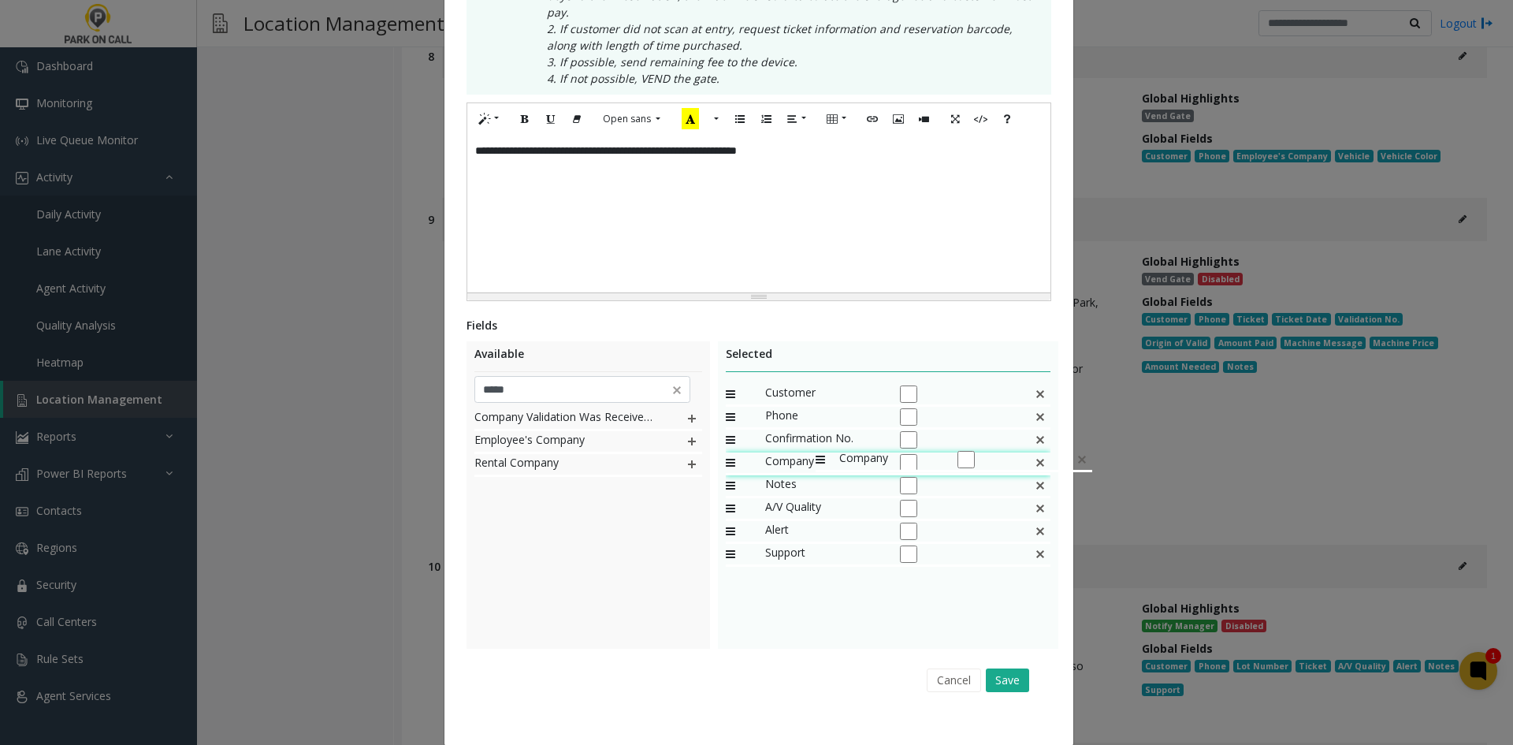
drag, startPoint x: 803, startPoint y: 536, endPoint x: 808, endPoint y: 441, distance: 94.7
drag, startPoint x: 769, startPoint y: 441, endPoint x: 774, endPoint y: 420, distance: 21.8
click at [1007, 668] on button "Save" at bounding box center [1007, 680] width 43 height 24
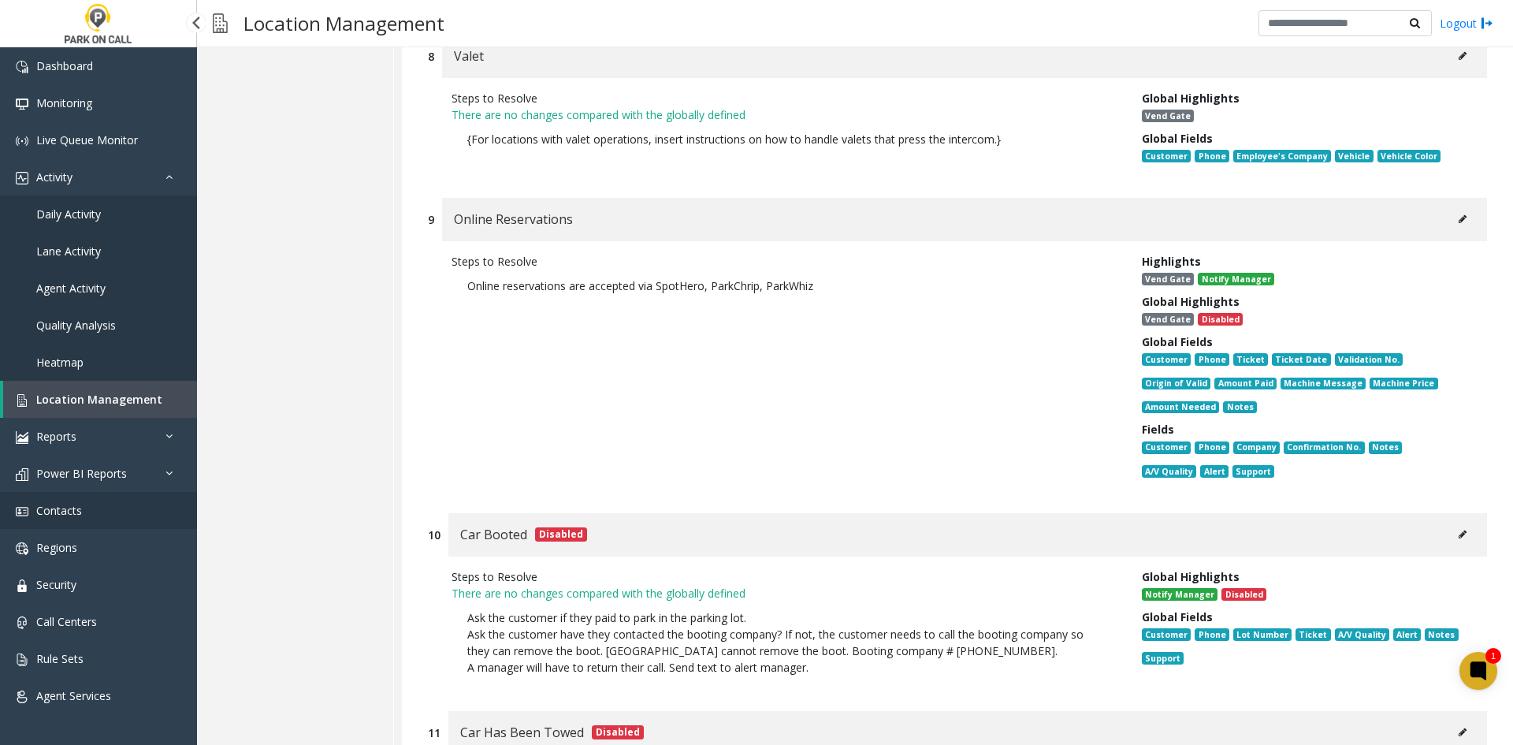
click at [73, 516] on span "Contacts" at bounding box center [59, 510] width 46 height 15
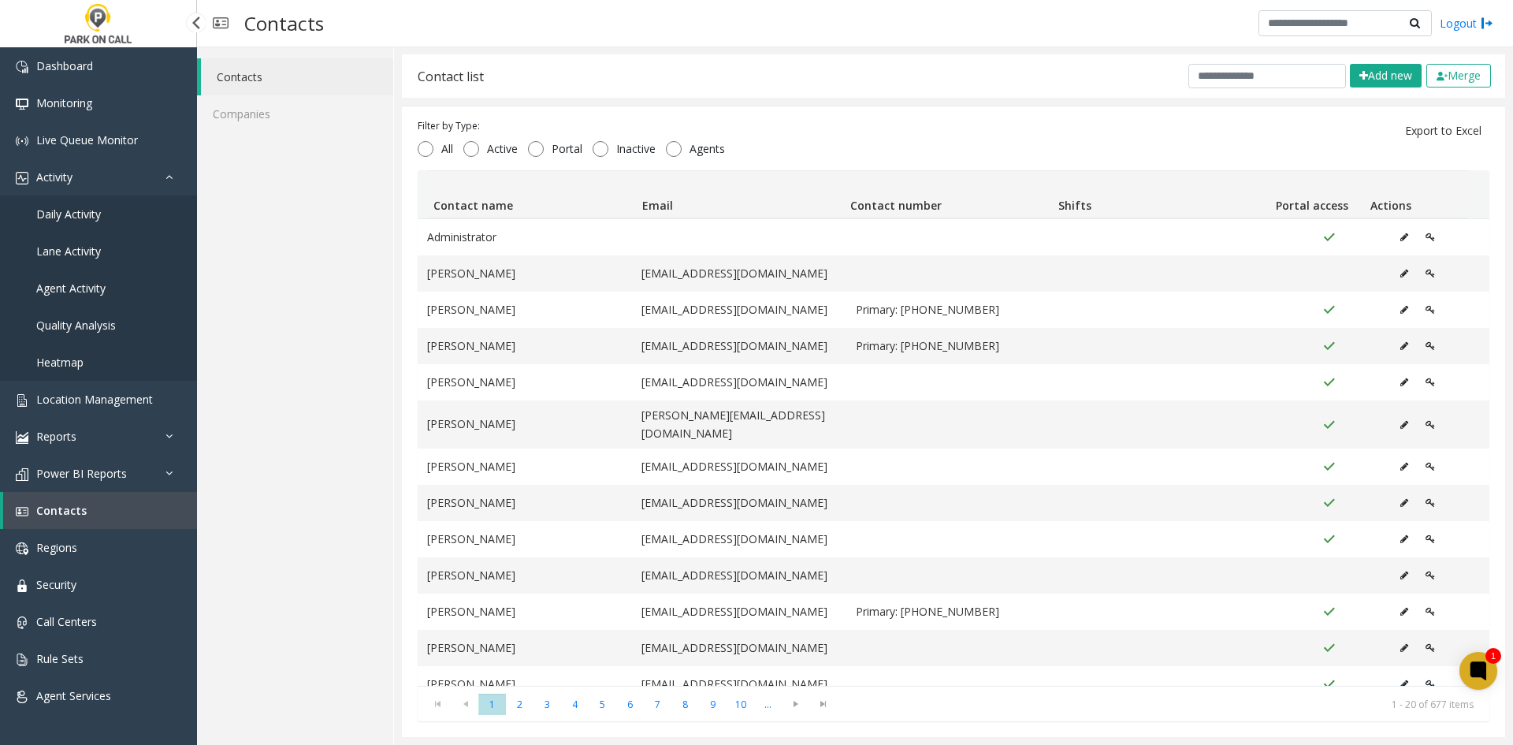
scroll to position [1, 0]
click at [1221, 80] on input "text" at bounding box center [1268, 76] width 158 height 24
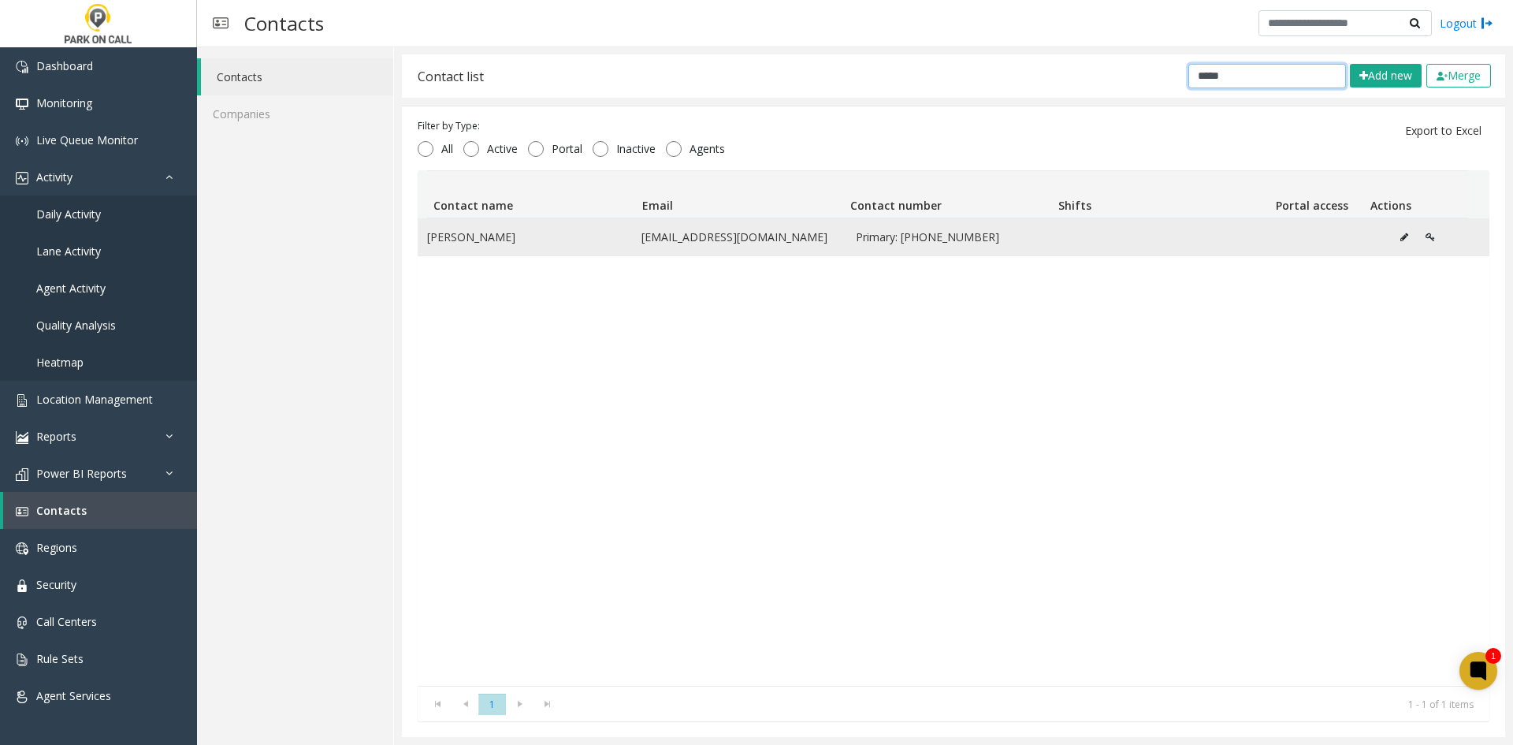
type input "*****"
drag, startPoint x: 475, startPoint y: 242, endPoint x: 593, endPoint y: 235, distance: 118.5
click at [593, 235] on td "[PERSON_NAME]" at bounding box center [525, 237] width 214 height 36
click at [1426, 237] on icon "Data table" at bounding box center [1430, 237] width 9 height 9
click at [1401, 240] on icon "Data table" at bounding box center [1405, 237] width 8 height 9
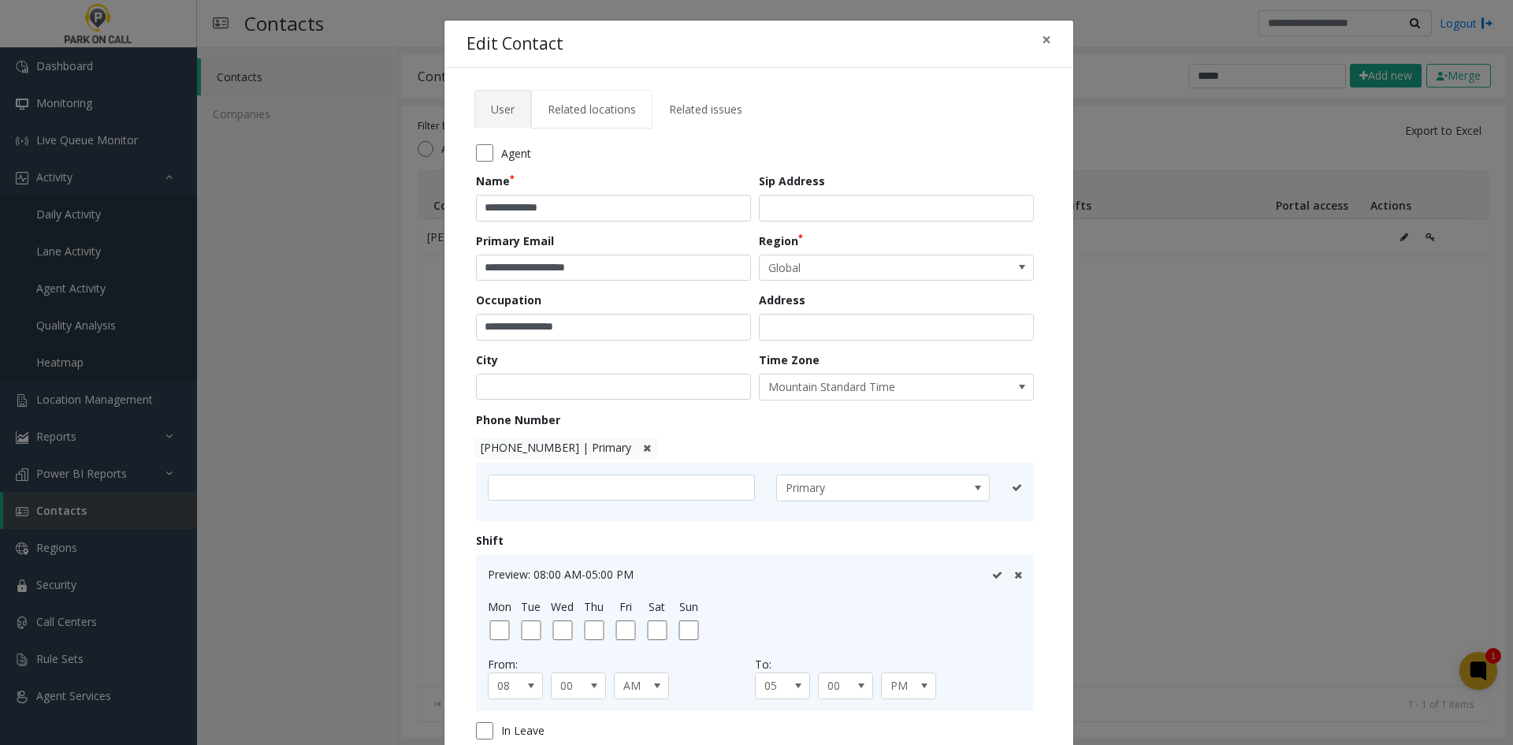
click at [589, 117] on link "Related locations" at bounding box center [591, 109] width 121 height 39
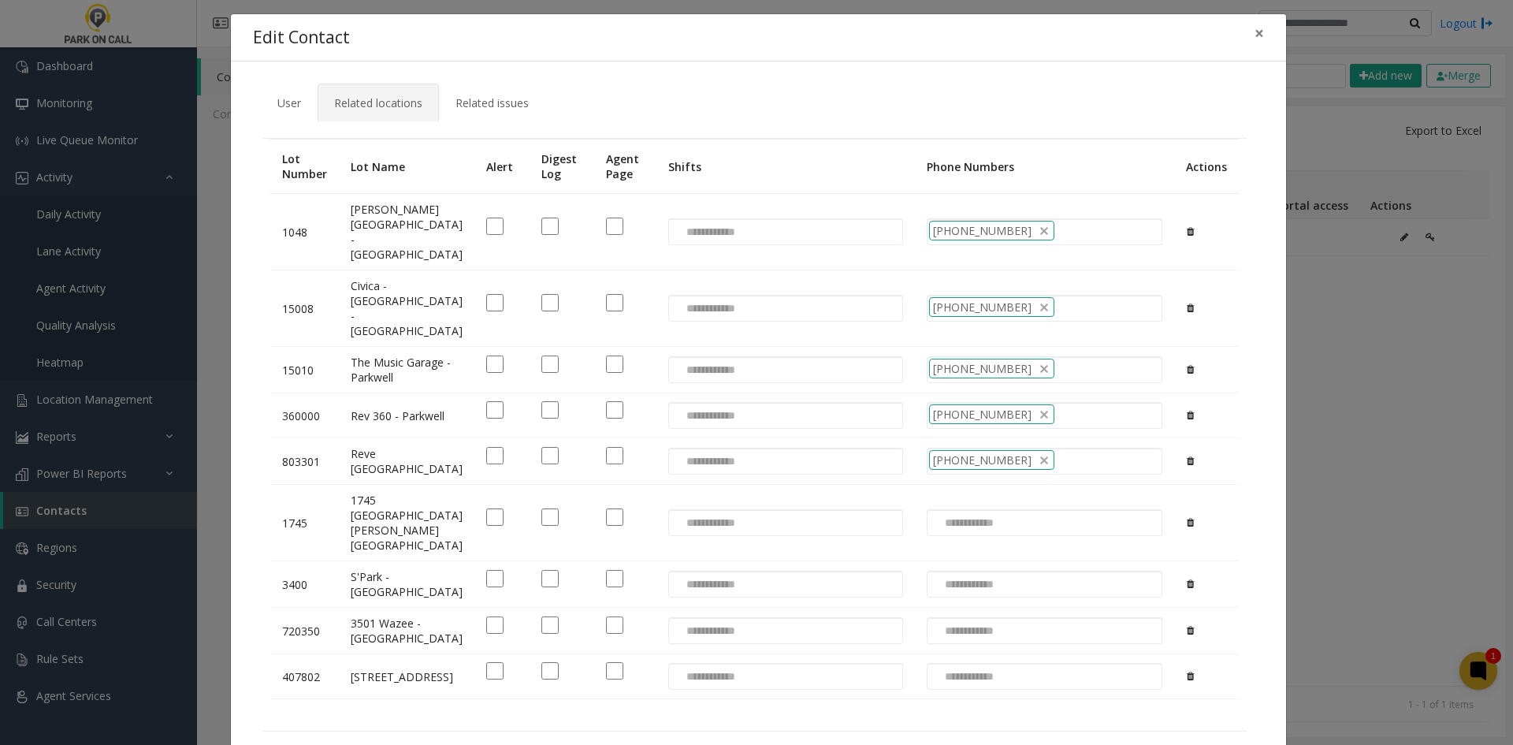
scroll to position [0, 0]
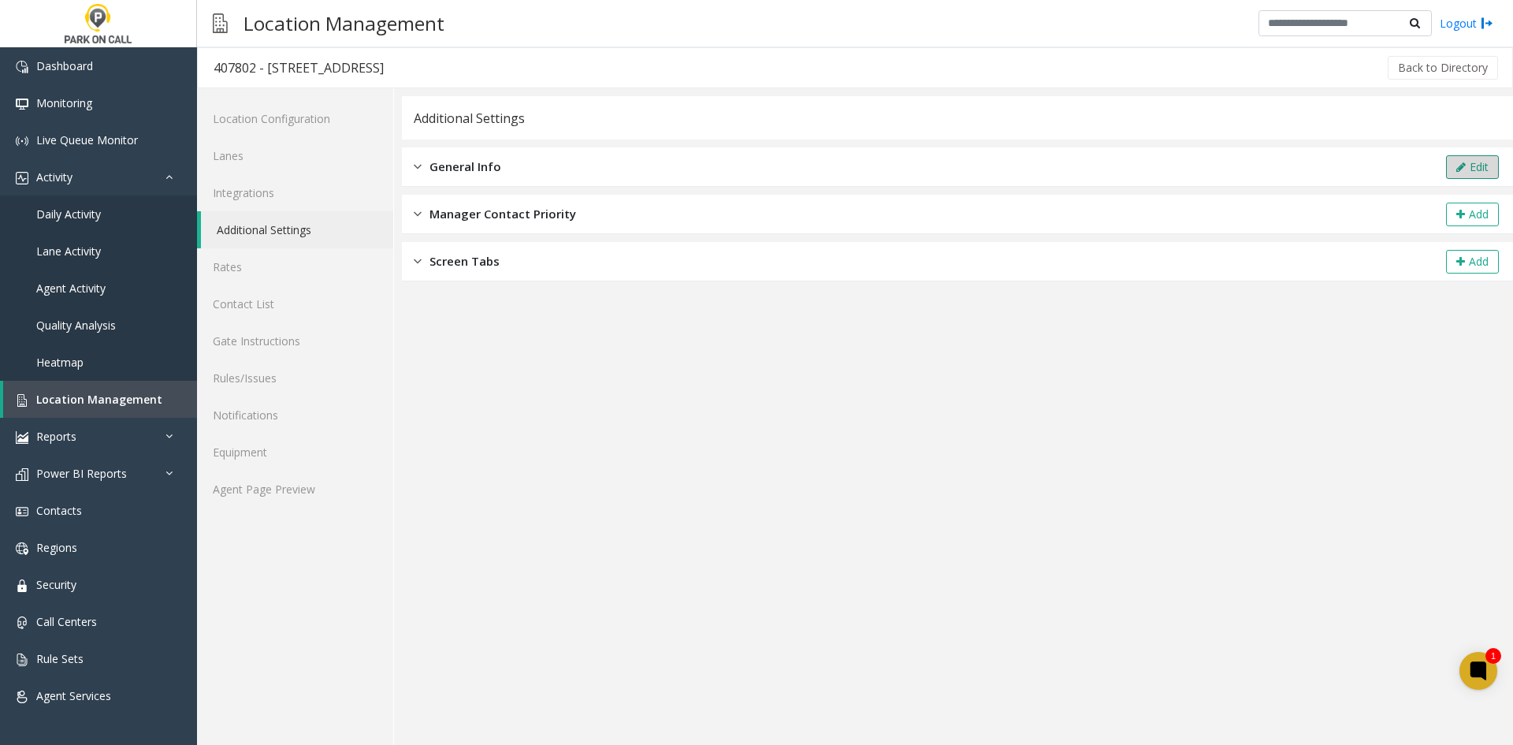
click at [1484, 160] on button "Edit" at bounding box center [1472, 167] width 53 height 24
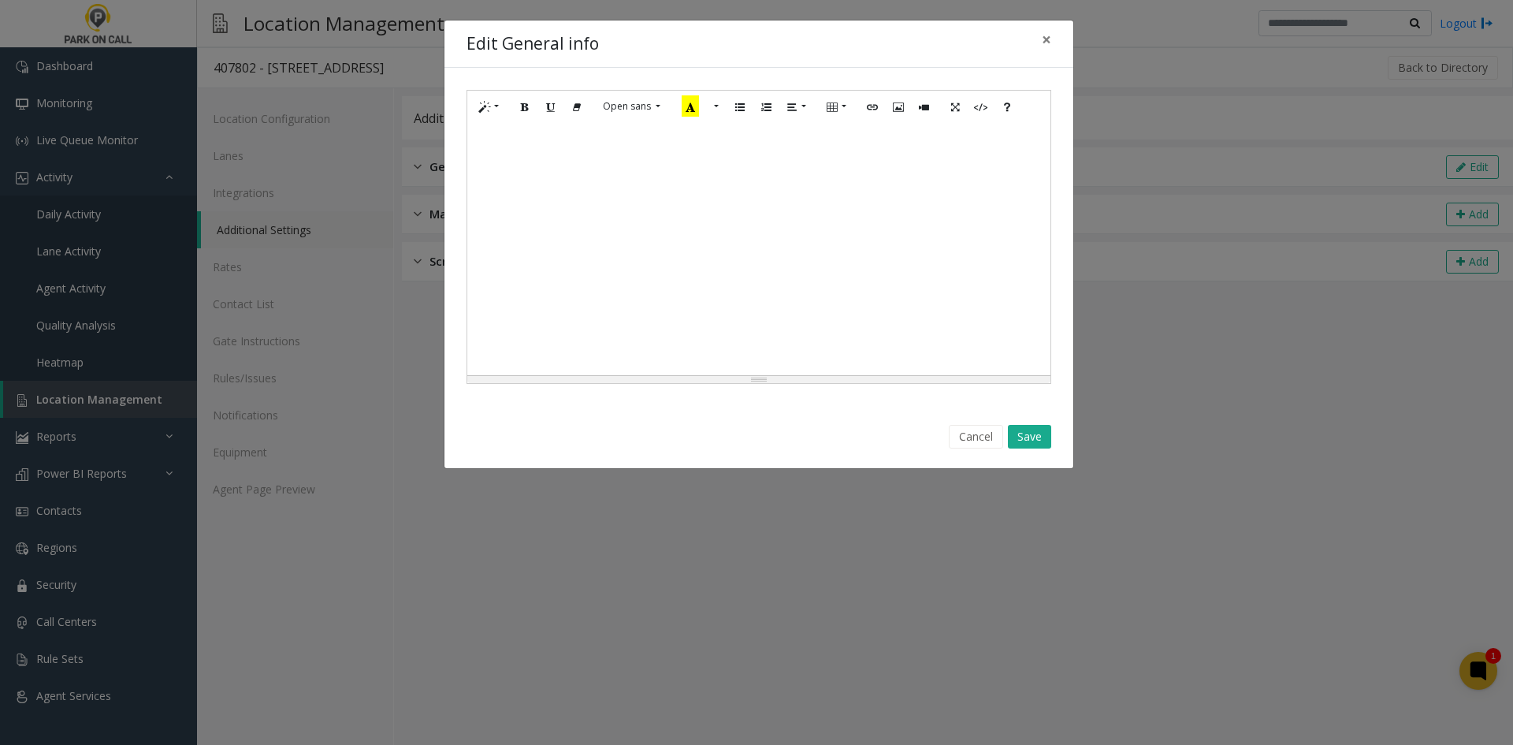
click at [892, 233] on div at bounding box center [758, 249] width 583 height 252
paste div
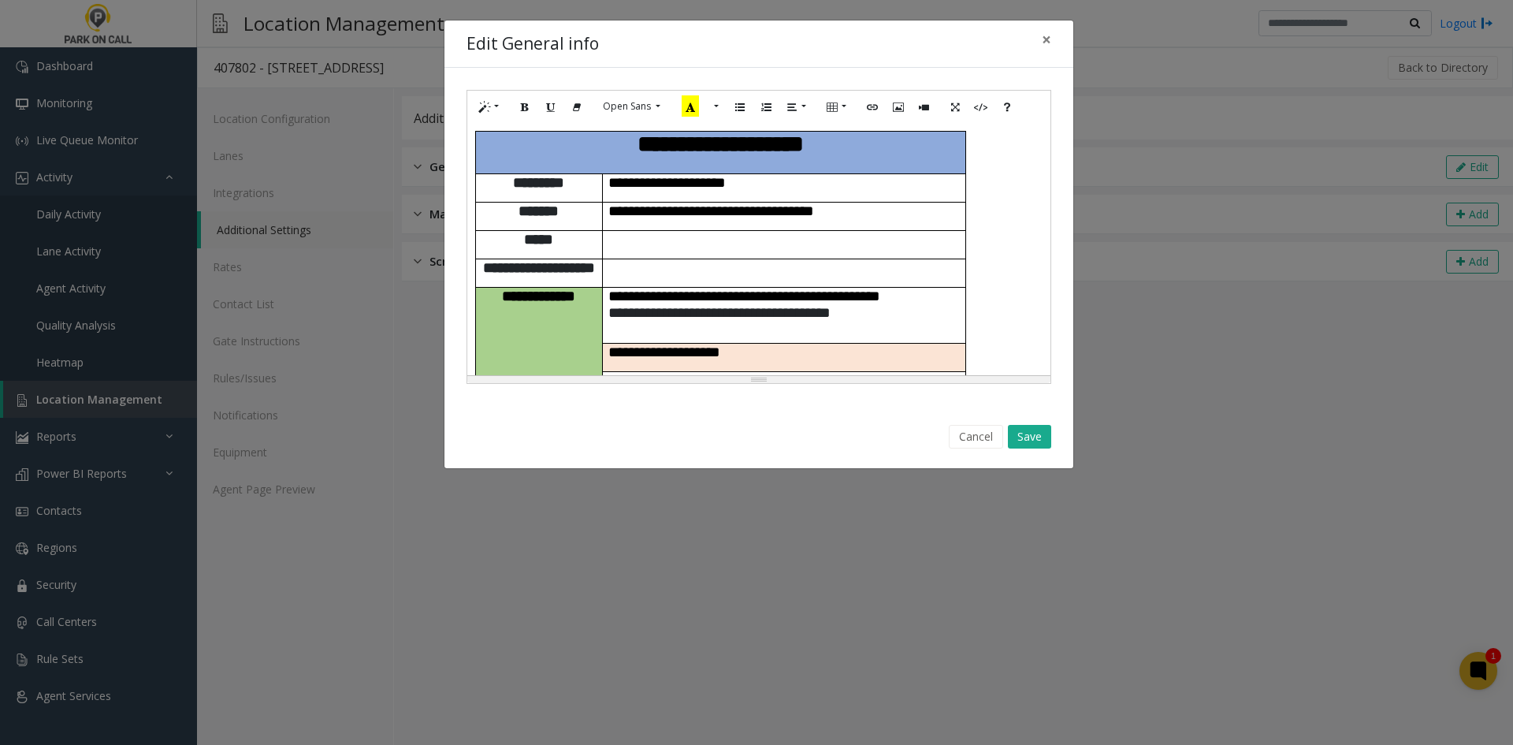
scroll to position [646, 0]
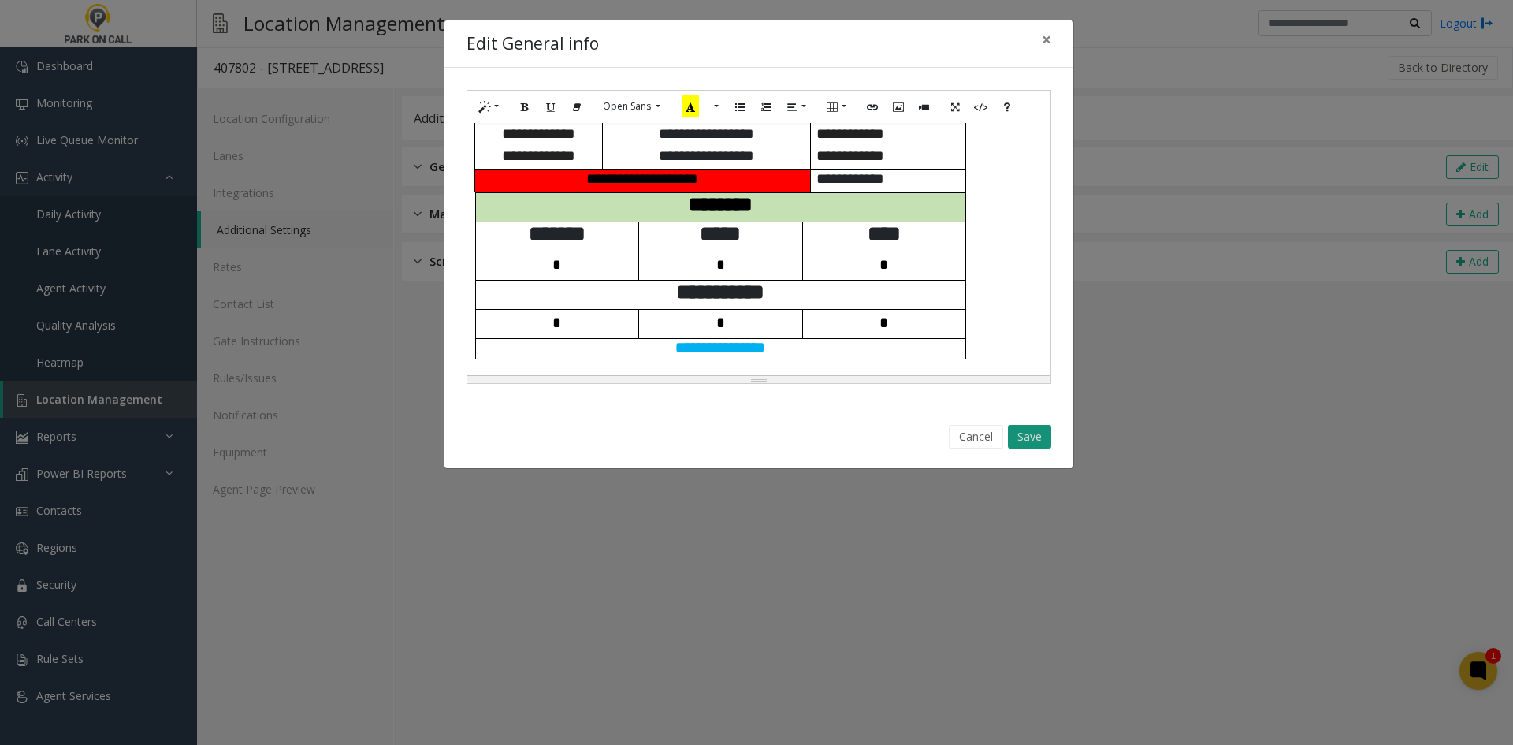
click at [1045, 448] on button "Save" at bounding box center [1029, 437] width 43 height 24
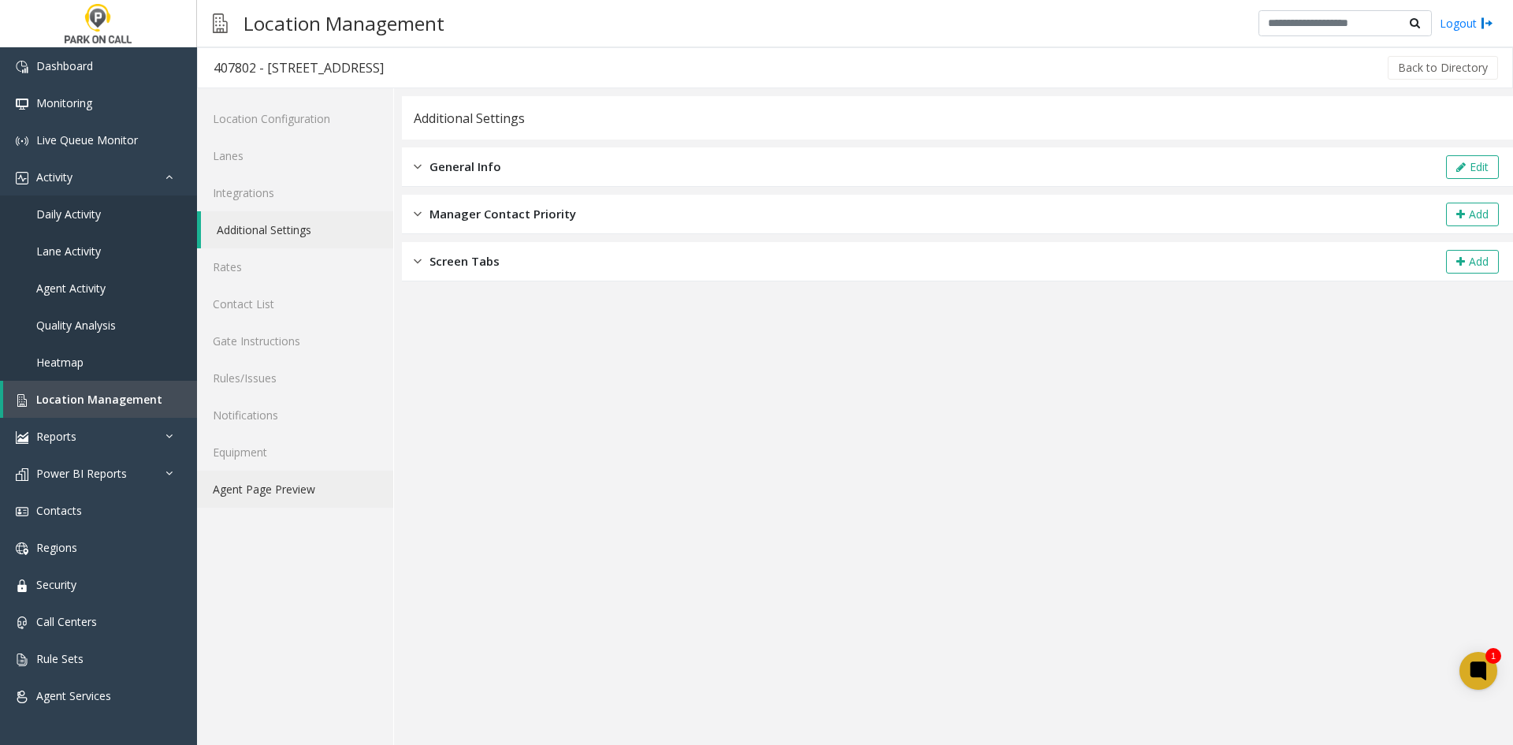
click at [329, 493] on link "Agent Page Preview" at bounding box center [295, 489] width 196 height 37
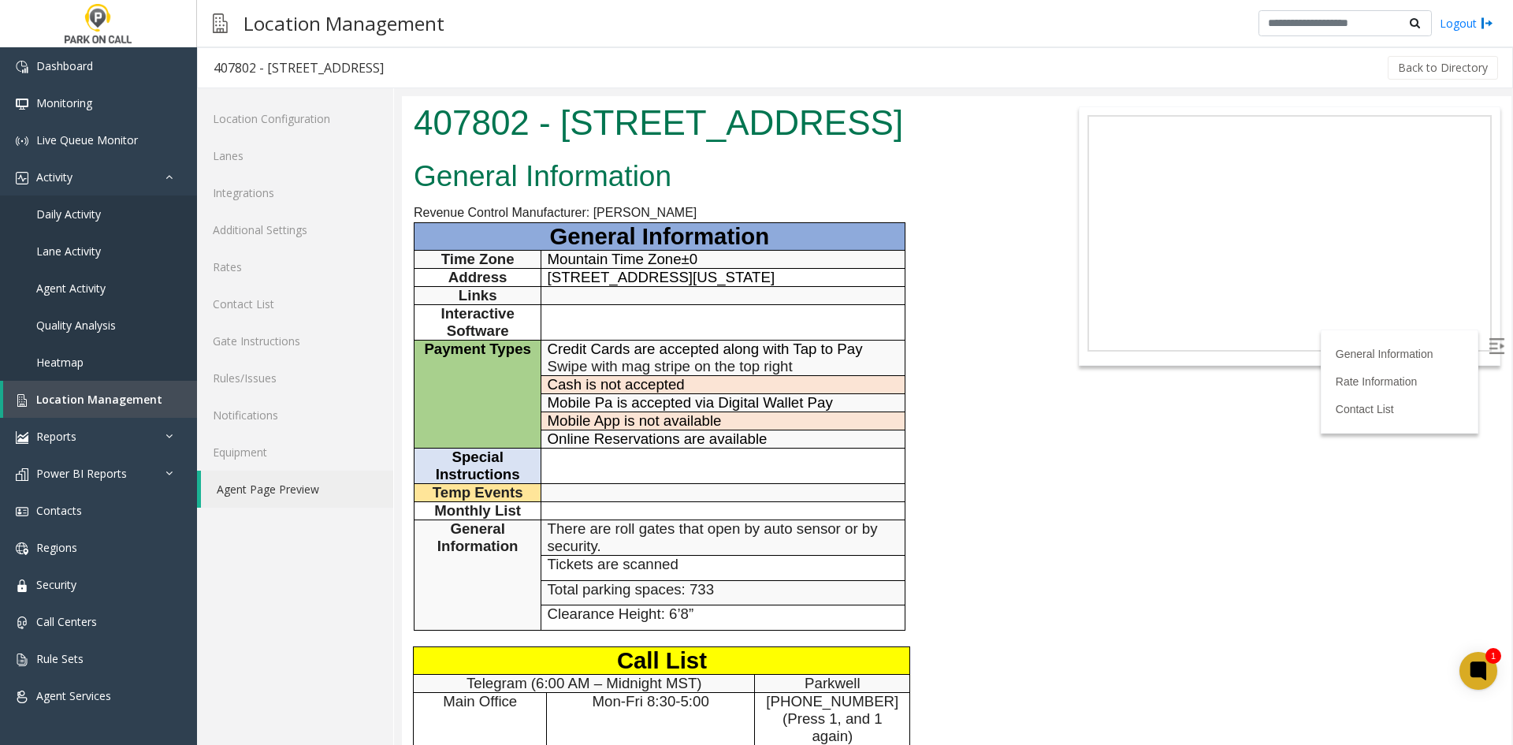
click at [605, 138] on h1 "407802 - [STREET_ADDRESS]" at bounding box center [726, 123] width 624 height 49
drag, startPoint x: 605, startPoint y: 138, endPoint x: 805, endPoint y: 119, distance: 200.3
click at [805, 119] on h1 "407802 - [STREET_ADDRESS]" at bounding box center [726, 123] width 624 height 49
copy h1 "[STREET_ADDRESS]"
click at [1026, 344] on div "General Information Revenue Control Manufacturer: [PERSON_NAME] General Informa…" at bounding box center [725, 607] width 647 height 907
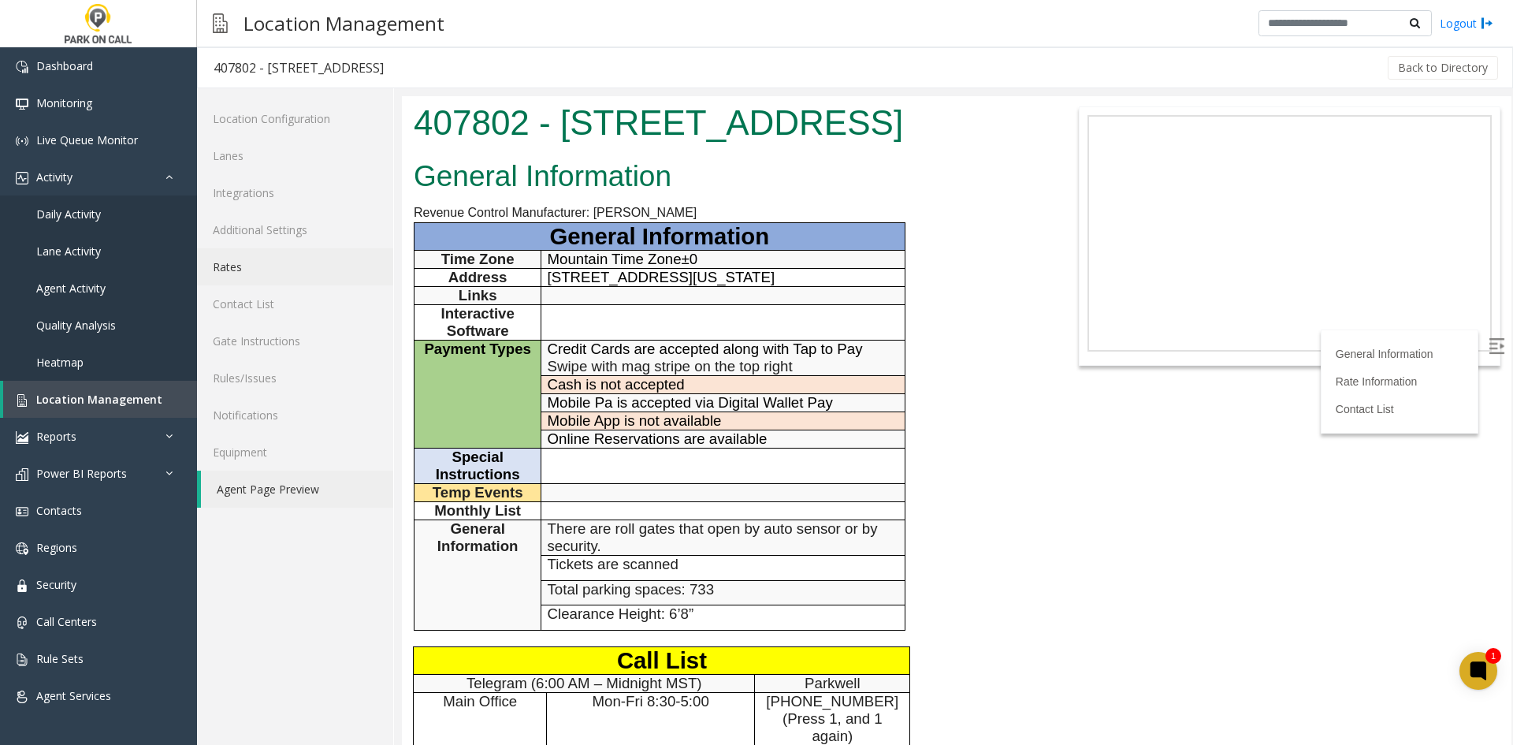
click at [229, 255] on link "Rates" at bounding box center [295, 266] width 196 height 37
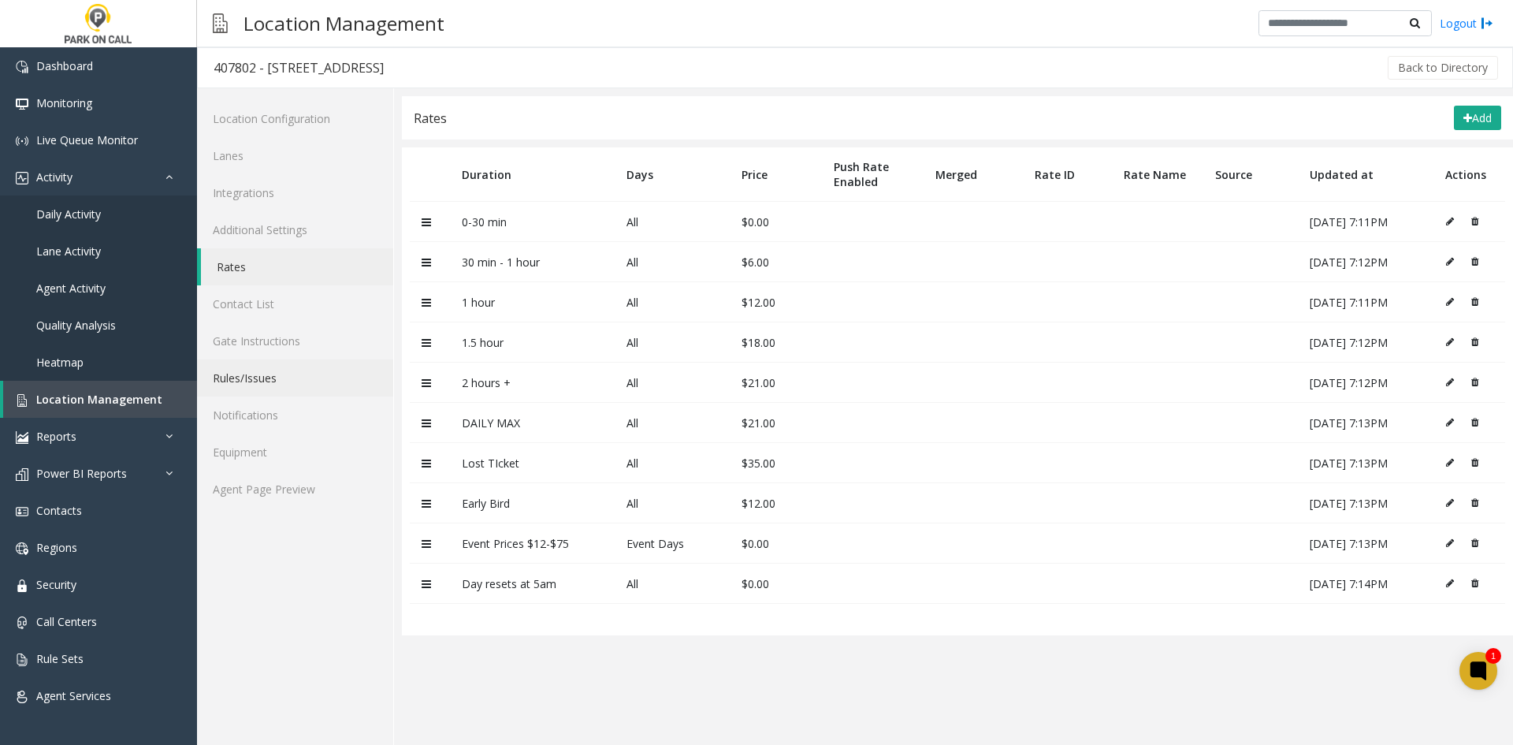
click at [266, 382] on link "Rules/Issues" at bounding box center [295, 377] width 196 height 37
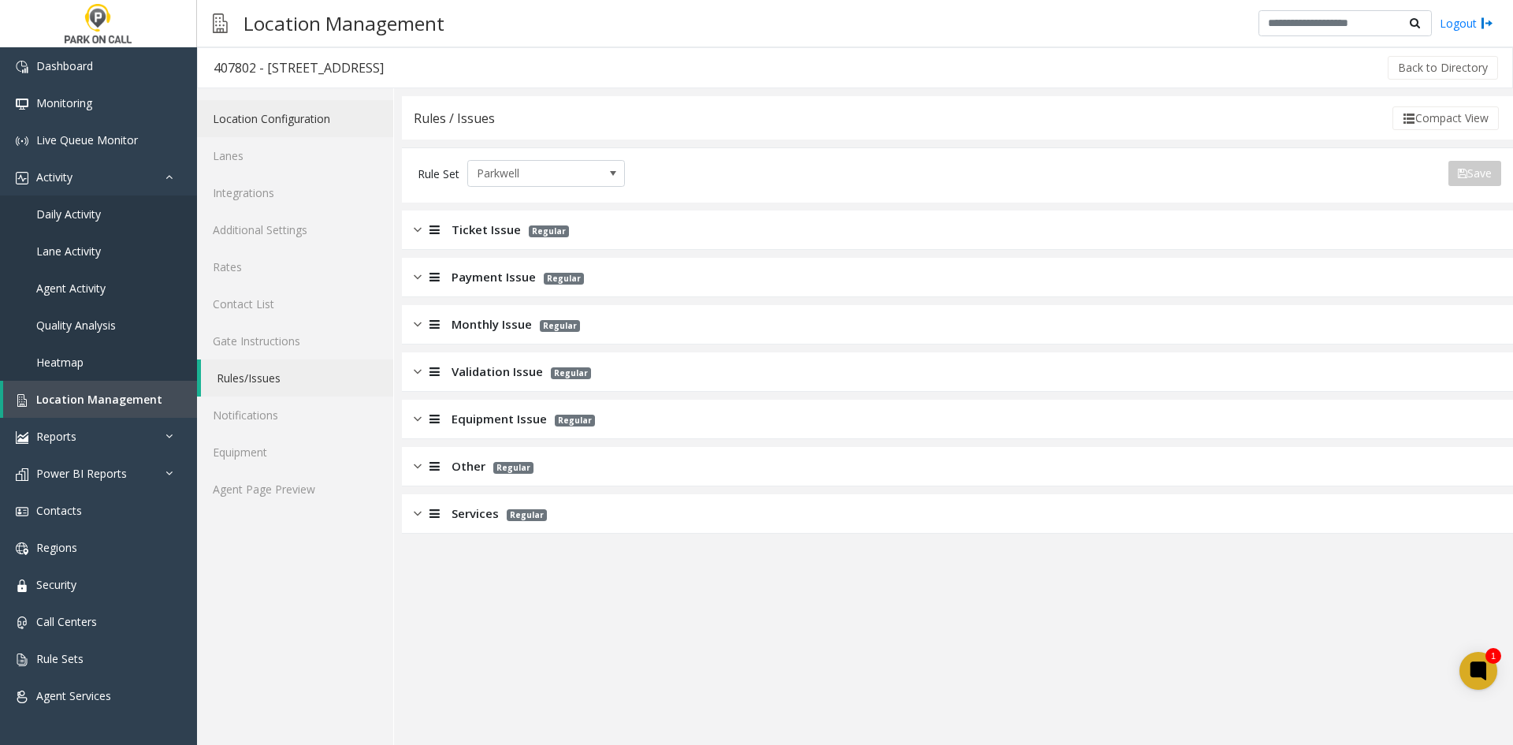
click at [240, 136] on link "Location Configuration" at bounding box center [295, 118] width 196 height 37
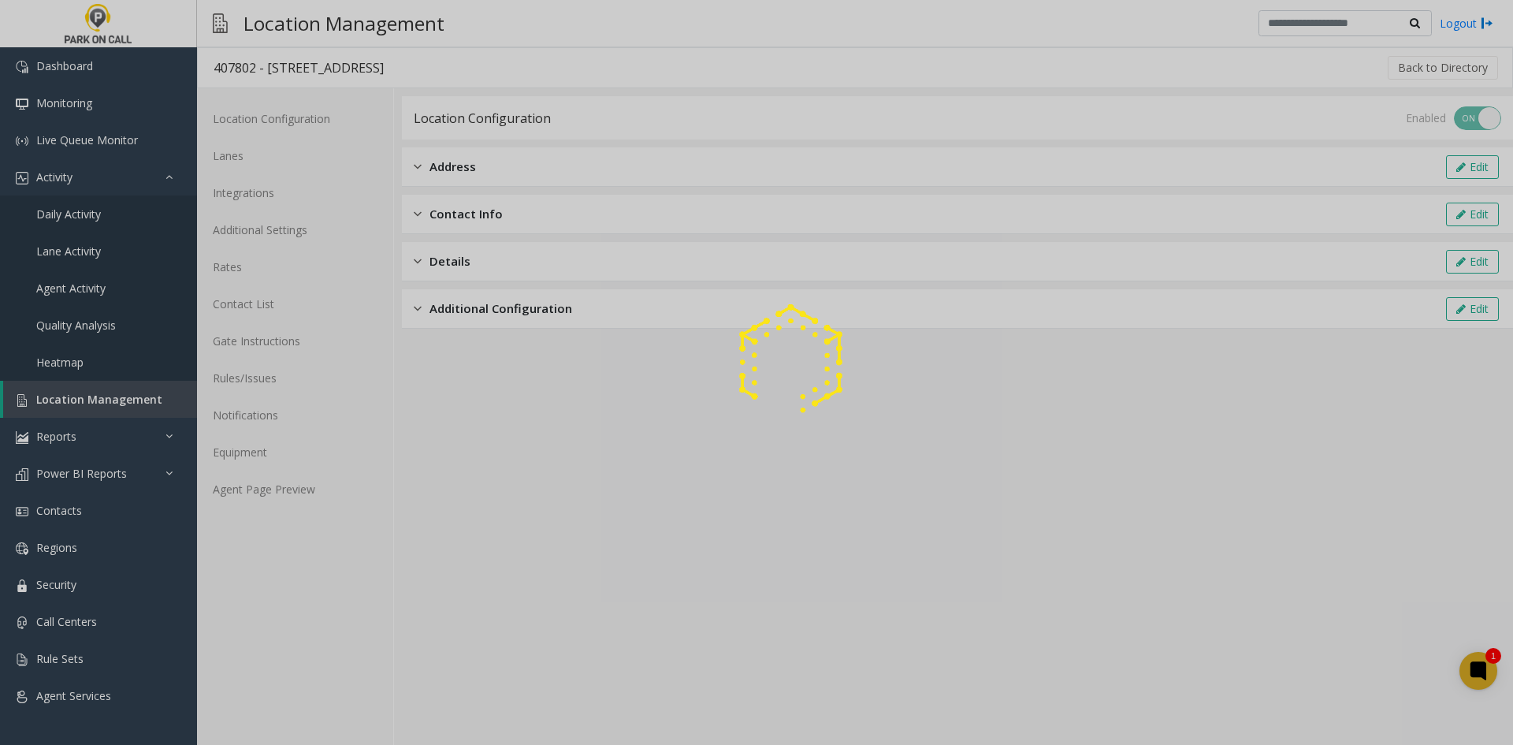
click at [249, 160] on div at bounding box center [756, 372] width 1513 height 745
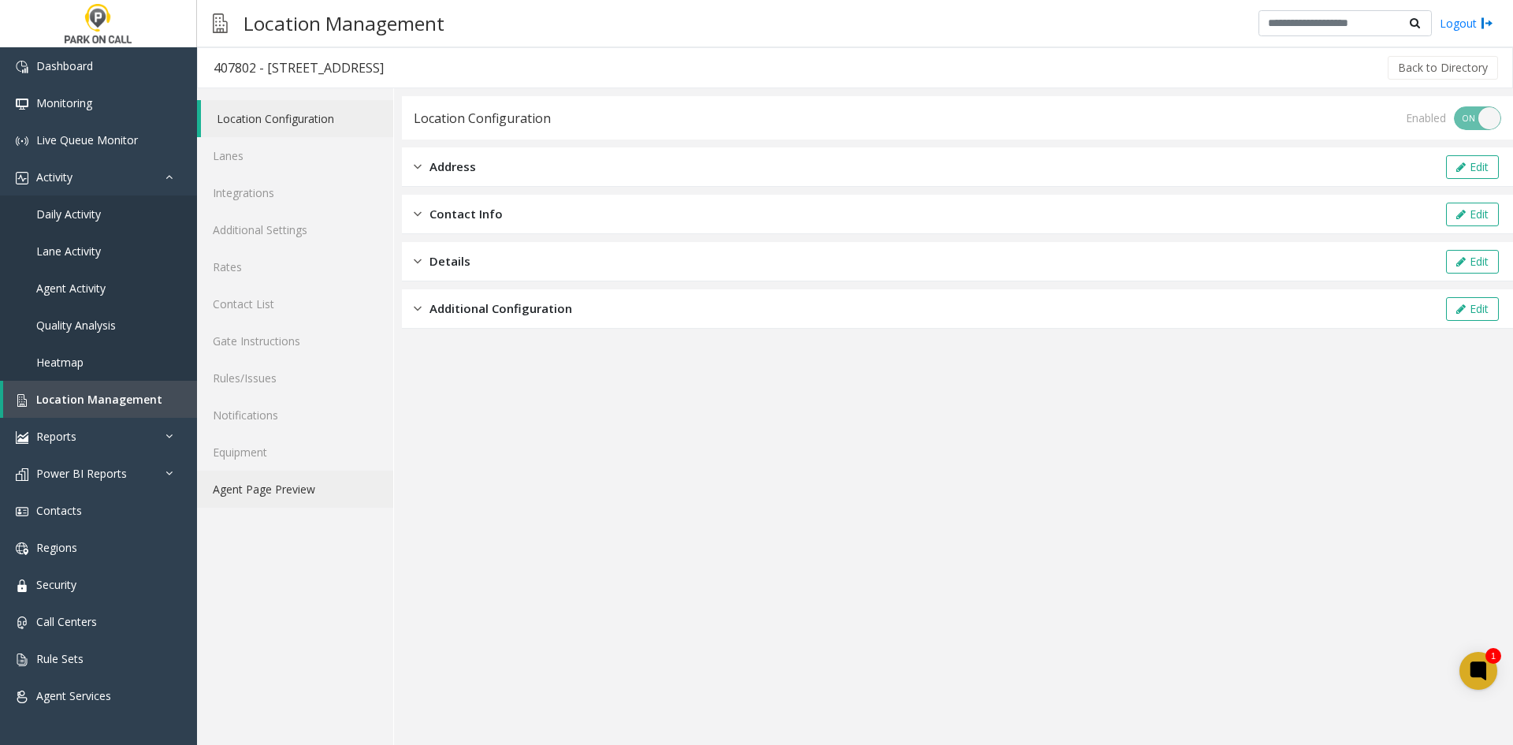
click at [300, 475] on link "Agent Page Preview" at bounding box center [295, 489] width 196 height 37
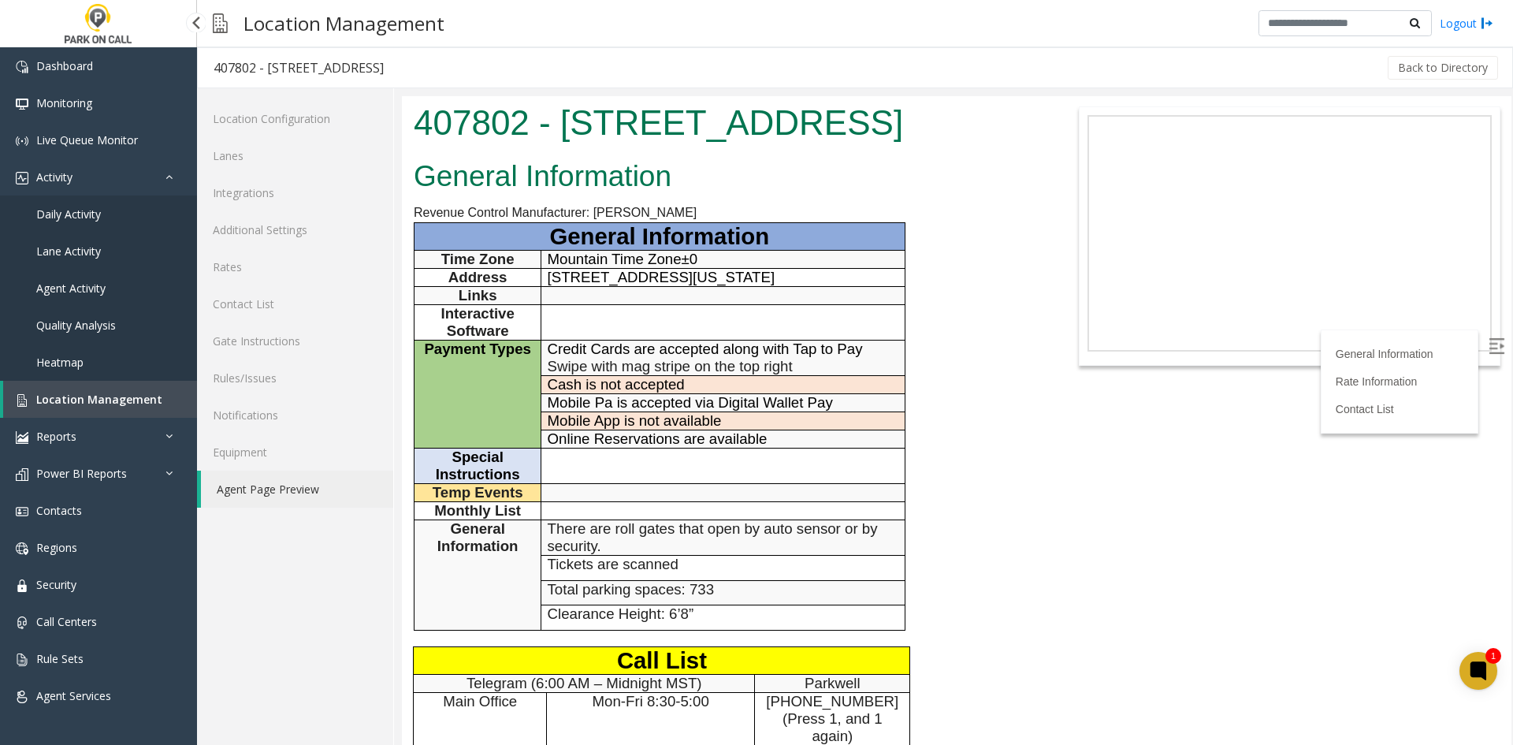
click at [64, 209] on span "Daily Activity" at bounding box center [68, 214] width 65 height 15
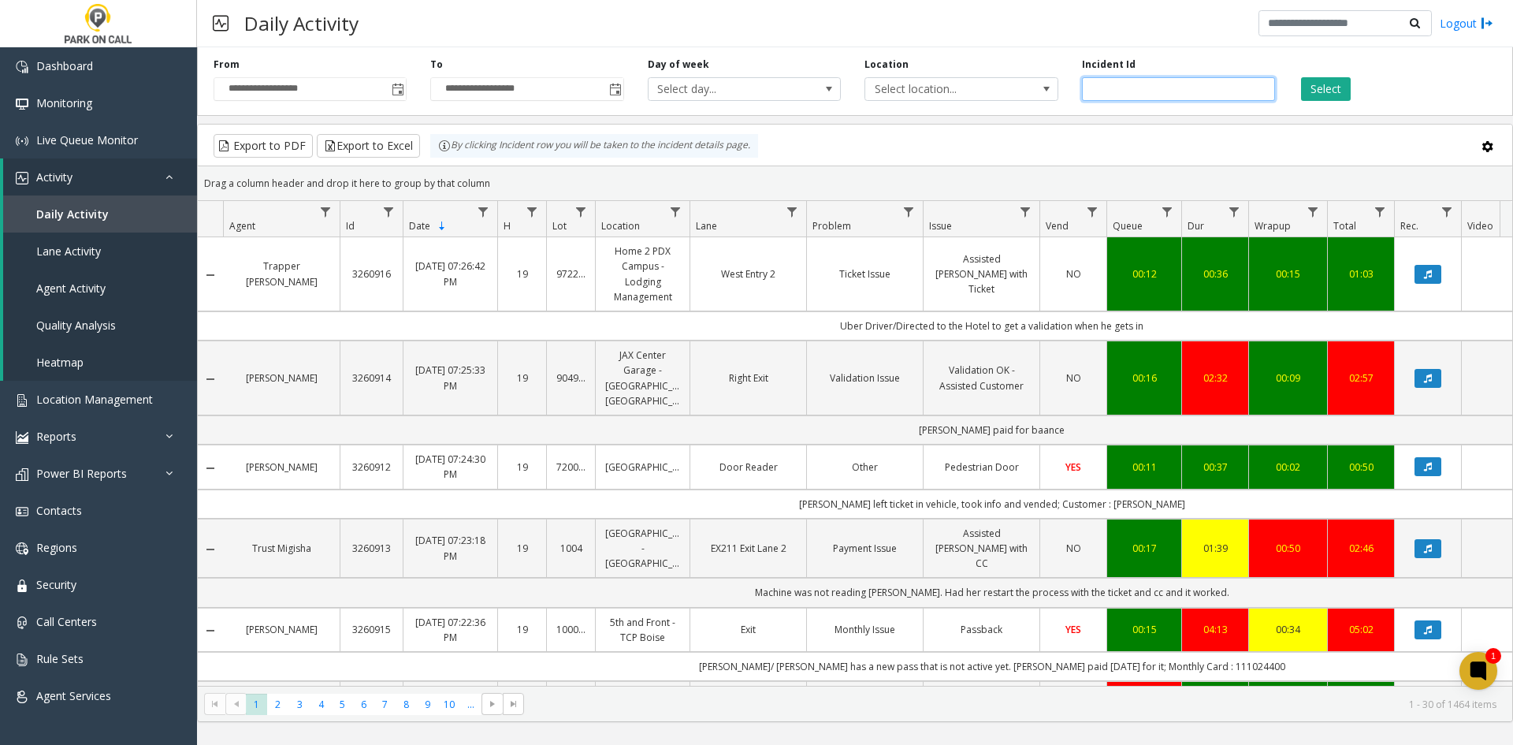
click at [1115, 80] on input "number" at bounding box center [1178, 89] width 193 height 24
paste input "*******"
click at [1314, 73] on div "Select" at bounding box center [1395, 79] width 217 height 43
click at [1313, 88] on button "Select" at bounding box center [1326, 89] width 50 height 24
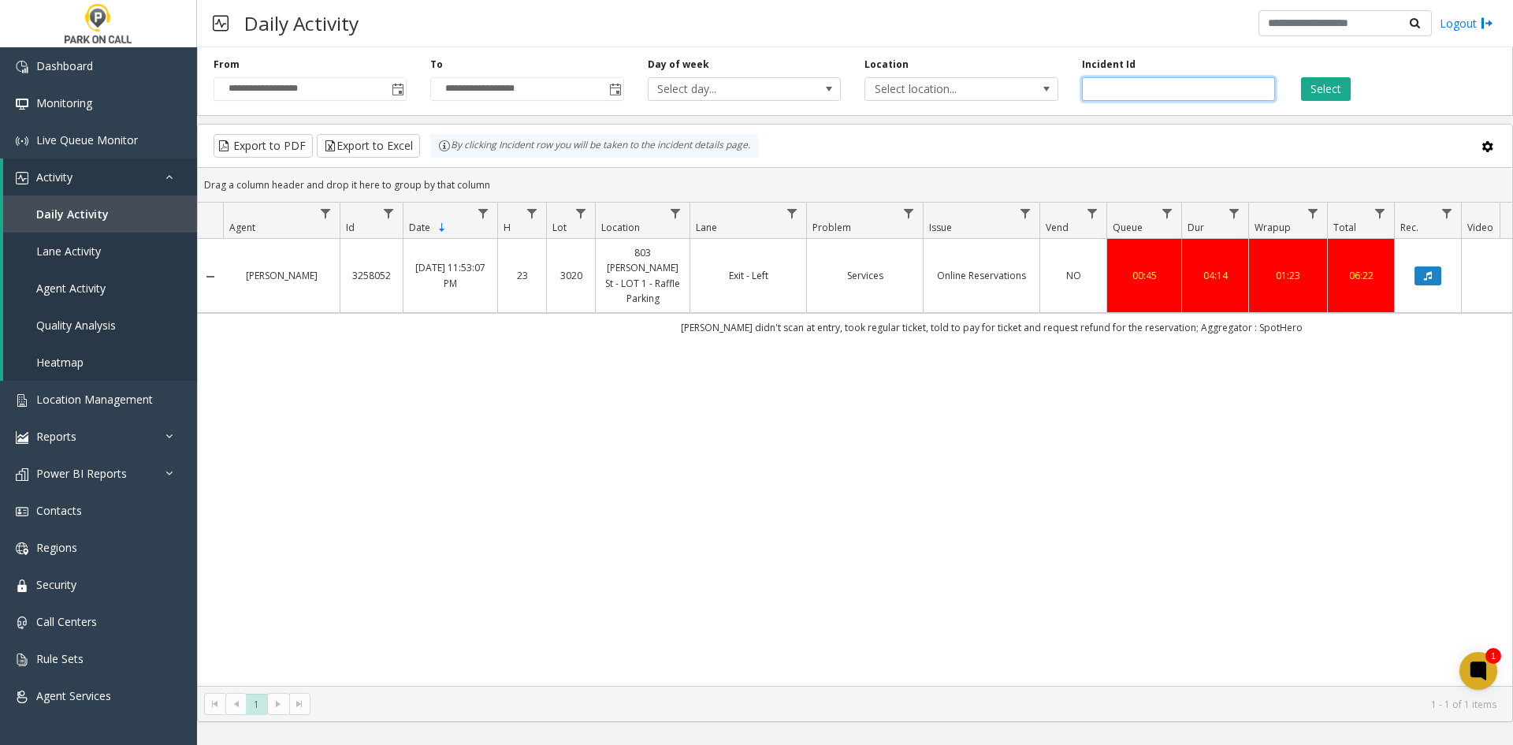
click at [1139, 89] on input "*******" at bounding box center [1178, 89] width 193 height 24
paste input "number"
click at [1330, 91] on button "Select" at bounding box center [1326, 89] width 50 height 24
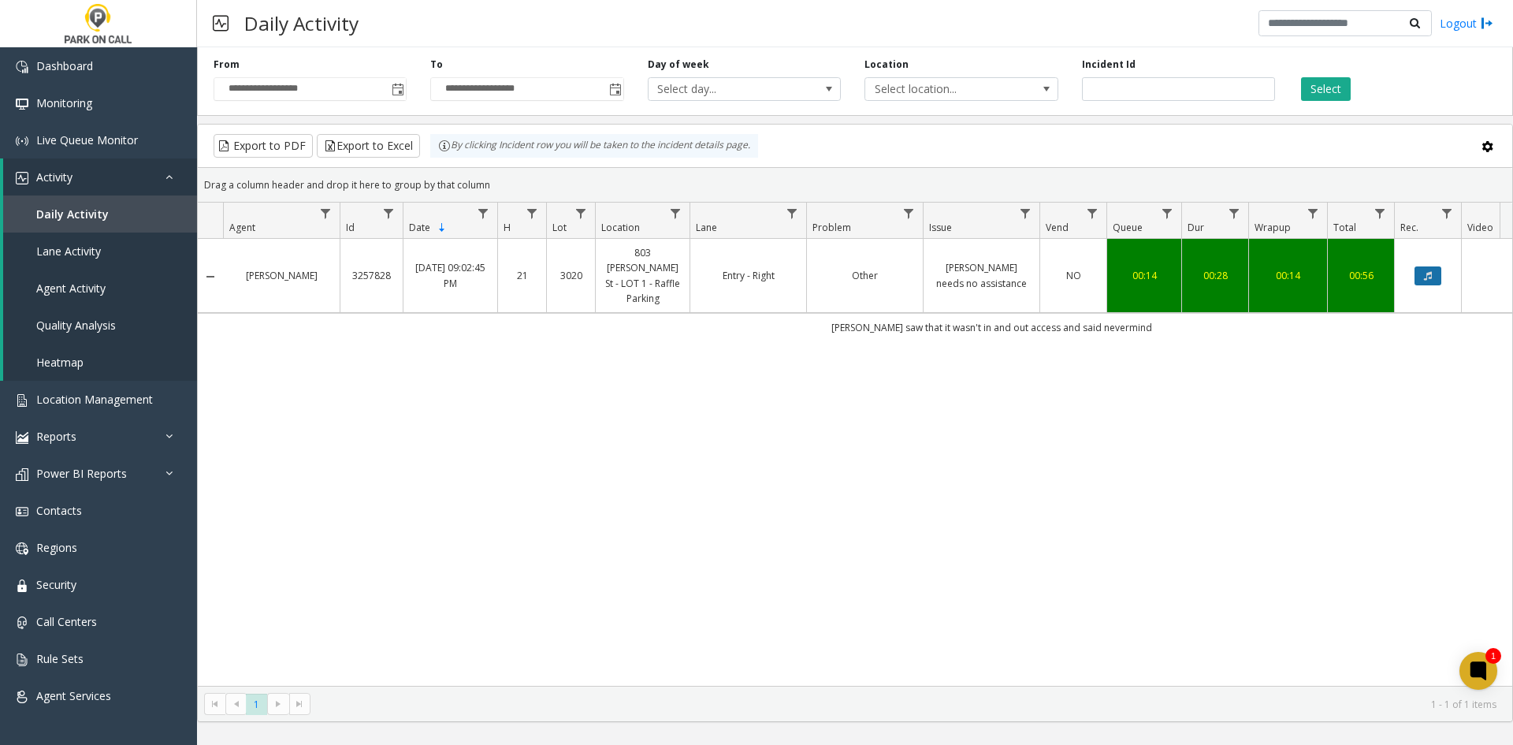
click at [1418, 266] on button "Data table" at bounding box center [1428, 275] width 27 height 19
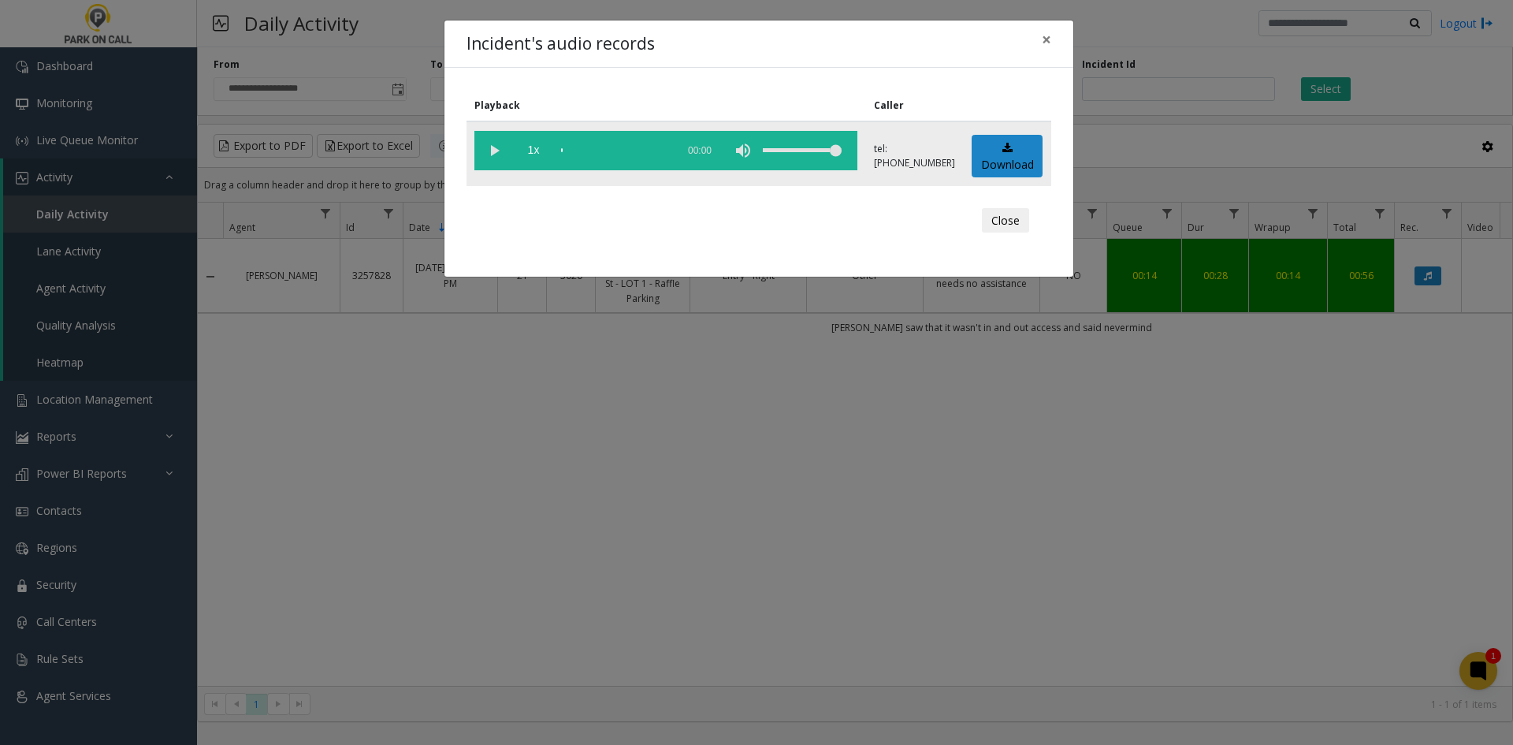
click at [482, 154] on vg-play-pause at bounding box center [494, 150] width 39 height 39
drag, startPoint x: 822, startPoint y: 148, endPoint x: 798, endPoint y: 152, distance: 24.8
click at [798, 152] on div "volume level" at bounding box center [802, 150] width 79 height 39
click at [596, 158] on div "scrub bar" at bounding box center [614, 150] width 107 height 39
click at [624, 457] on div "Incident's audio records × Playback Caller 1x 00:32 tel:[PHONE_NUMBER] Download…" at bounding box center [756, 372] width 1513 height 745
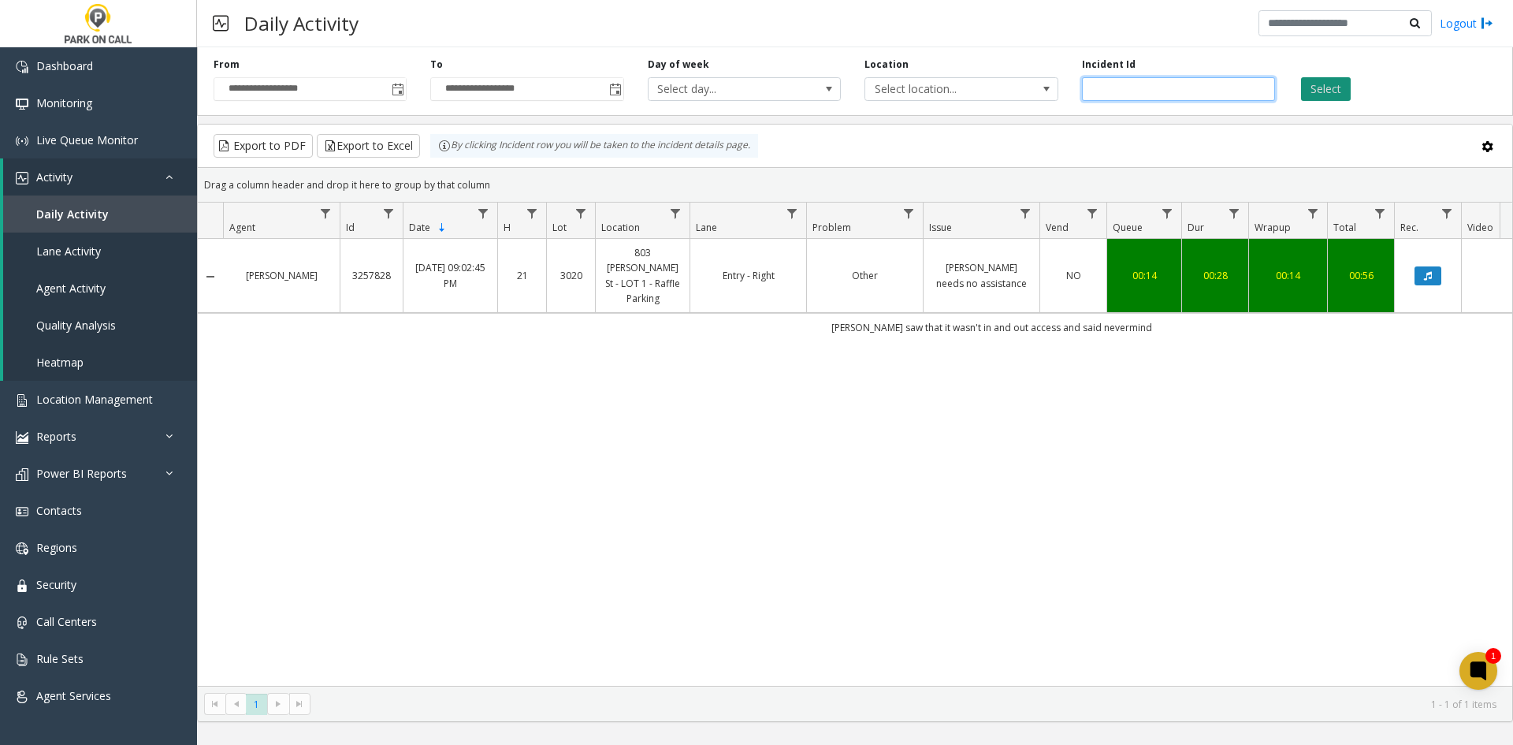
drag, startPoint x: 1226, startPoint y: 97, endPoint x: 1315, endPoint y: 93, distance: 89.2
click at [1226, 98] on input "*******" at bounding box center [1178, 89] width 193 height 24
paste input "number"
type input "*******"
click at [1341, 87] on button "Select" at bounding box center [1326, 89] width 50 height 24
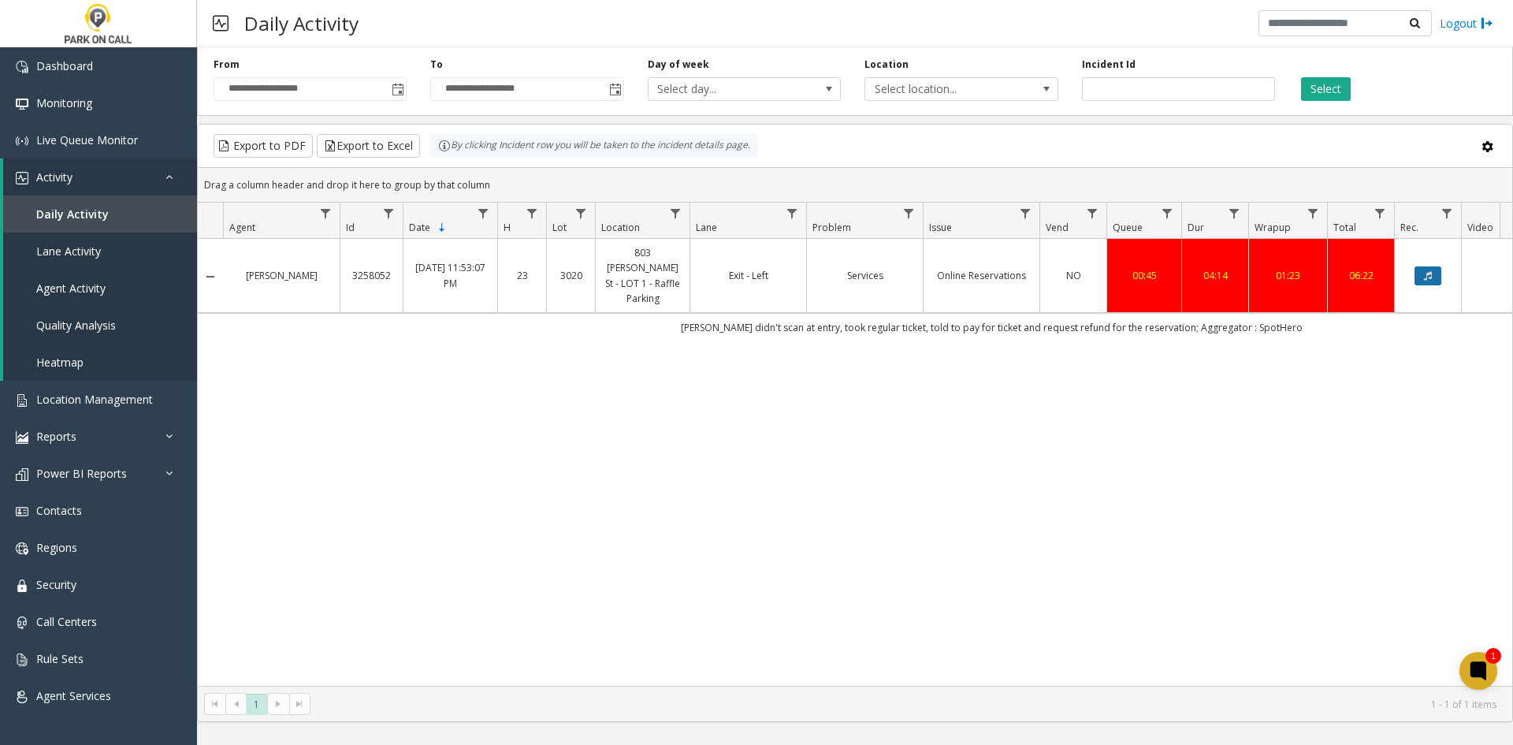
click at [1436, 266] on button "Data table" at bounding box center [1428, 275] width 27 height 19
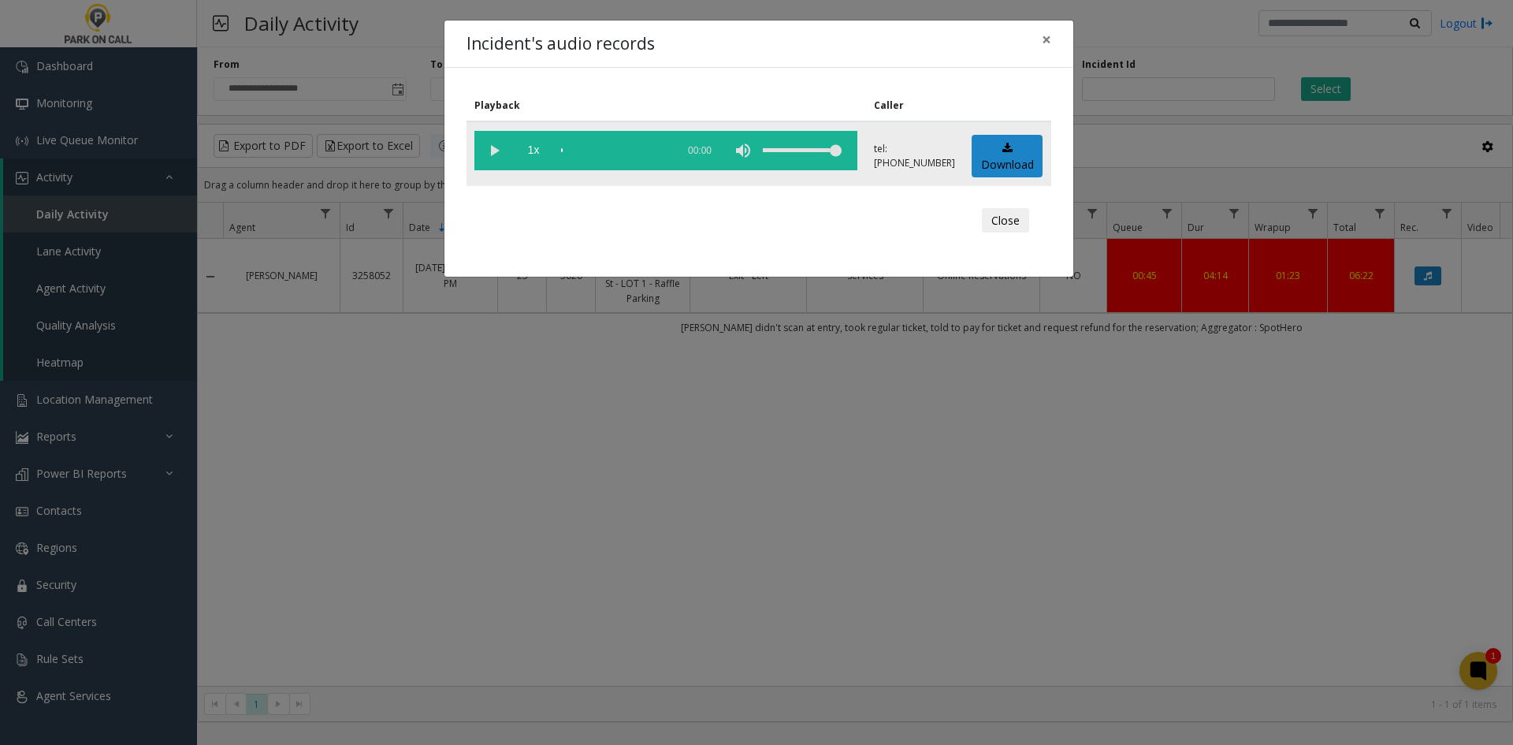
click at [482, 151] on vg-play-pause at bounding box center [494, 150] width 39 height 39
click at [791, 155] on div "volume level" at bounding box center [802, 150] width 79 height 39
drag, startPoint x: 813, startPoint y: 143, endPoint x: 893, endPoint y: 158, distance: 81.0
click at [893, 158] on tr "1x 04:15 tel:[PHONE_NUMBER] Download" at bounding box center [759, 153] width 585 height 65
click at [544, 154] on span "1x" at bounding box center [533, 150] width 39 height 39
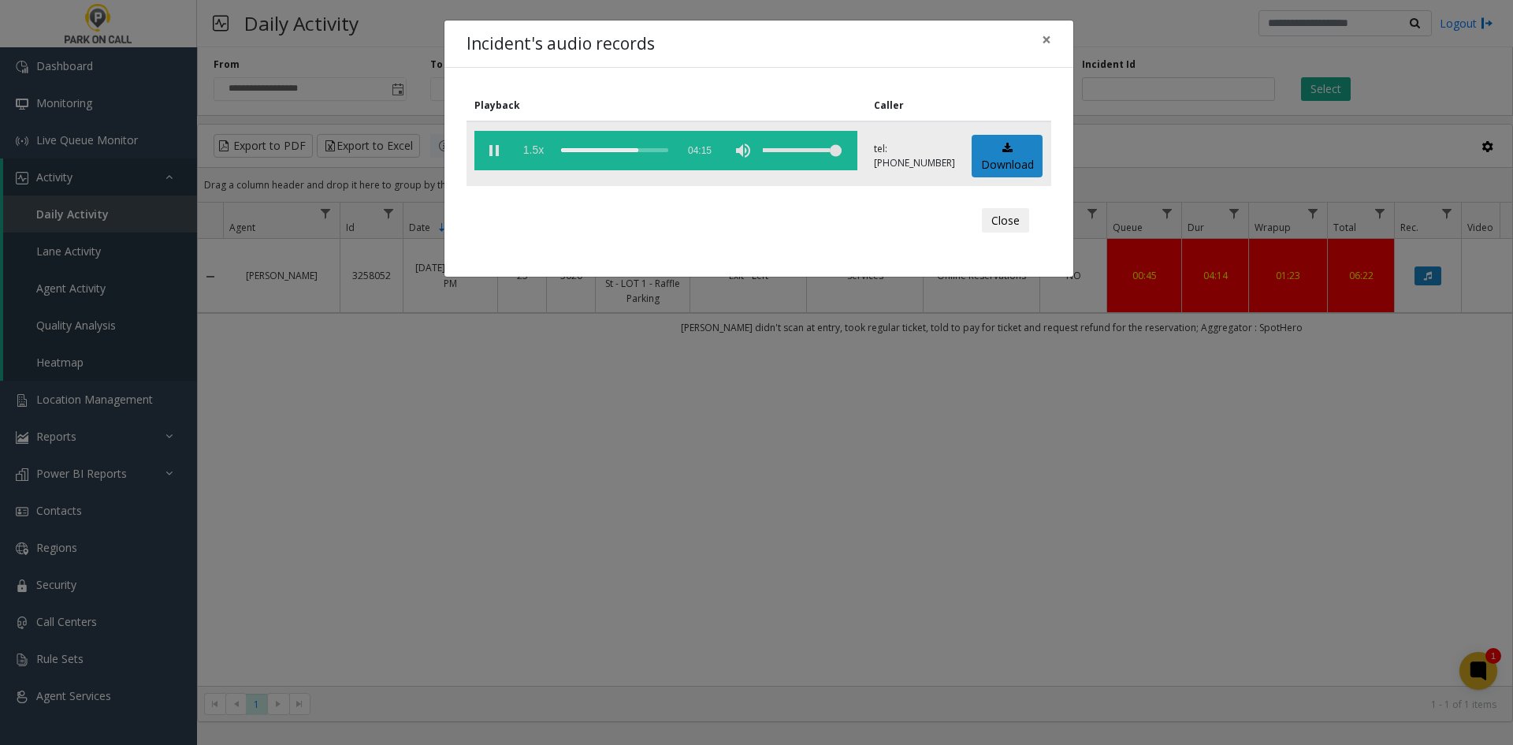
click at [544, 154] on span "1.5x" at bounding box center [533, 150] width 39 height 39
click at [795, 168] on div "volume level" at bounding box center [802, 150] width 79 height 39
drag, startPoint x: 800, startPoint y: 159, endPoint x: 838, endPoint y: 175, distance: 41.0
click at [838, 175] on td "2x 04:15" at bounding box center [667, 153] width 400 height 65
click at [740, 555] on div "Incident's audio records × Playback Caller 2x 04:15 tel:[PHONE_NUMBER] Download…" at bounding box center [756, 372] width 1513 height 745
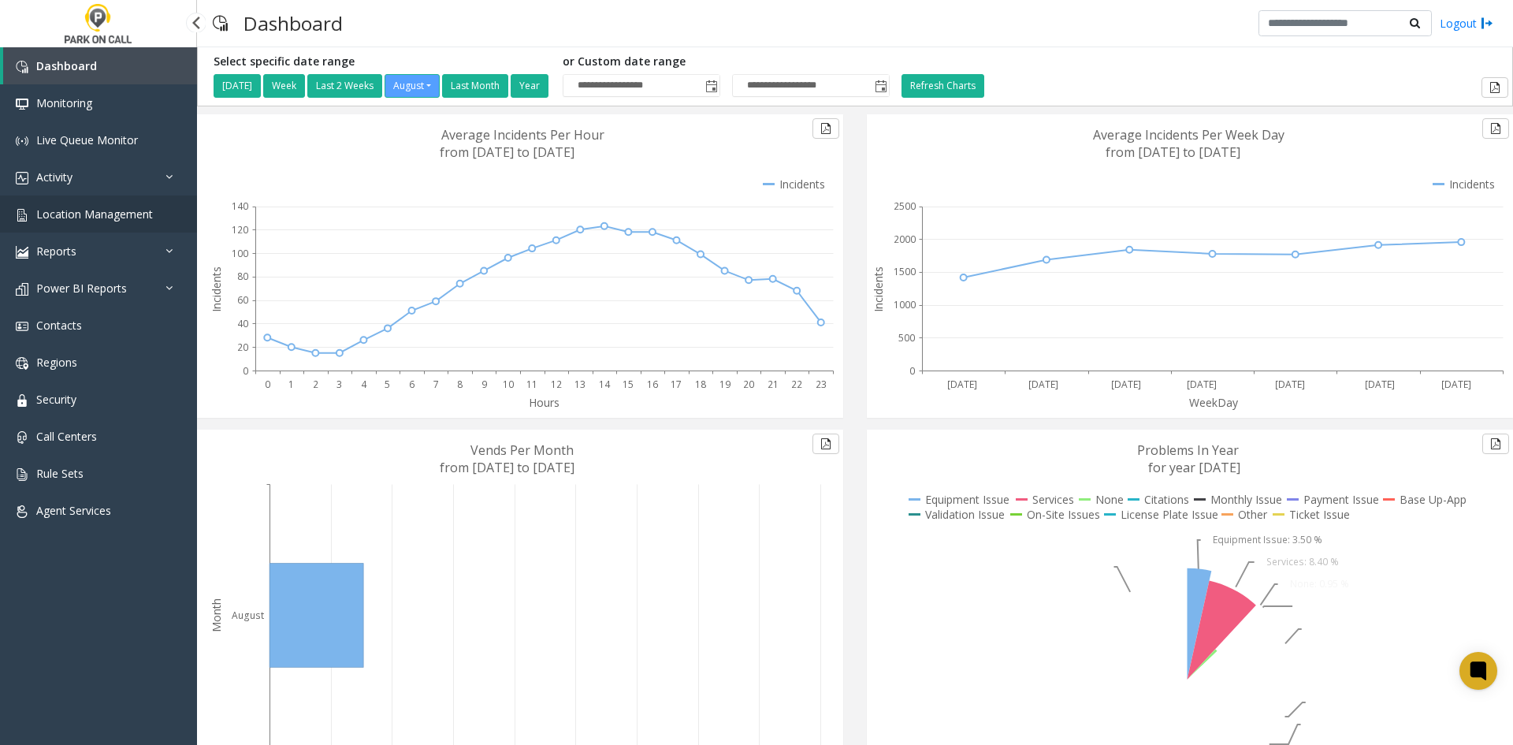
click at [104, 213] on span "Location Management" at bounding box center [94, 214] width 117 height 15
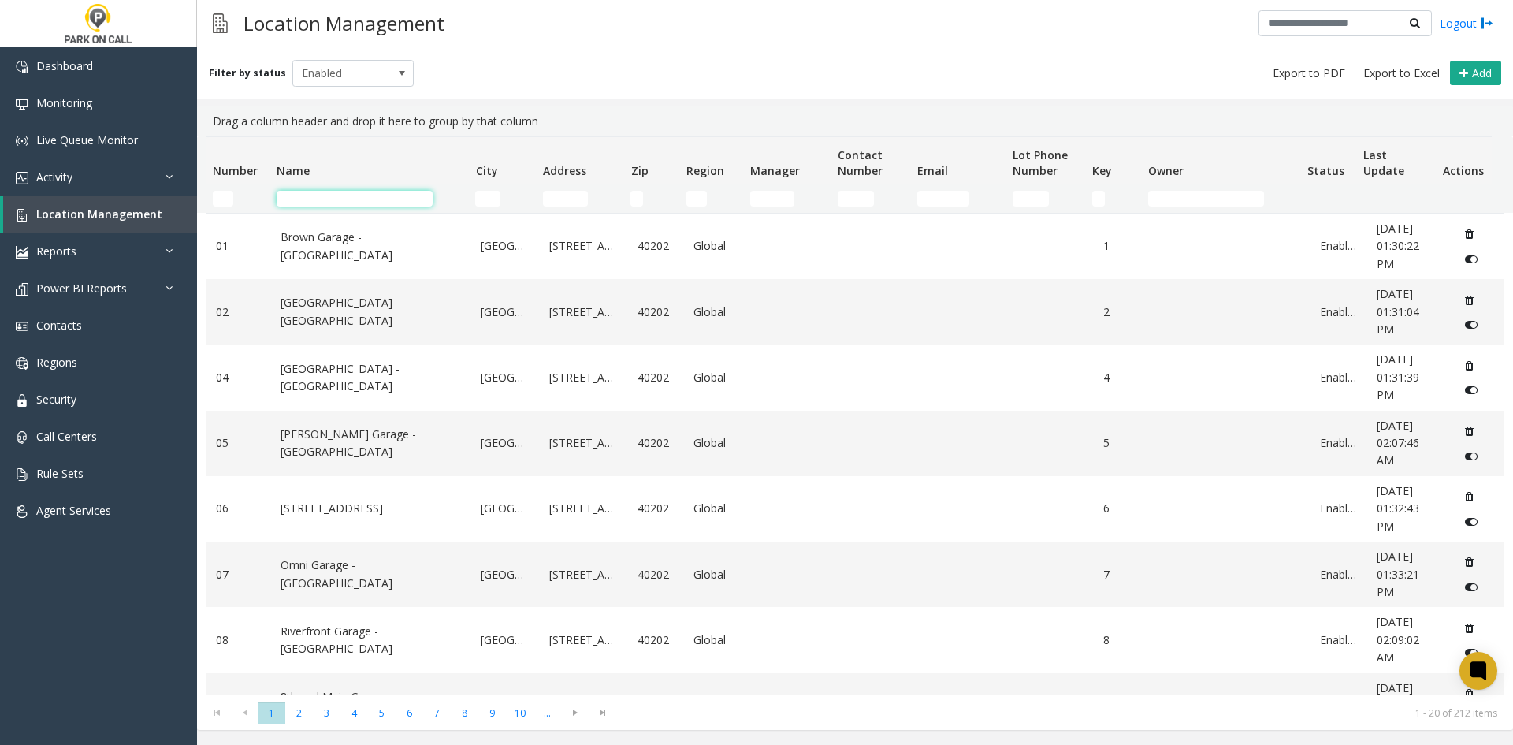
click at [390, 196] on input "Name Filter" at bounding box center [355, 199] width 156 height 16
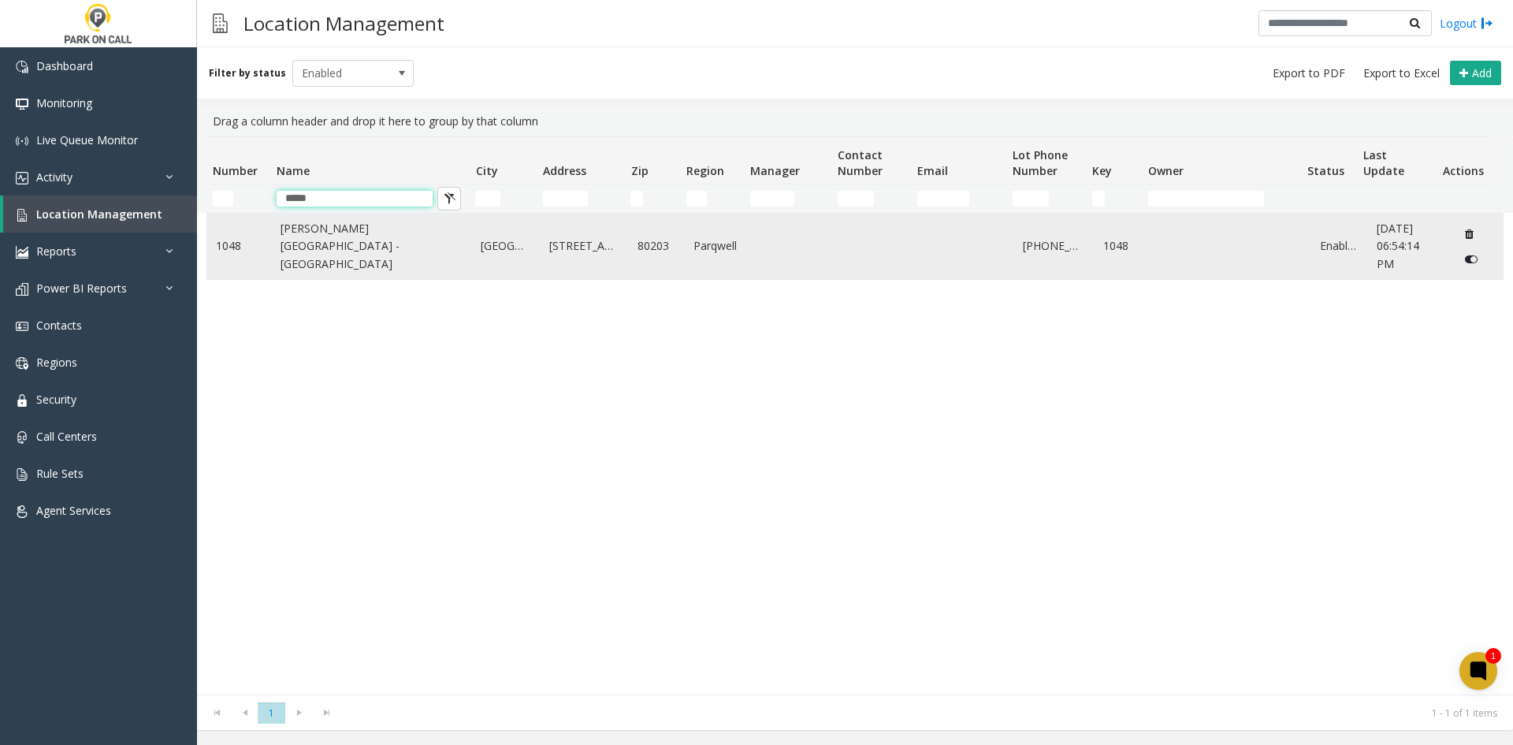
type input "*****"
click at [389, 220] on td "[PERSON_NAME][GEOGRAPHIC_DATA] - [GEOGRAPHIC_DATA]" at bounding box center [371, 246] width 201 height 65
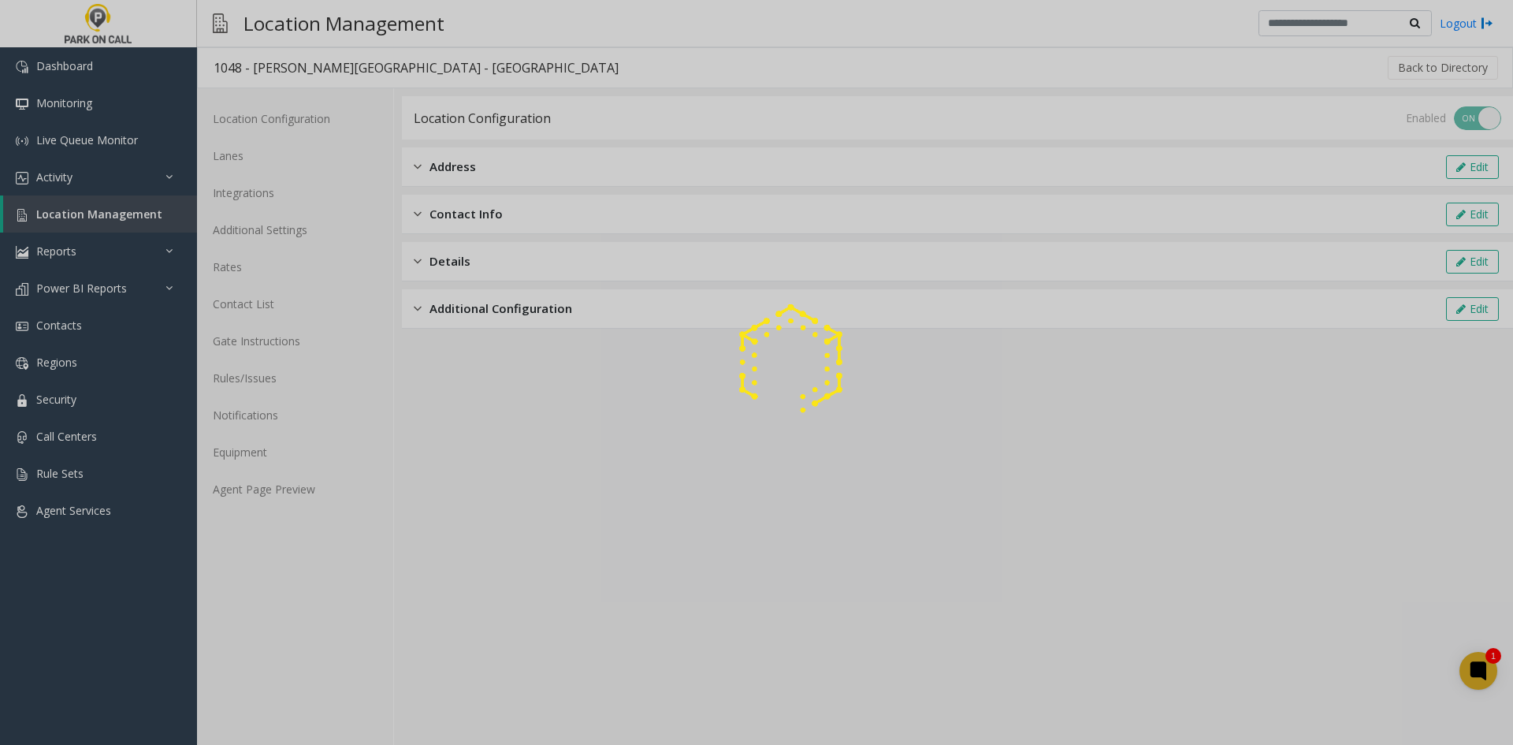
click at [375, 249] on div at bounding box center [756, 372] width 1513 height 745
click at [299, 505] on div at bounding box center [756, 372] width 1513 height 745
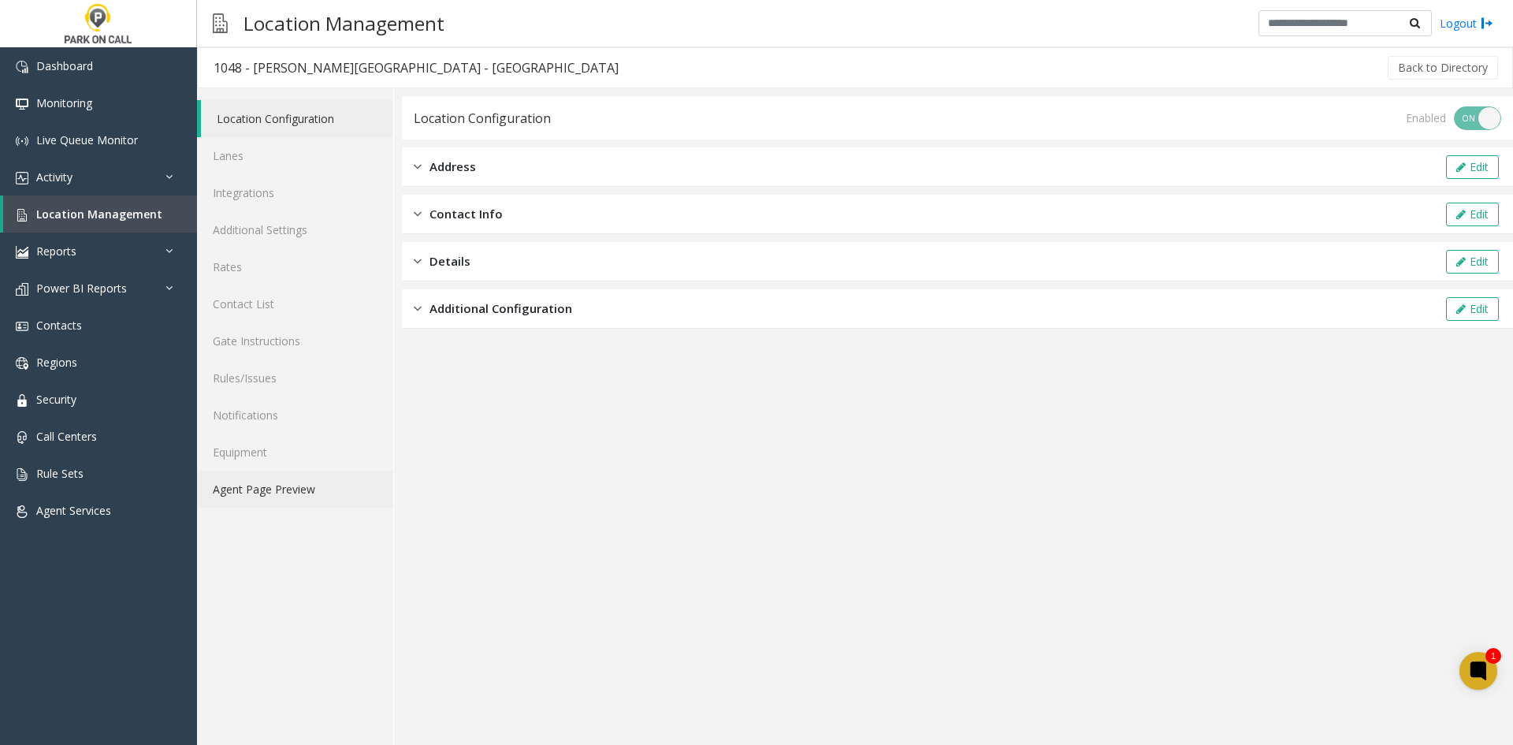
click at [295, 499] on link "Agent Page Preview" at bounding box center [295, 489] width 196 height 37
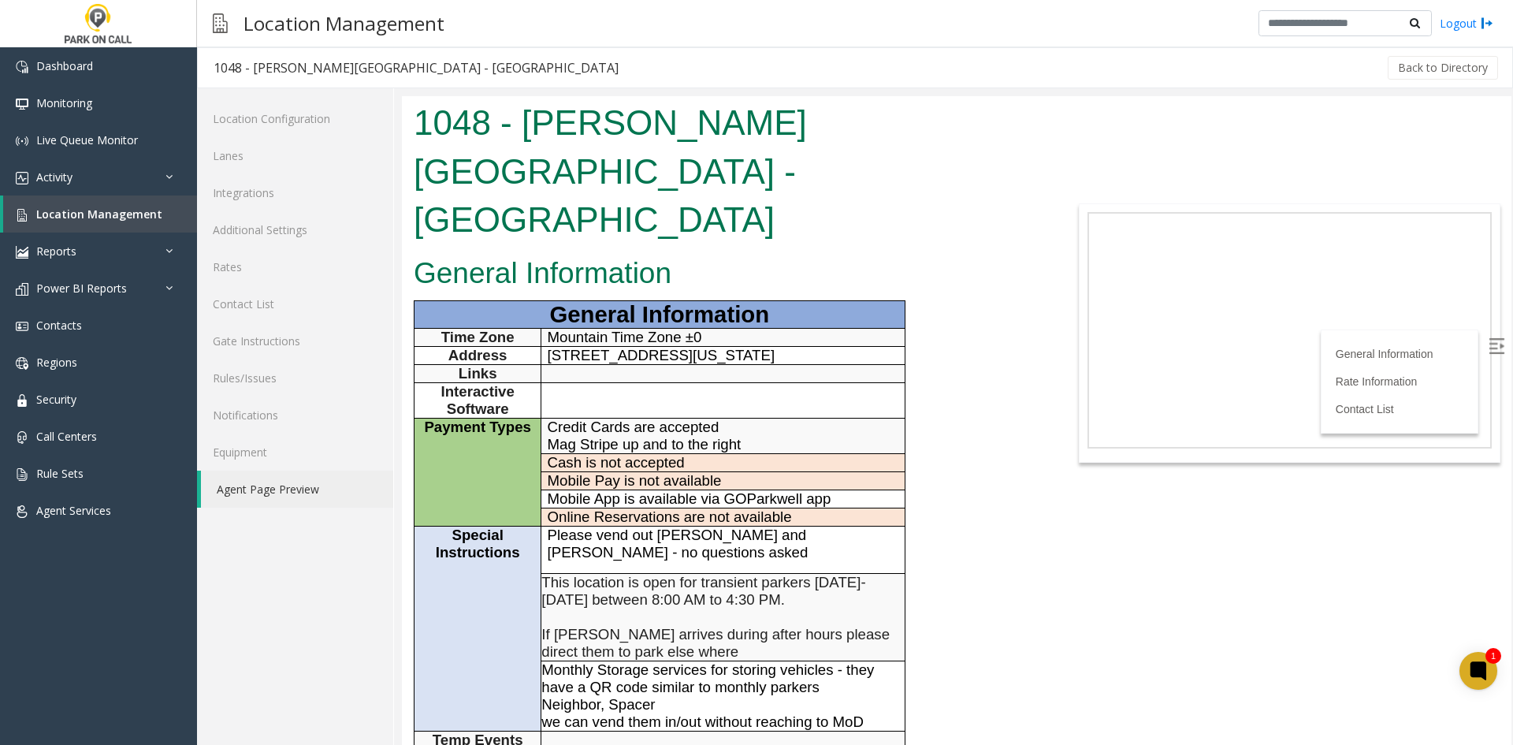
scroll to position [709, 0]
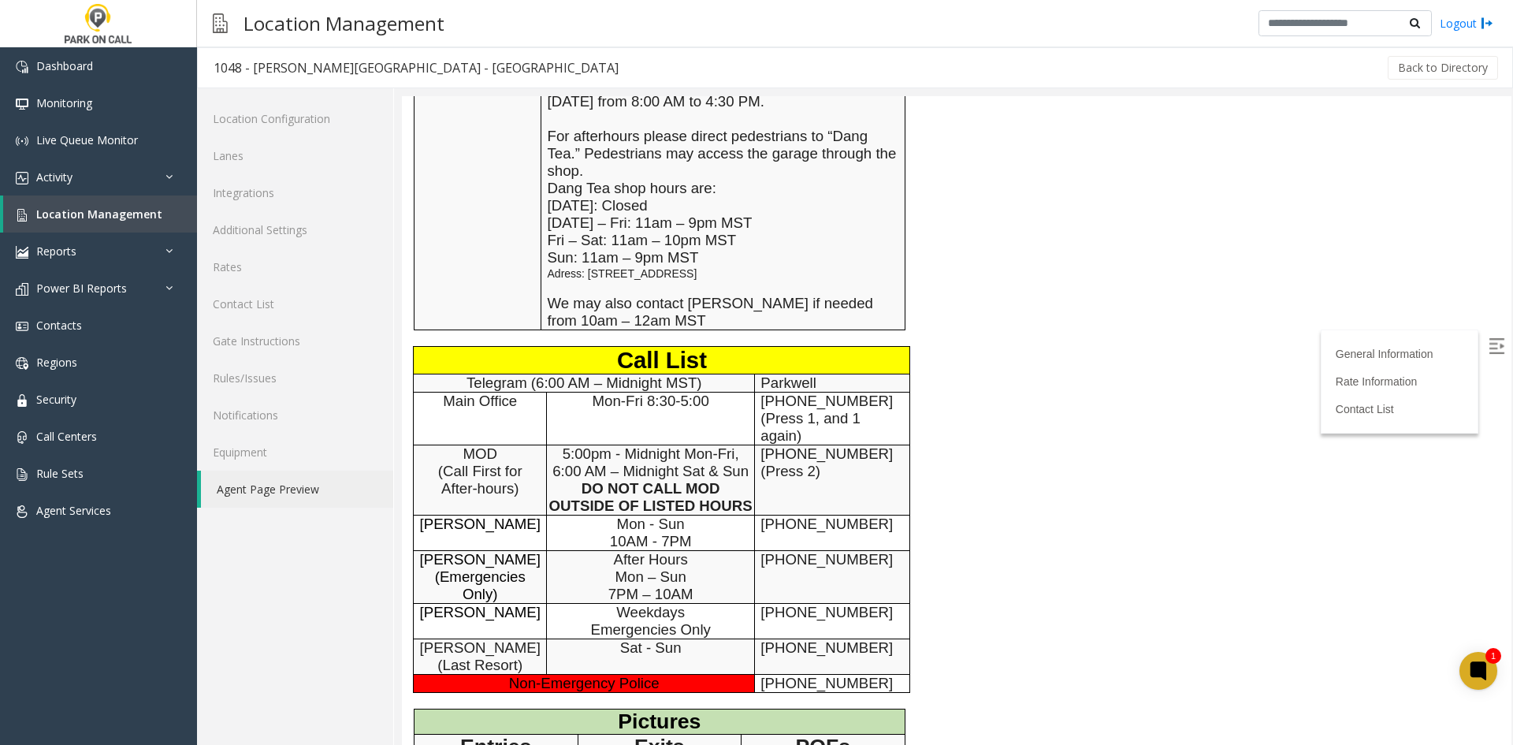
click at [448, 639] on span "Roman Khaimov (Last Resort)" at bounding box center [480, 656] width 121 height 34
drag, startPoint x: 448, startPoint y: 552, endPoint x: 857, endPoint y: 556, distance: 409.1
click at [857, 639] on tr "Roman Khaimov (Last Resort) Sat - Sun 720-897-1876" at bounding box center [662, 656] width 497 height 35
copy tr "Roman Khaimov (Last Resort) Sat - Sun 720-897-1876"
drag, startPoint x: 426, startPoint y: 283, endPoint x: 835, endPoint y: 399, distance: 425.2
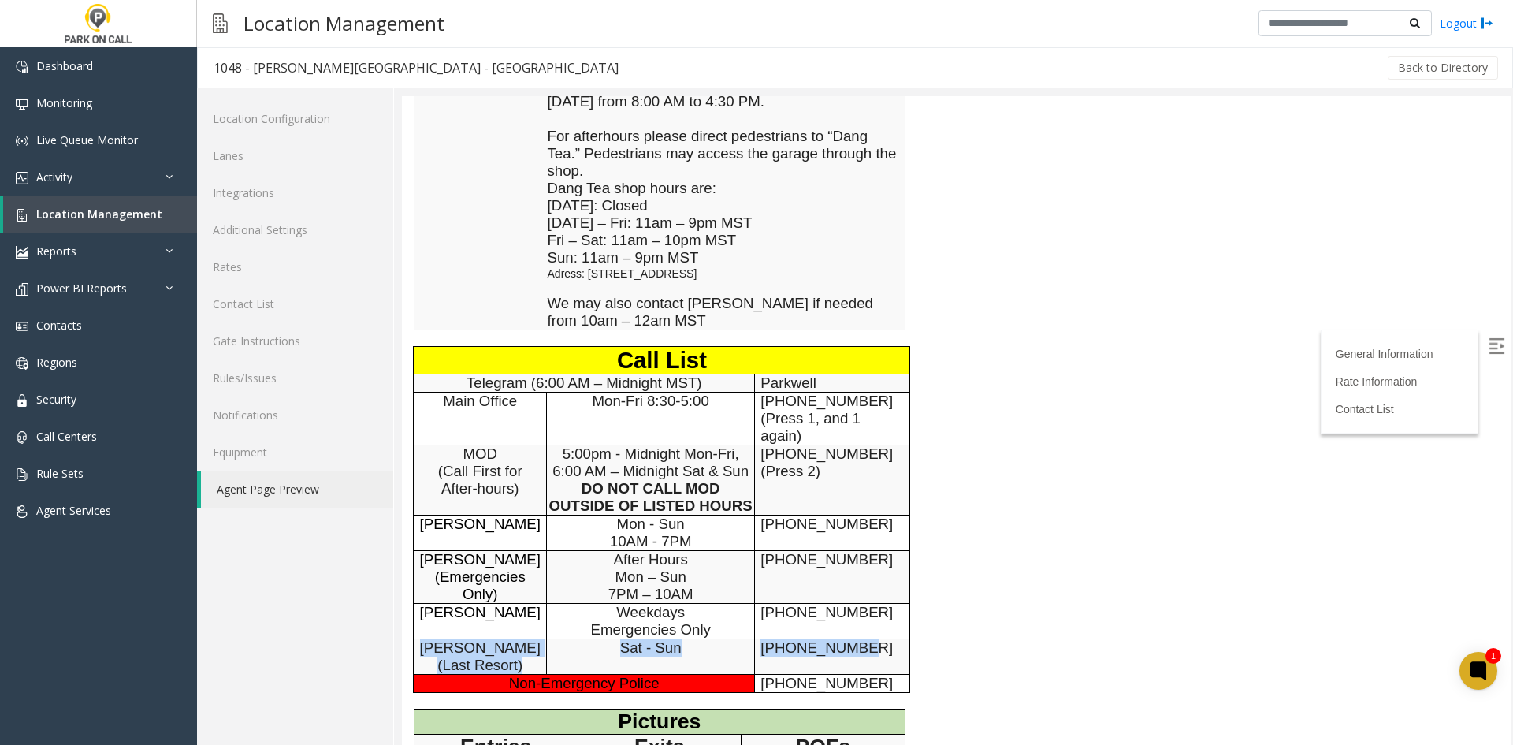
click at [835, 399] on tbody "Call List Telegram (6:00 AM – Midnight MST) Parkwell Main Office Mon-Fri 8:30-5…" at bounding box center [662, 520] width 497 height 346
copy tbody "Telegram (6:00 AM – Midnight MST) Parkwell Main Office Mon-Fri 8:30-5:00 720-50…"
click at [460, 516] on td "[PERSON_NAME]" at bounding box center [480, 533] width 133 height 35
click at [427, 604] on td "[PERSON_NAME]" at bounding box center [480, 621] width 133 height 35
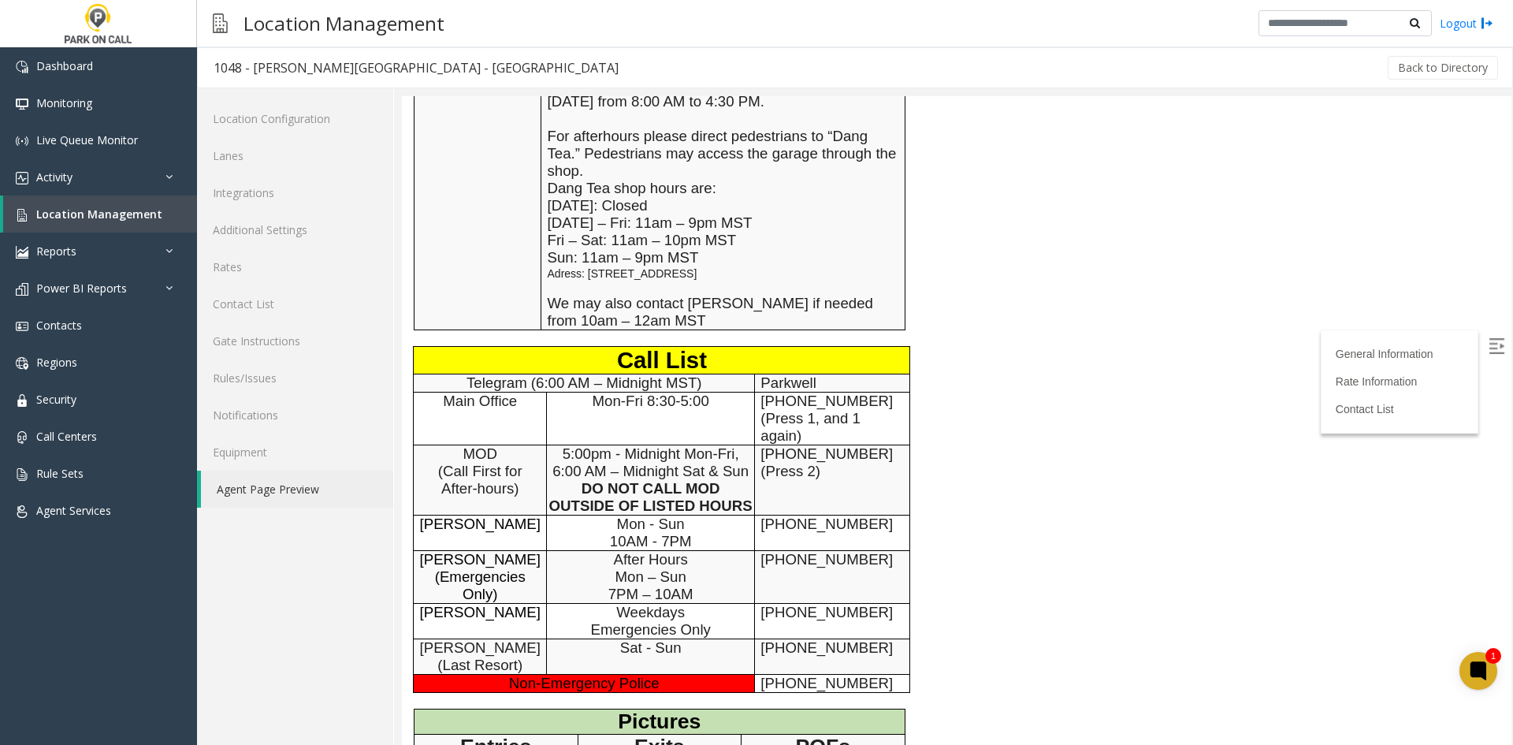
click at [434, 639] on span "Roman Khaimov (Last Resort)" at bounding box center [480, 656] width 121 height 34
drag, startPoint x: 434, startPoint y: 548, endPoint x: 851, endPoint y: 562, distance: 417.2
click at [851, 639] on tr "Roman Khaimov (Last Resort) Sat - Sun 720-897-1876" at bounding box center [662, 656] width 497 height 35
copy tr "Roman Khaimov (Last Resort) Sat - Sun 720-897-1876"
click at [761, 675] on p "[PHONE_NUMBER]" at bounding box center [832, 683] width 143 height 17
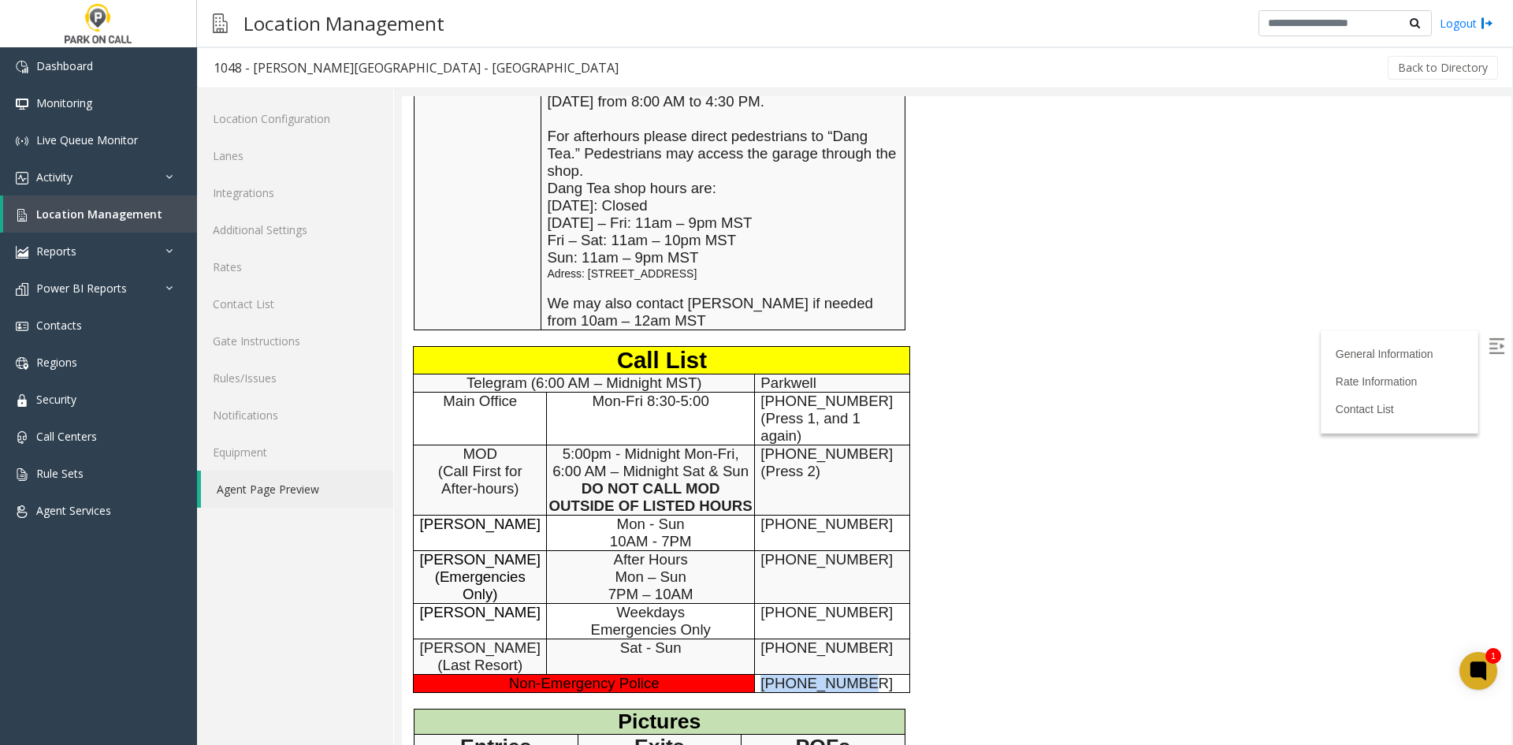
drag, startPoint x: 761, startPoint y: 595, endPoint x: 830, endPoint y: 582, distance: 70.7
click at [830, 675] on p "[PHONE_NUMBER]" at bounding box center [832, 683] width 143 height 17
copy span "[PHONE_NUMBER]"
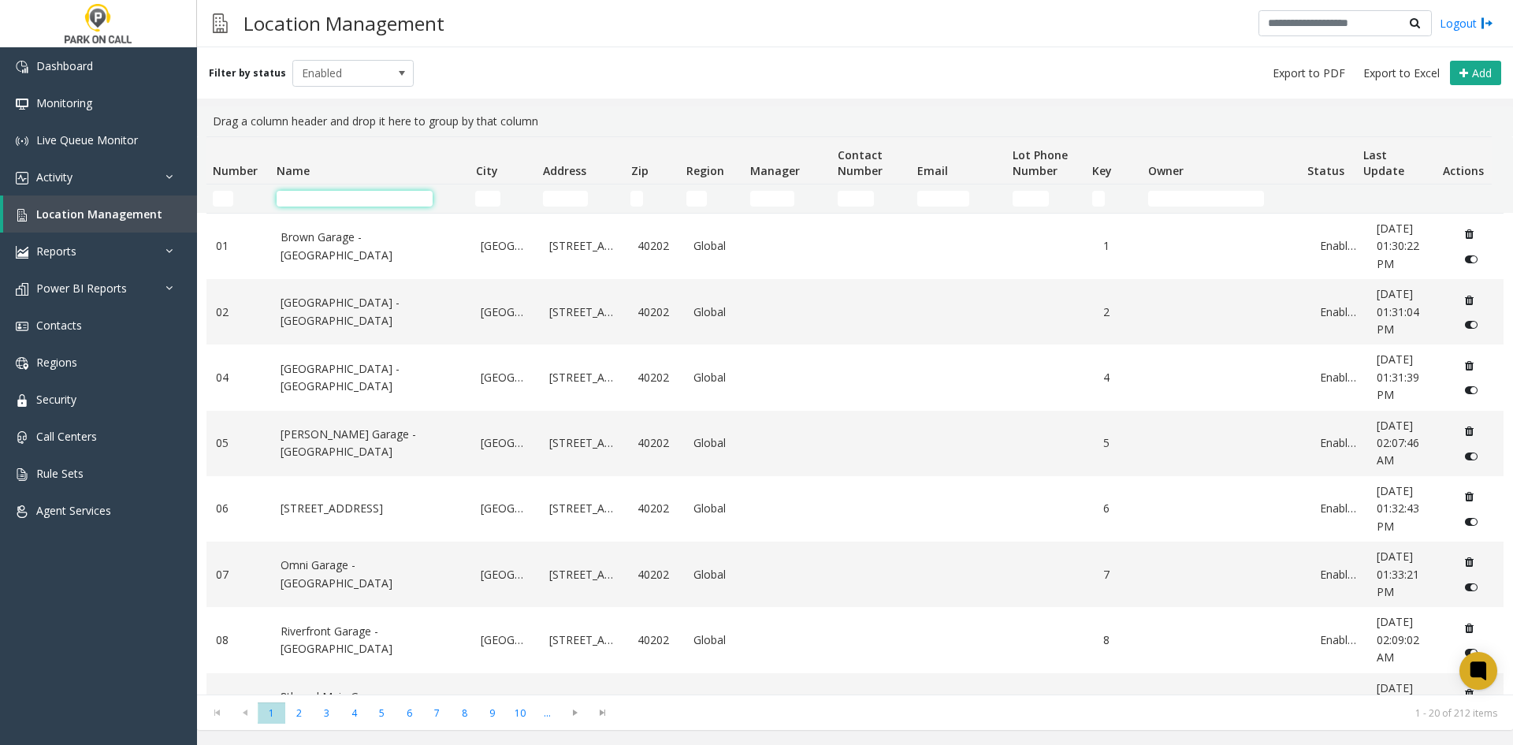
click at [317, 202] on input "Name Filter" at bounding box center [355, 199] width 156 height 16
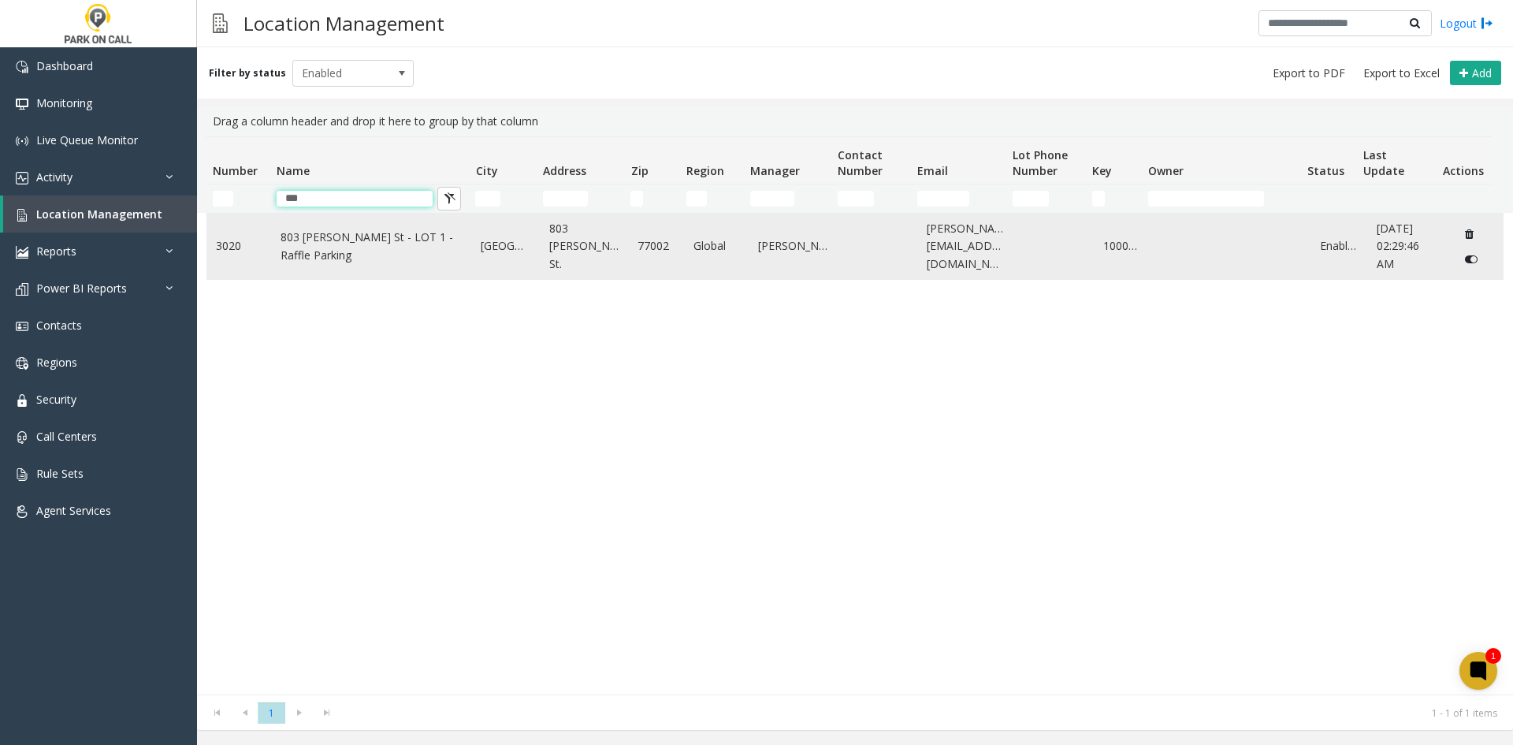
type input "***"
click at [277, 266] on td "803 [PERSON_NAME] St - LOT 1 - Raffle Parking" at bounding box center [371, 246] width 201 height 65
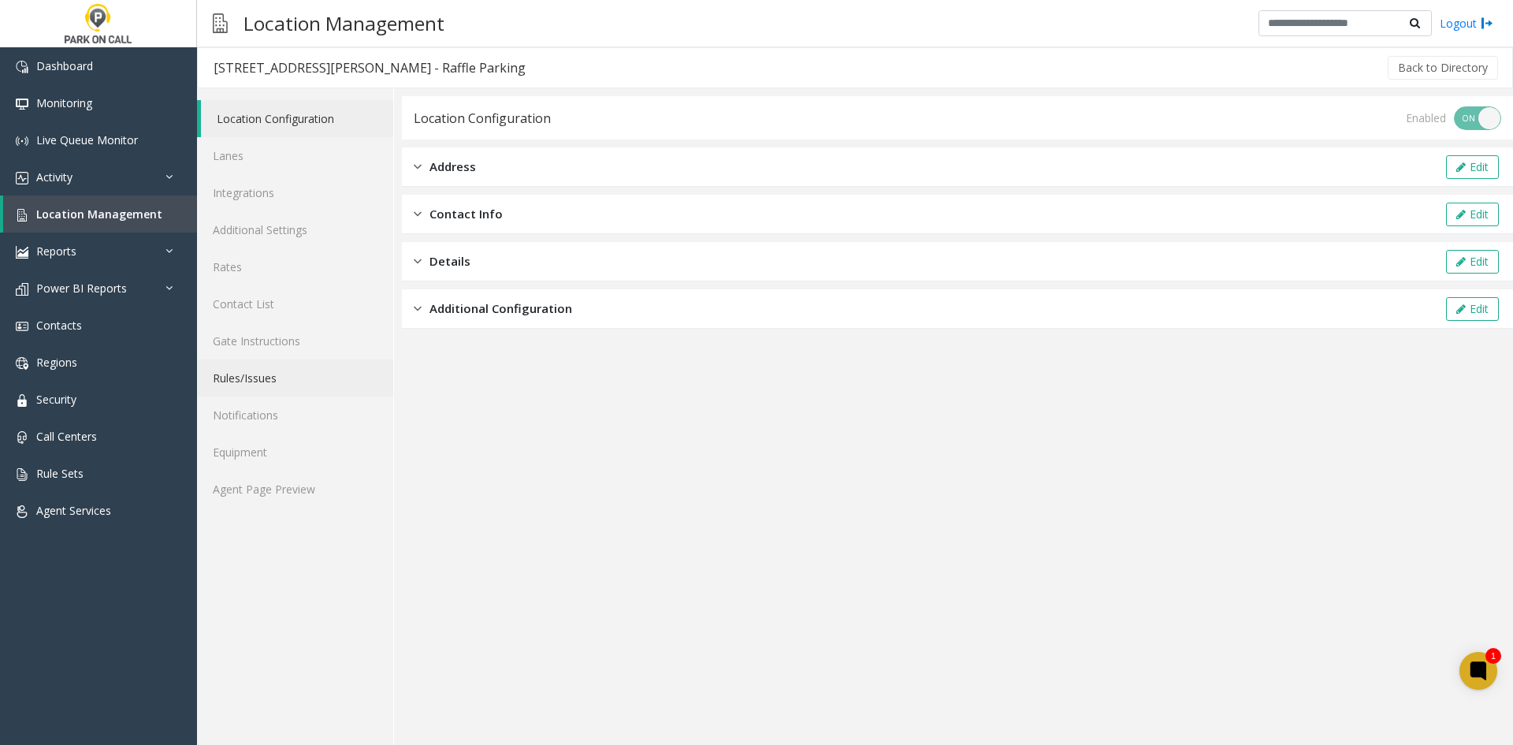
click at [245, 378] on link "Rules/Issues" at bounding box center [295, 377] width 196 height 37
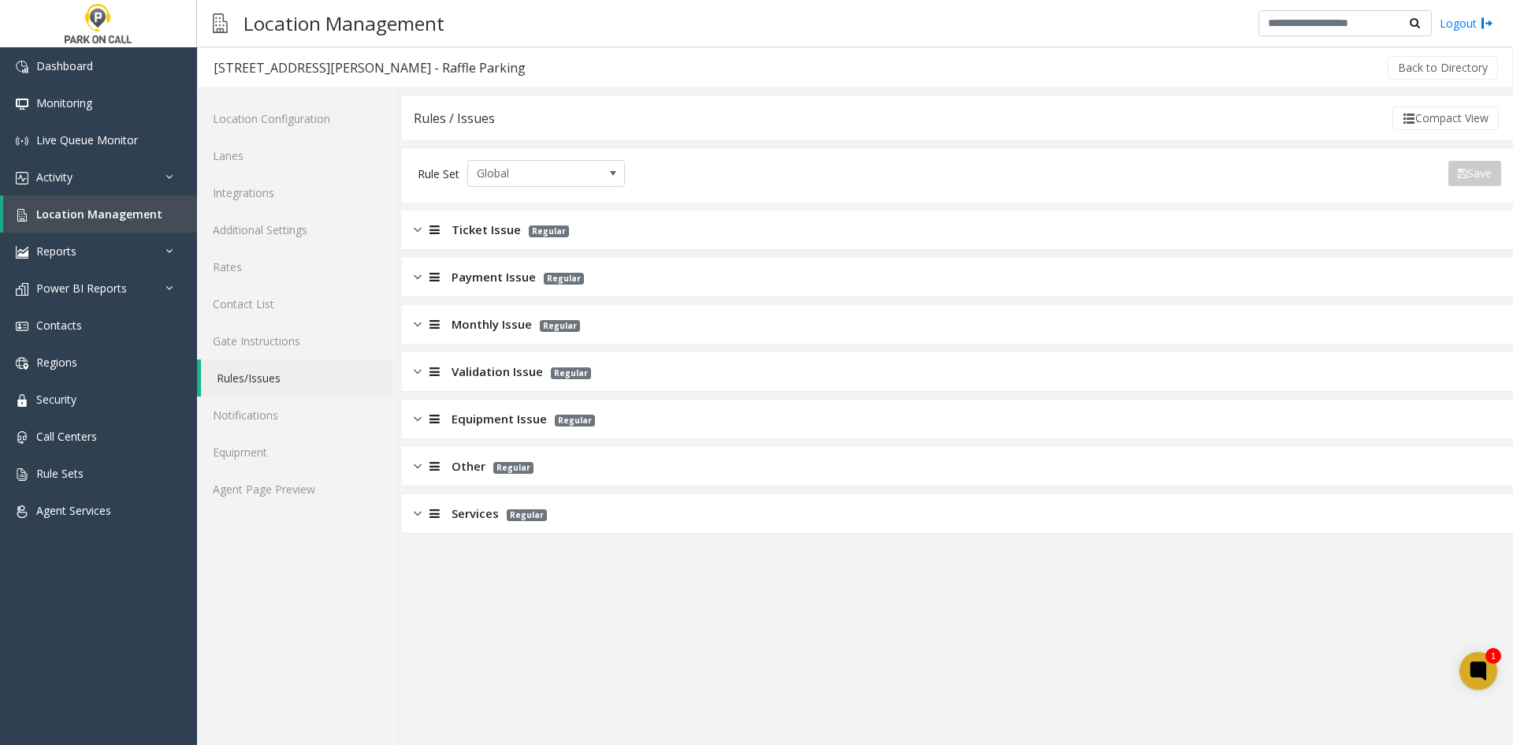
drag, startPoint x: 486, startPoint y: 516, endPoint x: 483, endPoint y: 505, distance: 11.3
click at [483, 512] on span "Services" at bounding box center [475, 513] width 47 height 18
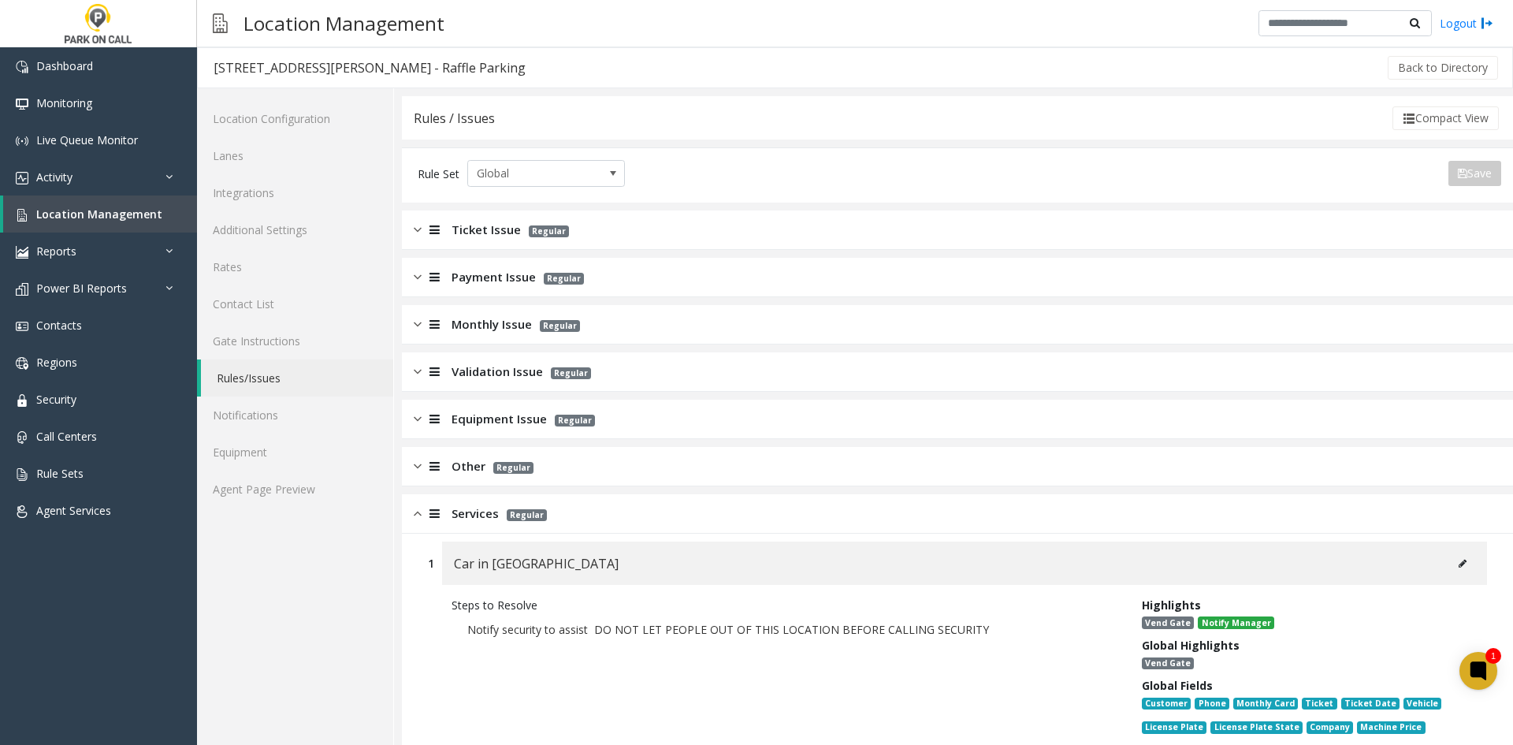
click at [497, 378] on span "Validation Issue" at bounding box center [497, 372] width 91 height 18
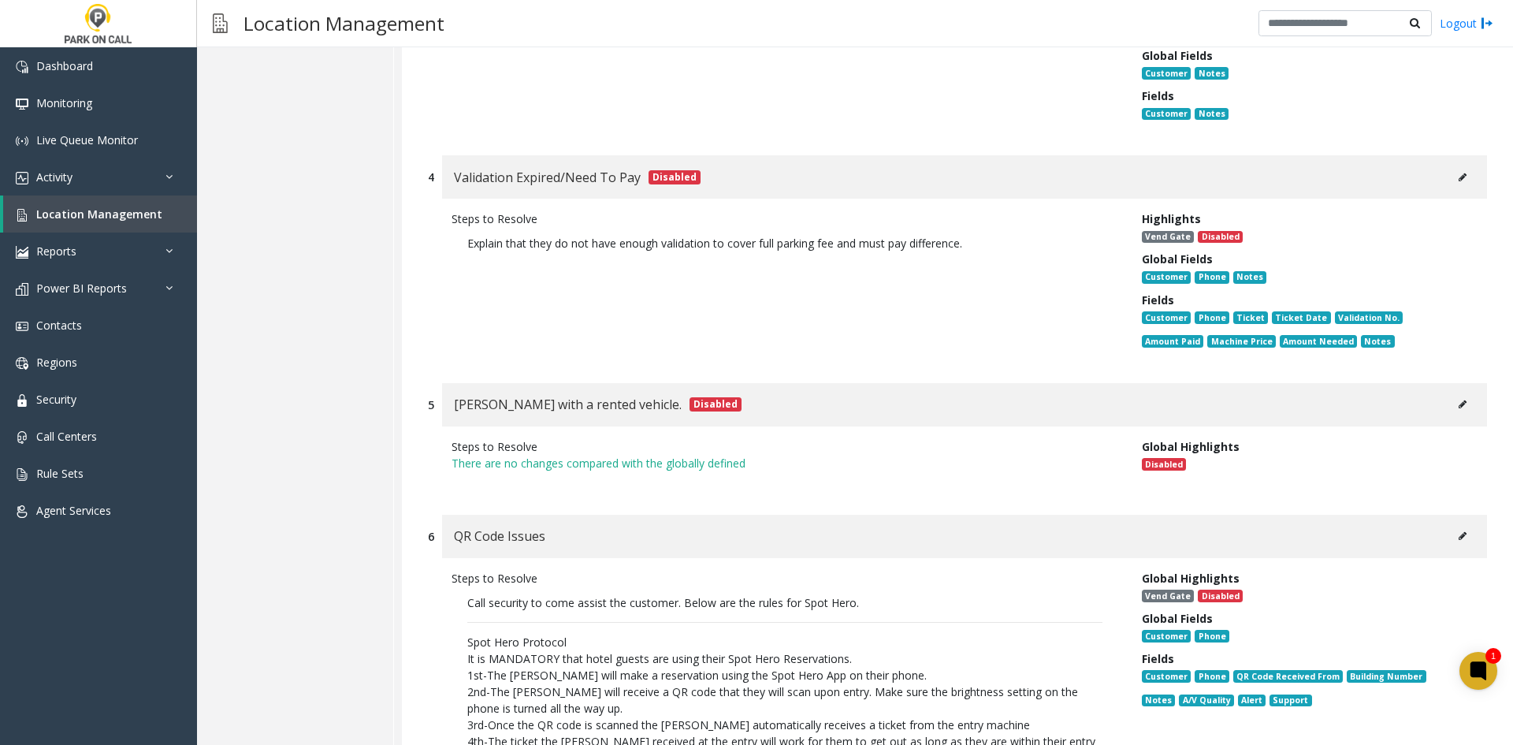
scroll to position [1577, 0]
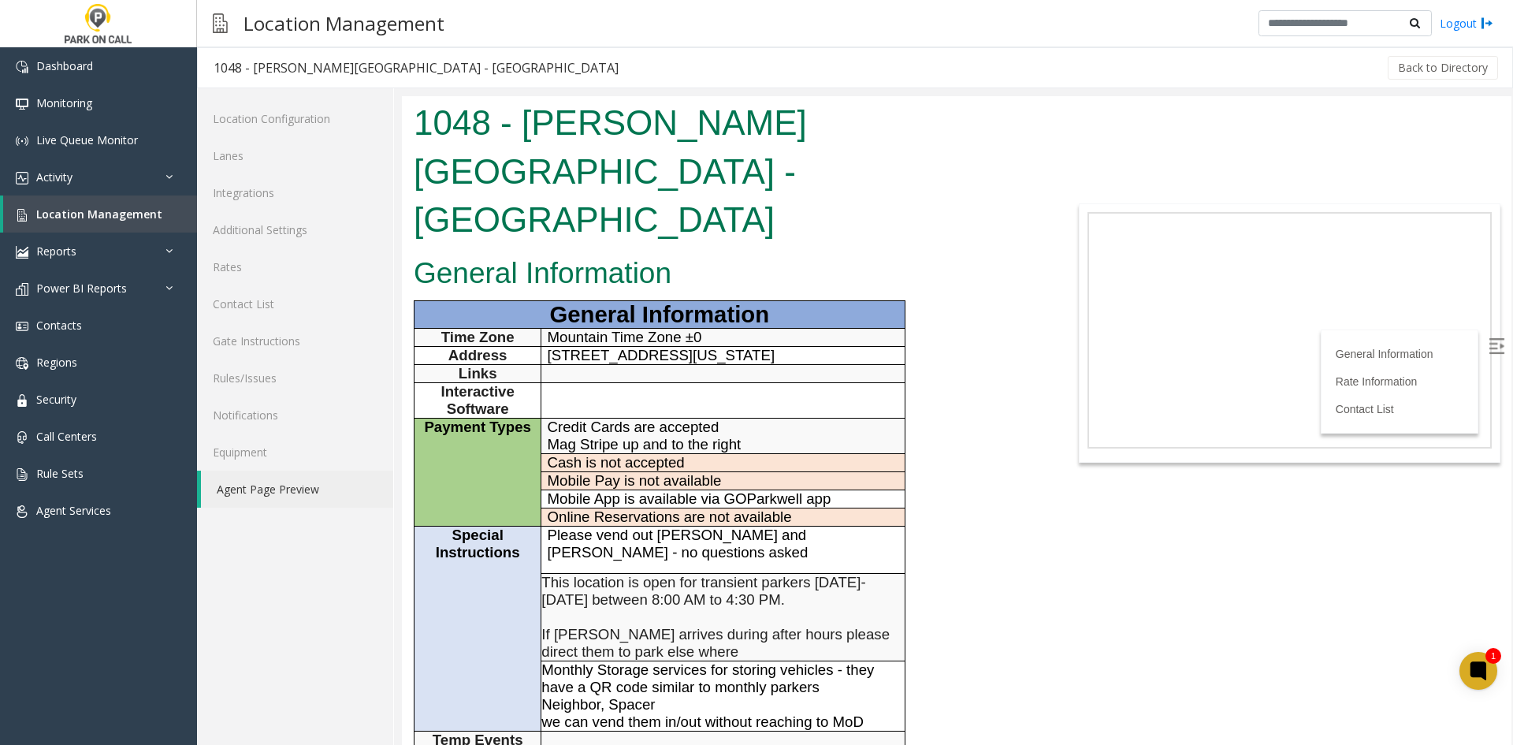
scroll to position [158, 0]
